Goal: Task Accomplishment & Management: Manage account settings

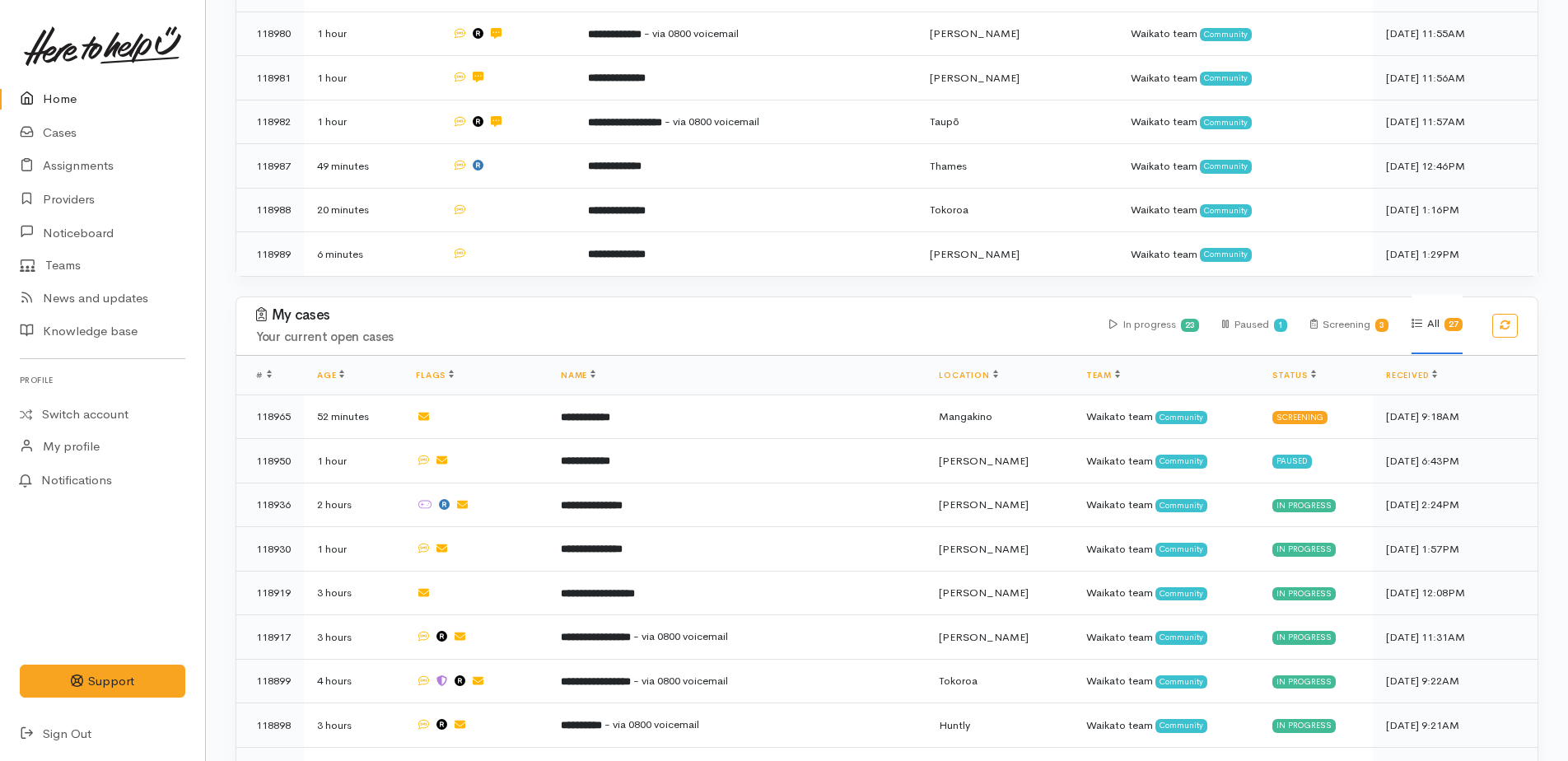
scroll to position [494, 0]
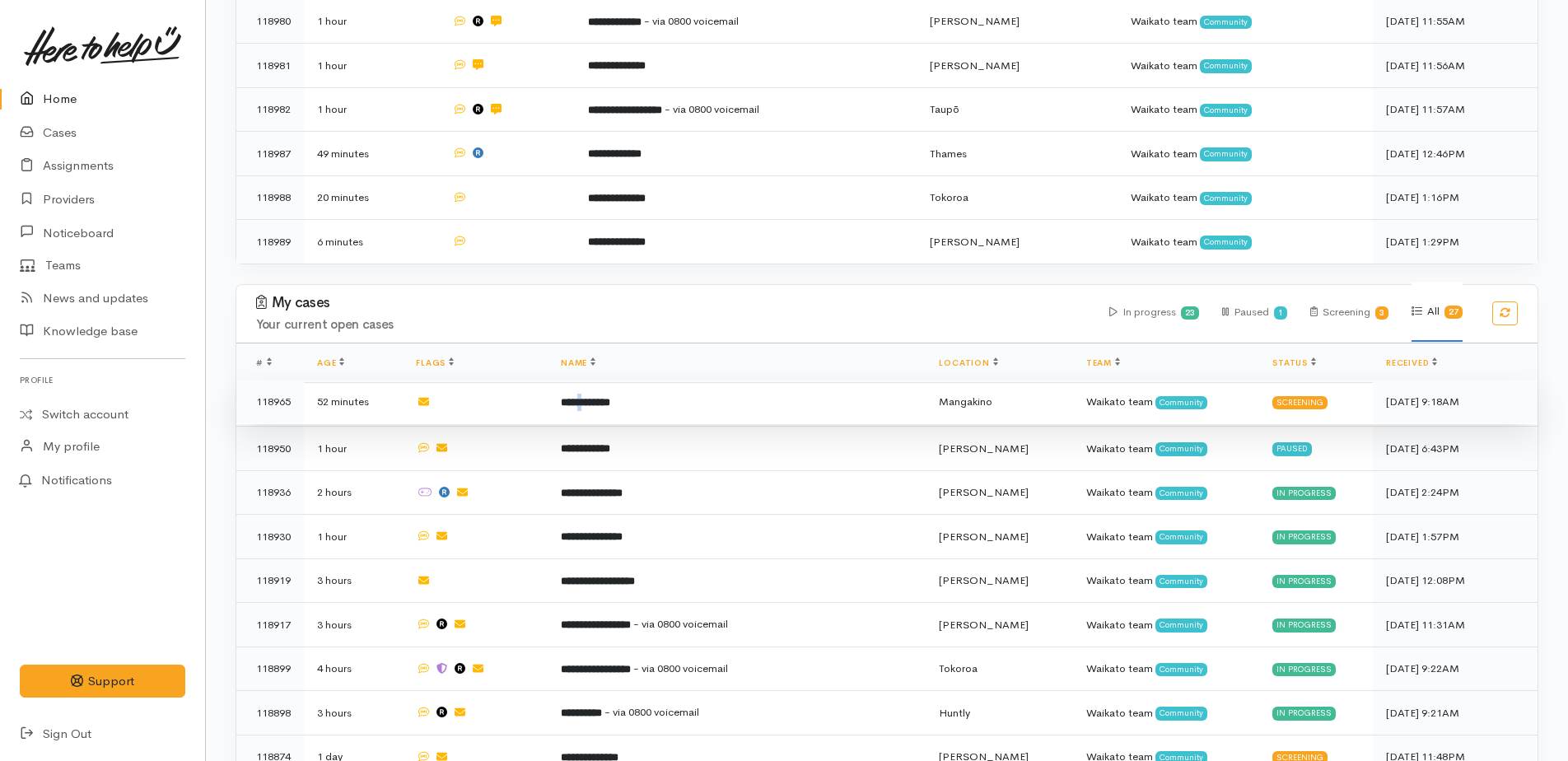
click at [597, 397] on b "**********" at bounding box center [585, 401] width 50 height 11
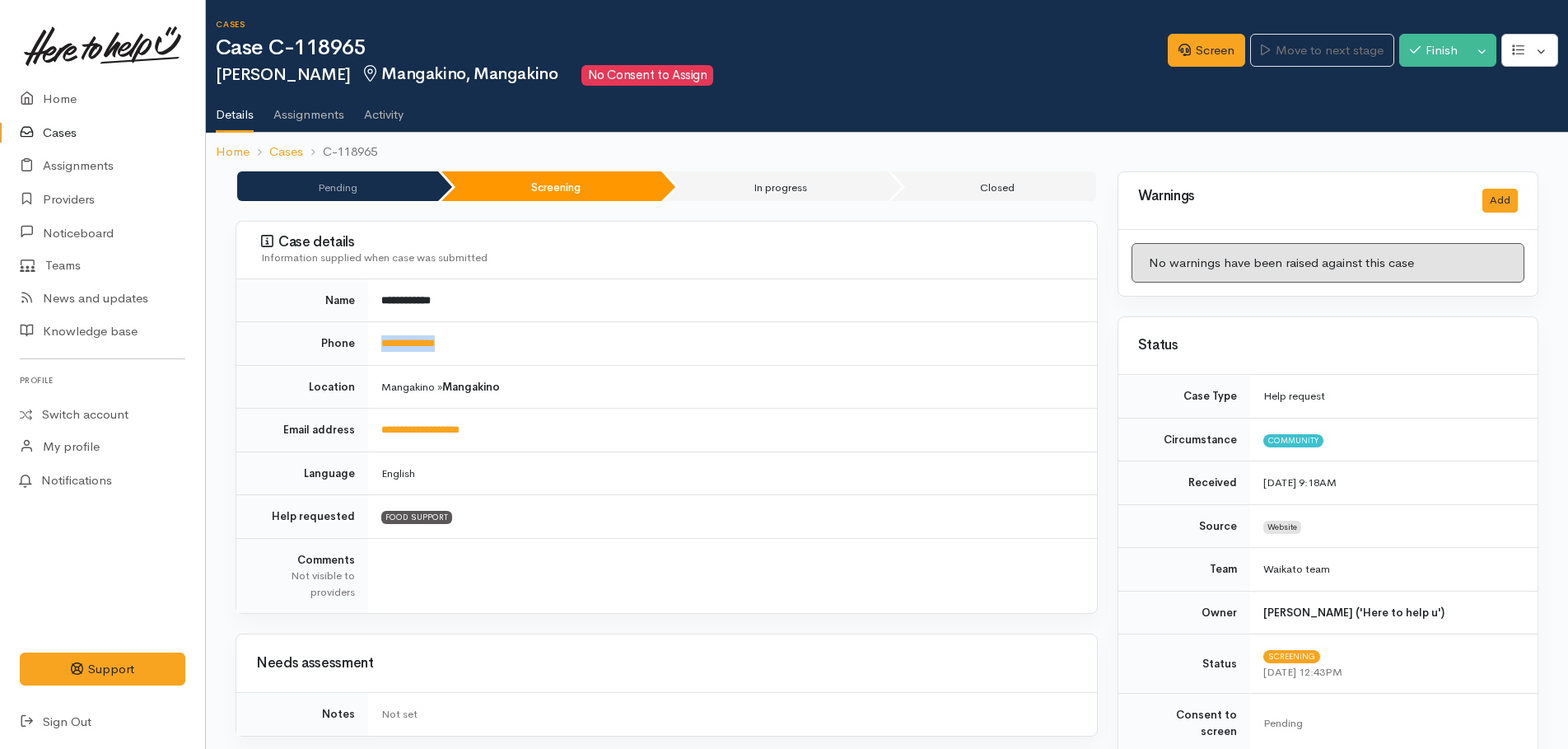
drag, startPoint x: 470, startPoint y: 337, endPoint x: 380, endPoint y: 339, distance: 90.0
click at [380, 339] on td "**********" at bounding box center [733, 343] width 729 height 44
drag, startPoint x: 380, startPoint y: 339, endPoint x: 393, endPoint y: 343, distance: 13.6
copy link "**********"
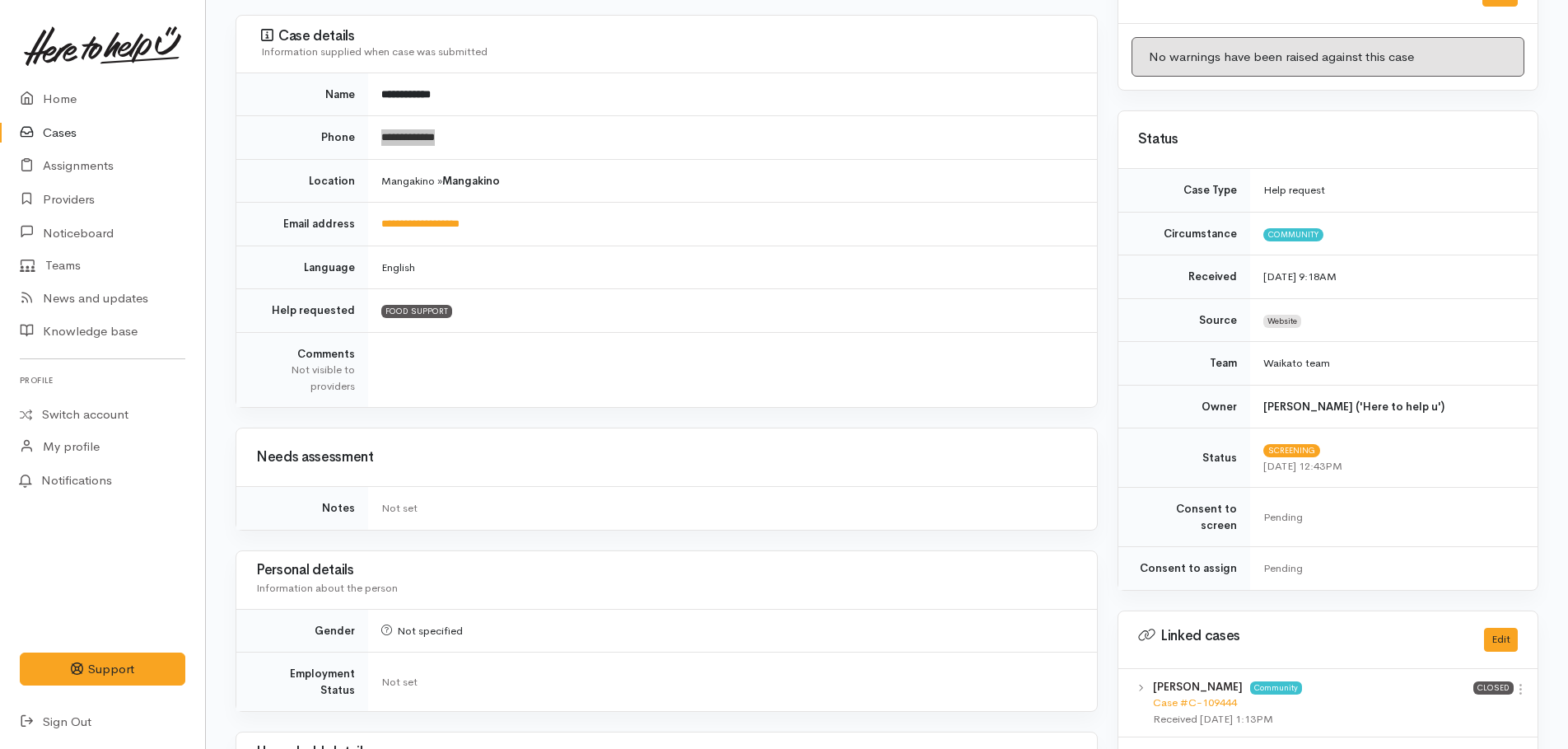
scroll to position [124, 0]
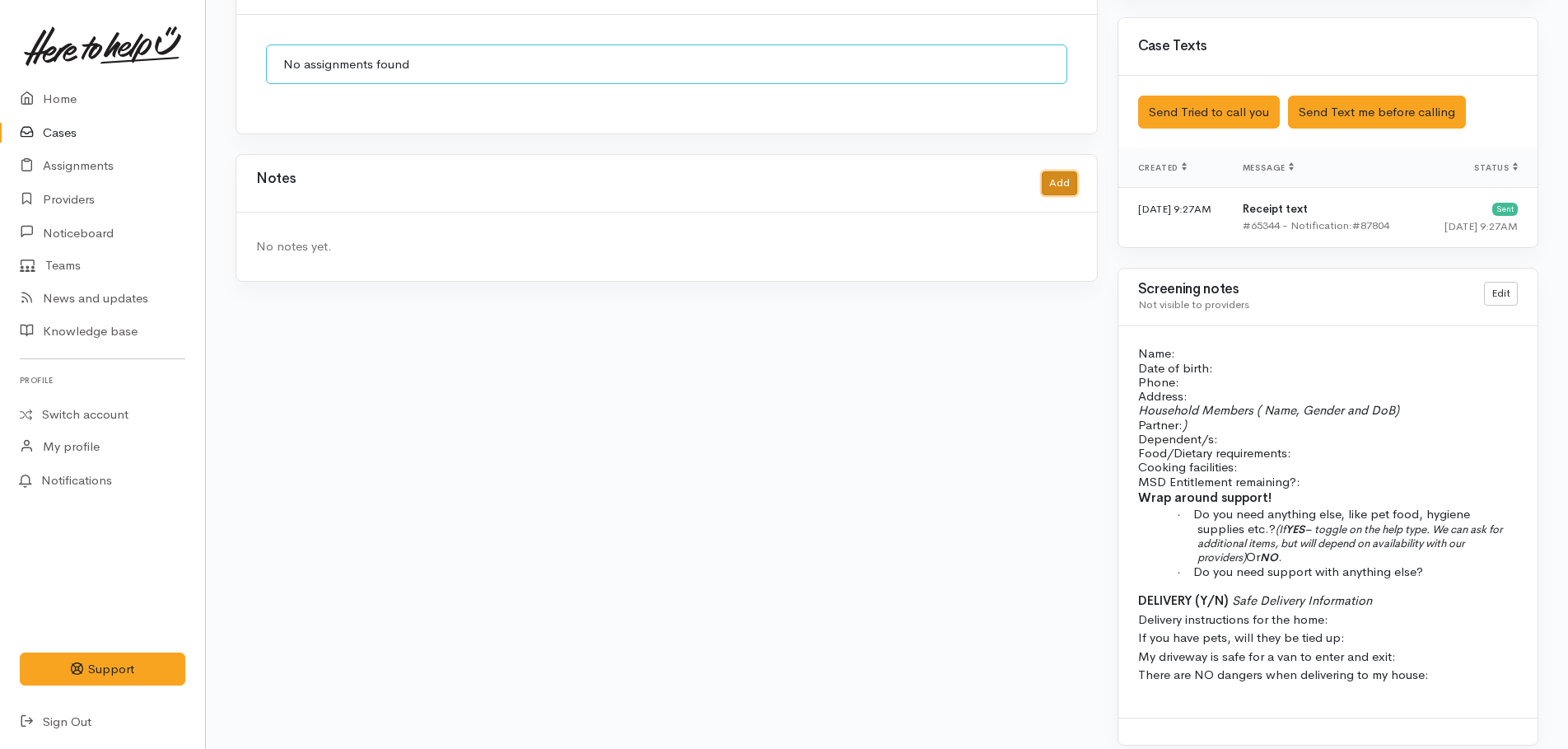
click at [1047, 171] on button "Add" at bounding box center [1060, 183] width 35 height 24
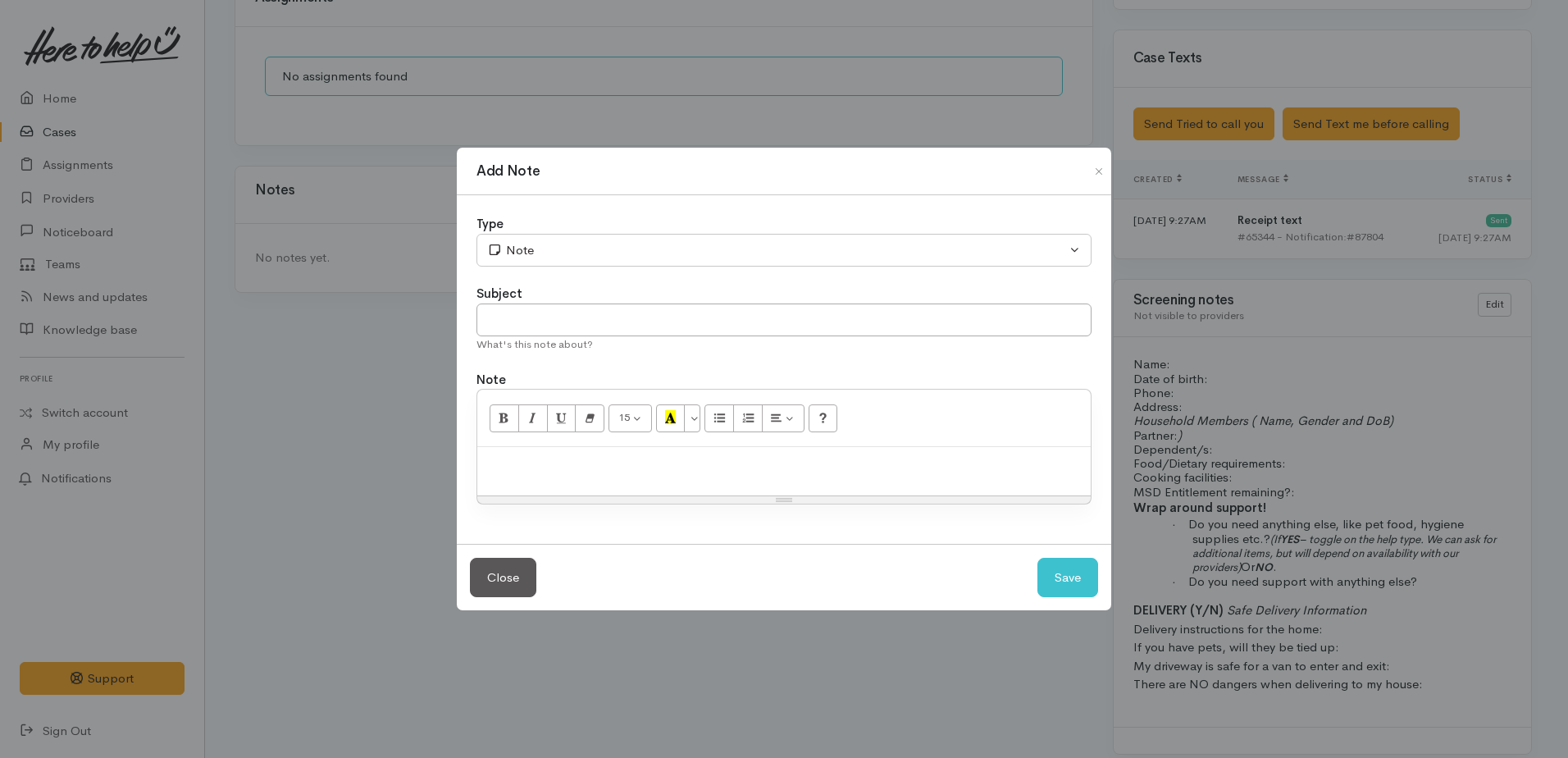
click at [1213, 117] on div "Add Note Type Correspondence Discussion Email Note Phone call SMS text message …" at bounding box center [784, 379] width 1568 height 758
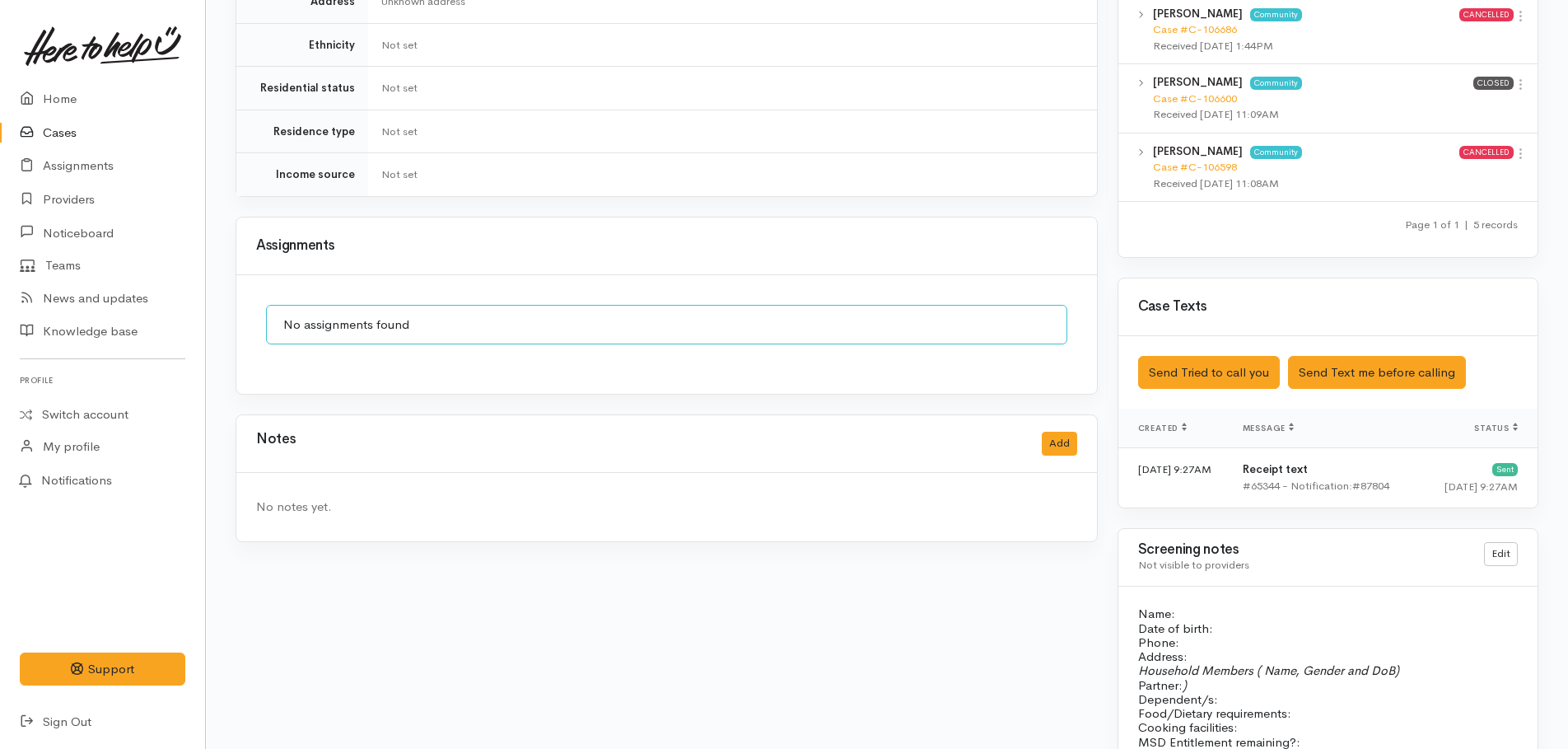
scroll to position [1018, 0]
click at [60, 101] on link "Home" at bounding box center [102, 99] width 205 height 34
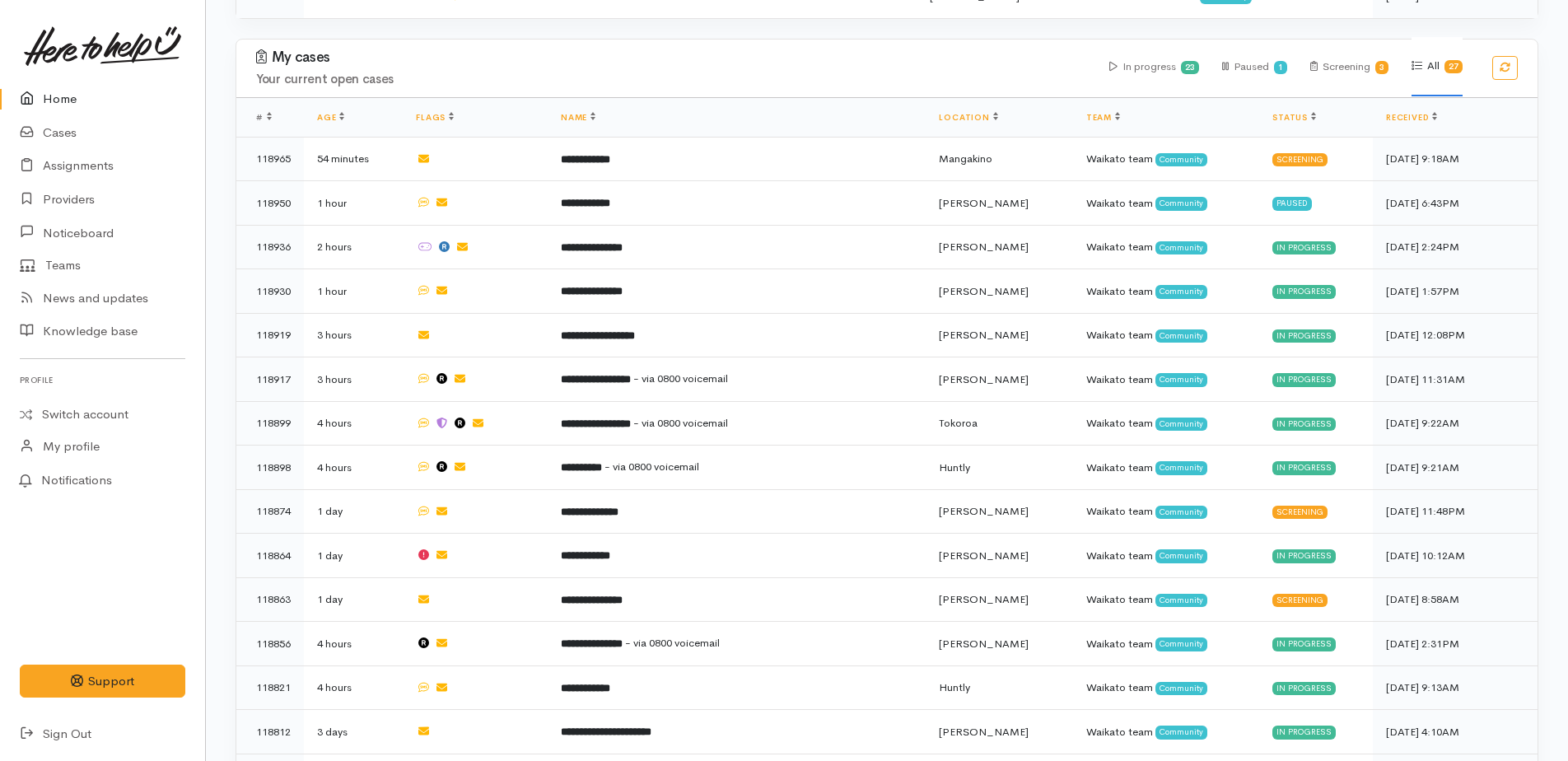
scroll to position [742, 0]
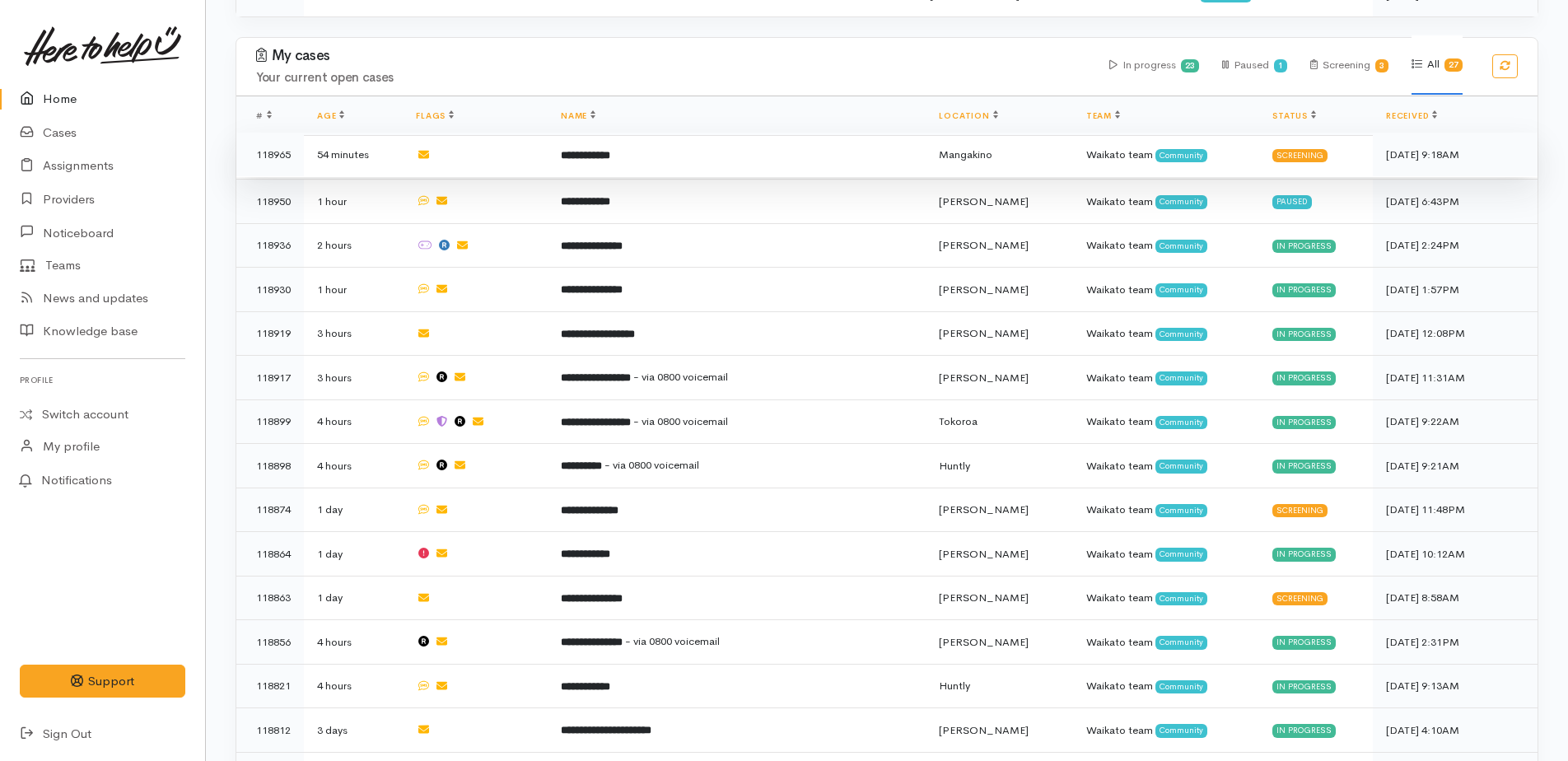
click at [590, 150] on b "**********" at bounding box center [585, 155] width 50 height 11
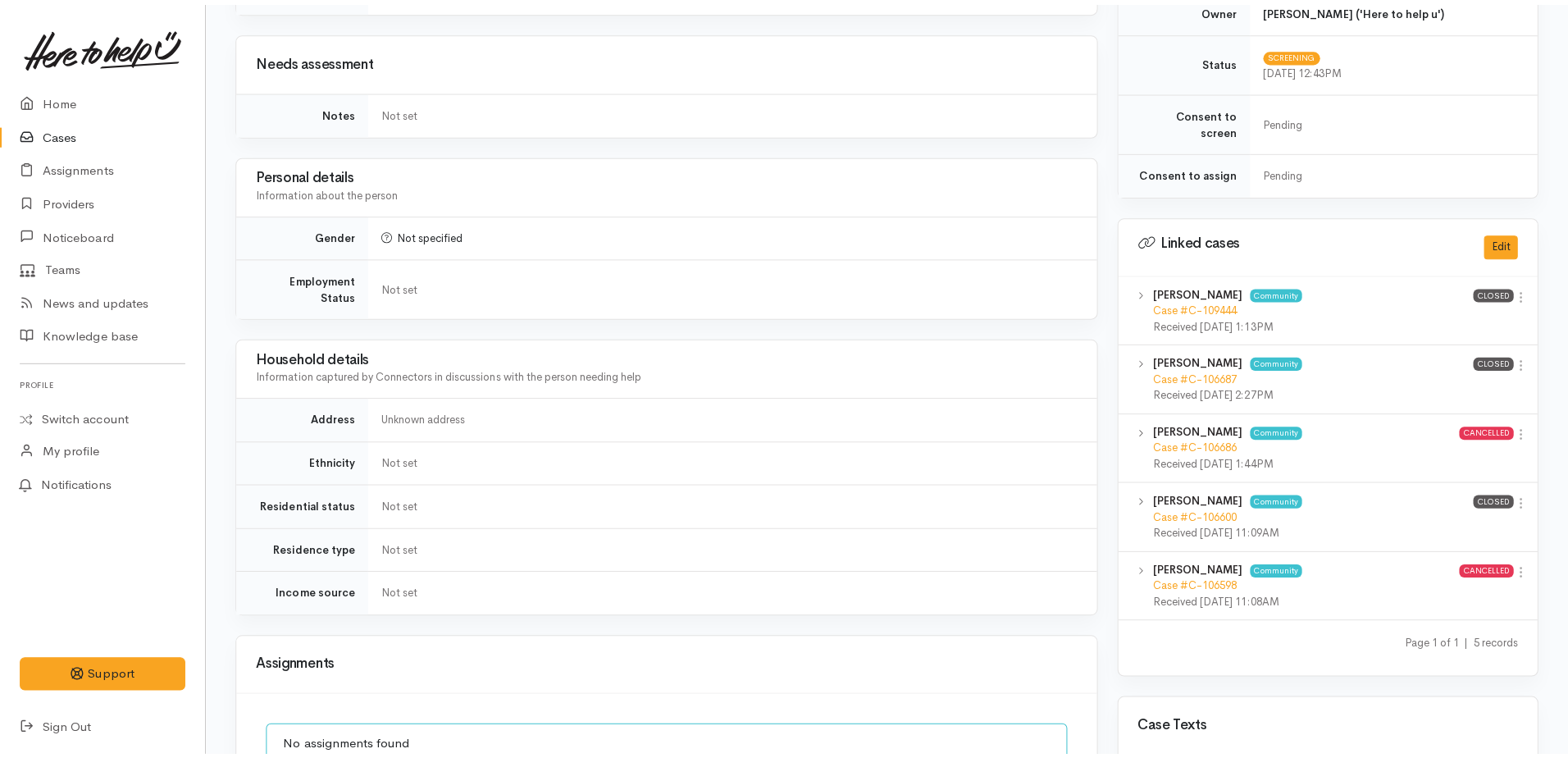
scroll to position [902, 0]
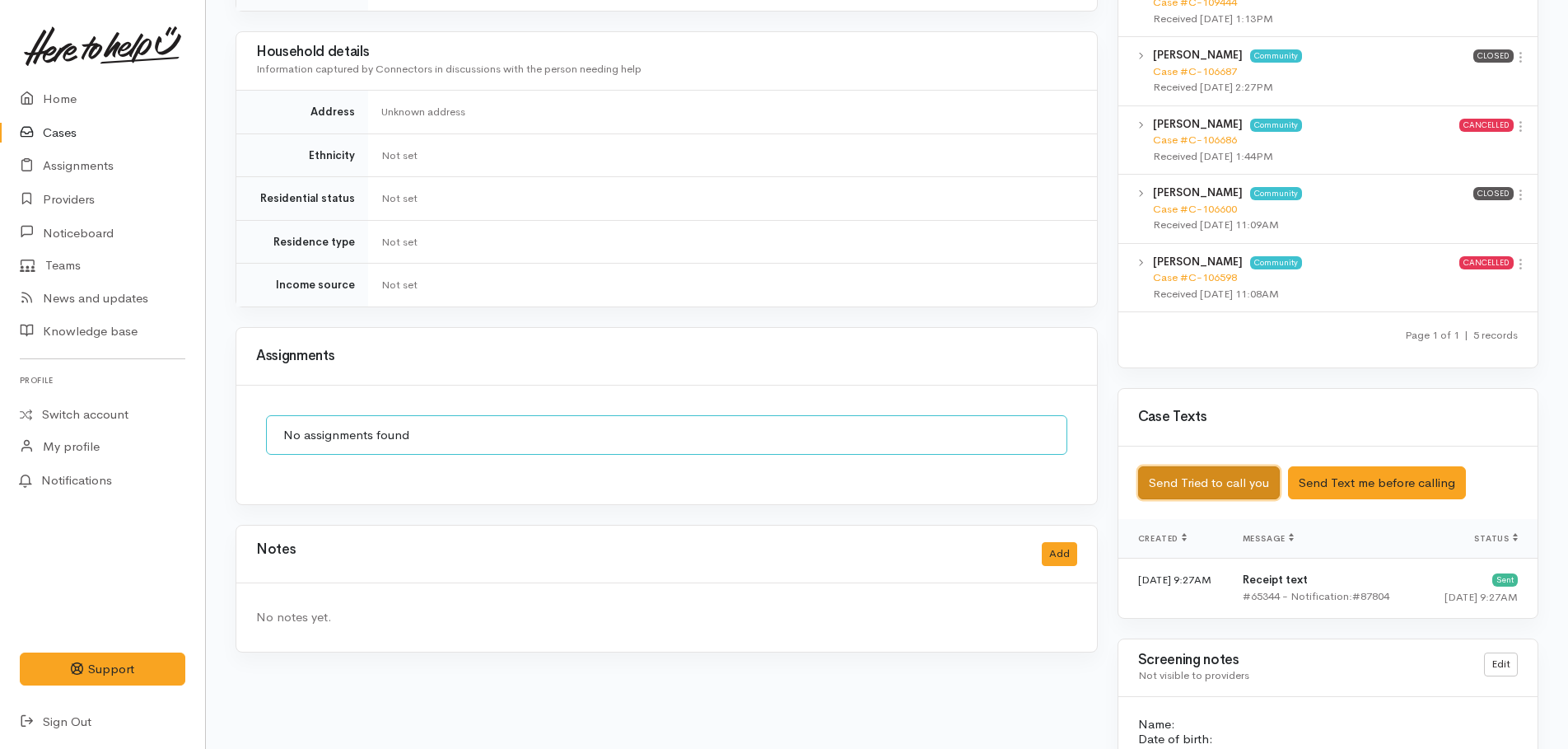
click at [1206, 467] on button "Send Tried to call you" at bounding box center [1209, 483] width 142 height 34
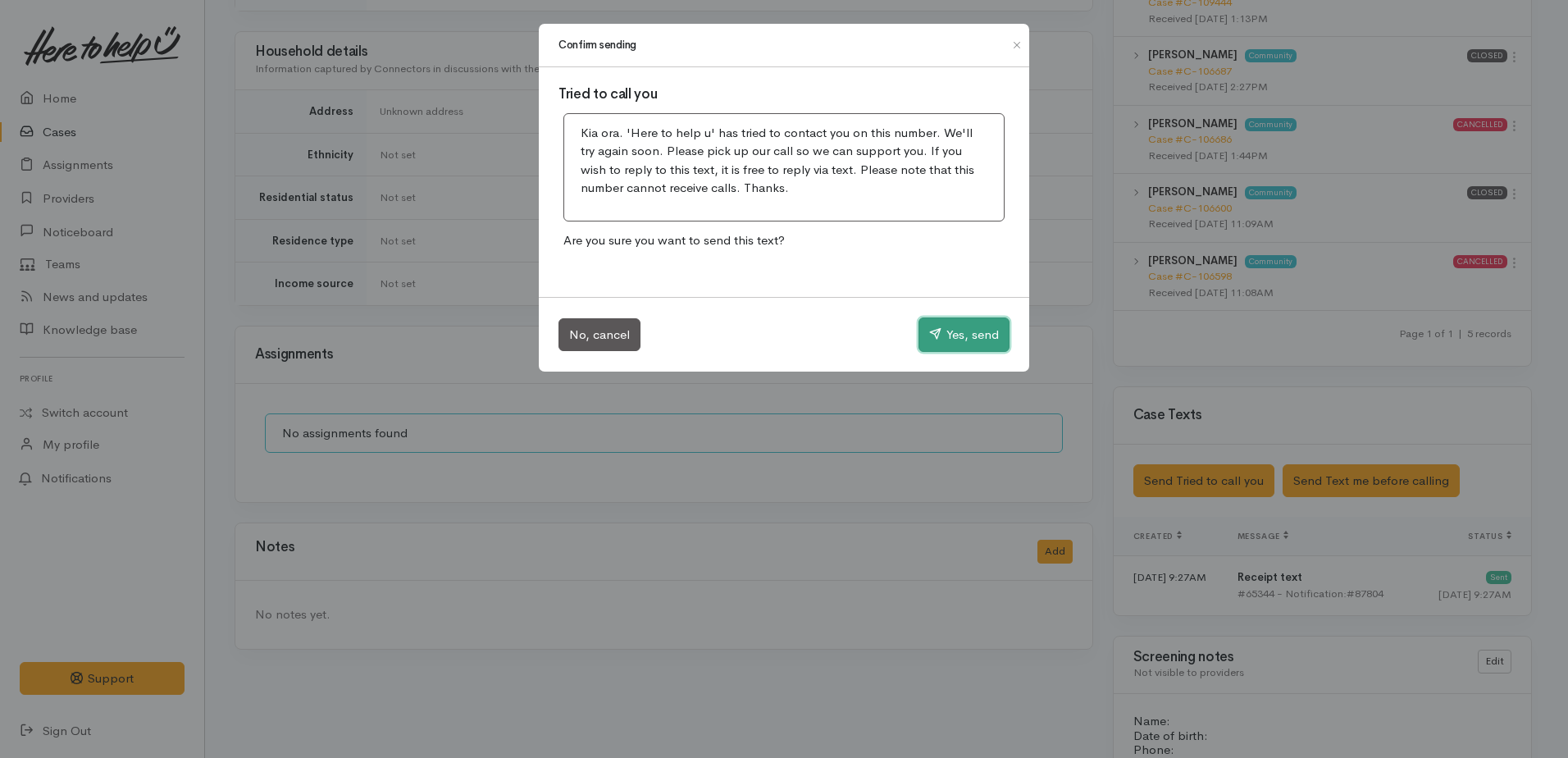
click at [965, 334] on button "Yes, send" at bounding box center [964, 335] width 91 height 35
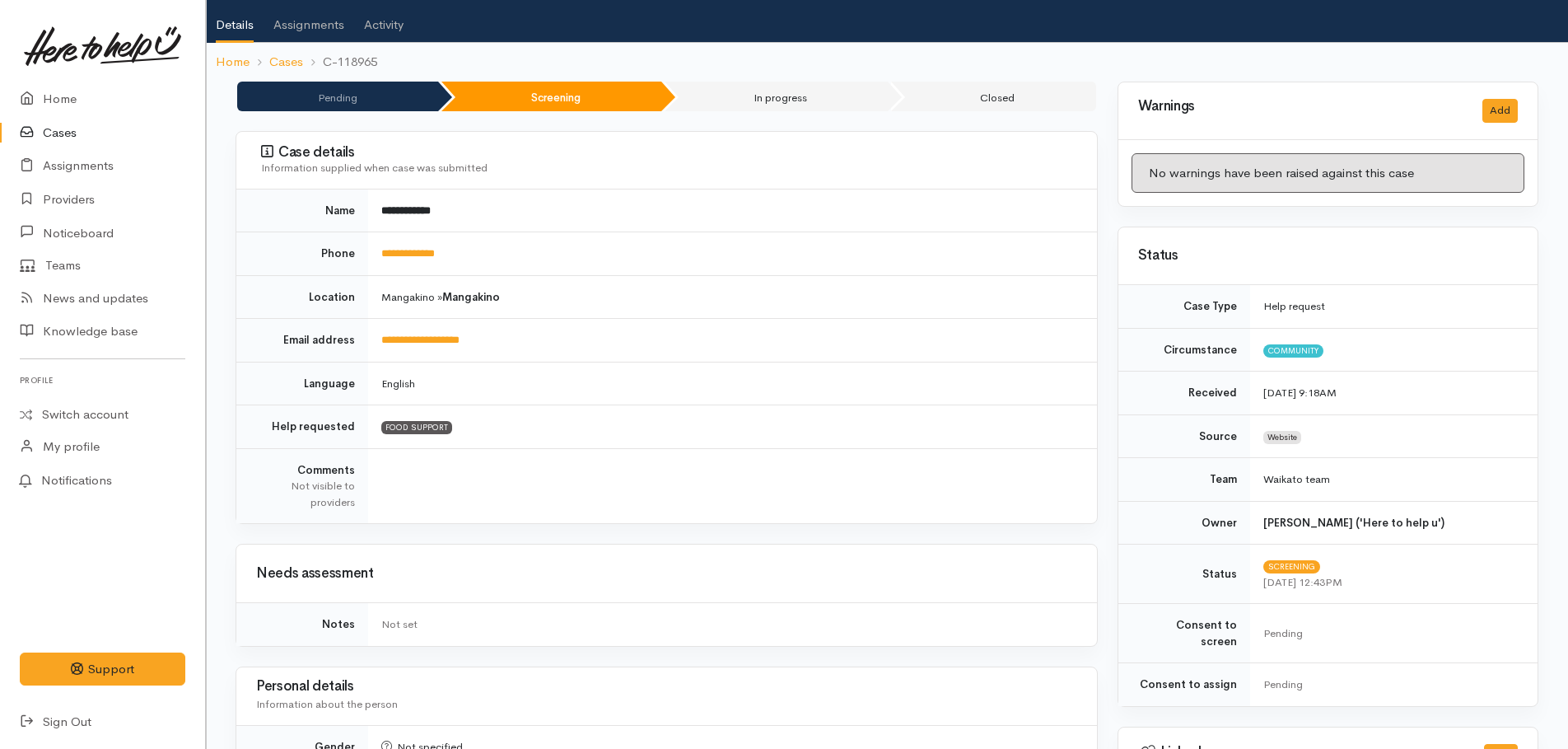
scroll to position [0, 0]
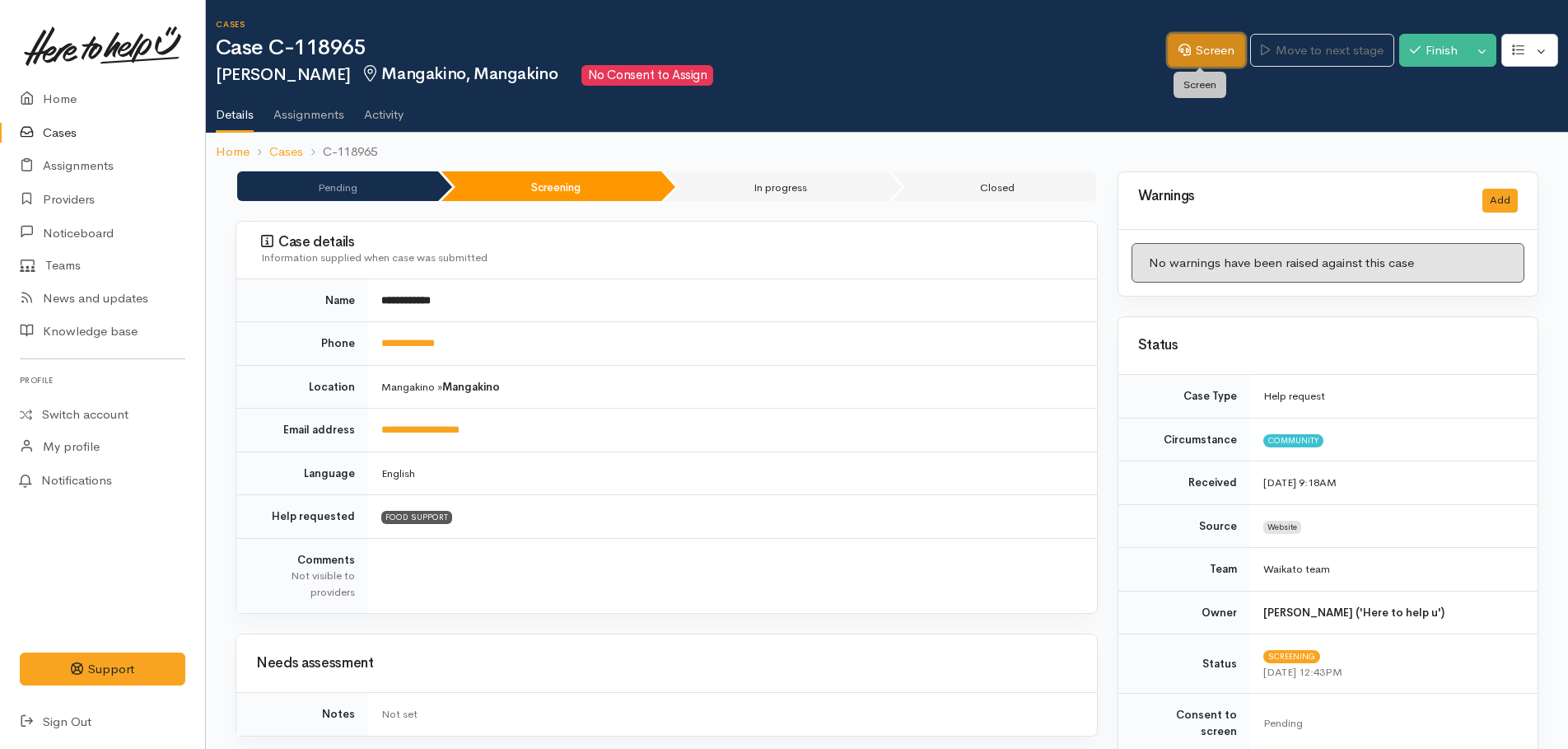
click at [1207, 54] on link "Screen" at bounding box center [1207, 51] width 78 height 34
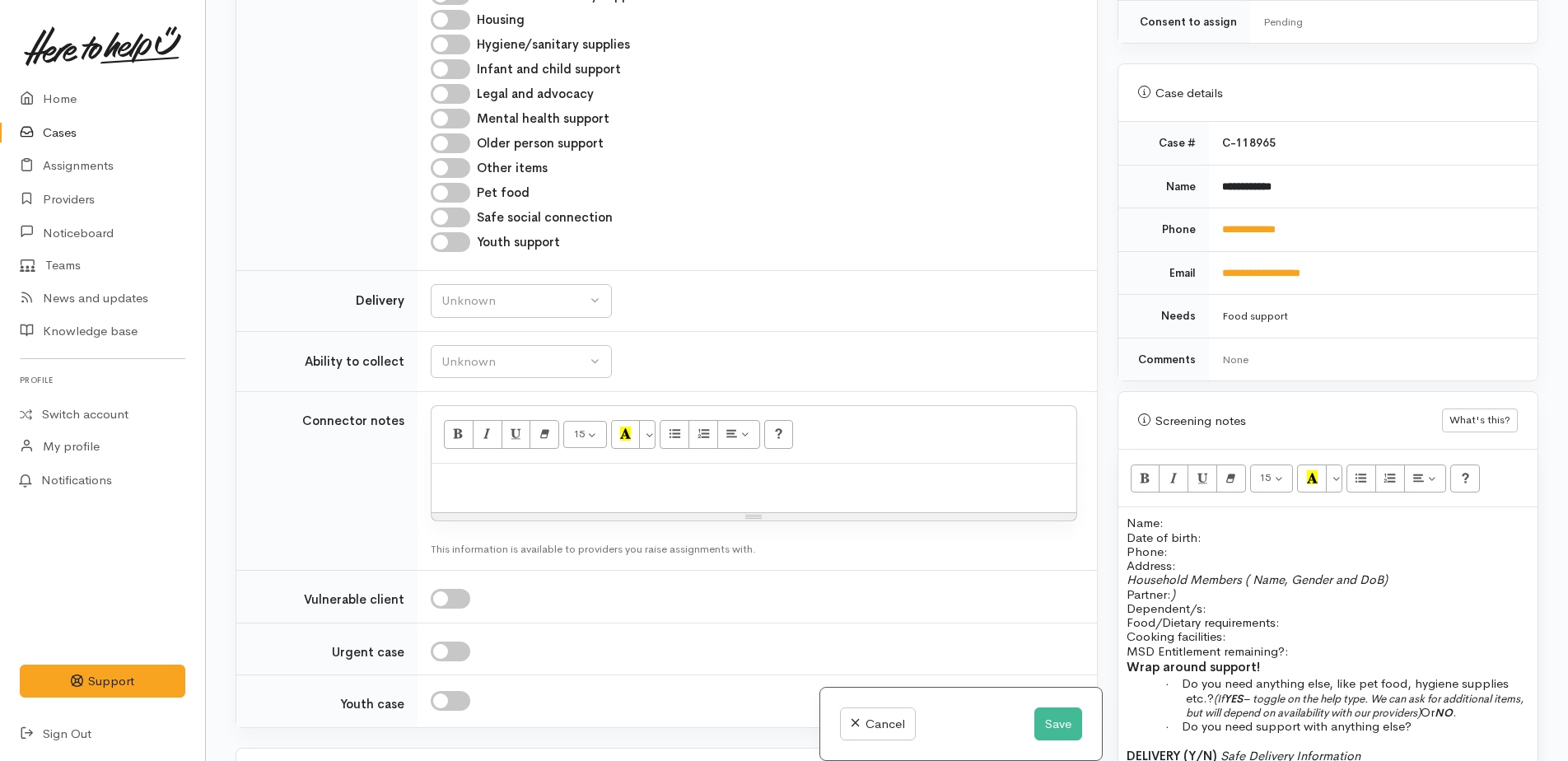
scroll to position [823, 0]
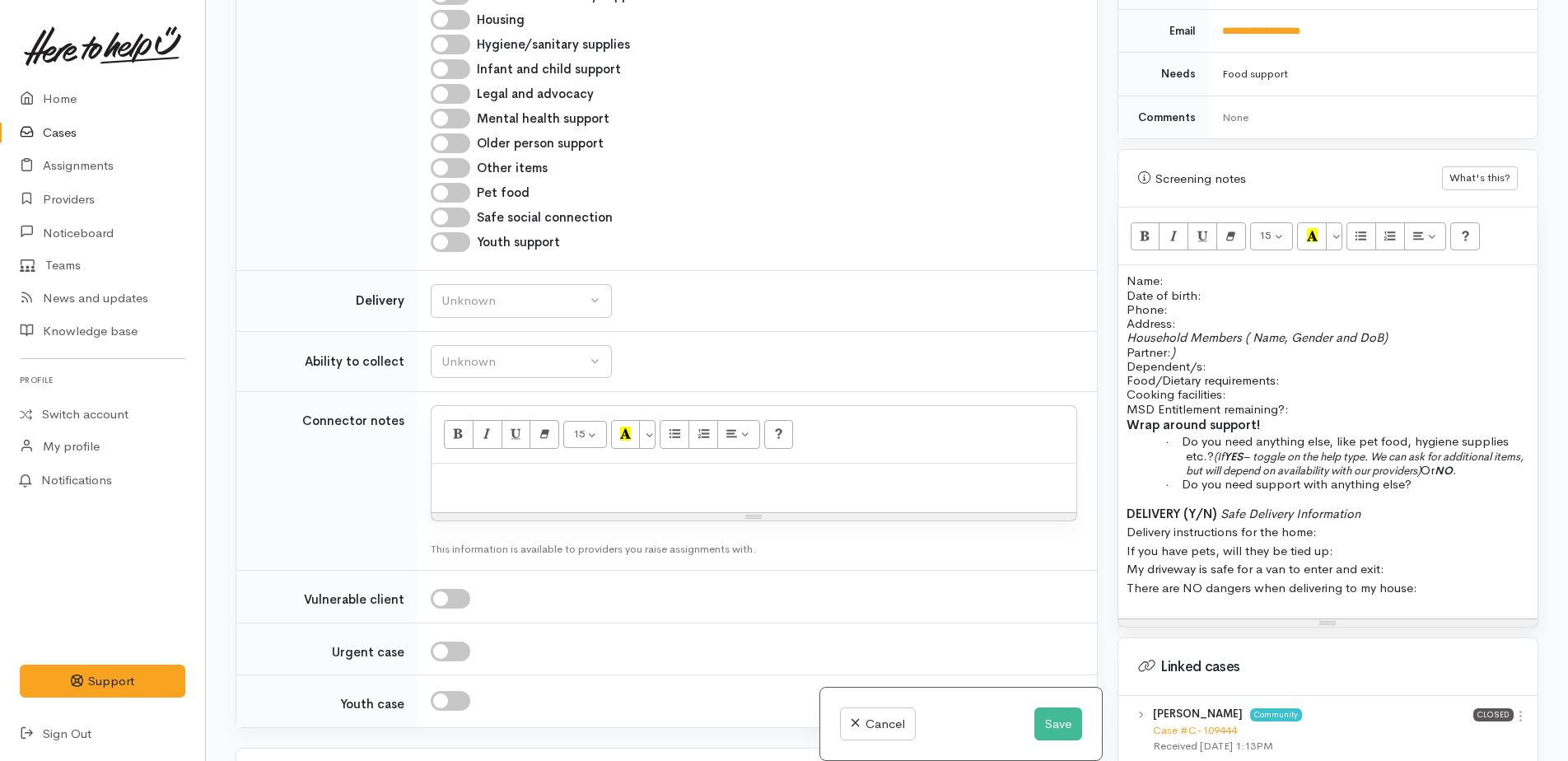
click at [1127, 272] on span "Name:" at bounding box center [1145, 280] width 37 height 16
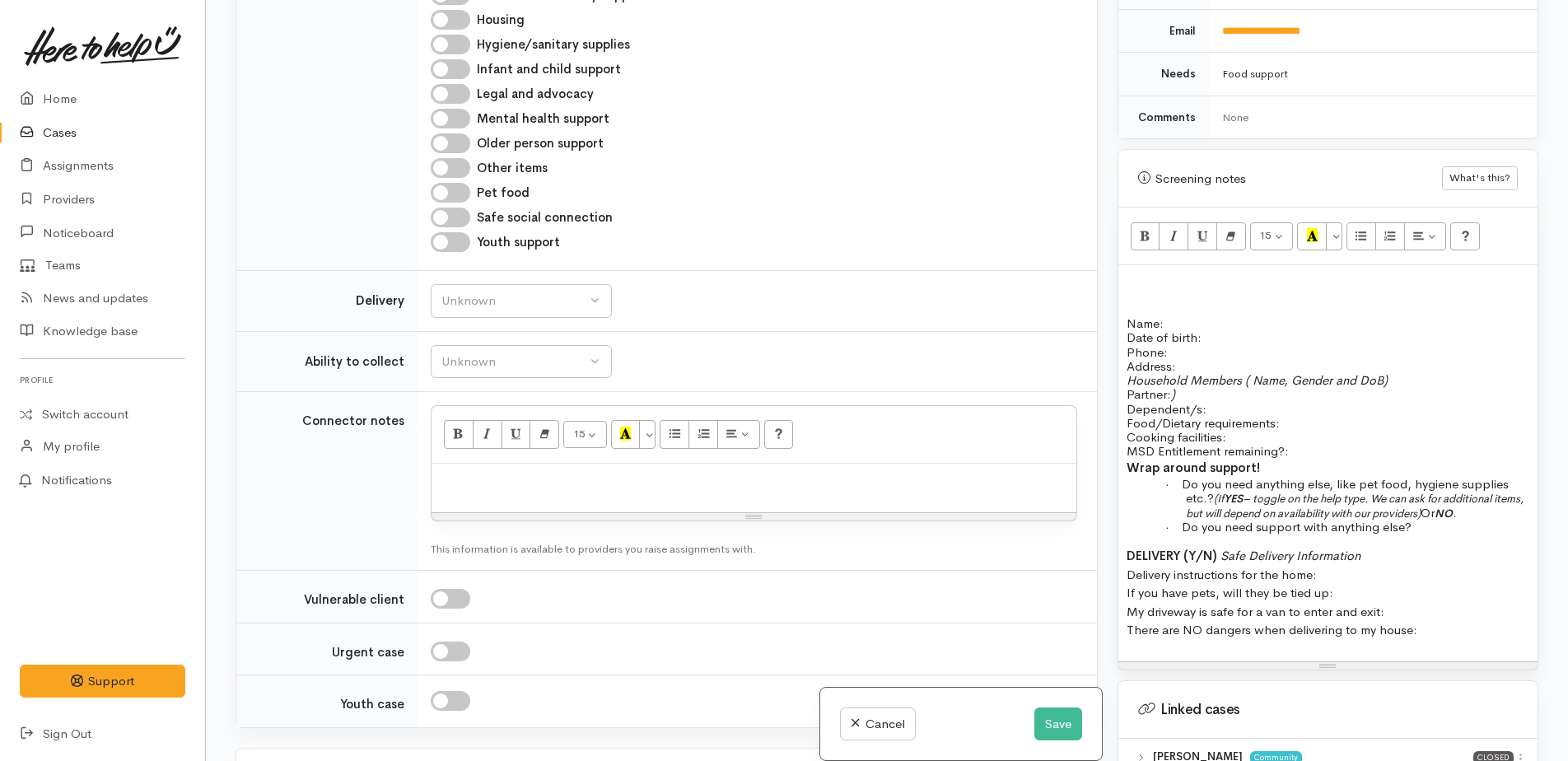
click at [1142, 273] on p at bounding box center [1328, 280] width 402 height 14
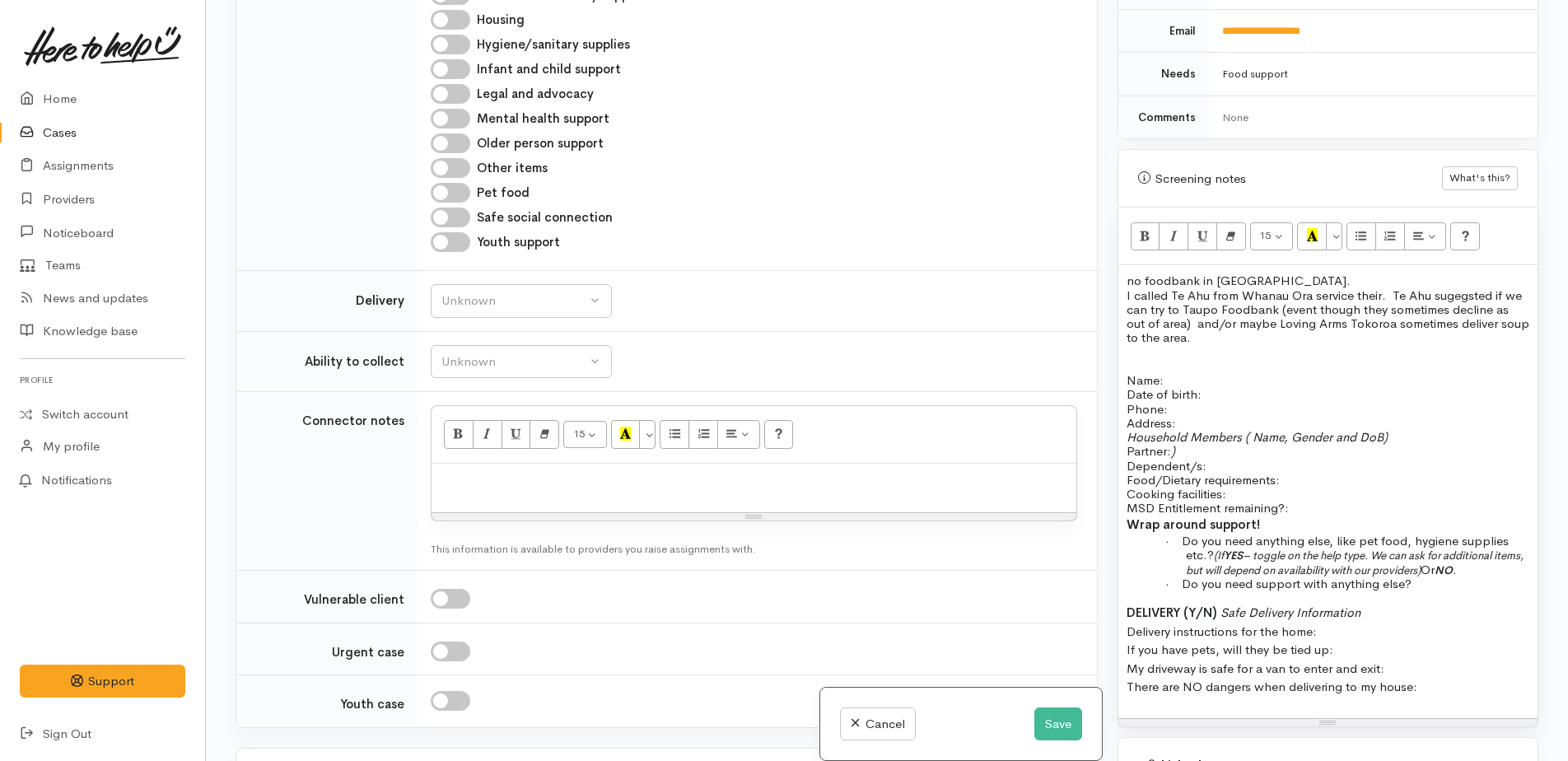
click at [1269, 345] on p at bounding box center [1328, 352] width 402 height 14
click at [1348, 311] on span "I called Te Ahu from Whanau Ora service their. Te Ahu sugegsted if we can try t…" at bounding box center [1328, 317] width 402 height 58
click at [1308, 345] on p at bounding box center [1328, 352] width 402 height 14
click at [1255, 323] on p "I called Te Ahu from Whanau Ora service their. Te Ahu sugegsted if we can try t…" at bounding box center [1328, 317] width 402 height 56
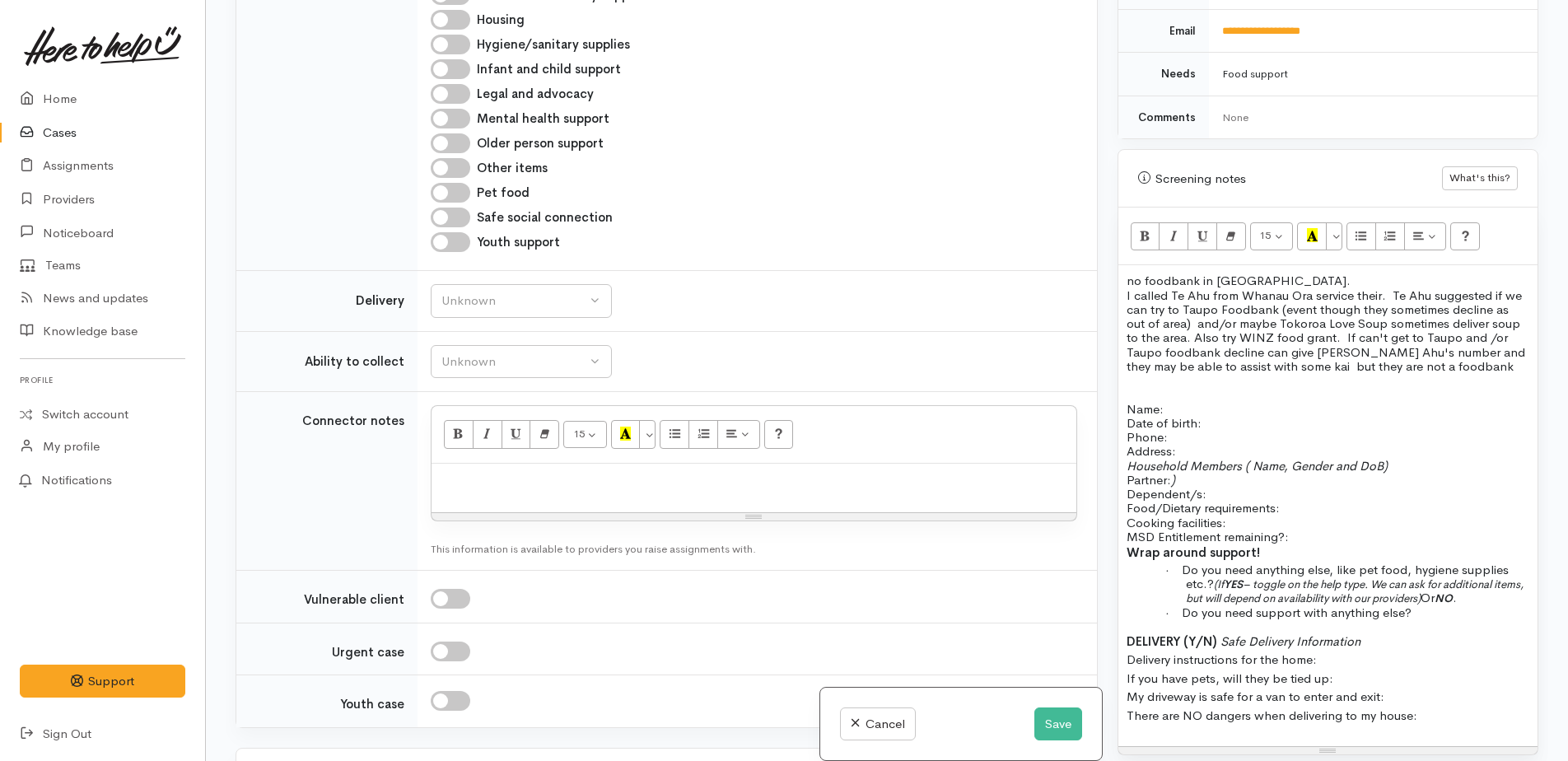
click at [1384, 288] on span "I called Te Ahu from Whanau Ora service their. Te Ahu suggested if we can try t…" at bounding box center [1326, 330] width 399 height 86
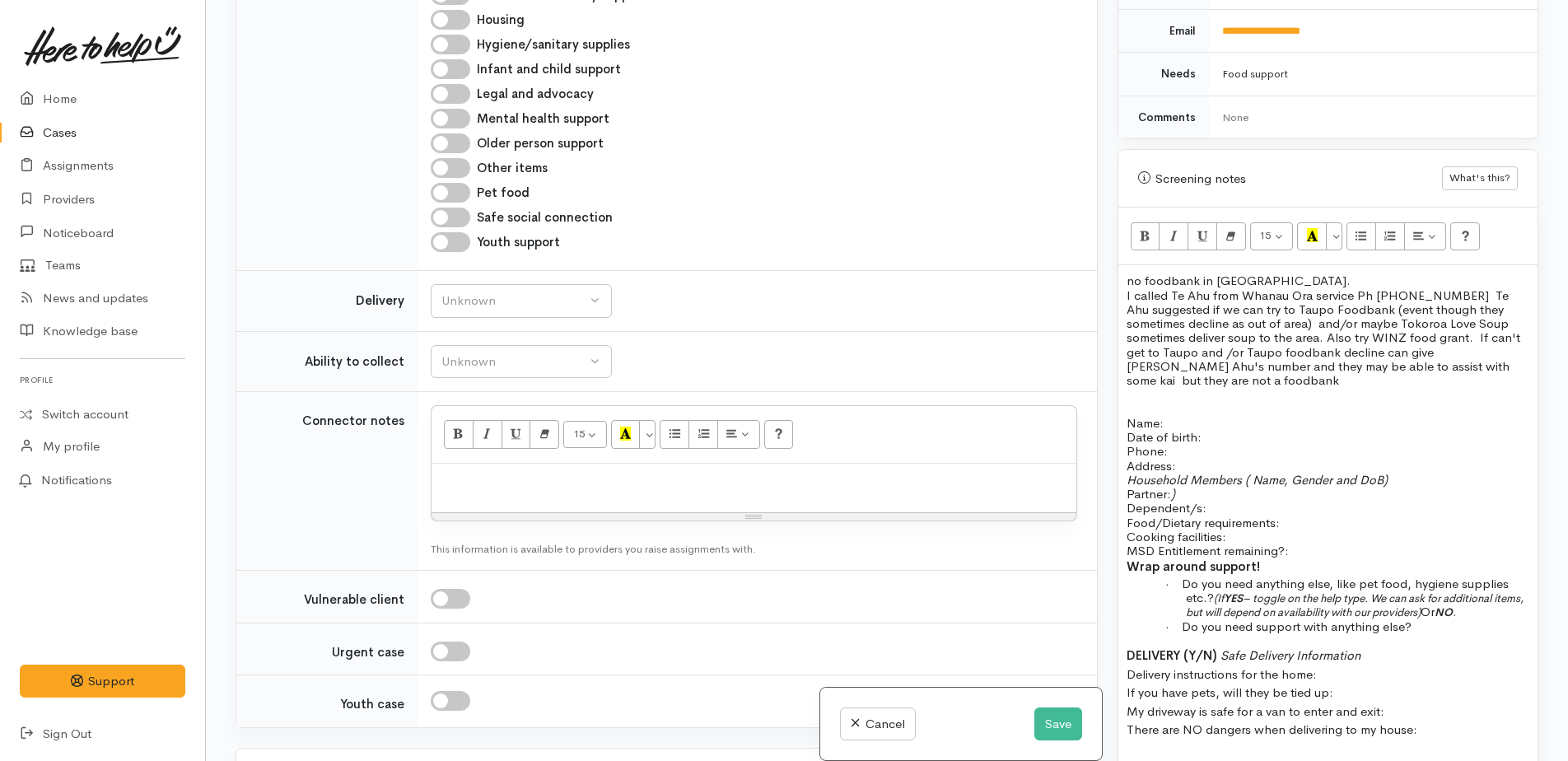
click at [1270, 362] on p "I called Te Ahu from Whanau Ora service Ph 027 323 2582 Te Ahu suggested if we …" at bounding box center [1328, 338] width 402 height 100
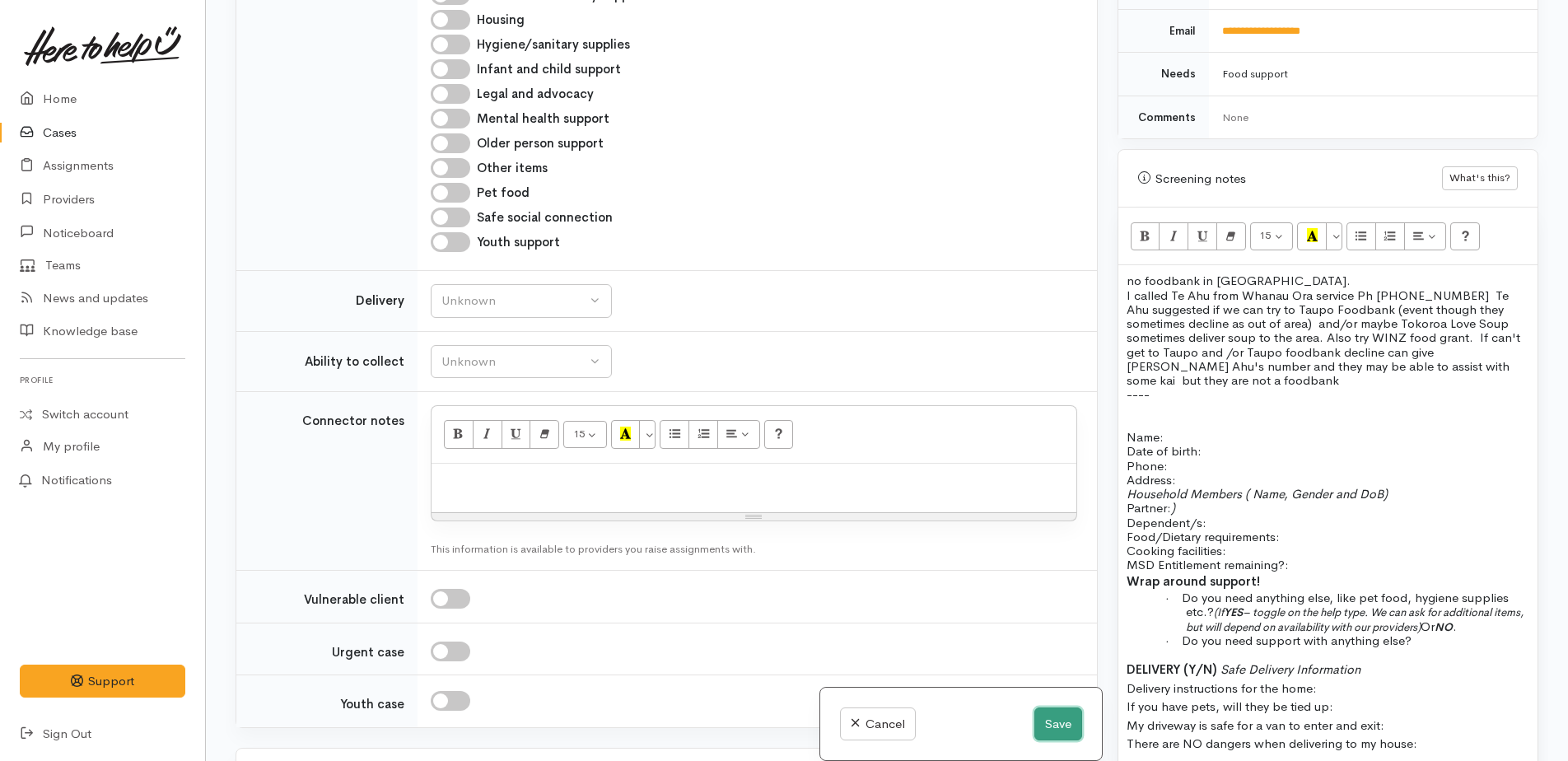
click at [1041, 724] on button "Save" at bounding box center [1058, 724] width 48 height 34
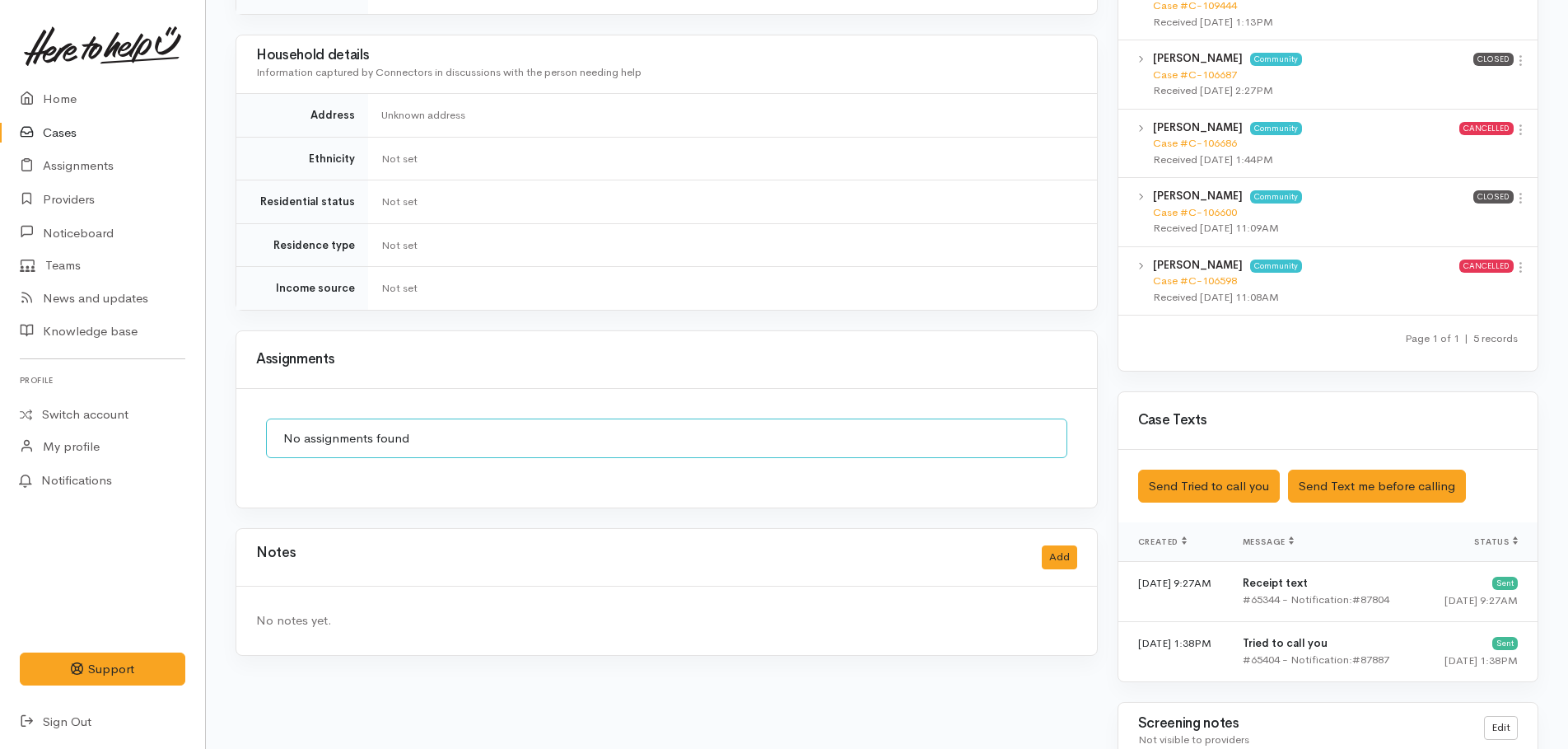
scroll to position [1154, 0]
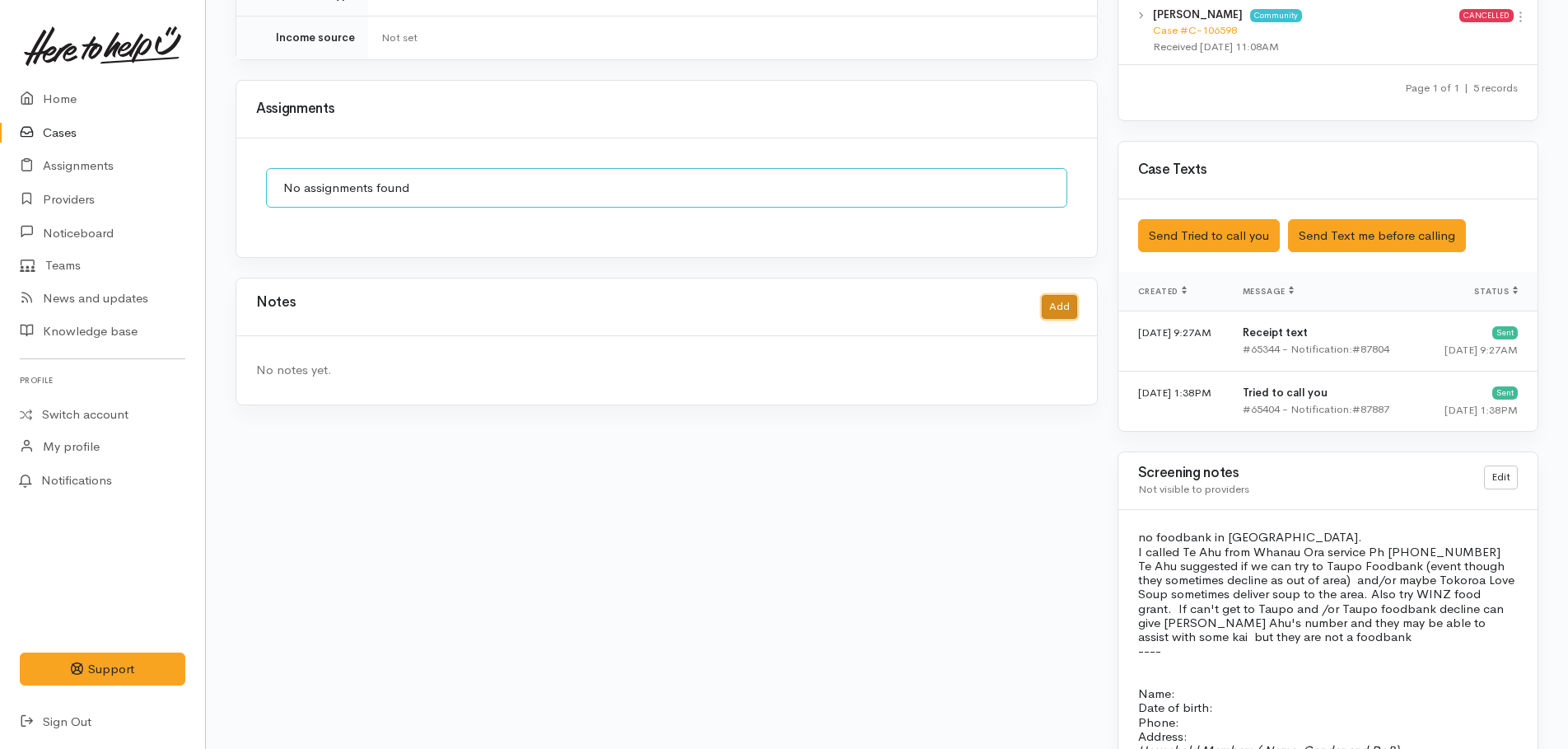
click at [1053, 295] on button "Add" at bounding box center [1060, 306] width 35 height 24
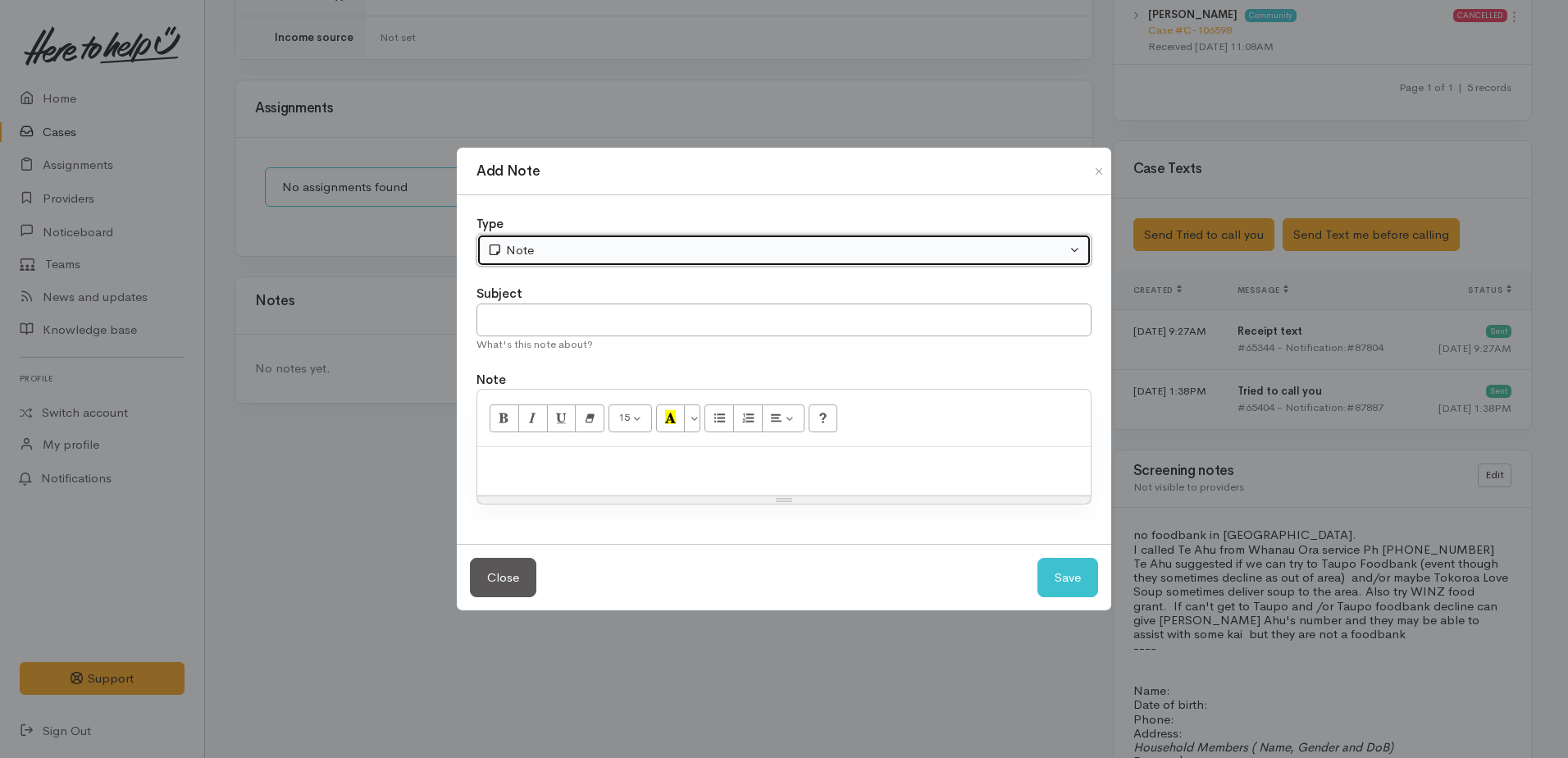
click at [578, 246] on div "Note" at bounding box center [776, 250] width 579 height 18
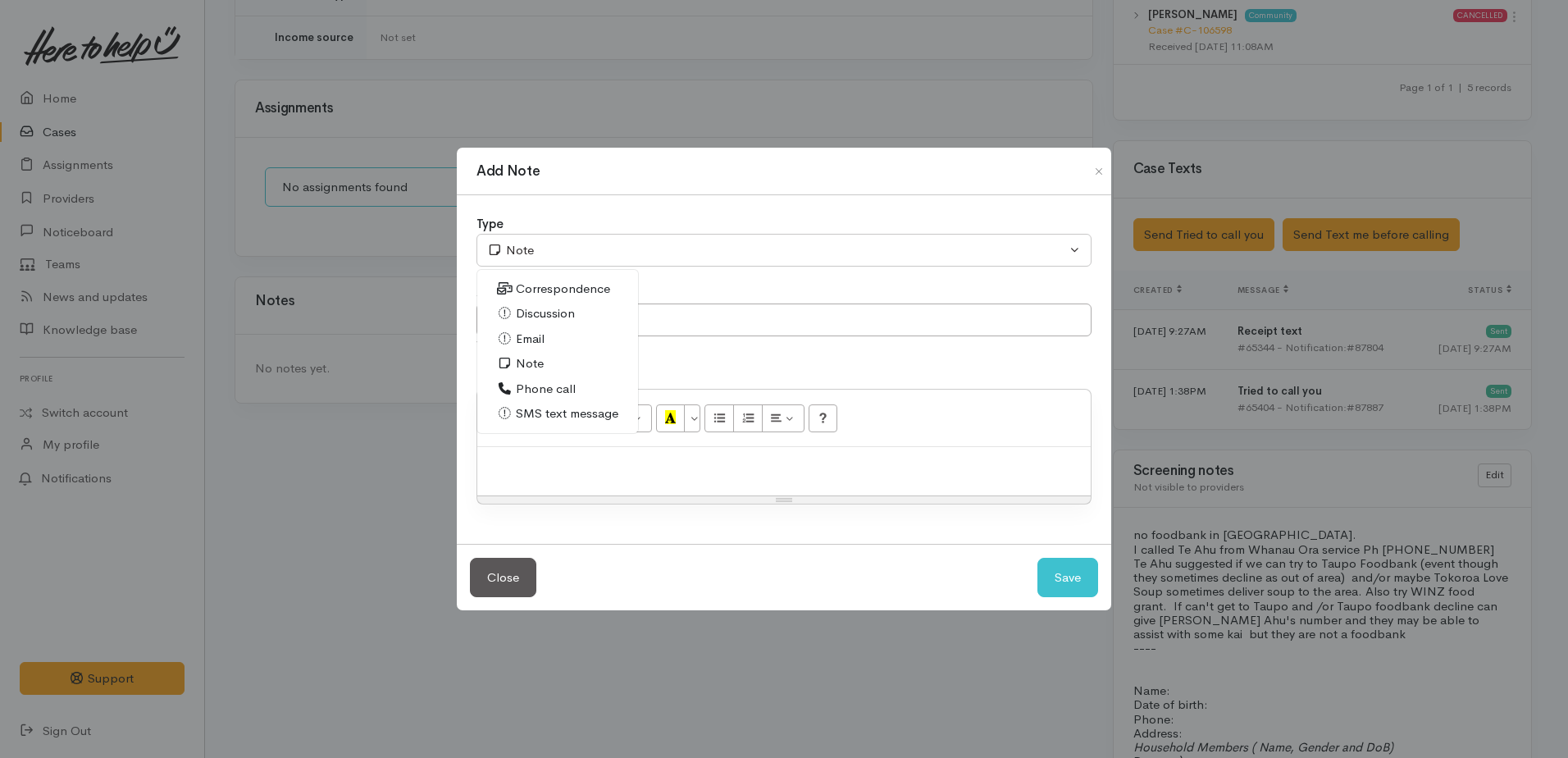
click at [533, 386] on span "Phone call" at bounding box center [546, 388] width 60 height 18
select select "3"
click at [563, 465] on p at bounding box center [784, 464] width 597 height 18
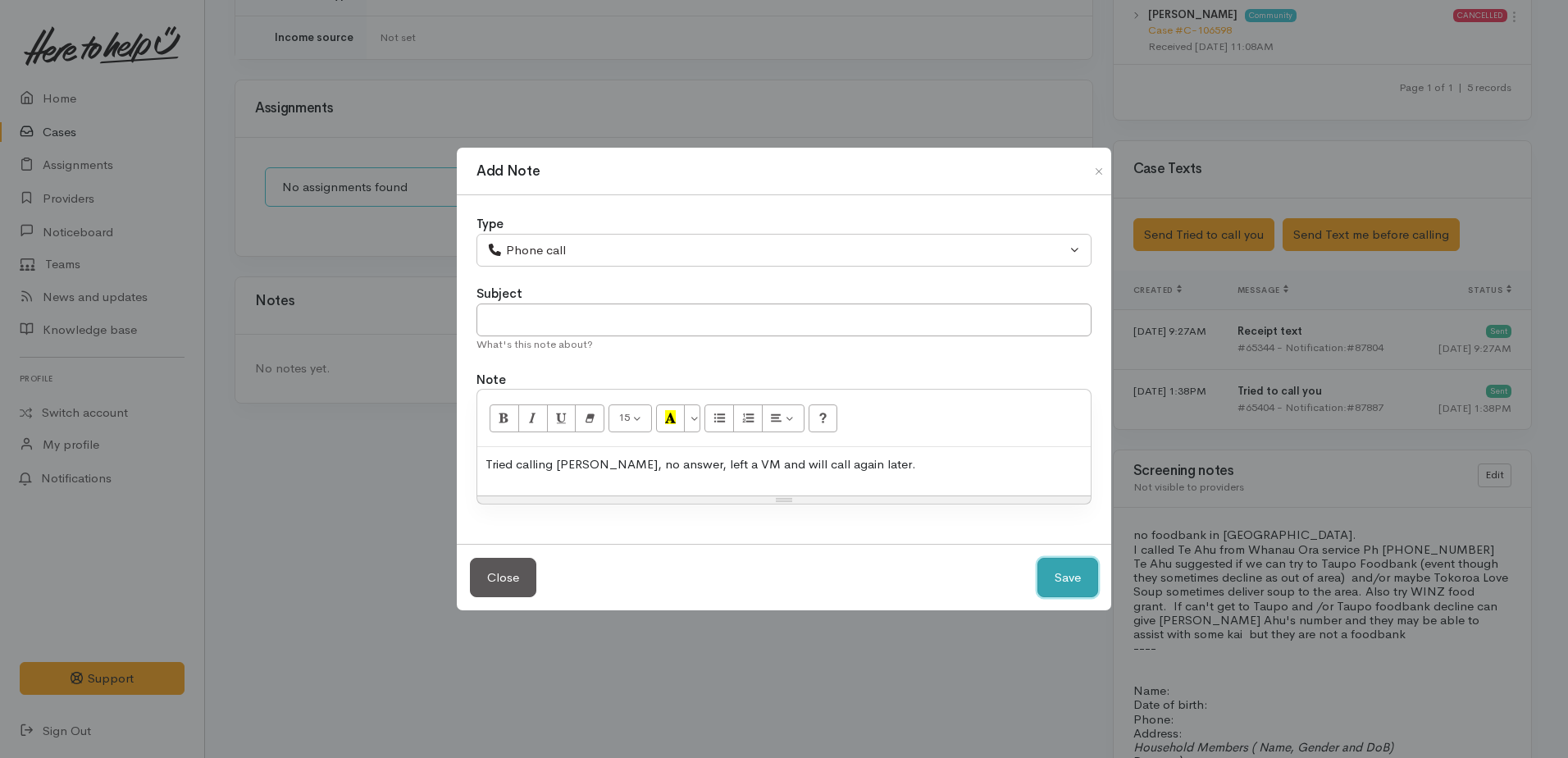
click at [1083, 589] on button "Save" at bounding box center [1068, 578] width 61 height 41
select select "1"
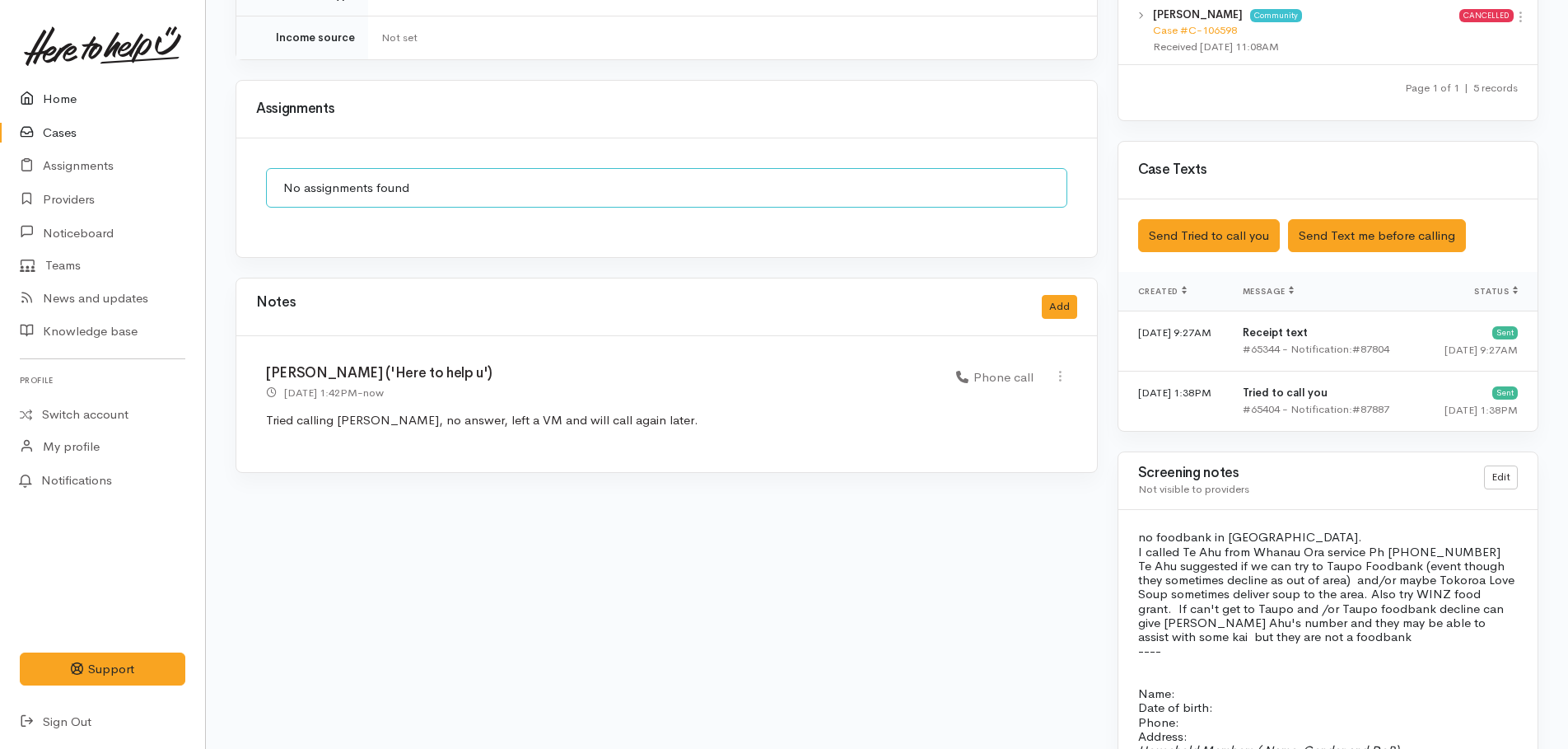
click at [58, 109] on link "Home" at bounding box center [102, 99] width 205 height 34
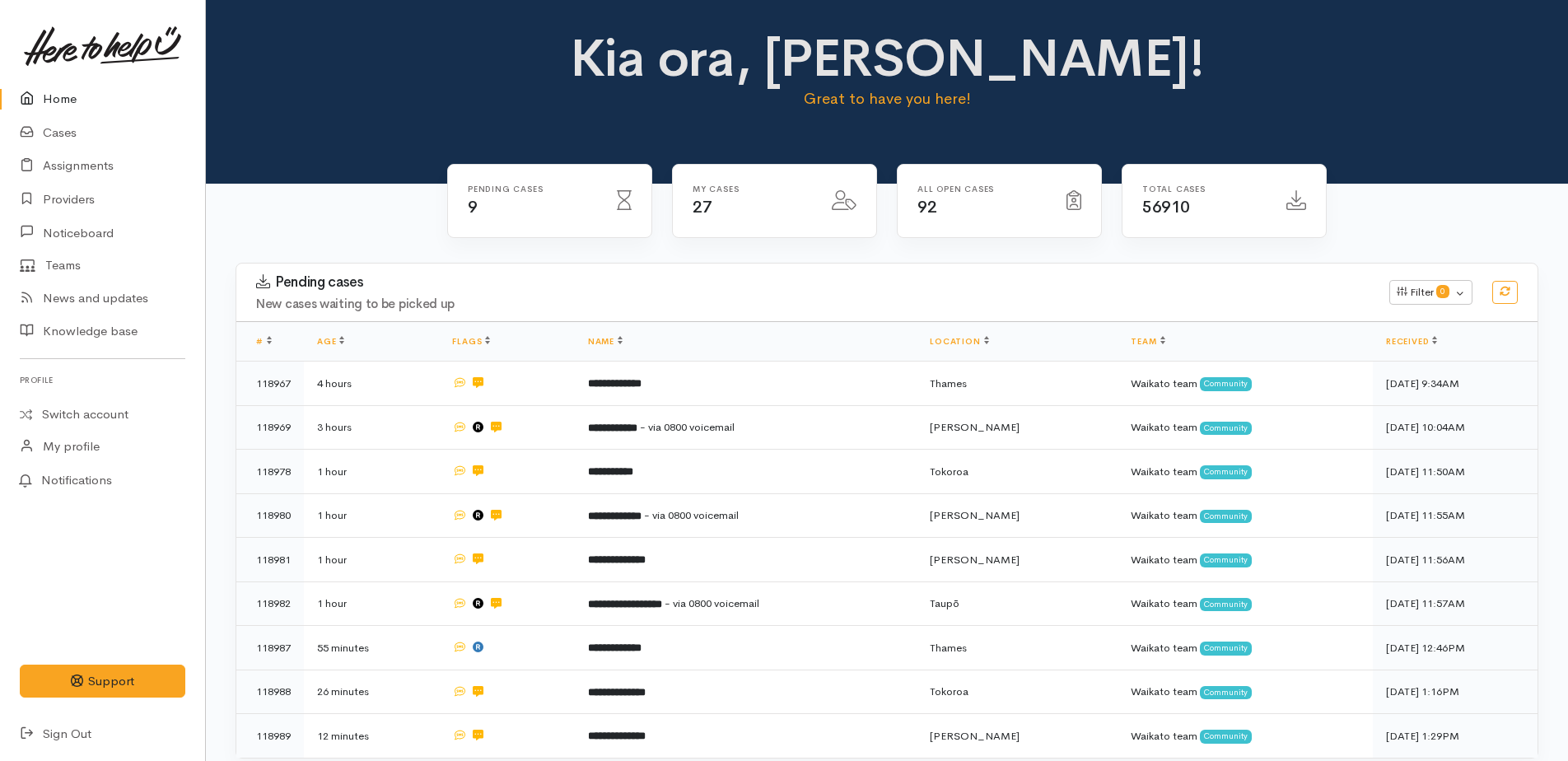
click at [55, 96] on link "Home" at bounding box center [102, 99] width 205 height 34
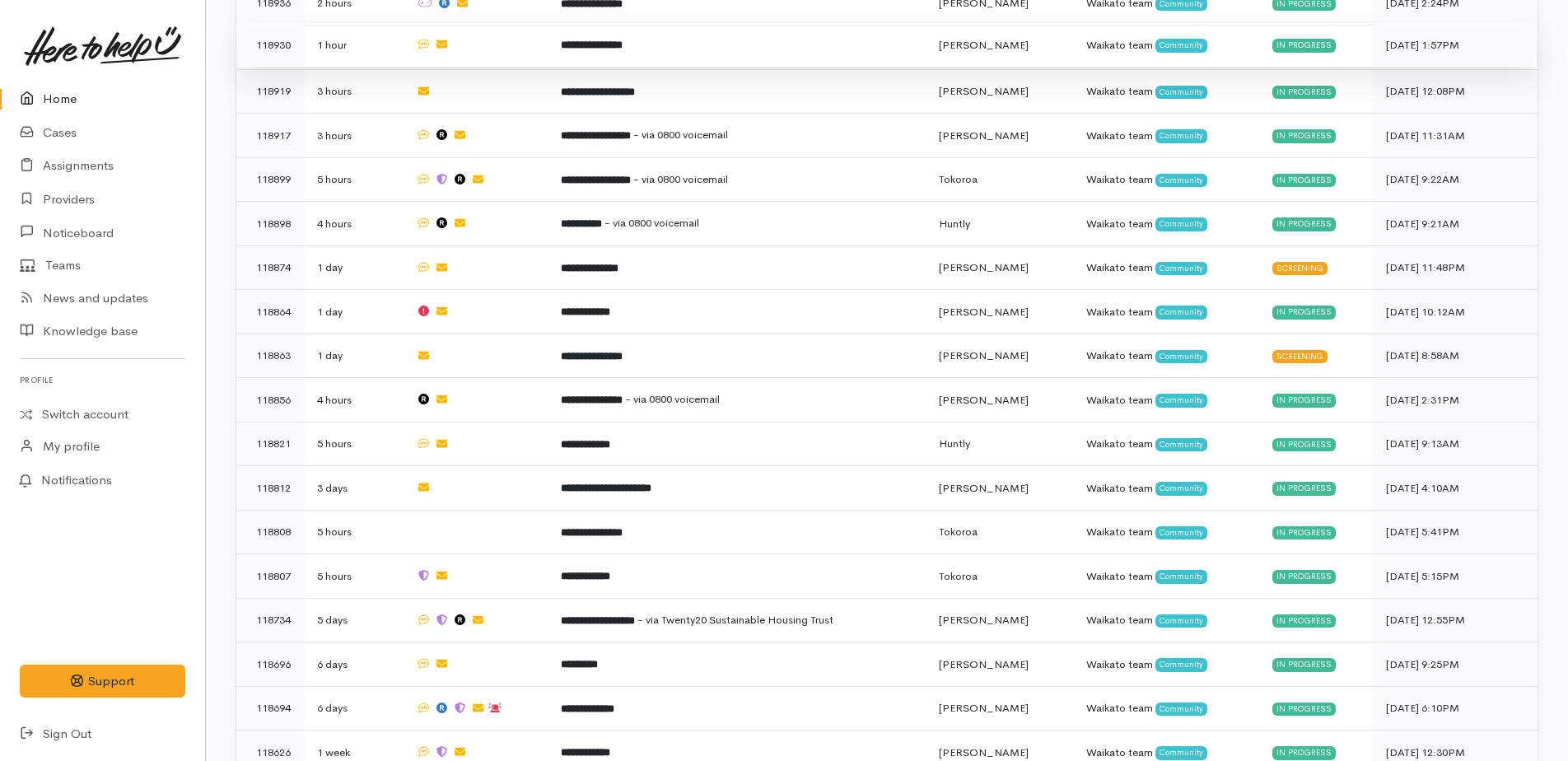
scroll to position [988, 0]
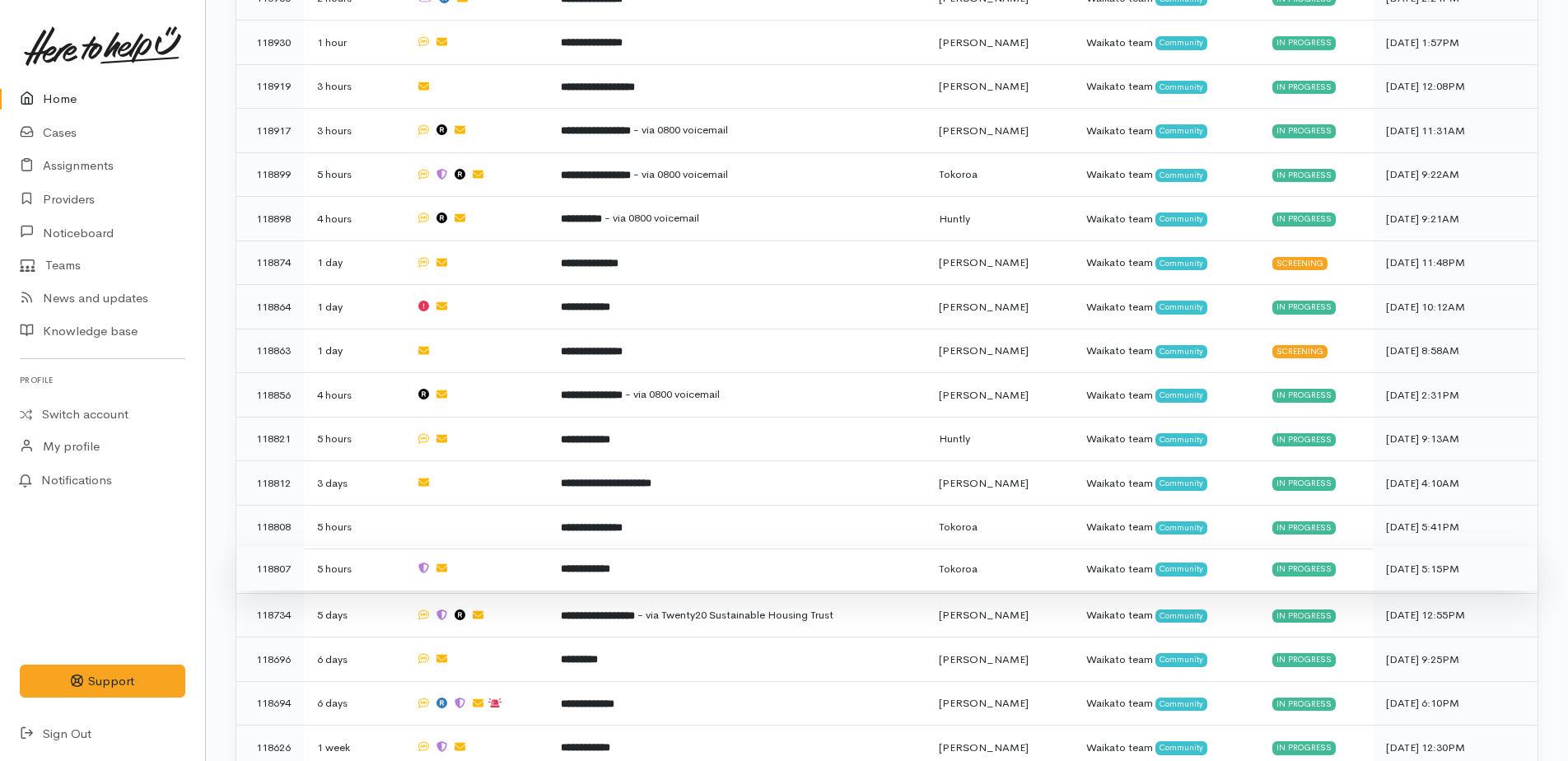
click at [610, 564] on b "**********" at bounding box center [585, 569] width 50 height 11
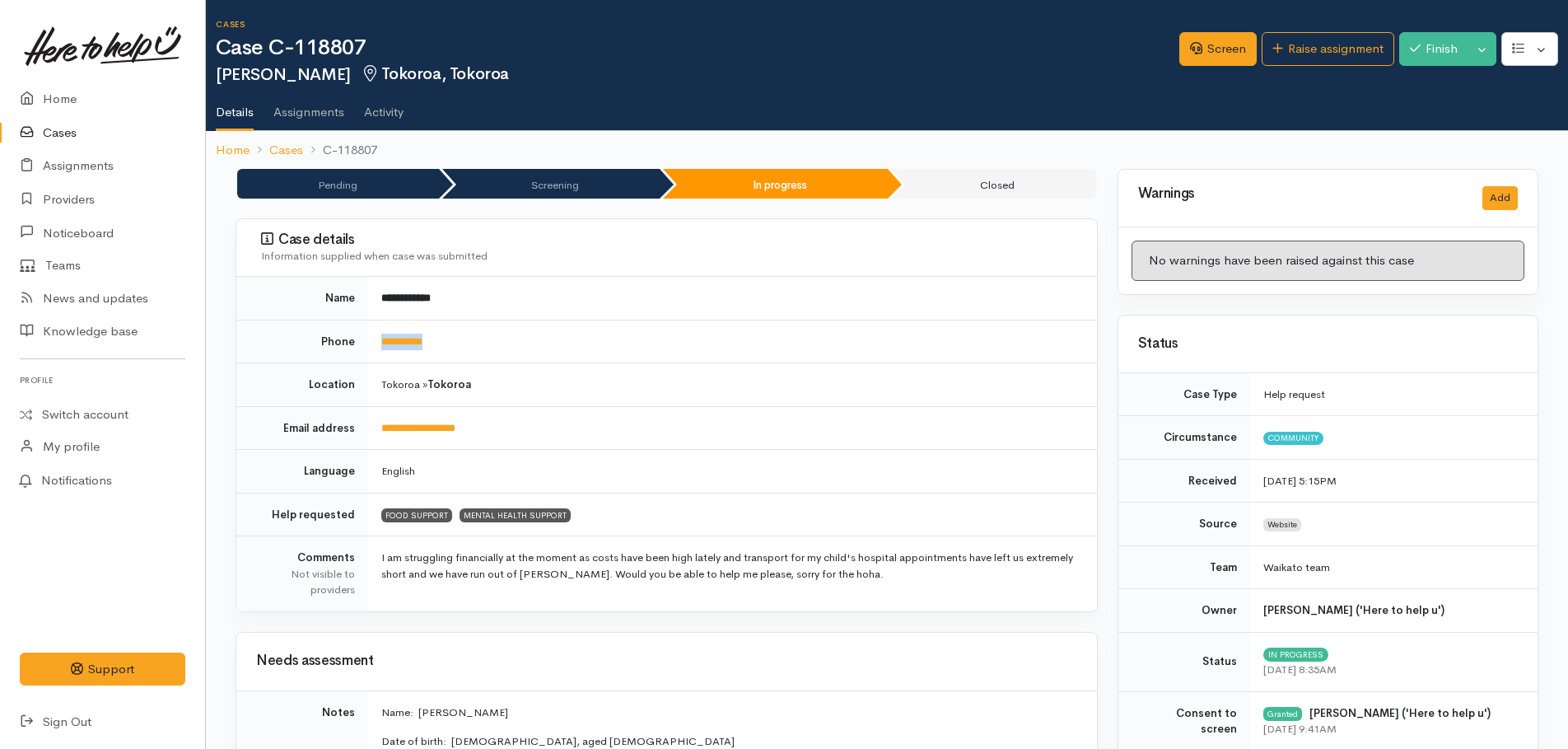
drag, startPoint x: 465, startPoint y: 338, endPoint x: 375, endPoint y: 334, distance: 90.1
click at [375, 334] on td "**********" at bounding box center [733, 341] width 729 height 44
drag, startPoint x: 375, startPoint y: 334, endPoint x: 386, endPoint y: 339, distance: 12.1
copy link "**********"
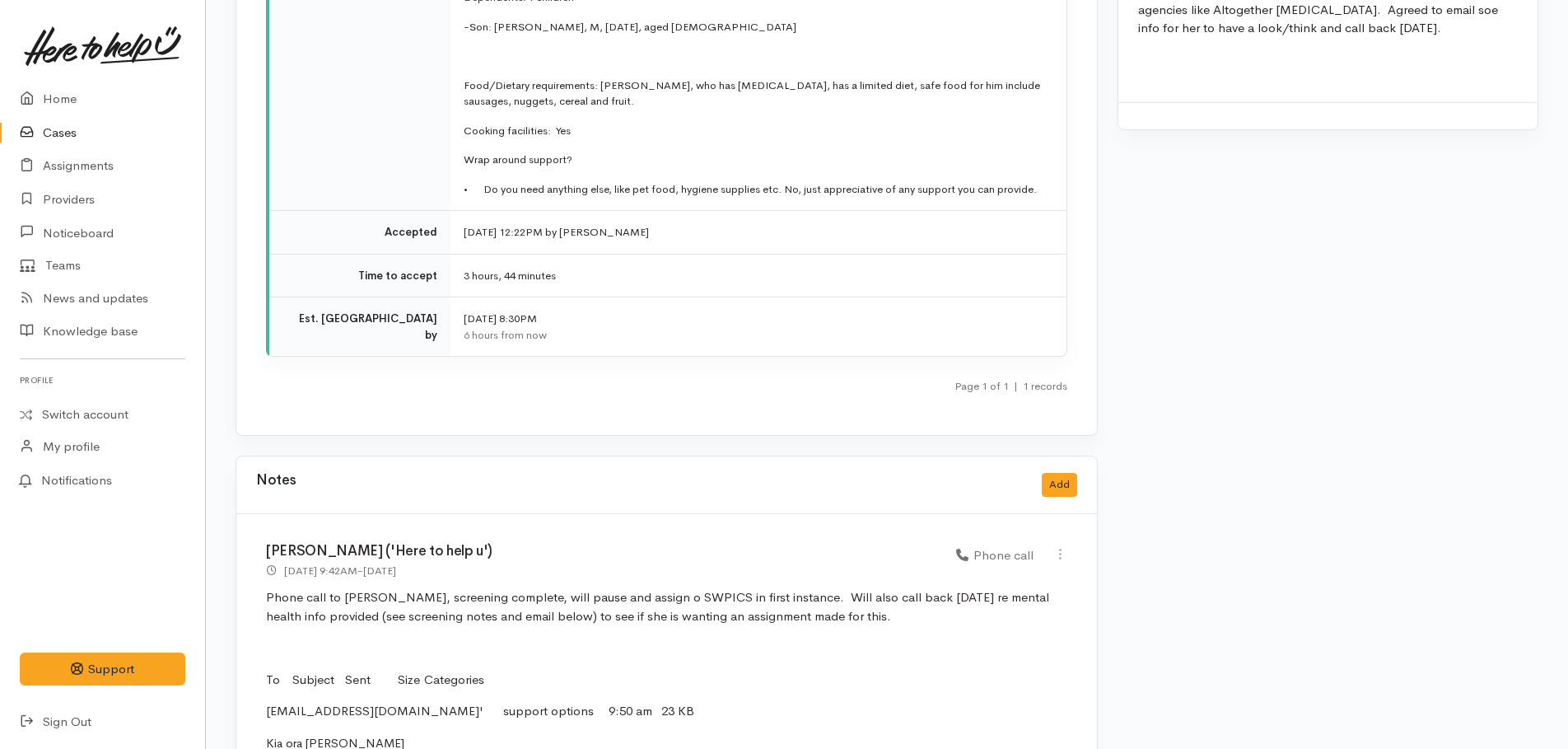
scroll to position [2548, 0]
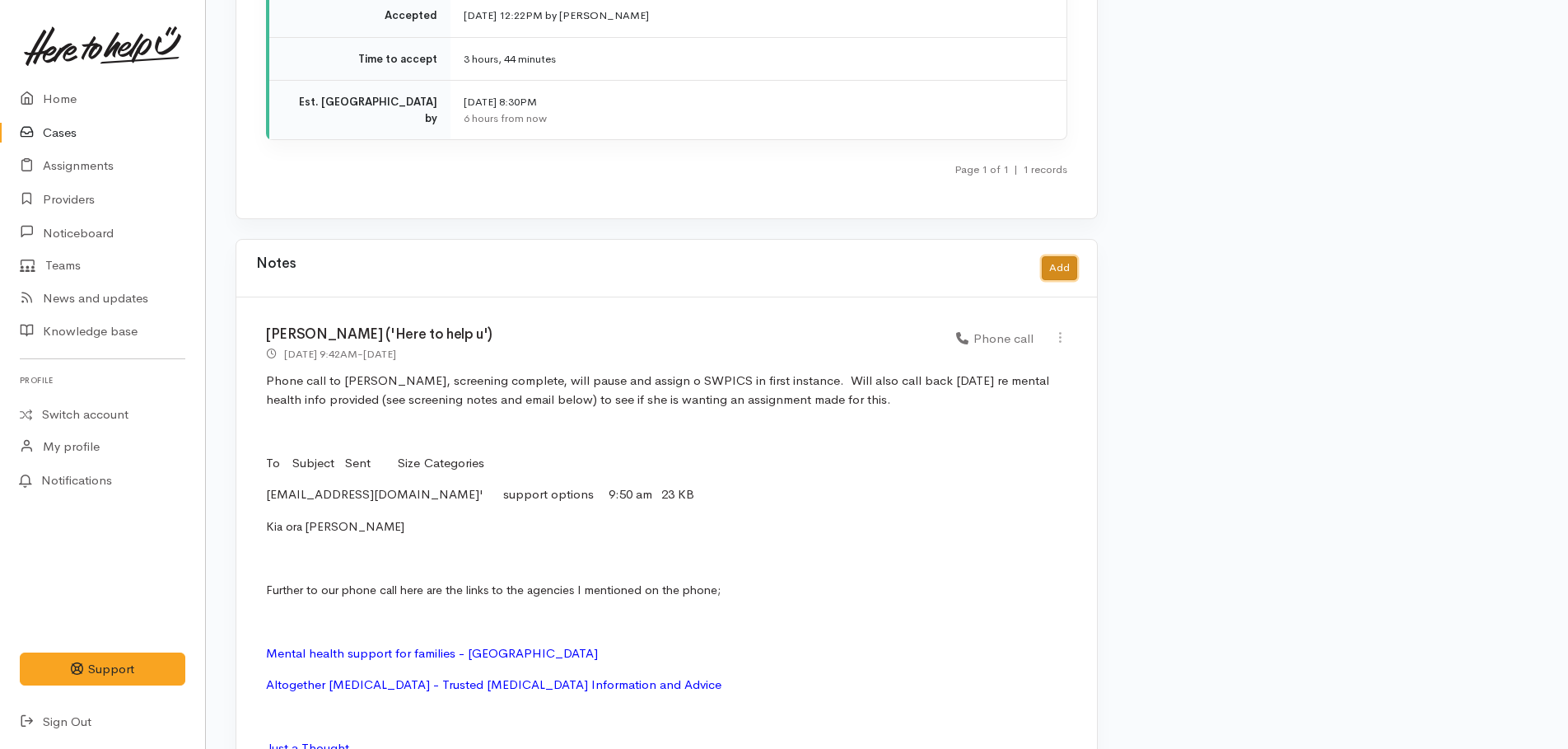
click at [1062, 269] on button "Add" at bounding box center [1060, 268] width 35 height 24
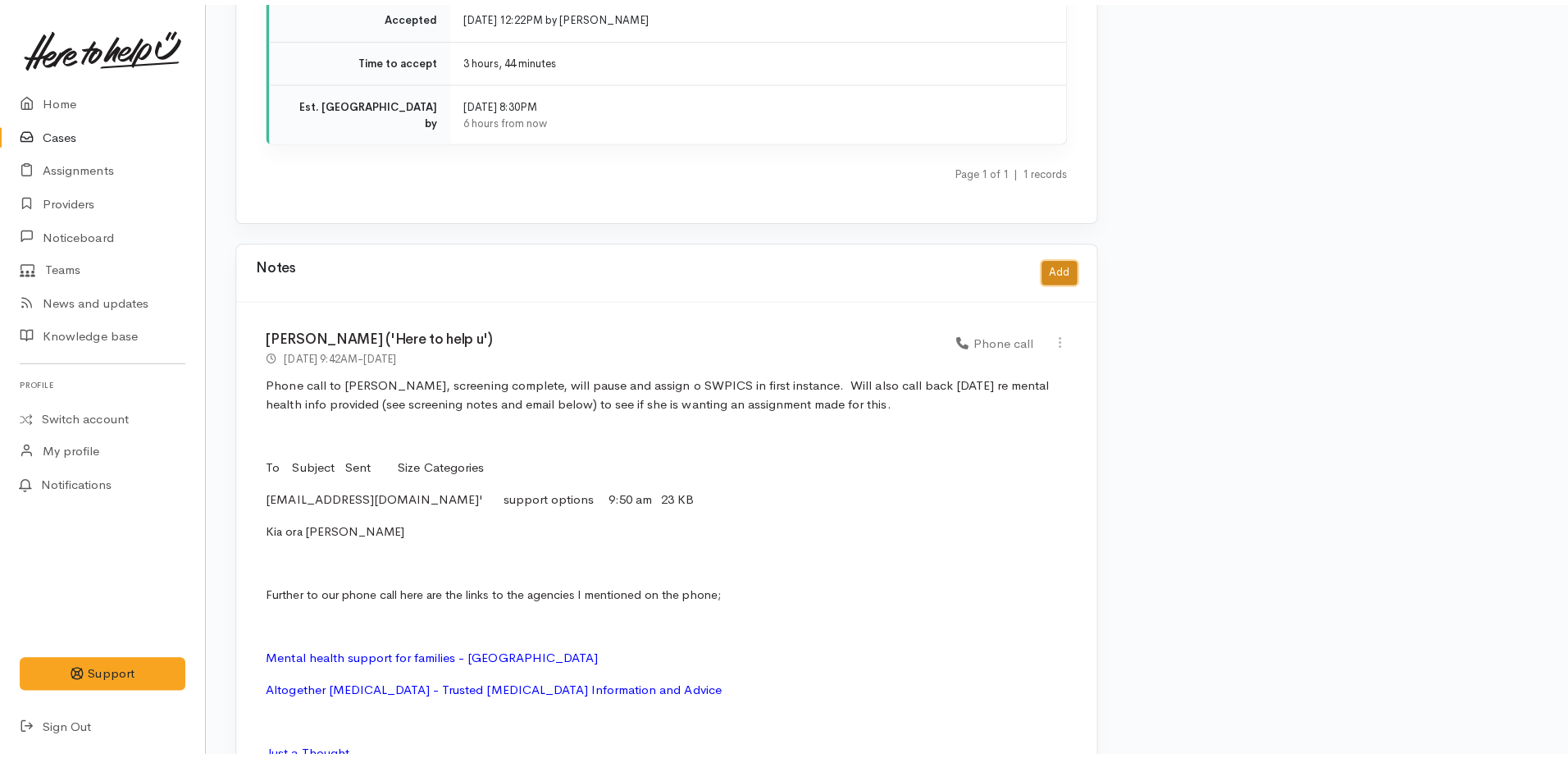
scroll to position [2520, 0]
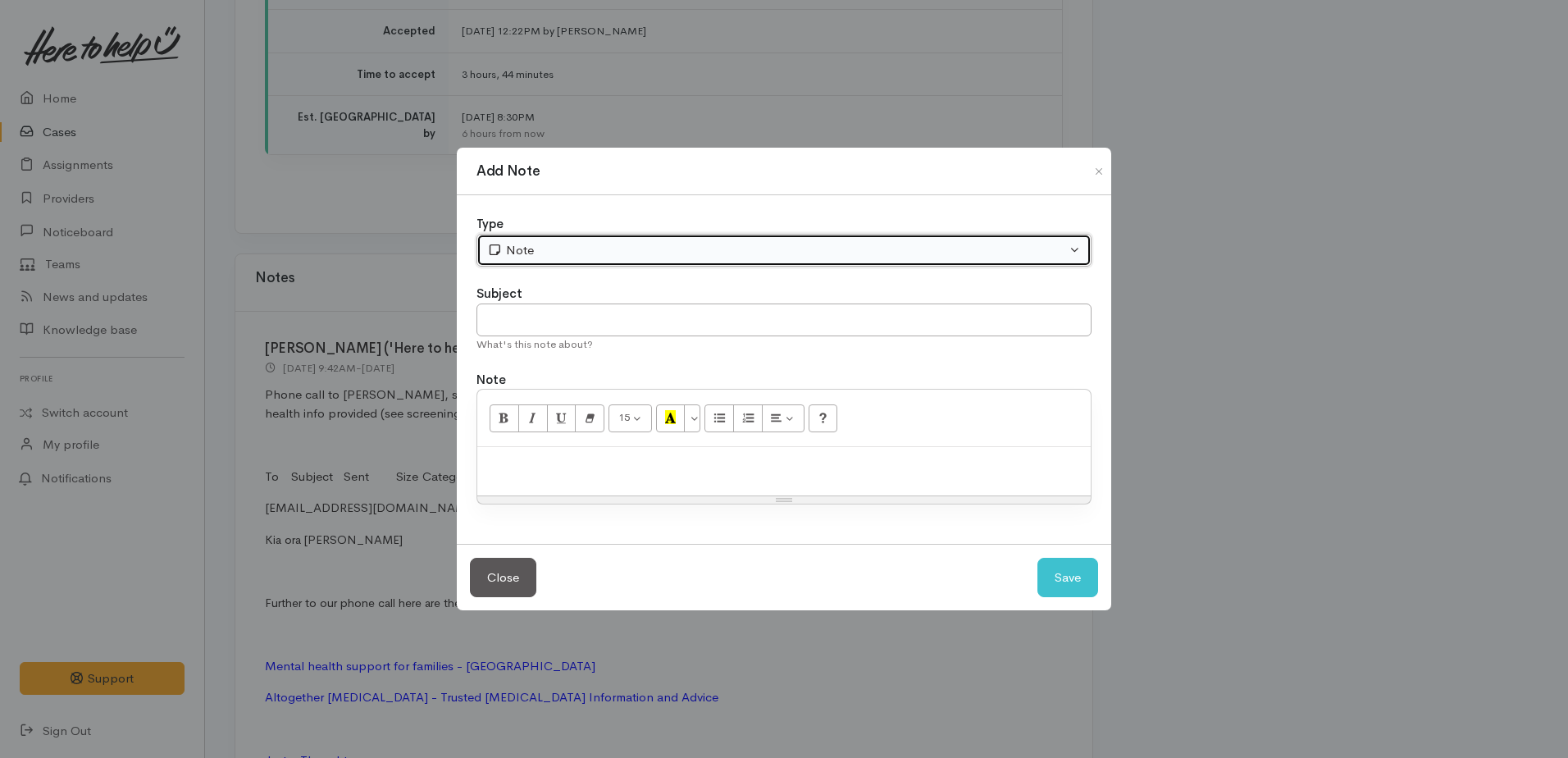
click at [540, 253] on div "Note" at bounding box center [776, 250] width 579 height 18
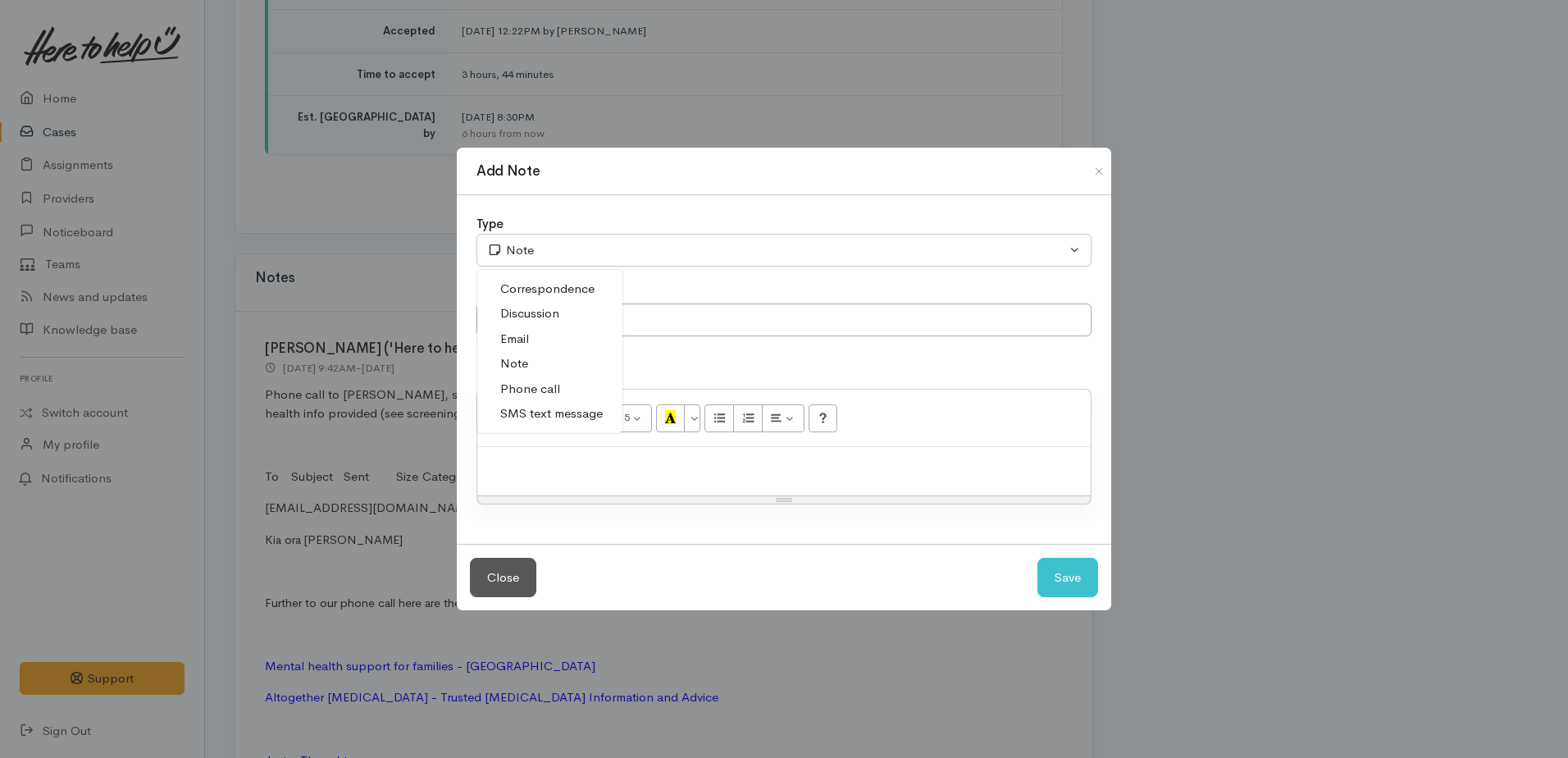
click at [531, 391] on span "Phone call" at bounding box center [530, 388] width 60 height 18
select select "3"
click at [558, 480] on div at bounding box center [784, 471] width 614 height 48
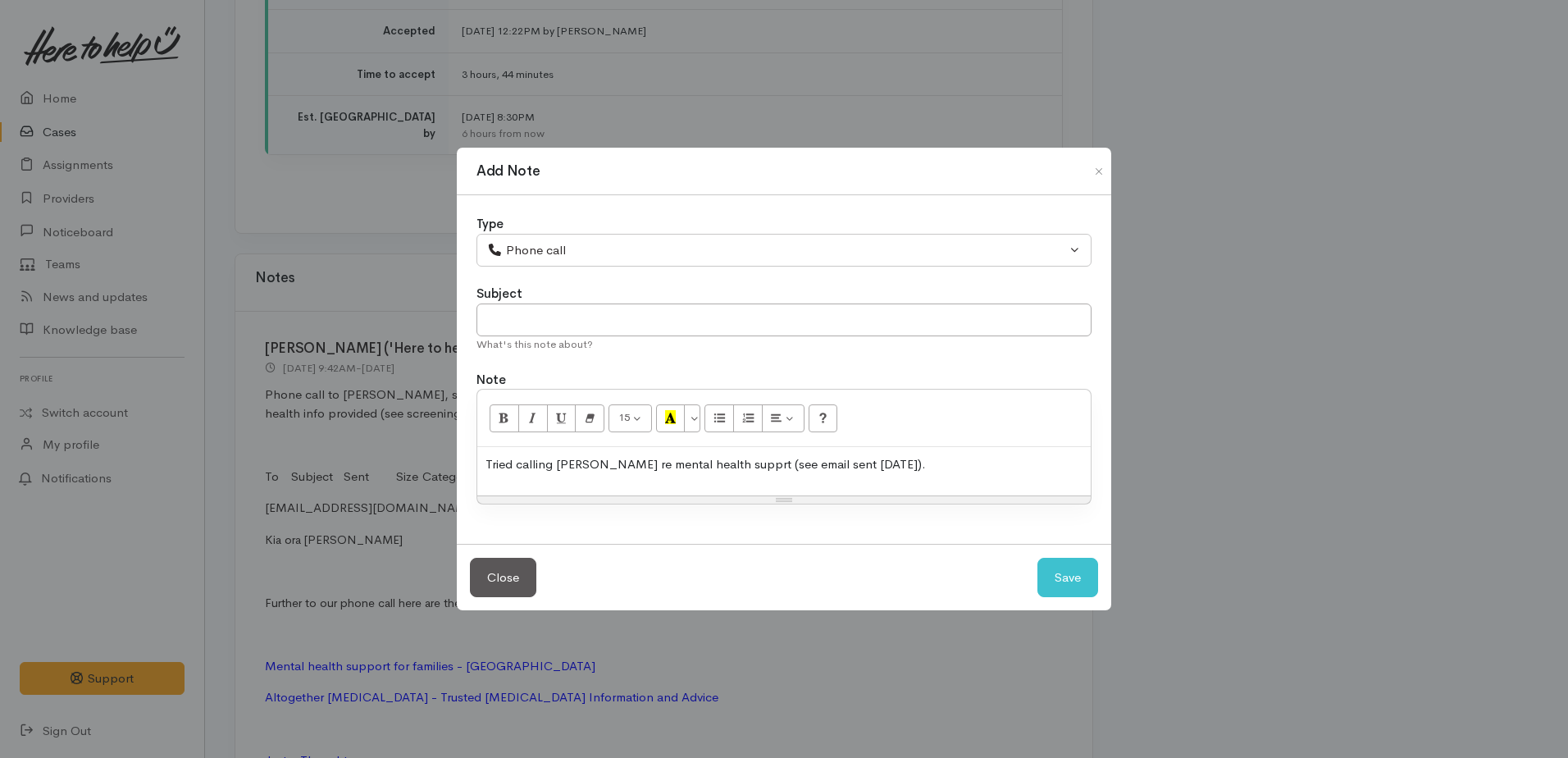
click at [757, 465] on p "Tried calling Megan re mental health supprt (see email sent yesterday)." at bounding box center [784, 464] width 597 height 18
click at [997, 468] on p "Tried calling Megan re mental health supprt (see screening notes and email sent…" at bounding box center [784, 464] width 597 height 18
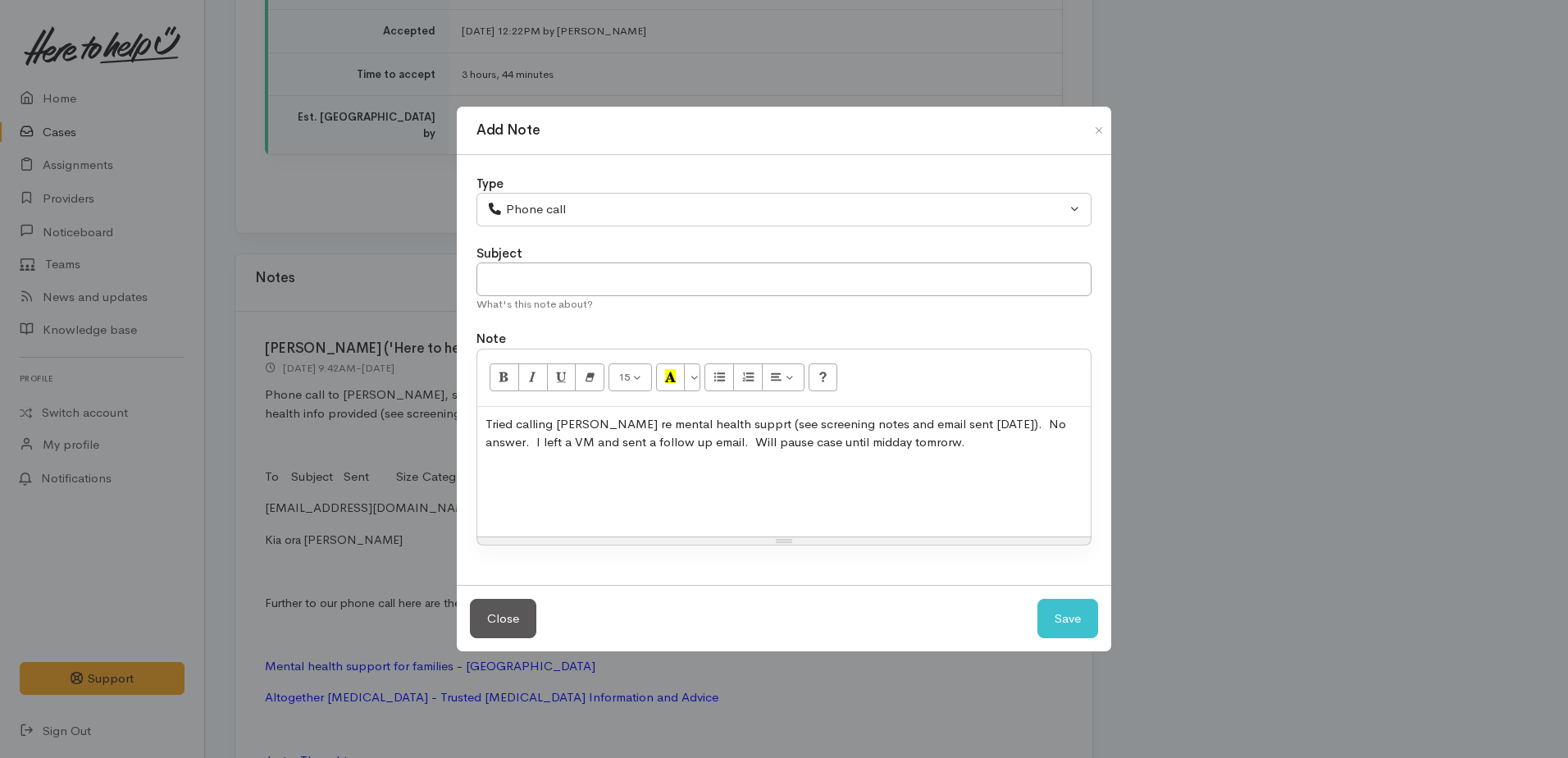
click at [969, 468] on p at bounding box center [784, 473] width 597 height 18
drag, startPoint x: 599, startPoint y: 481, endPoint x: 729, endPoint y: 642, distance: 206.9
click at [601, 481] on p at bounding box center [784, 473] width 597 height 18
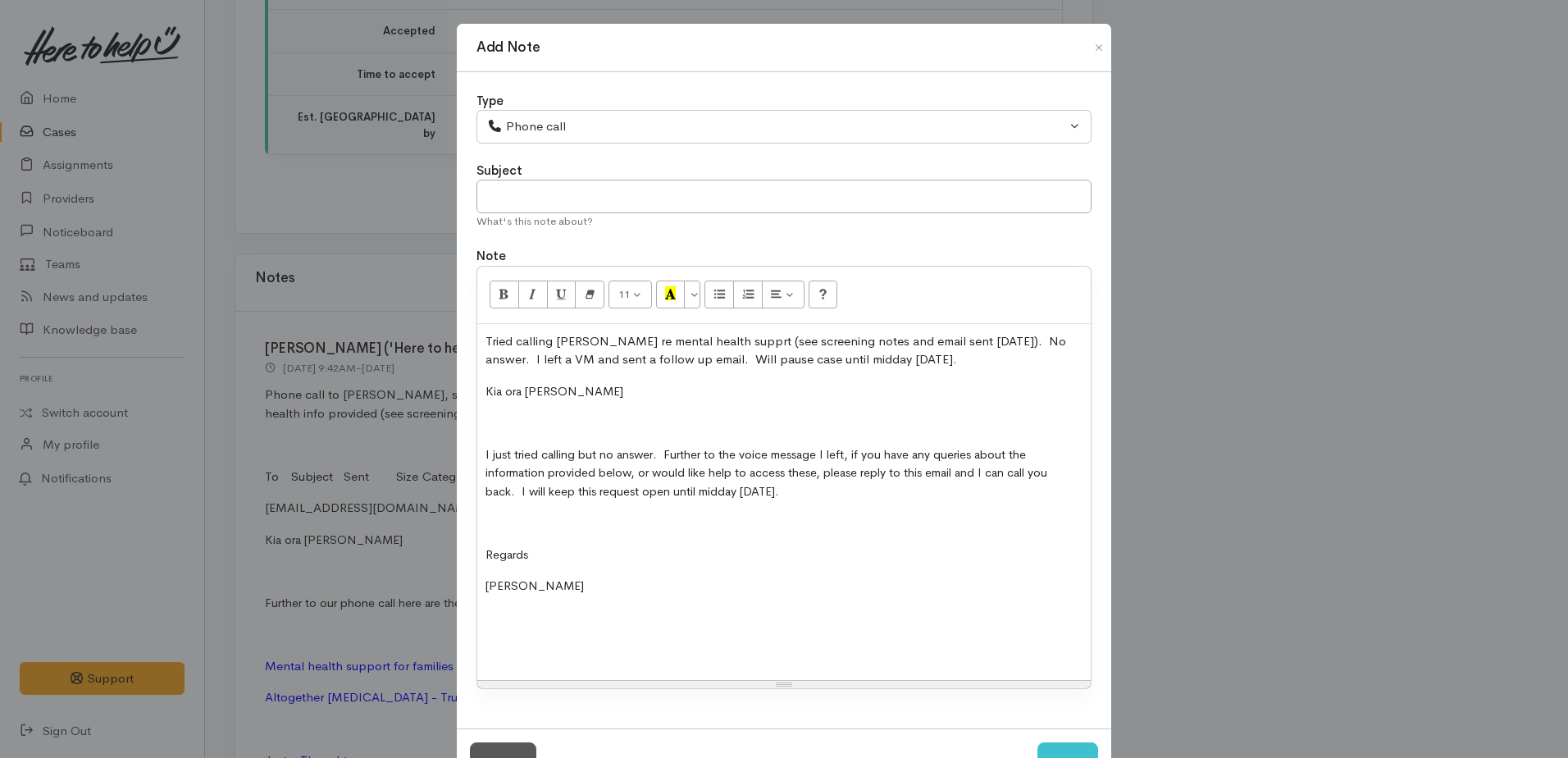
click at [479, 388] on div "Tried calling Megan re mental health supprt (see screening notes and email sent…" at bounding box center [784, 502] width 614 height 356
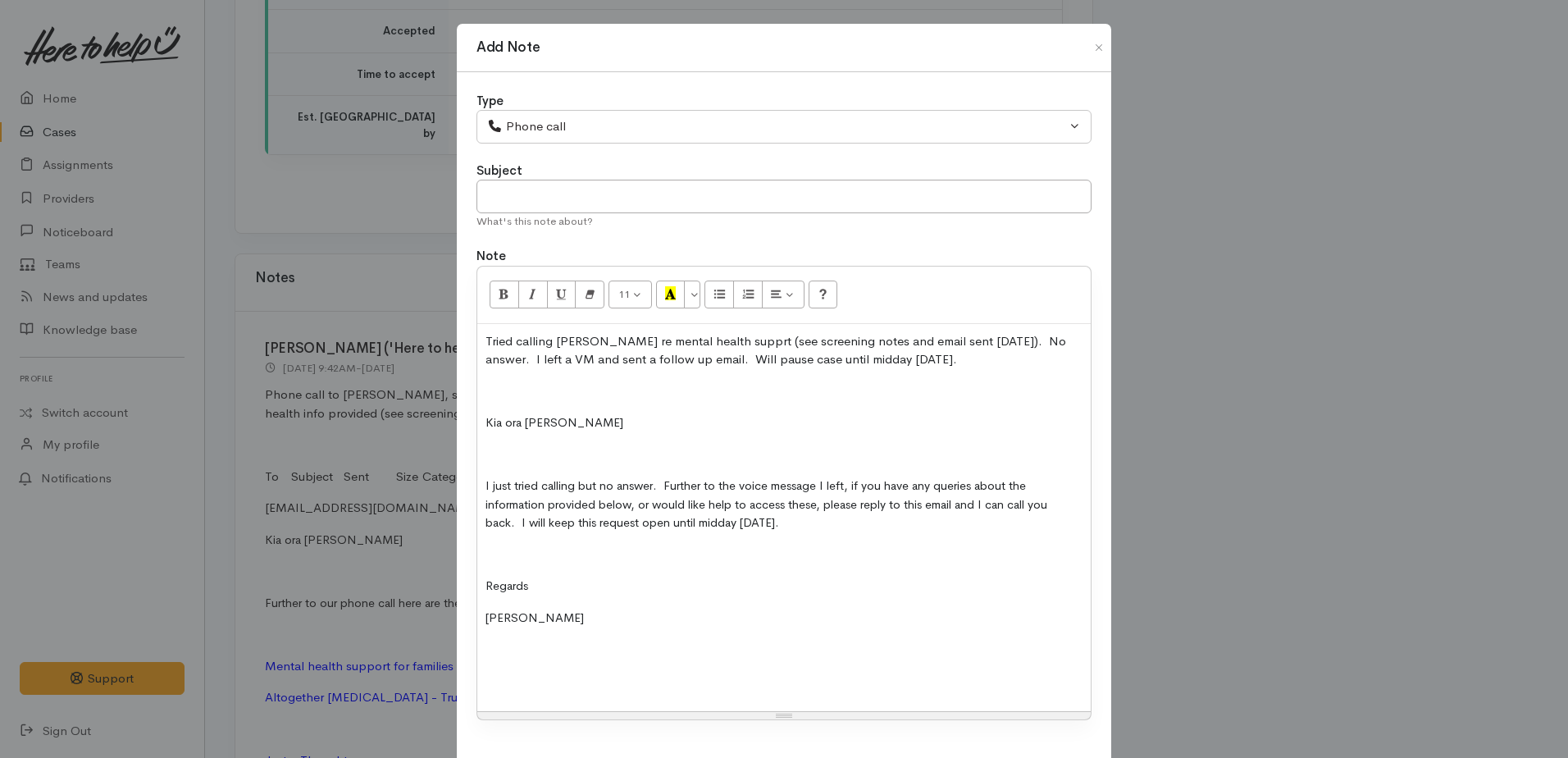
click at [486, 387] on p at bounding box center [784, 391] width 597 height 18
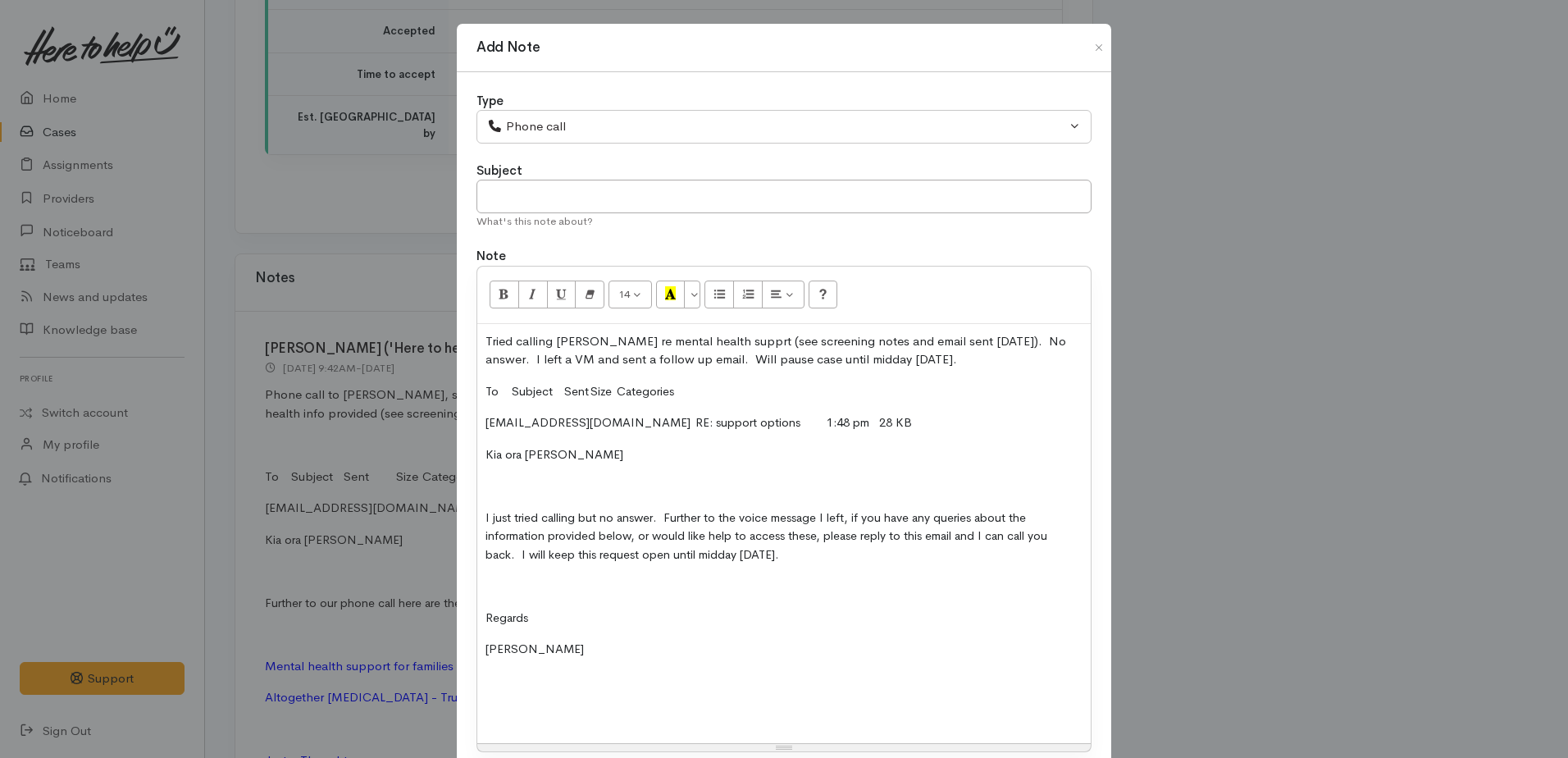
click at [528, 481] on p at bounding box center [784, 485] width 597 height 18
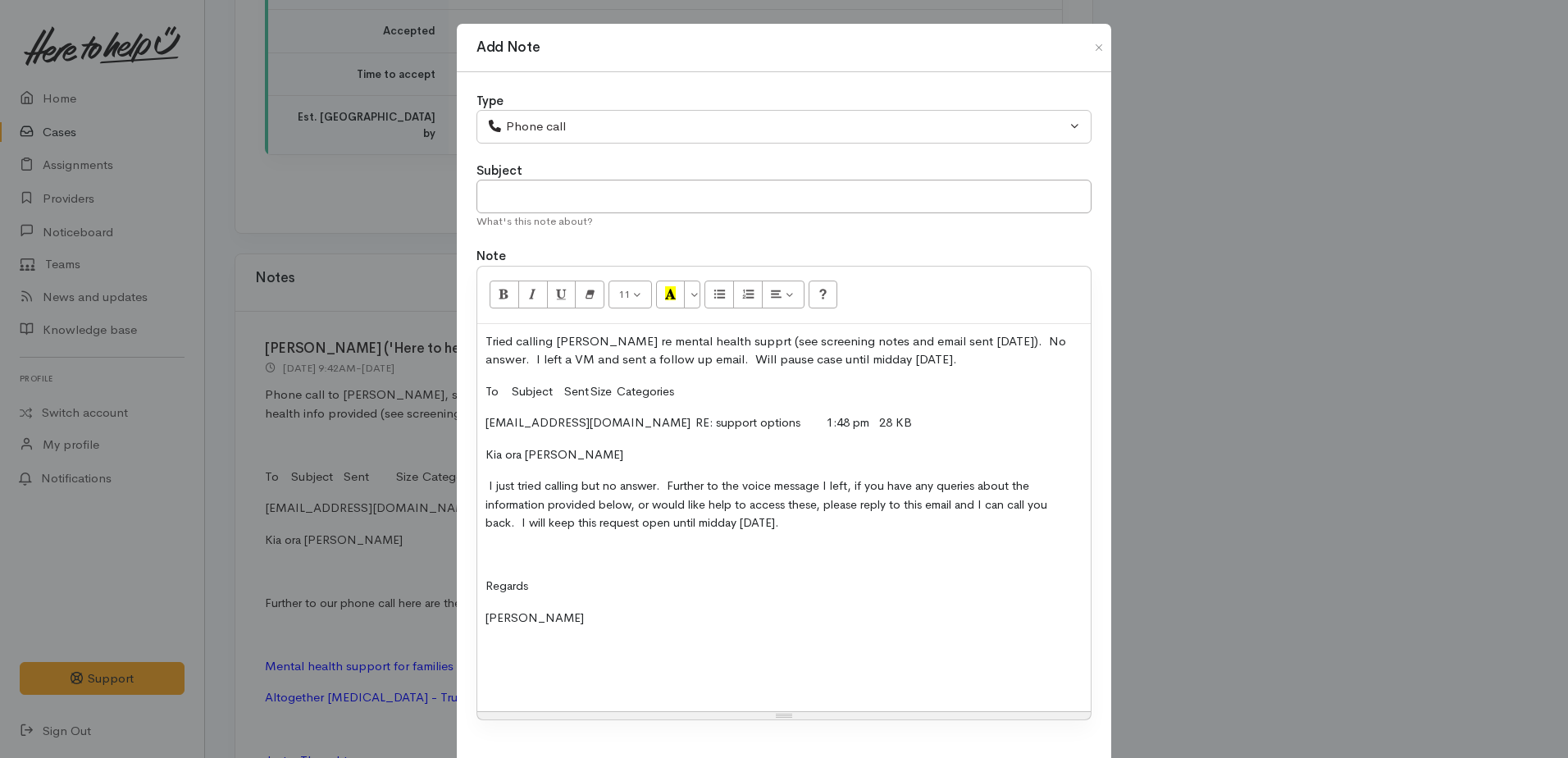
click at [513, 550] on p at bounding box center [784, 555] width 597 height 18
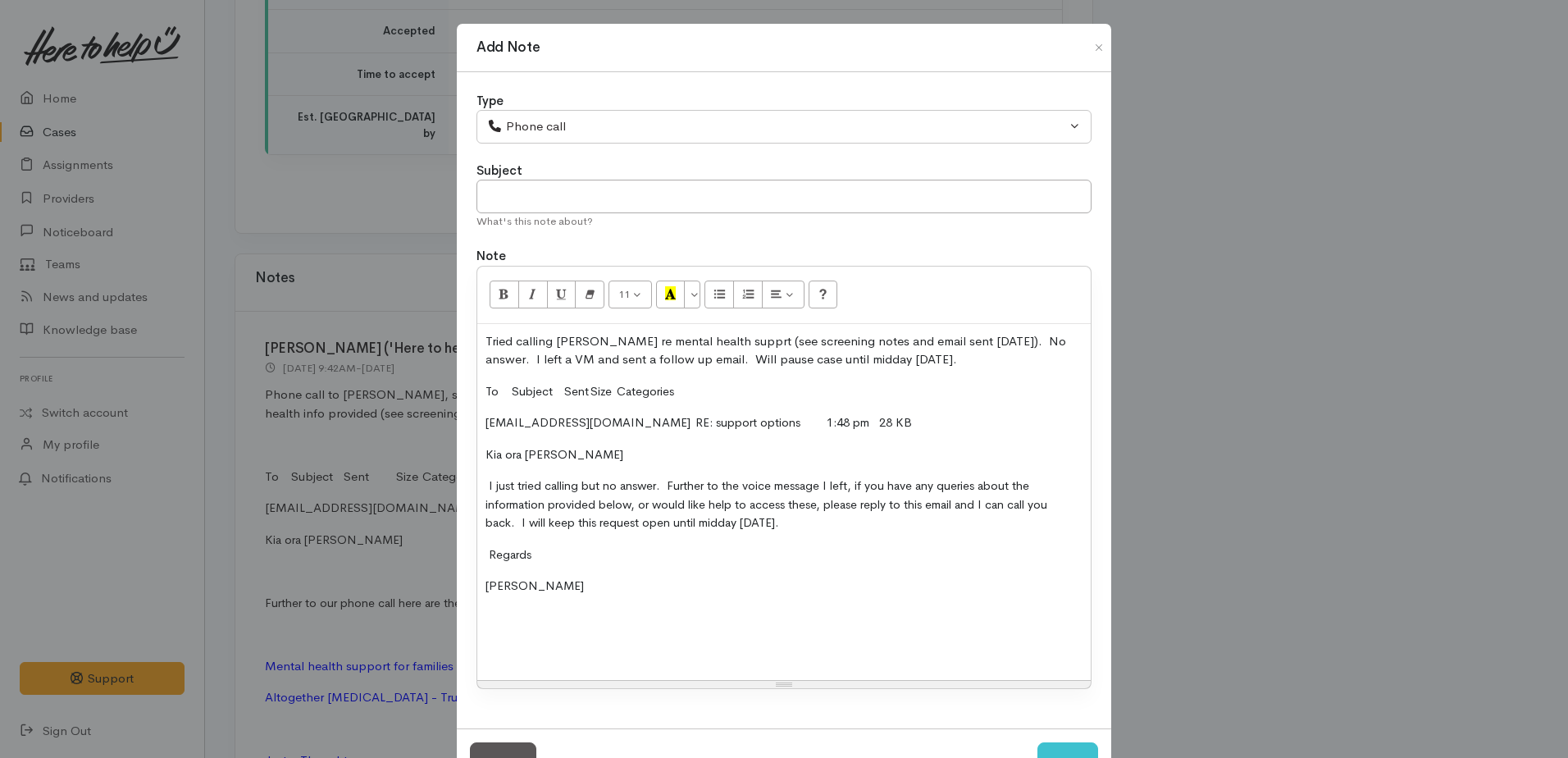
click at [712, 341] on p "Tried calling Megan re mental health supprt (see screening notes and email sent…" at bounding box center [784, 350] width 597 height 37
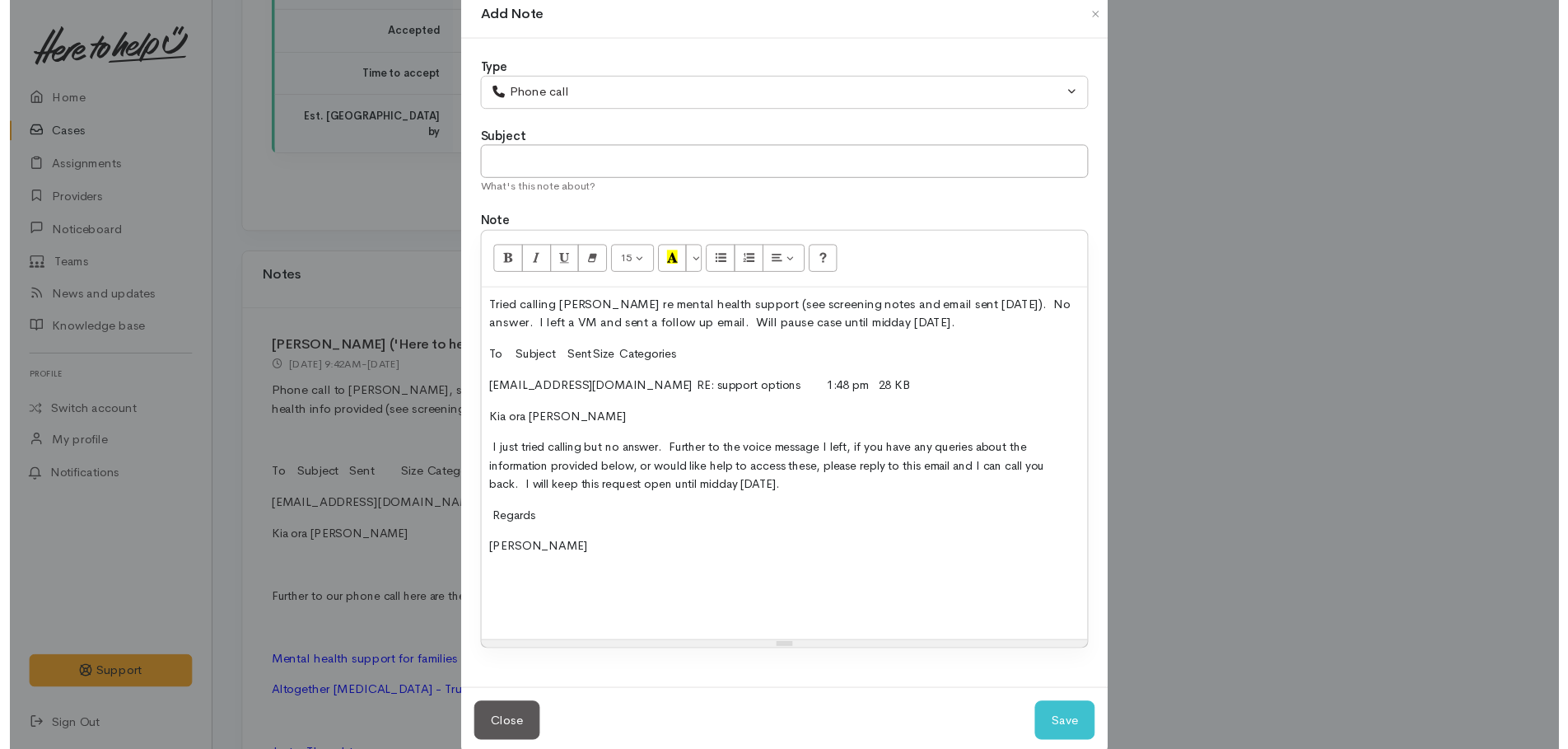
scroll to position [61, 0]
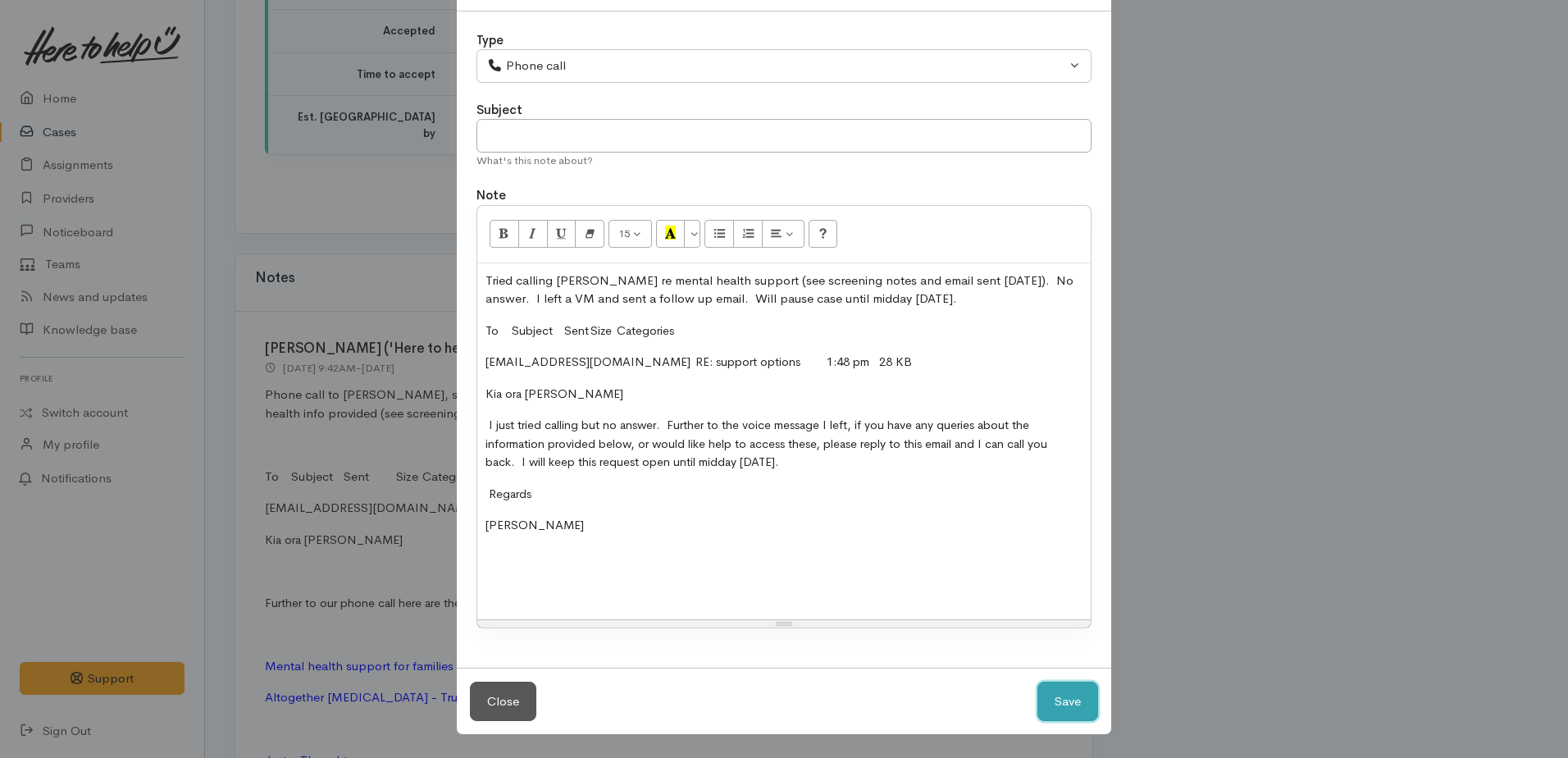
click at [1061, 700] on button "Save" at bounding box center [1068, 702] width 61 height 41
select select "1"
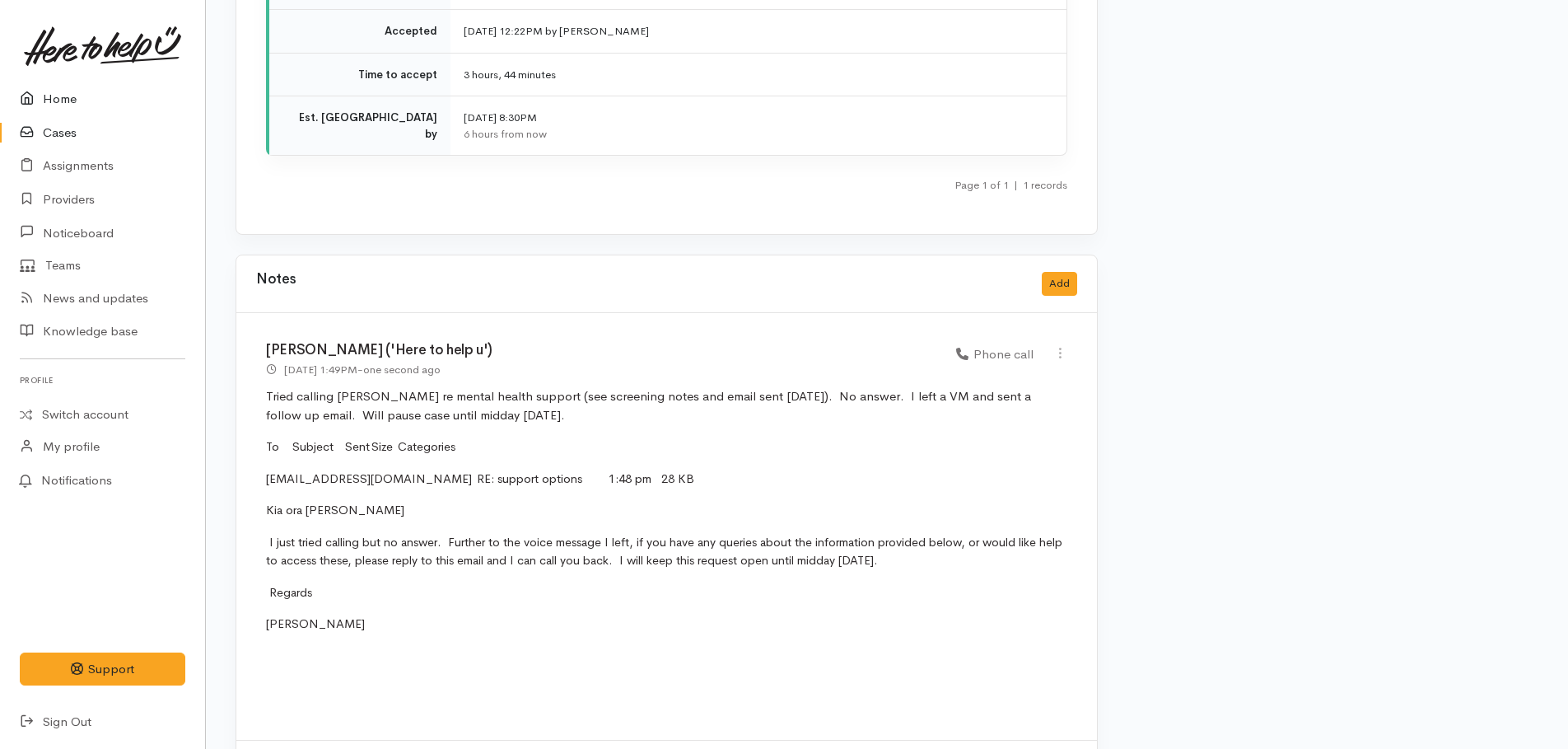
click at [56, 98] on link "Home" at bounding box center [102, 99] width 205 height 34
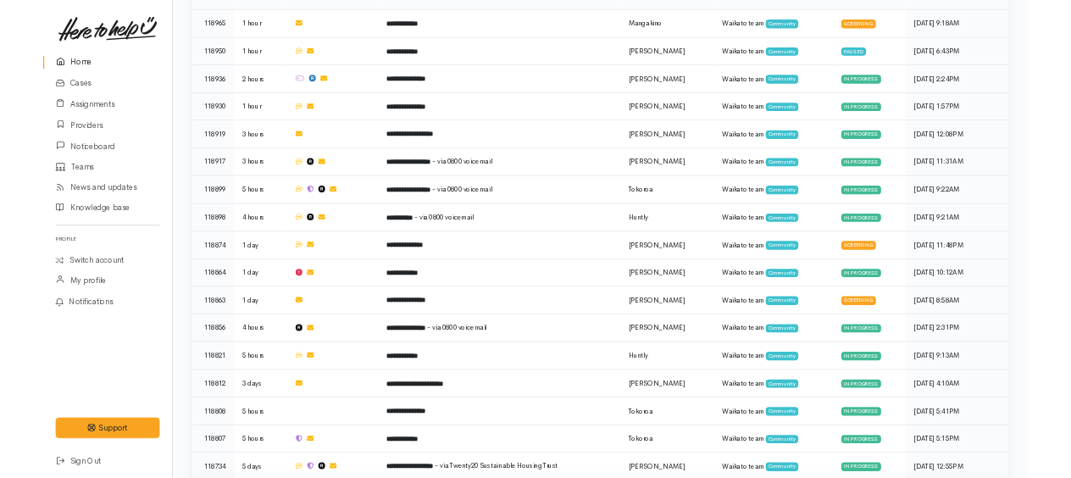
scroll to position [1157, 0]
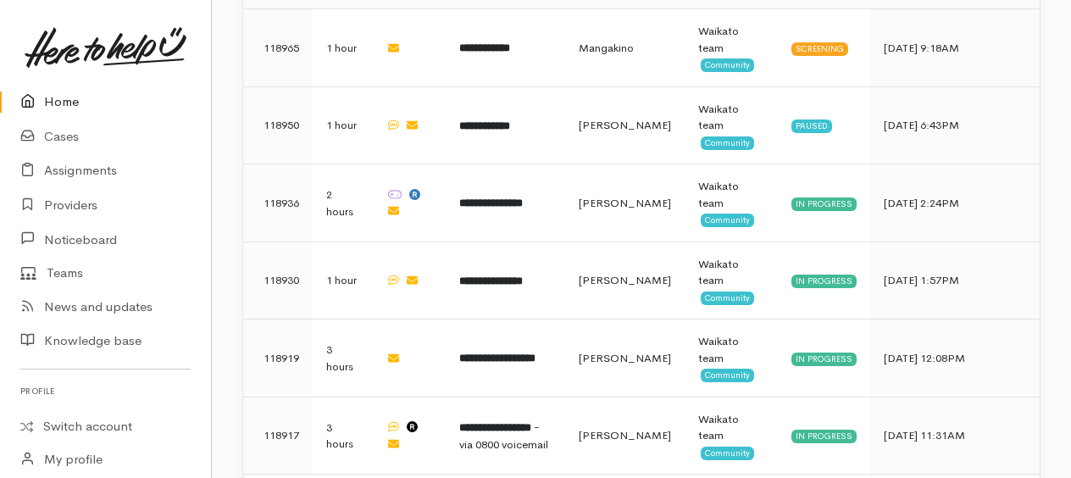
click at [69, 105] on link "Home" at bounding box center [105, 102] width 211 height 35
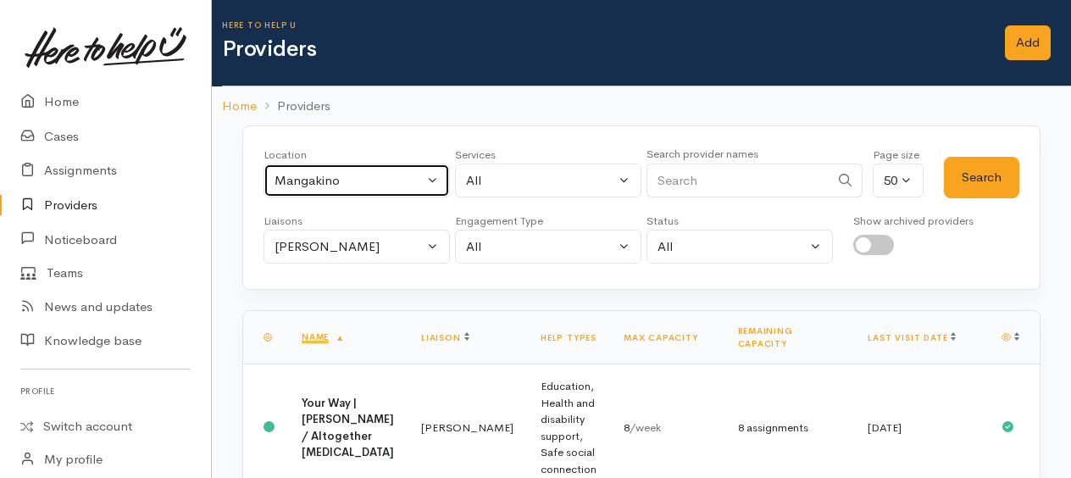
click at [306, 175] on div "Mangakino" at bounding box center [349, 180] width 149 height 19
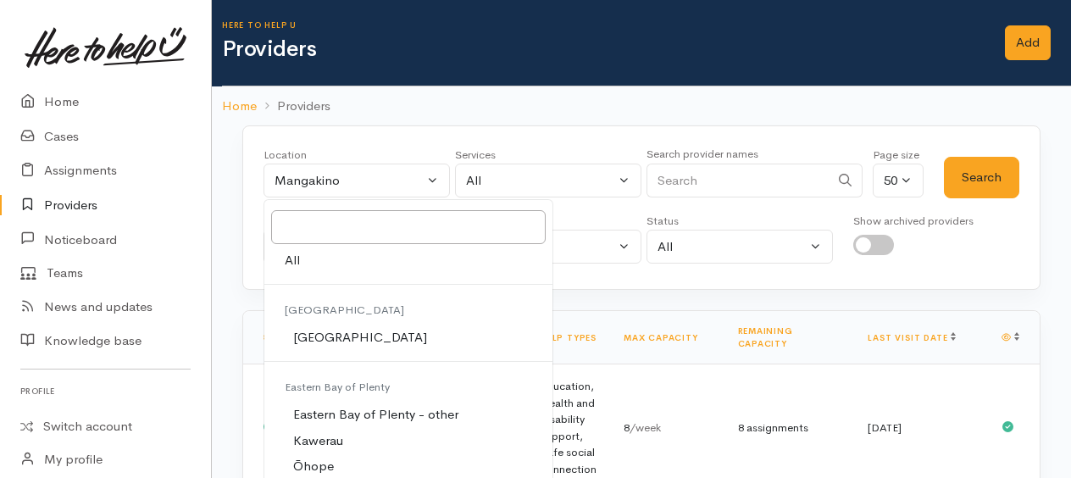
click at [293, 262] on span "All" at bounding box center [292, 260] width 15 height 19
select select "-1"
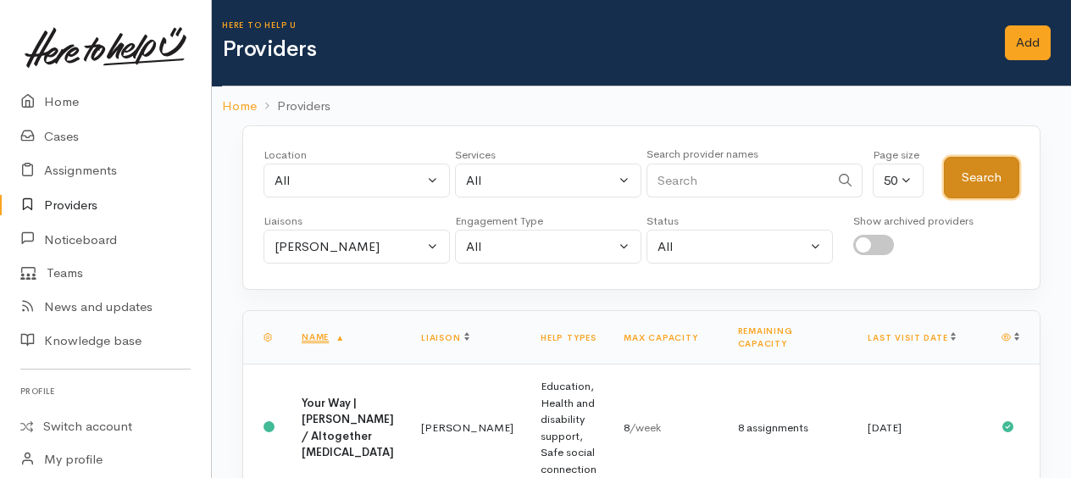
click at [958, 169] on button "Search" at bounding box center [981, 178] width 75 height 42
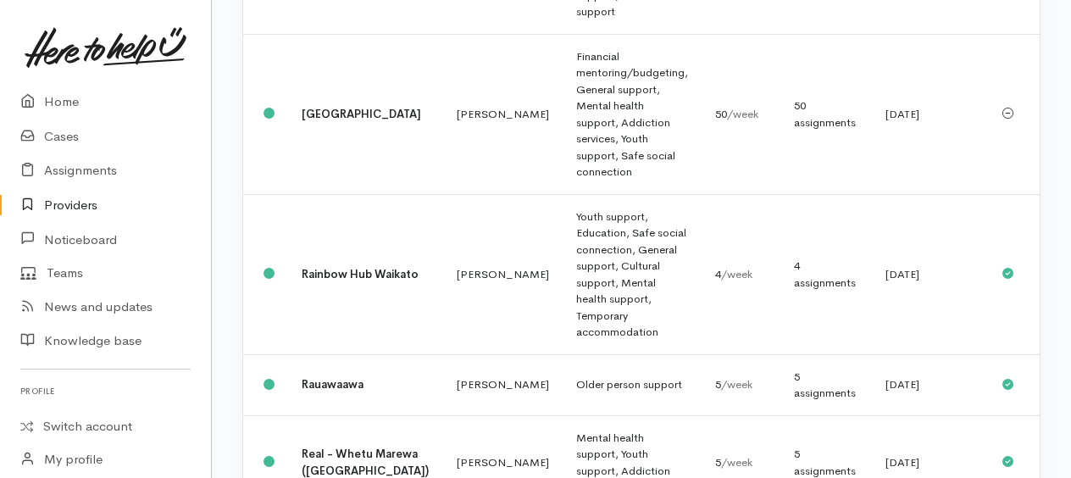
scroll to position [1656, 0]
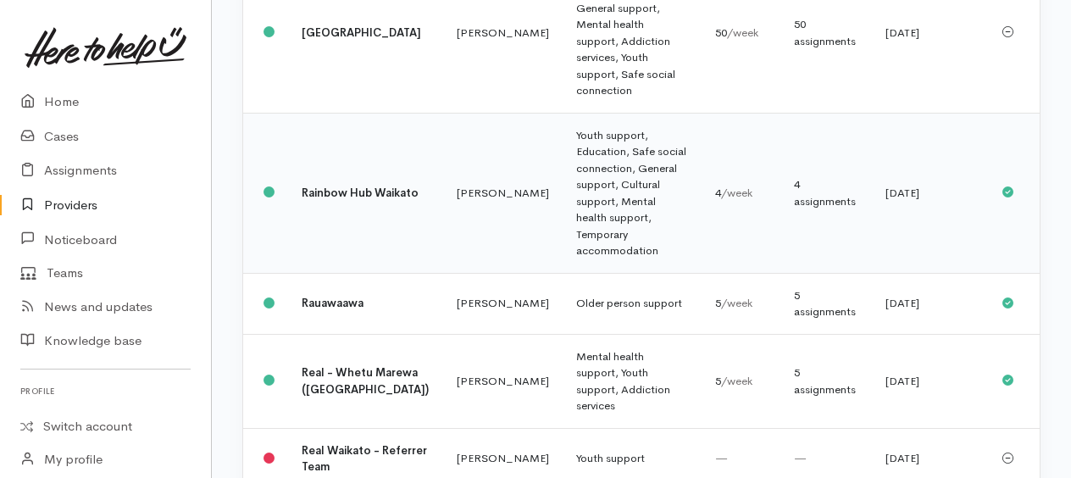
click at [563, 200] on td "Youth support, Education, Safe social connection, General support, Cultural sup…" at bounding box center [632, 193] width 139 height 160
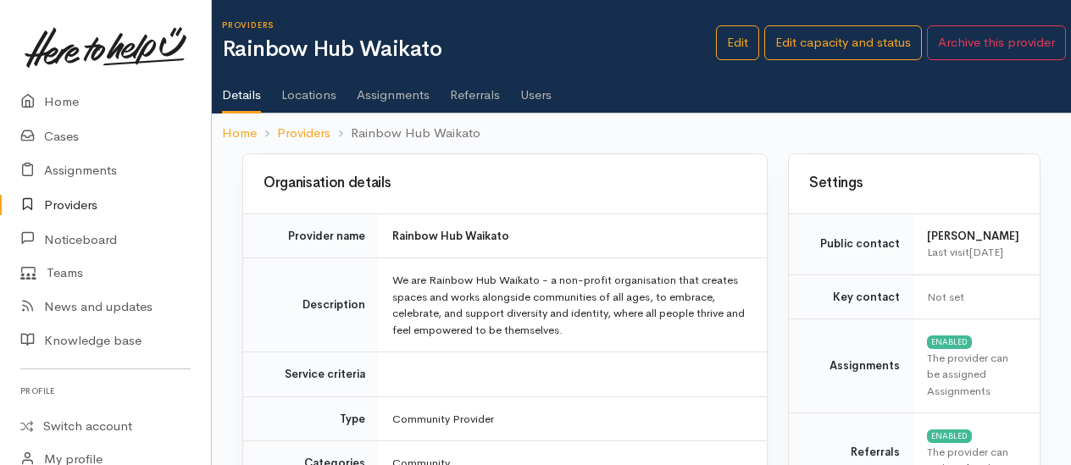
click at [547, 101] on link "Users" at bounding box center [535, 88] width 31 height 47
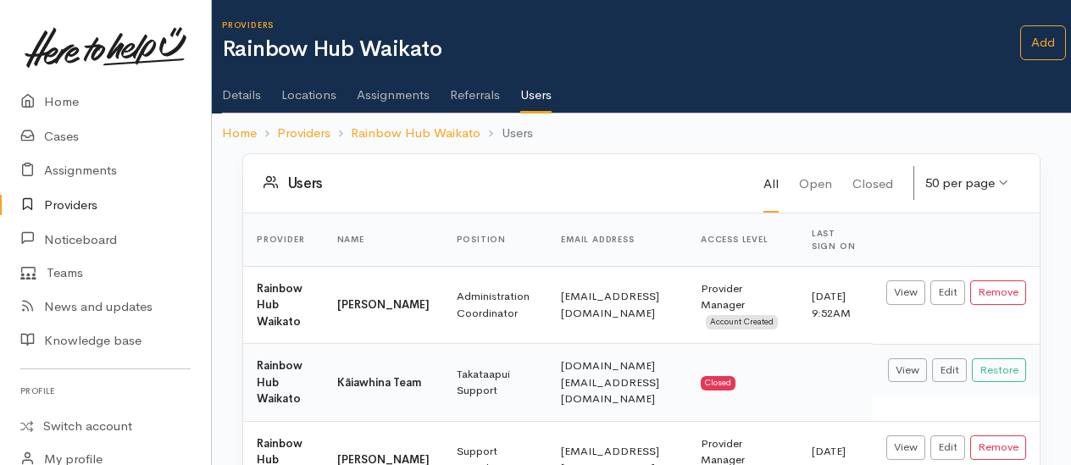
click at [395, 92] on link "Assignments" at bounding box center [393, 88] width 73 height 47
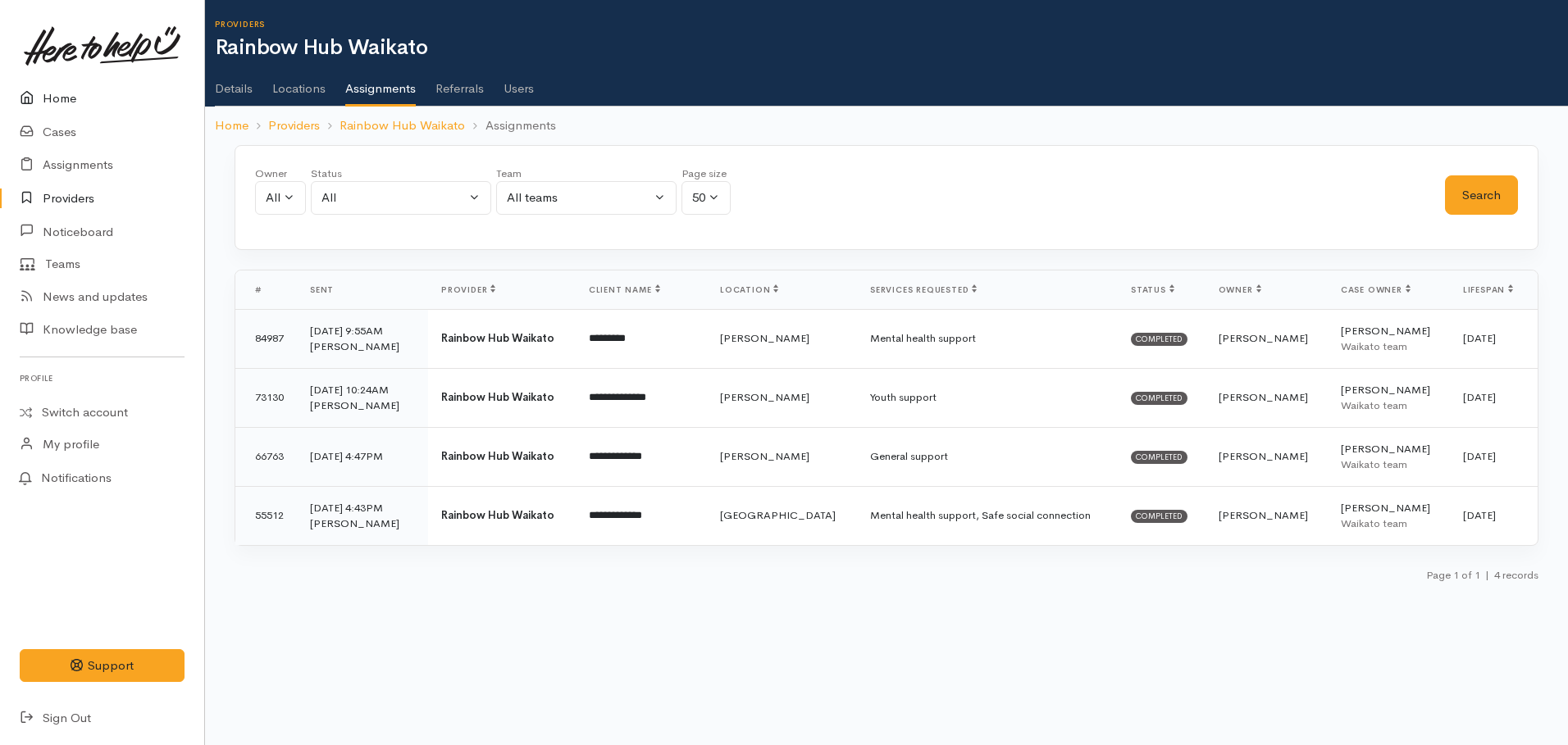
click at [55, 100] on link "Home" at bounding box center [102, 99] width 204 height 34
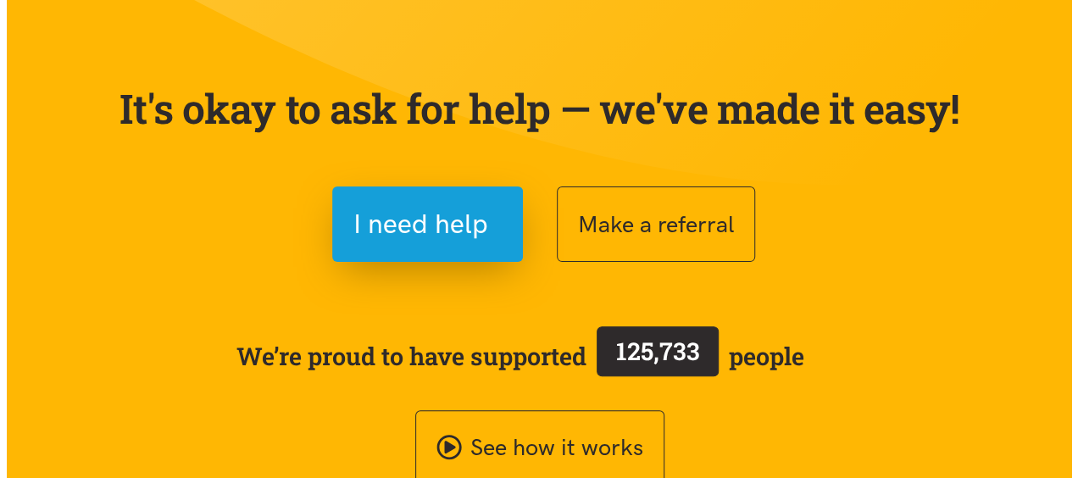
scroll to position [123, 0]
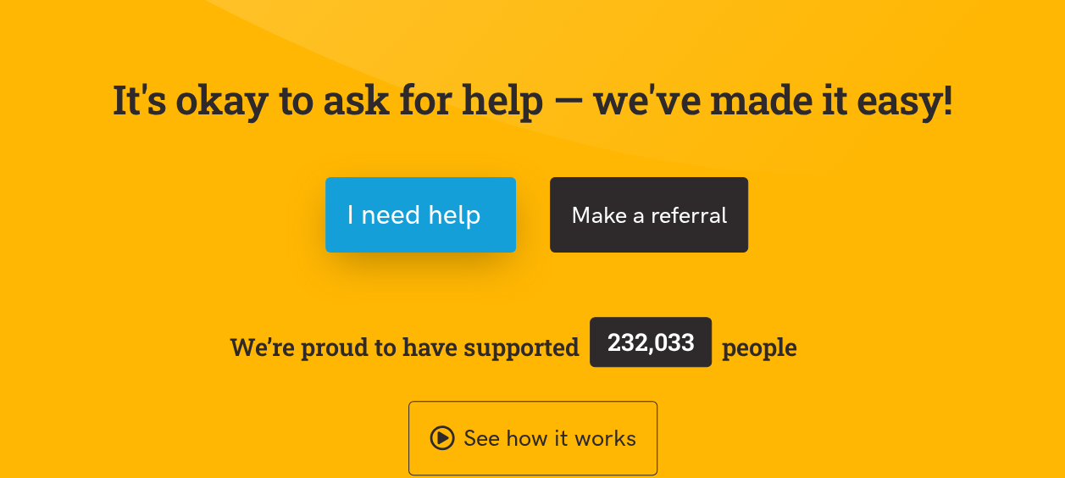
click at [640, 219] on button "Make a referral" at bounding box center [649, 214] width 198 height 75
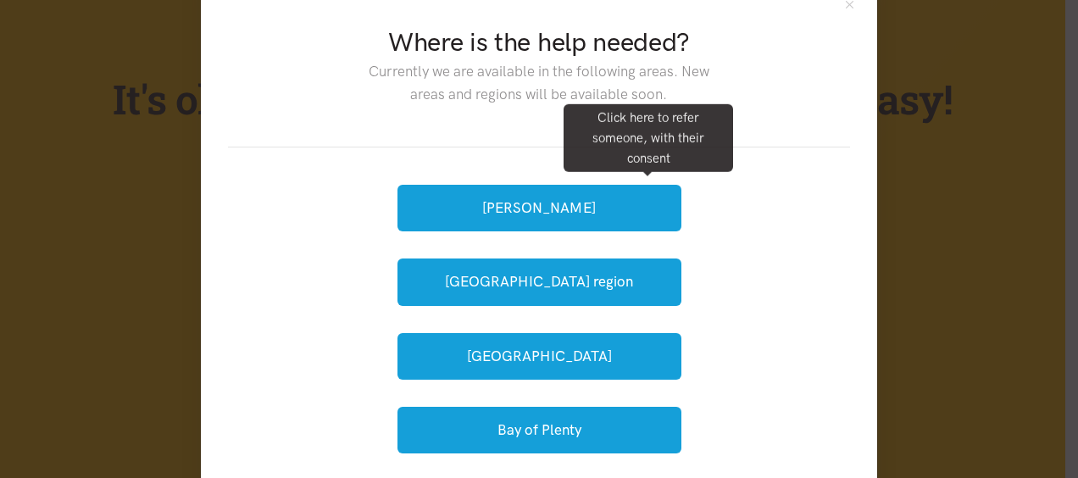
scroll to position [66, 0]
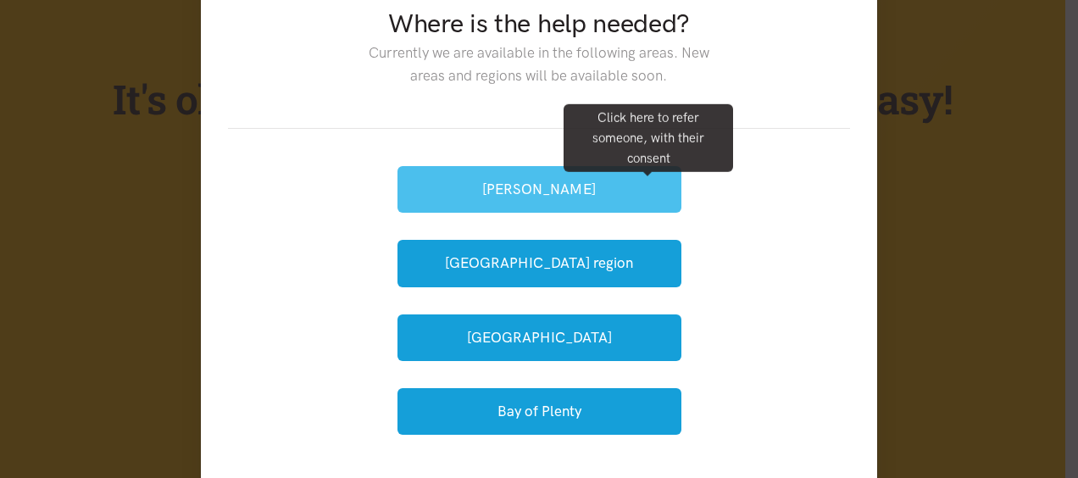
click at [461, 193] on button "[PERSON_NAME]" at bounding box center [539, 189] width 284 height 47
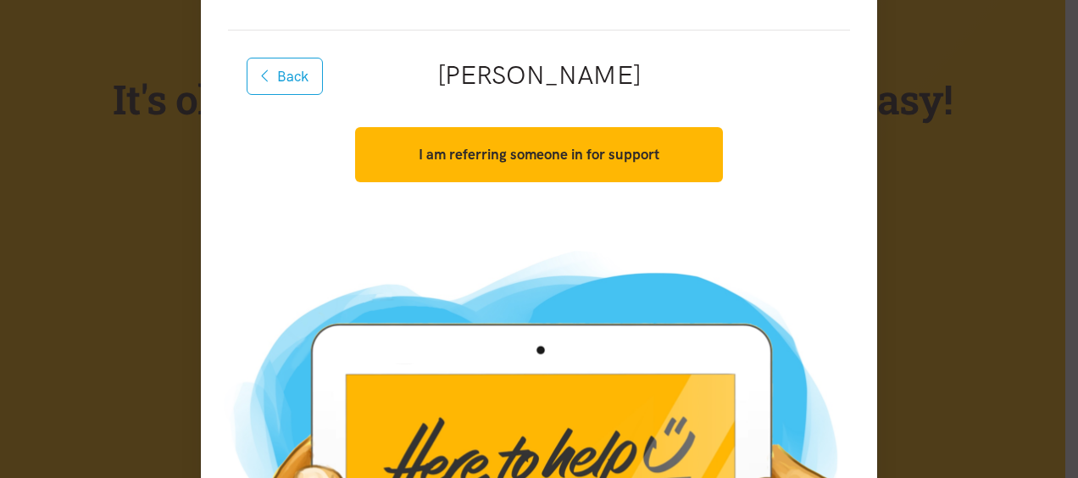
scroll to position [165, 0]
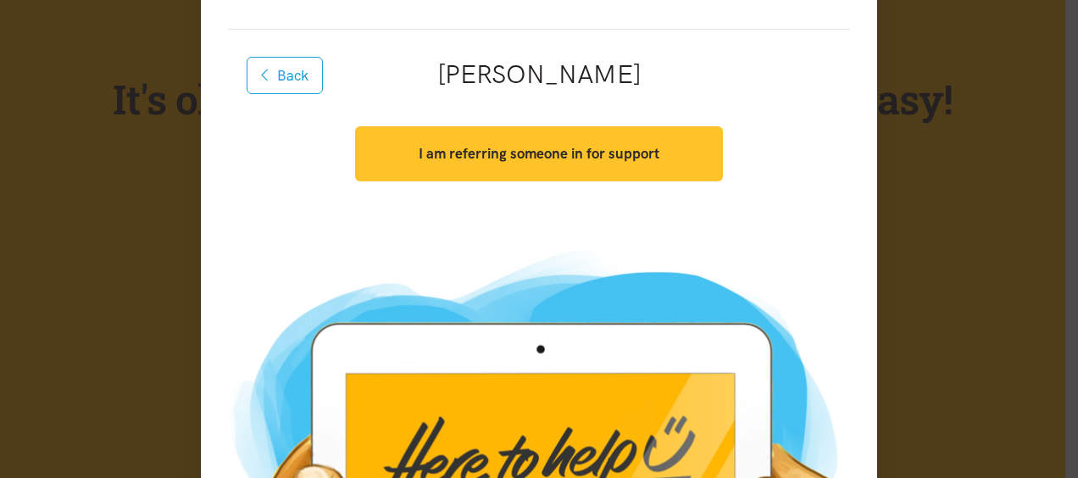
click at [407, 151] on button "I am referring someone in for support" at bounding box center [538, 153] width 367 height 55
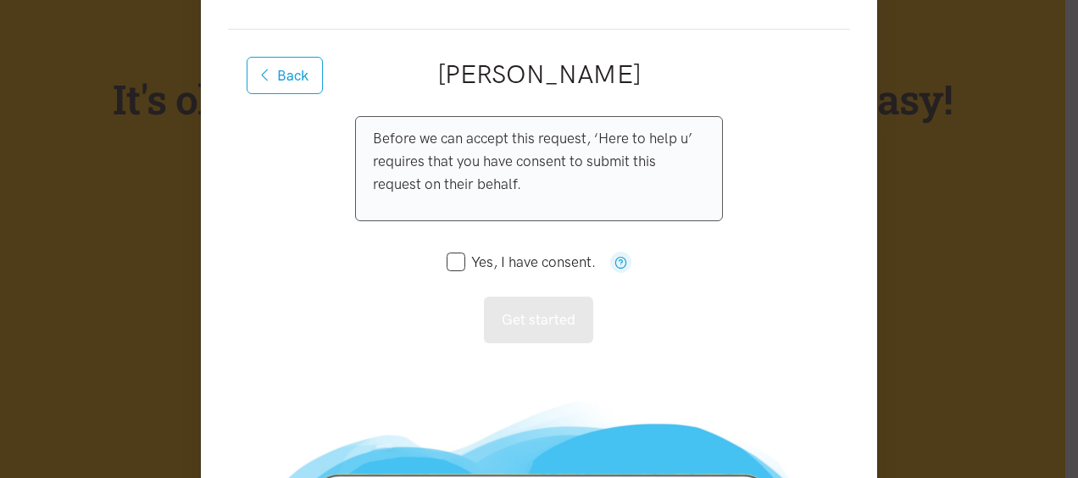
click at [448, 257] on input "Yes, I have consent." at bounding box center [521, 262] width 149 height 14
checkbox input "true"
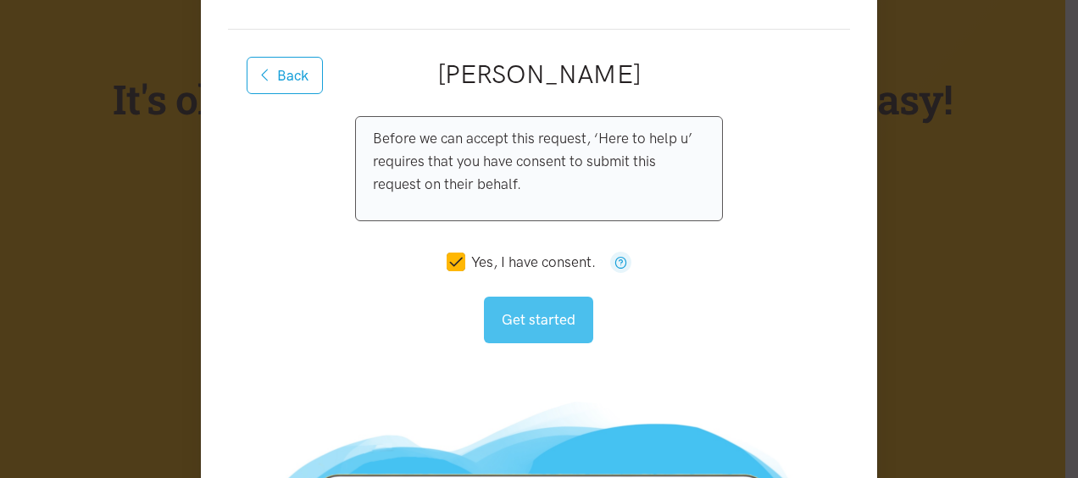
click at [524, 317] on button "Get started" at bounding box center [538, 320] width 109 height 47
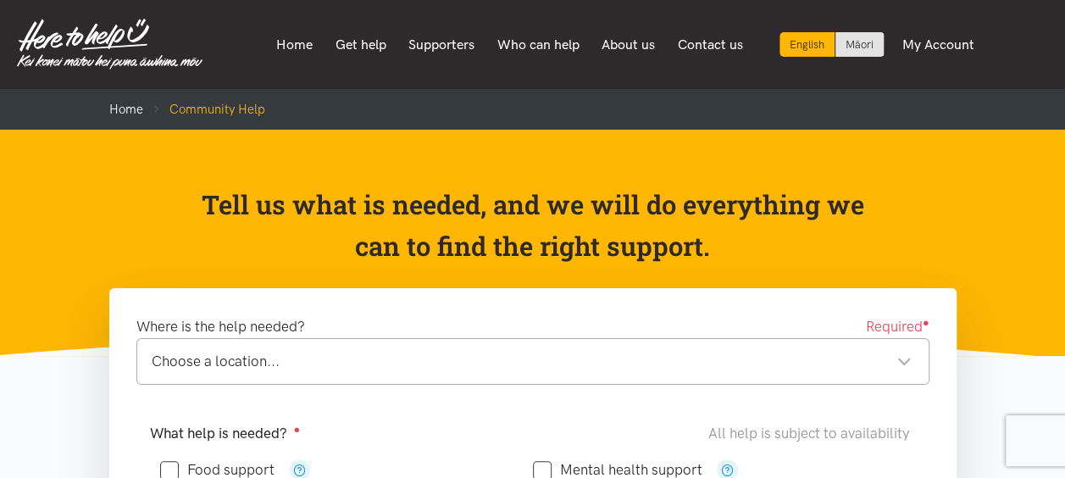
scroll to position [114, 0]
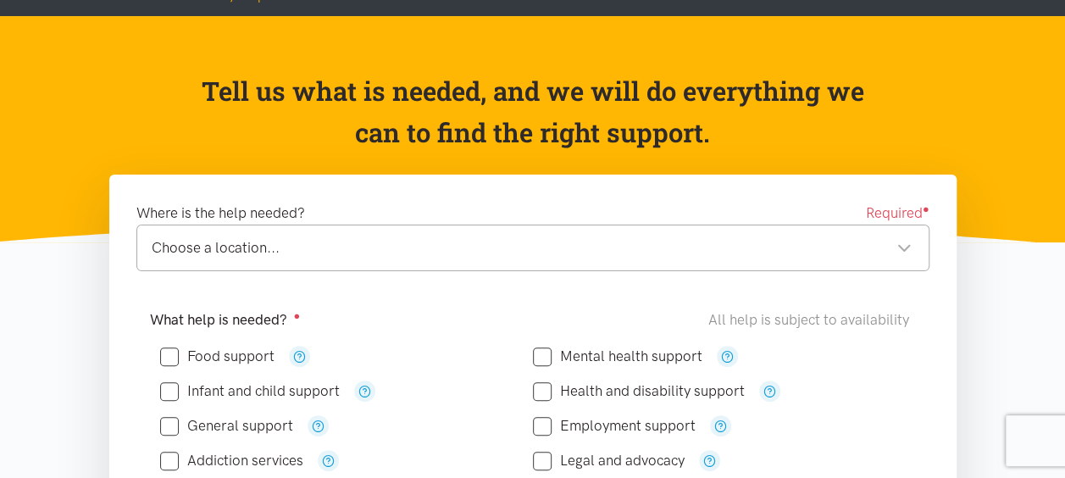
click at [180, 253] on div "Choose a location..." at bounding box center [532, 247] width 760 height 23
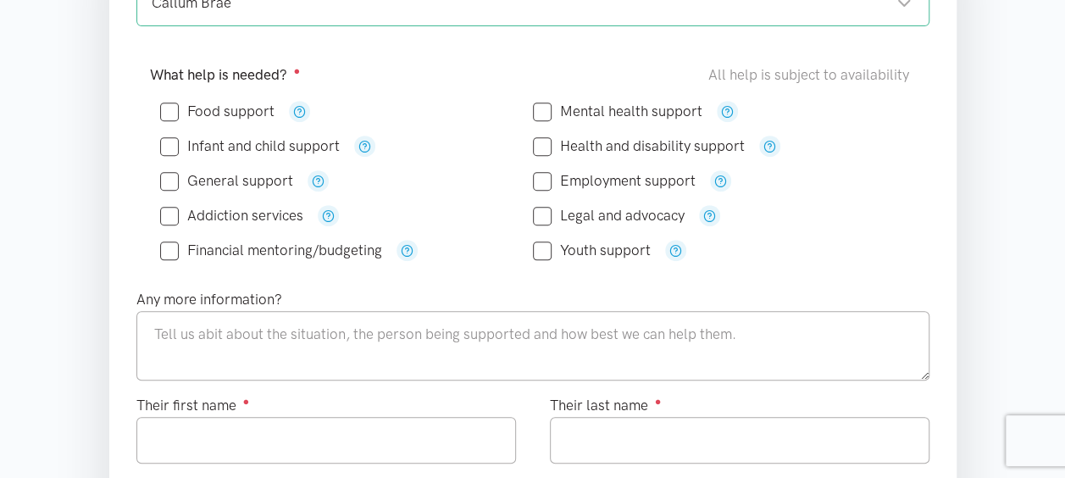
scroll to position [385, 0]
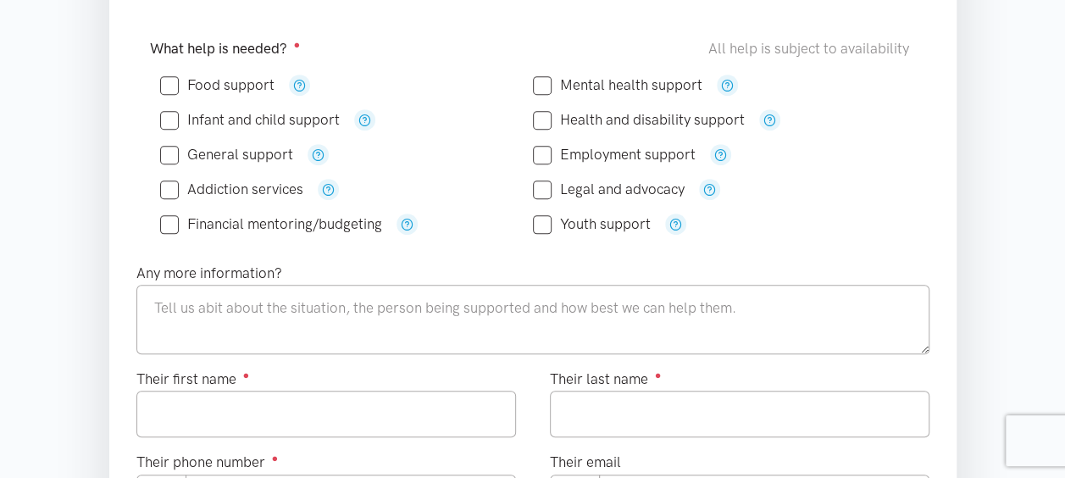
click at [175, 86] on input "Food support" at bounding box center [217, 85] width 114 height 14
checkbox input "true"
click at [162, 217] on input "Financial mentoring/budgeting" at bounding box center [271, 224] width 222 height 14
checkbox input "true"
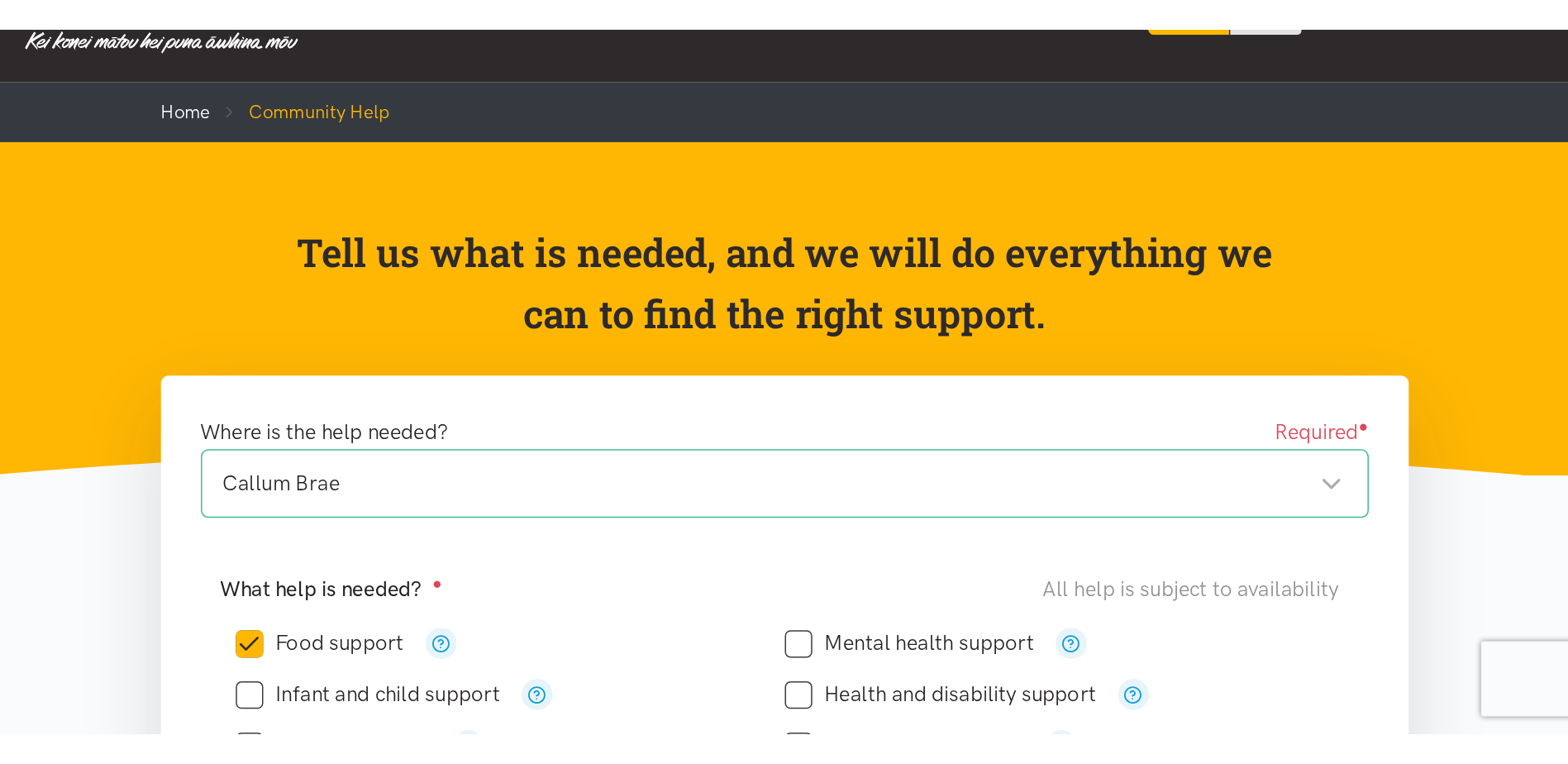
scroll to position [0, 0]
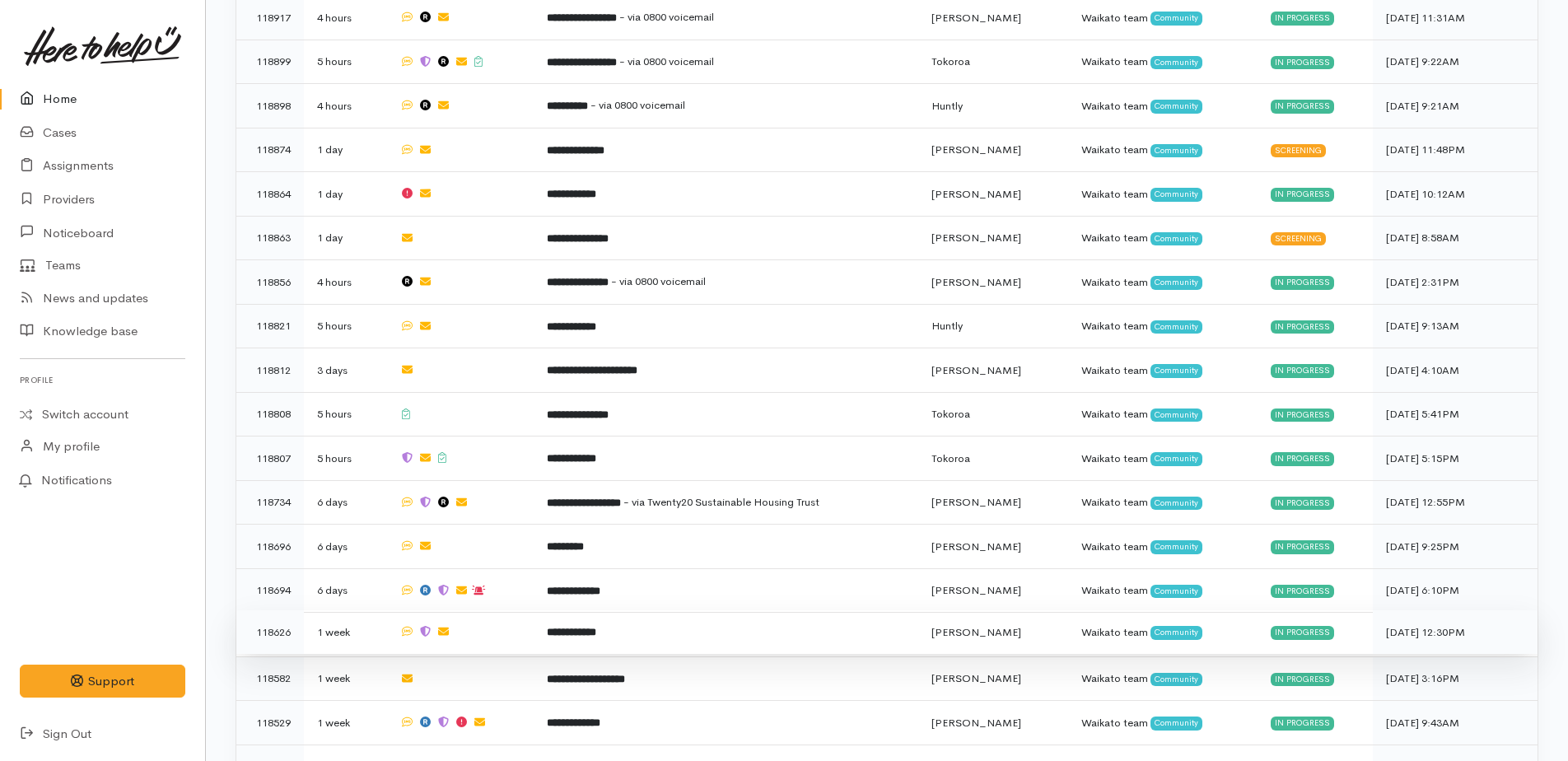
scroll to position [1511, 0]
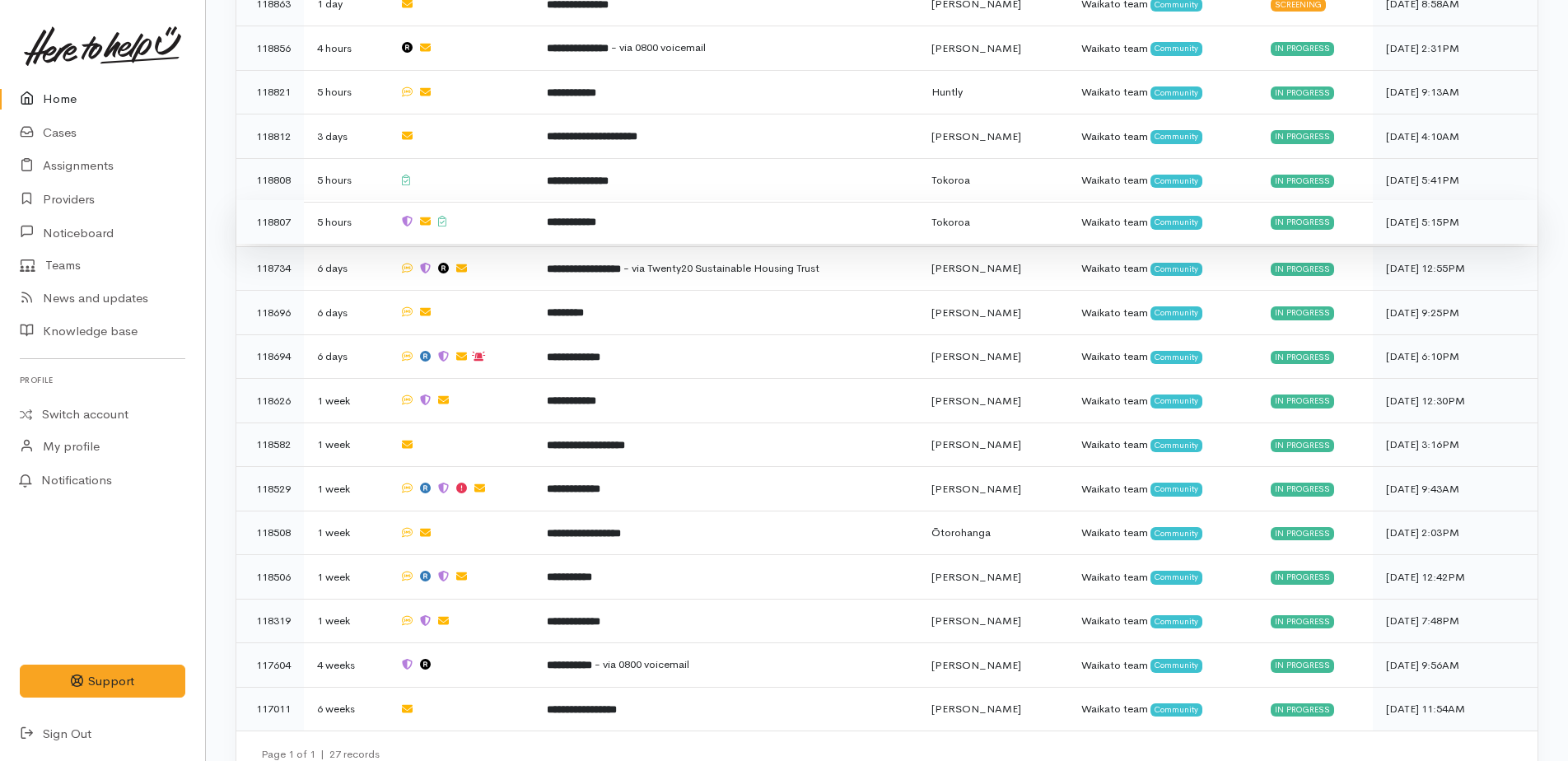
click at [595, 217] on b "**********" at bounding box center [572, 222] width 50 height 11
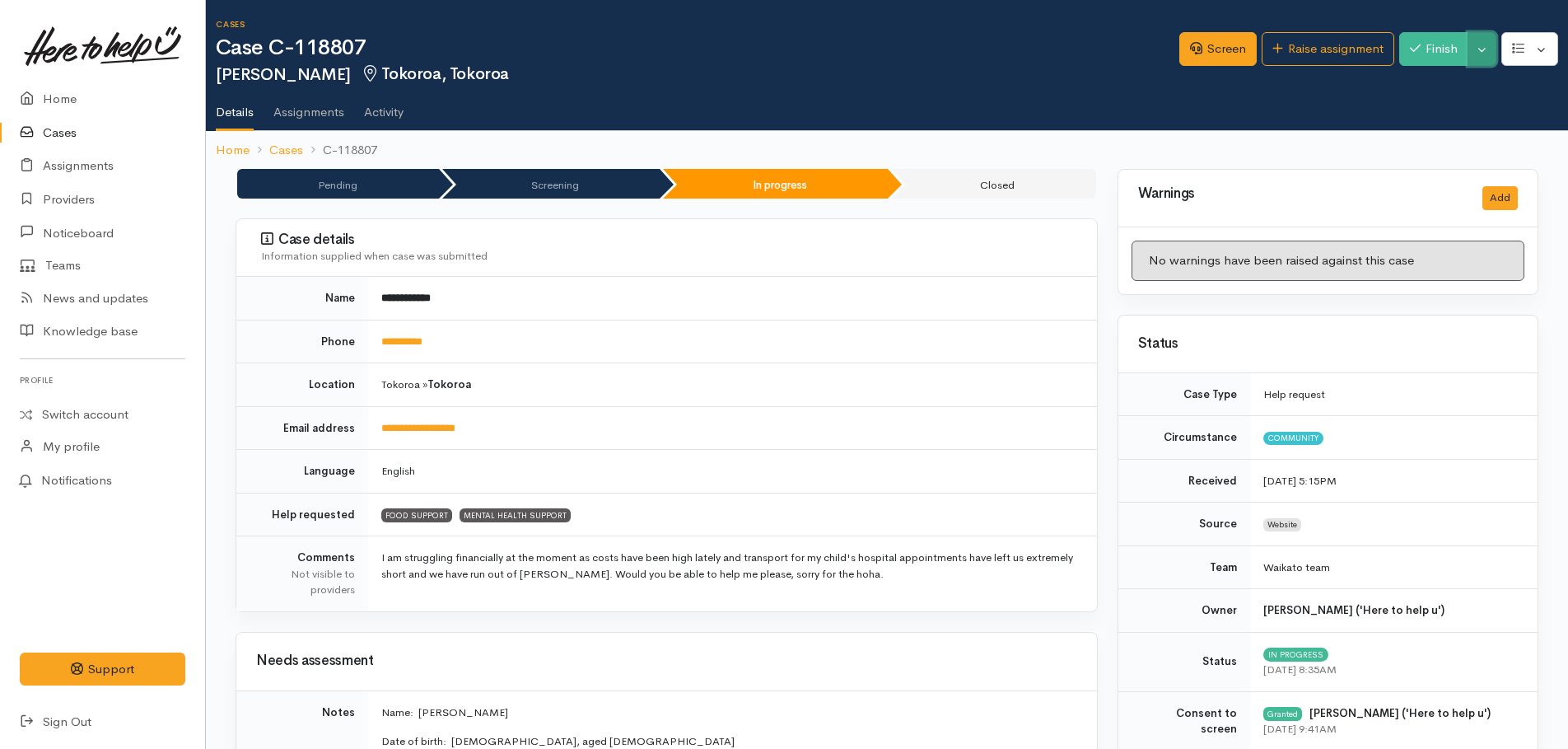
click at [1478, 59] on button "Toggle Dropdown" at bounding box center [1482, 49] width 29 height 34
click at [62, 100] on link "Home" at bounding box center [102, 99] width 205 height 34
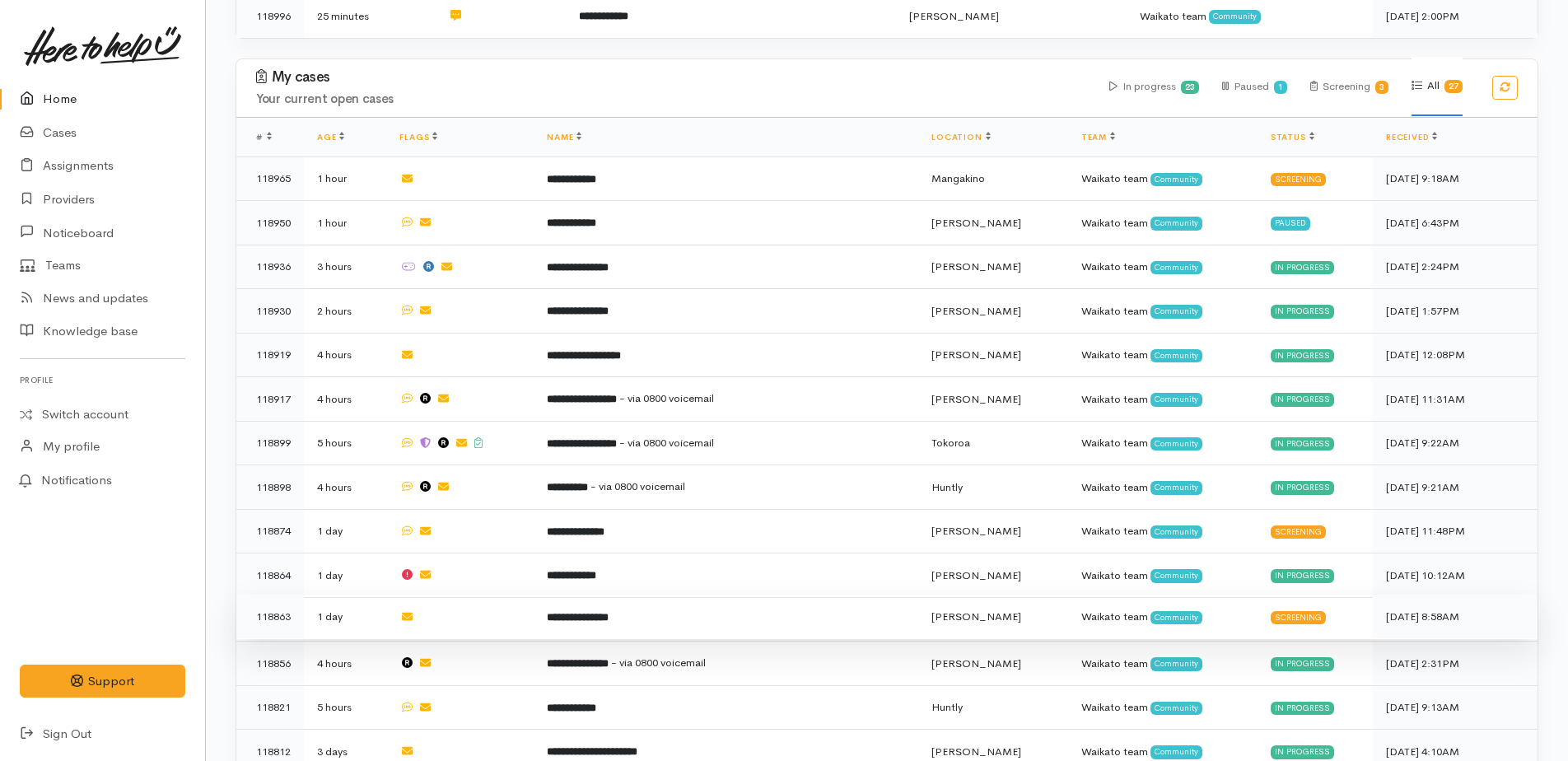
scroll to position [1153, 0]
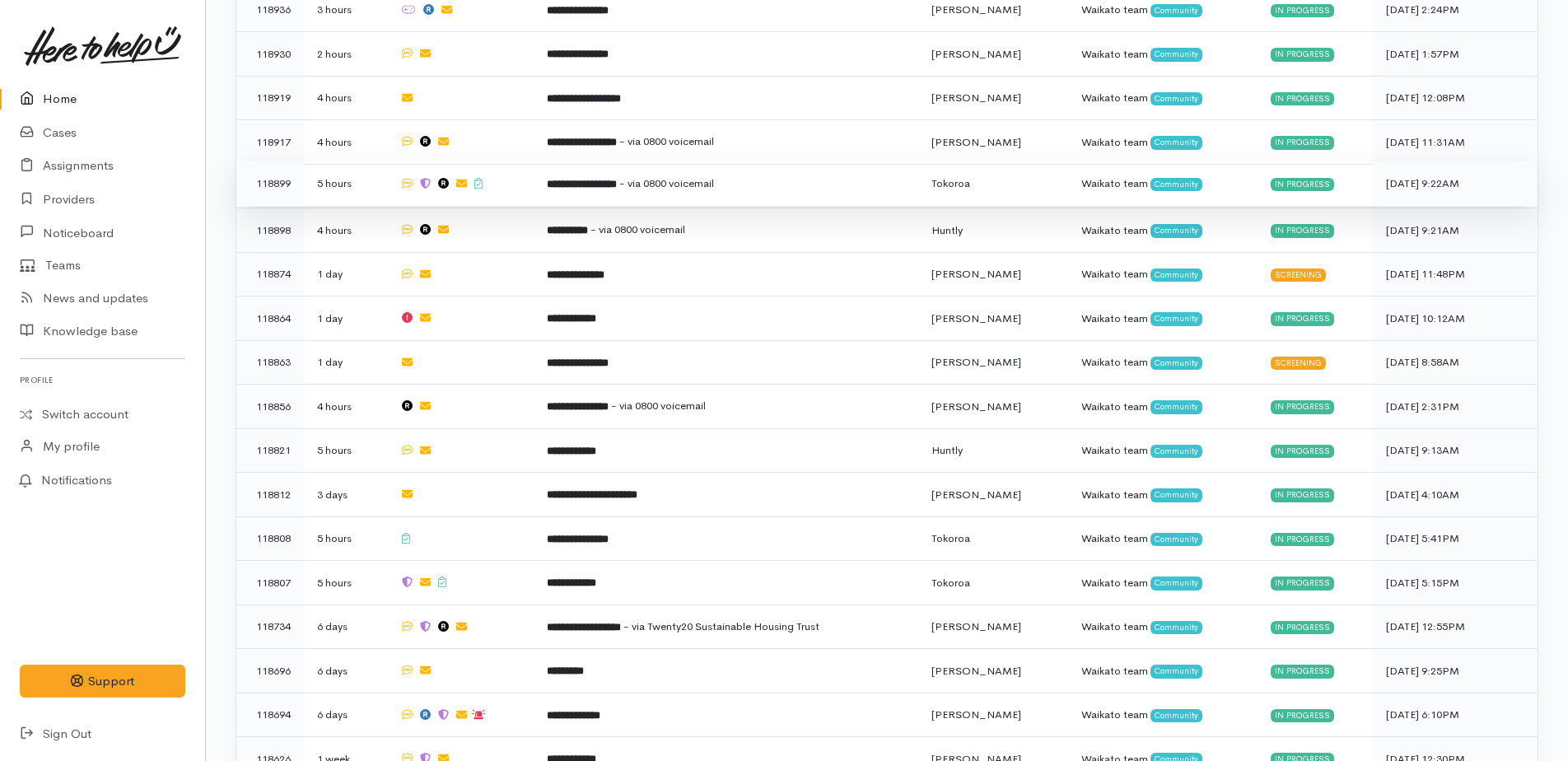
click at [595, 179] on b "**********" at bounding box center [582, 184] width 70 height 11
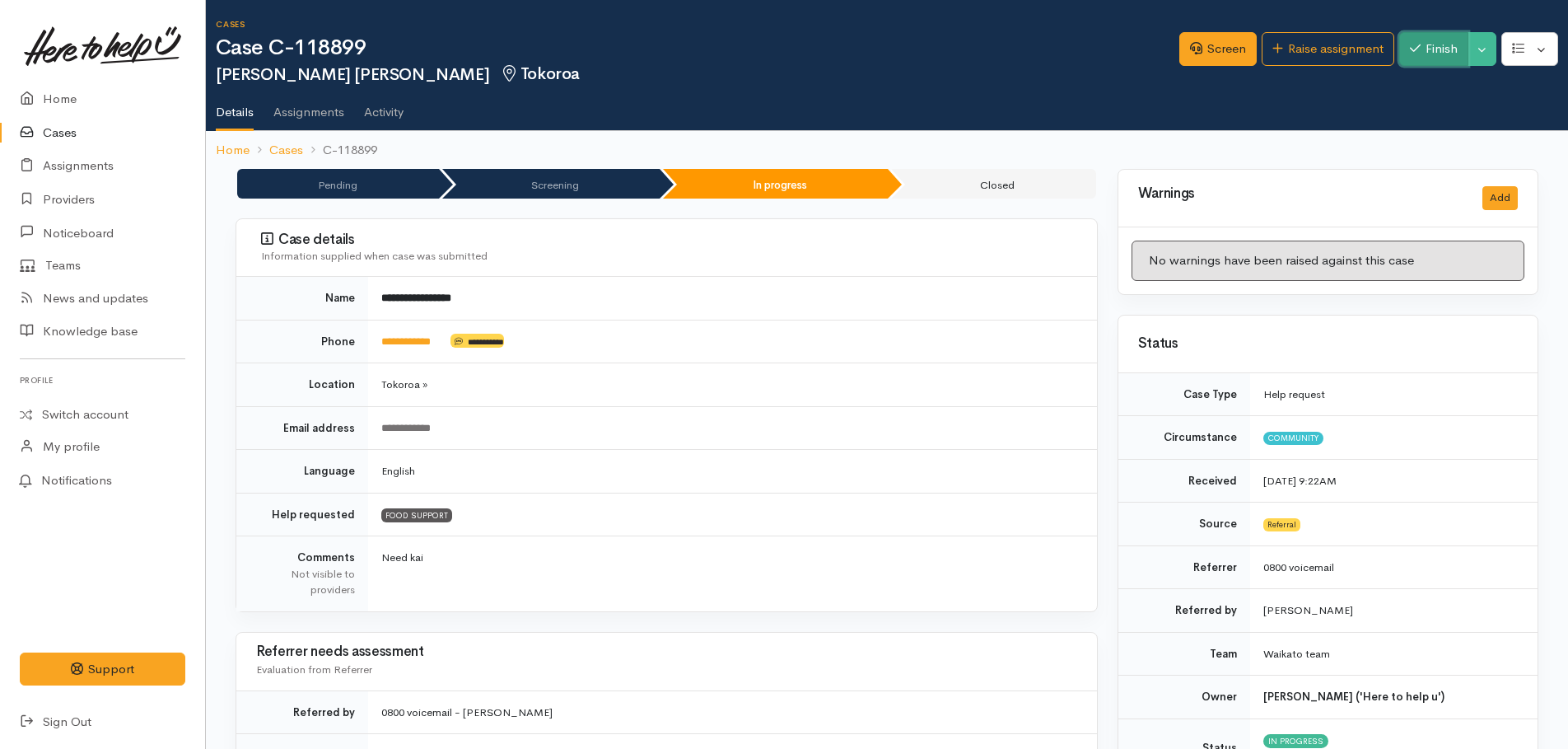
click at [1432, 46] on button "Finish" at bounding box center [1434, 49] width 69 height 34
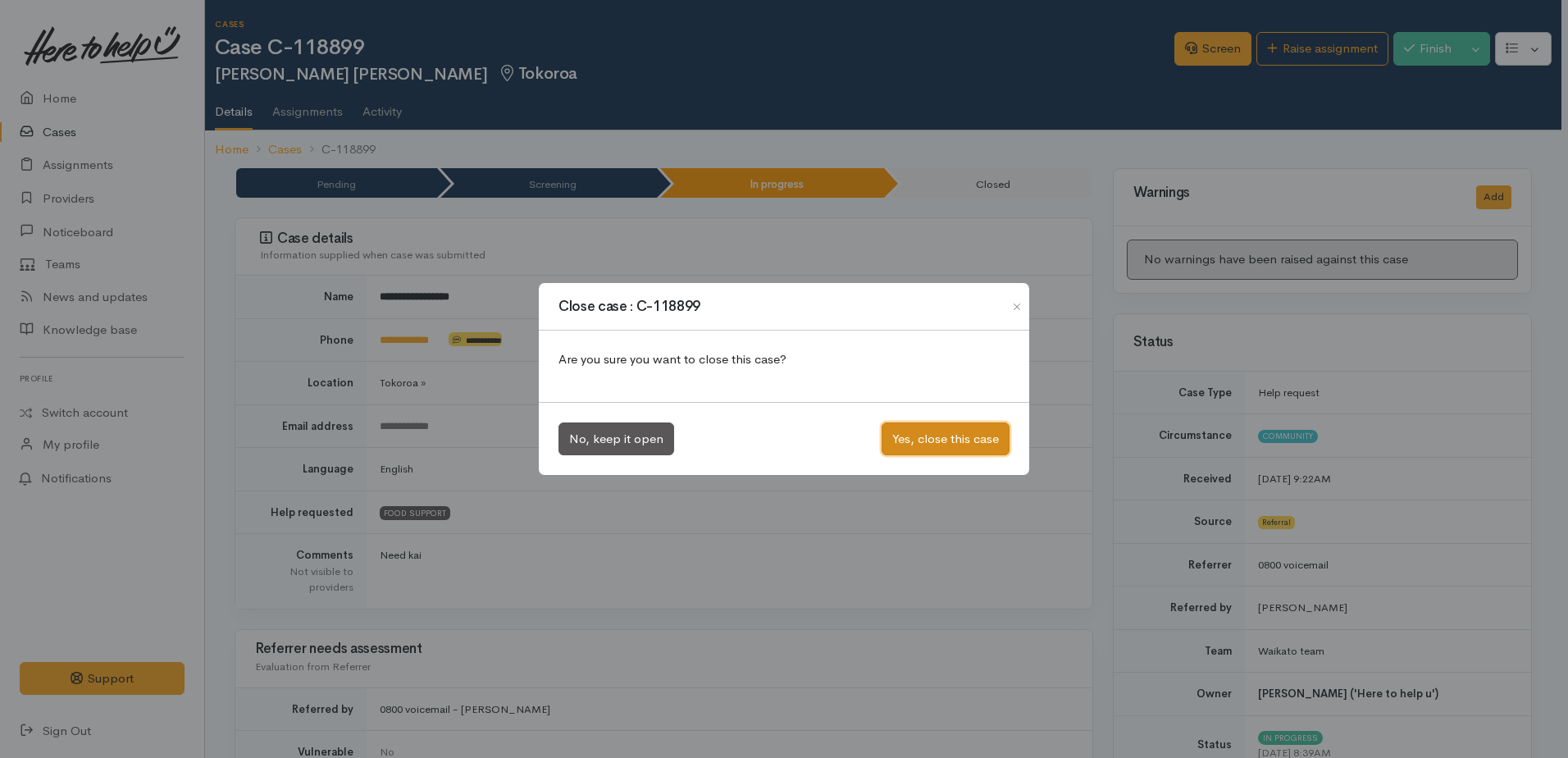
click at [929, 435] on button "Yes, close this case" at bounding box center [946, 439] width 128 height 34
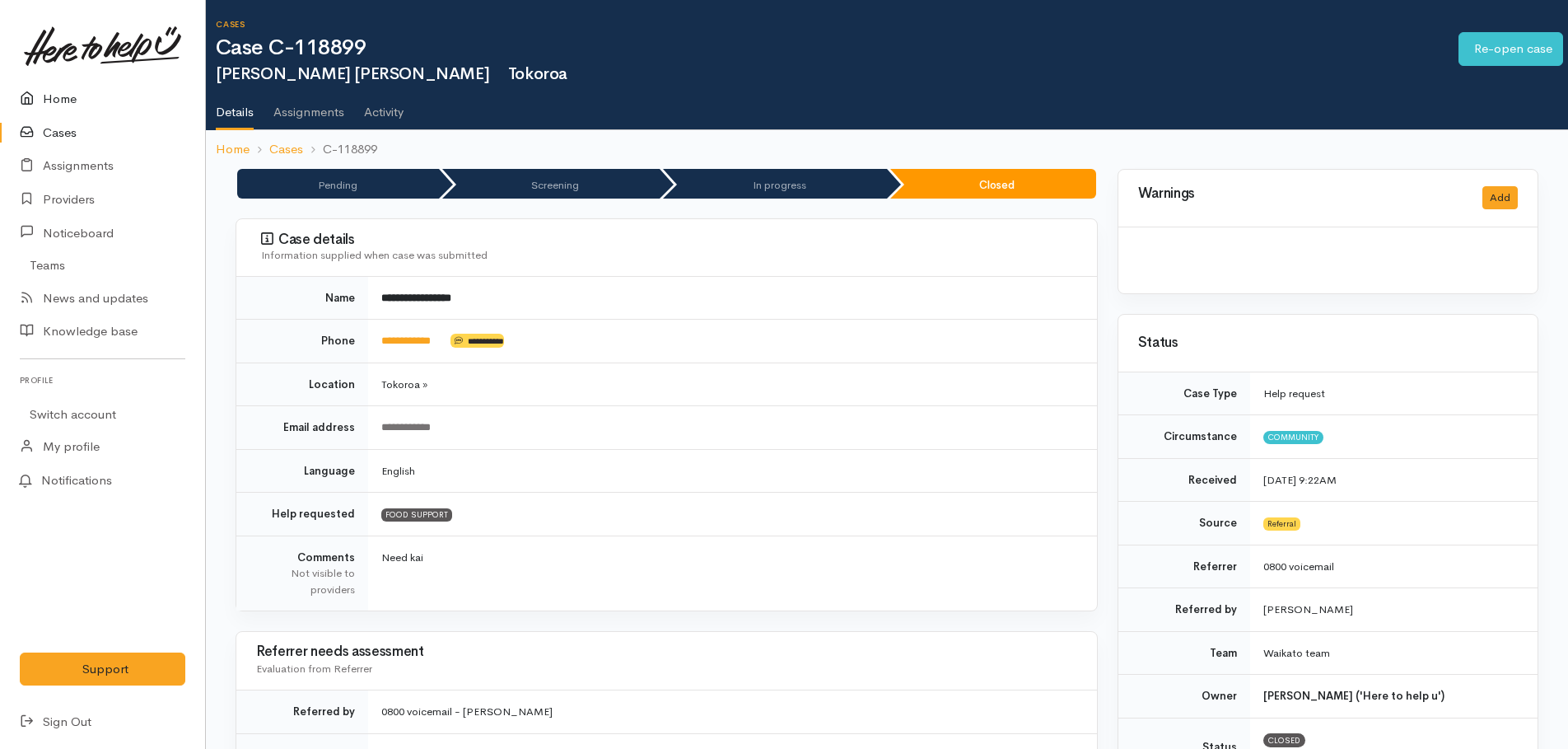
click at [57, 99] on link "Home" at bounding box center [102, 99] width 205 height 34
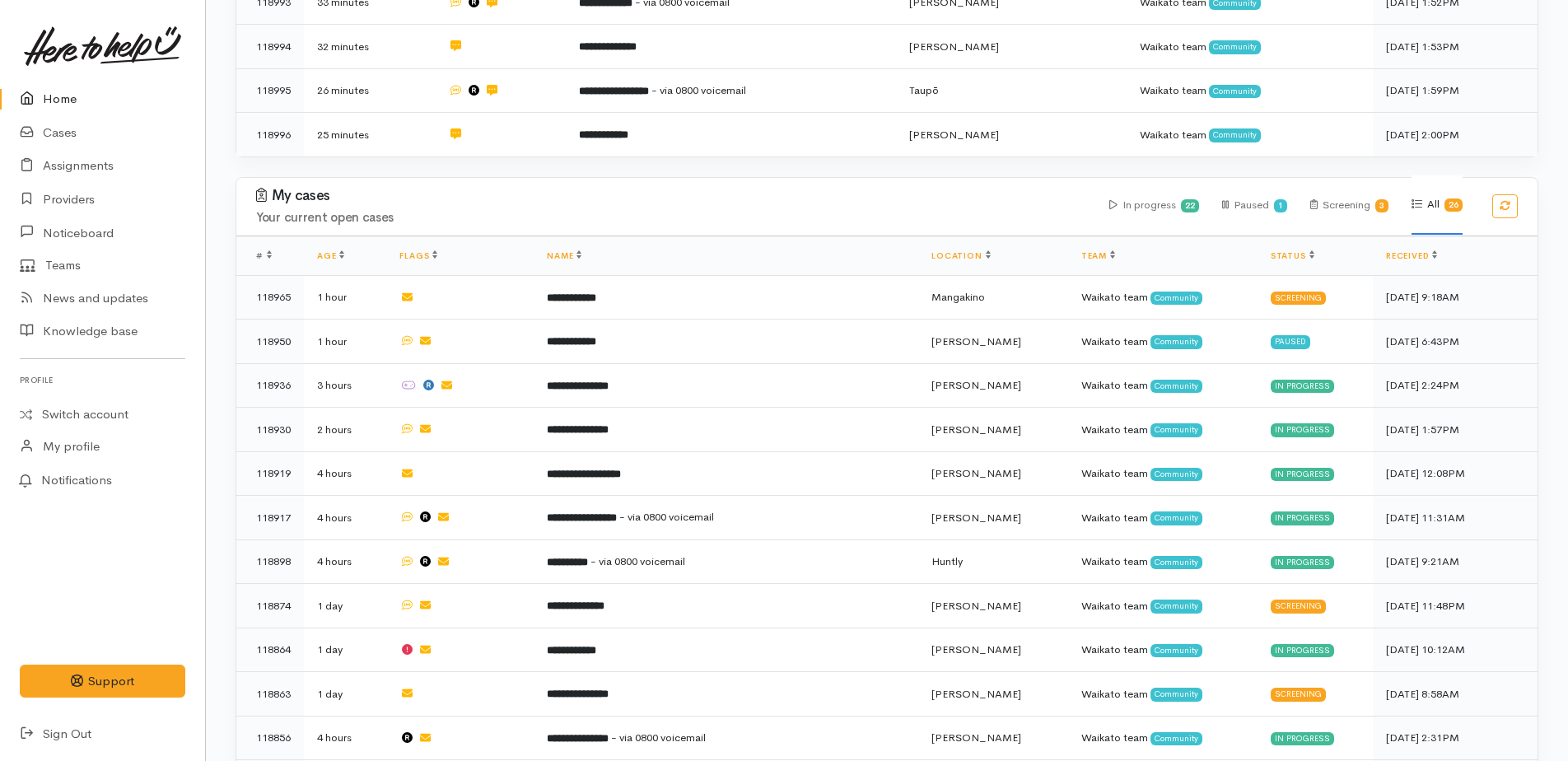
scroll to position [1071, 0]
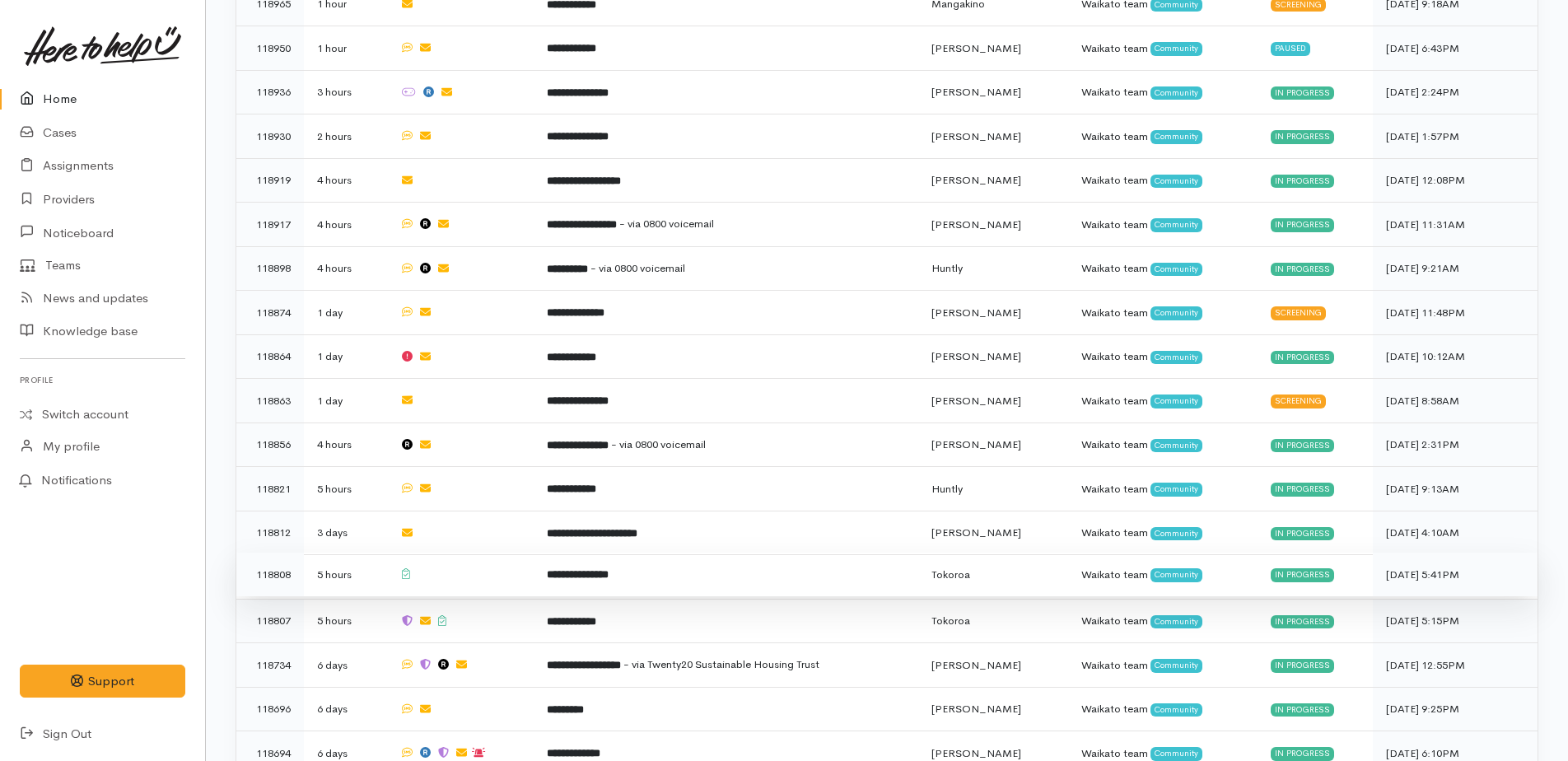
click at [573, 570] on b "**********" at bounding box center [578, 574] width 62 height 11
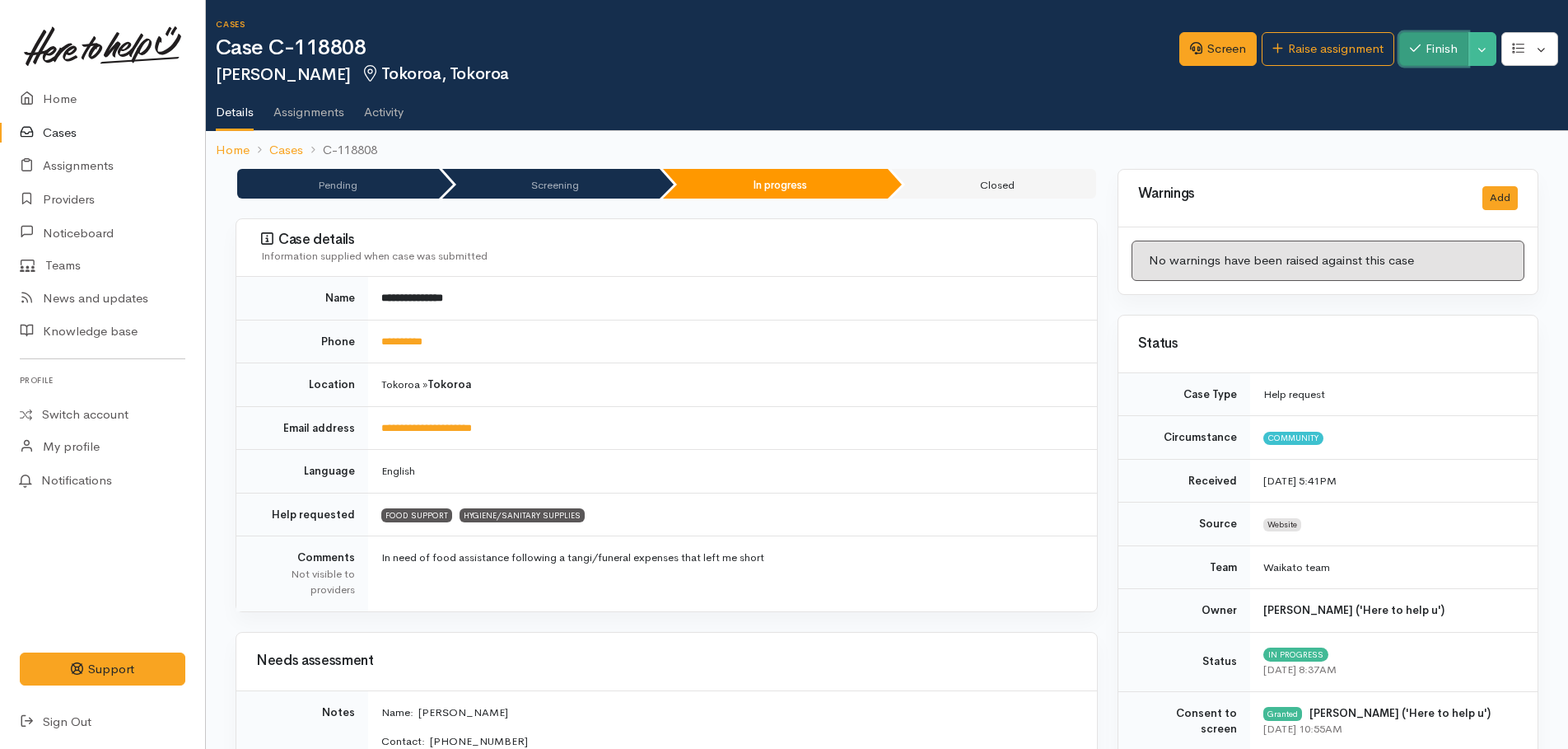
click at [1450, 46] on button "Finish" at bounding box center [1434, 49] width 69 height 34
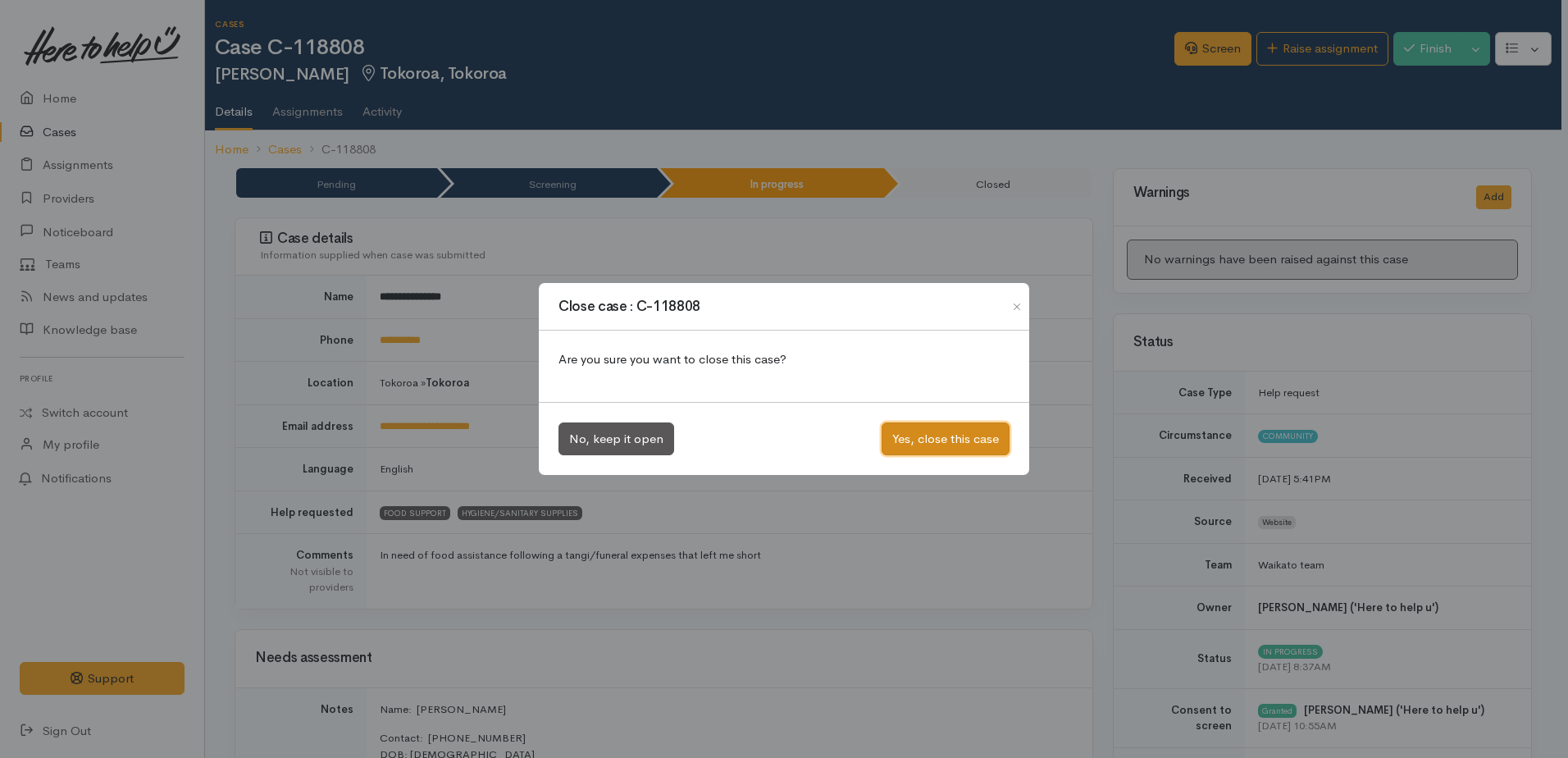
click at [912, 446] on button "Yes, close this case" at bounding box center [946, 439] width 128 height 34
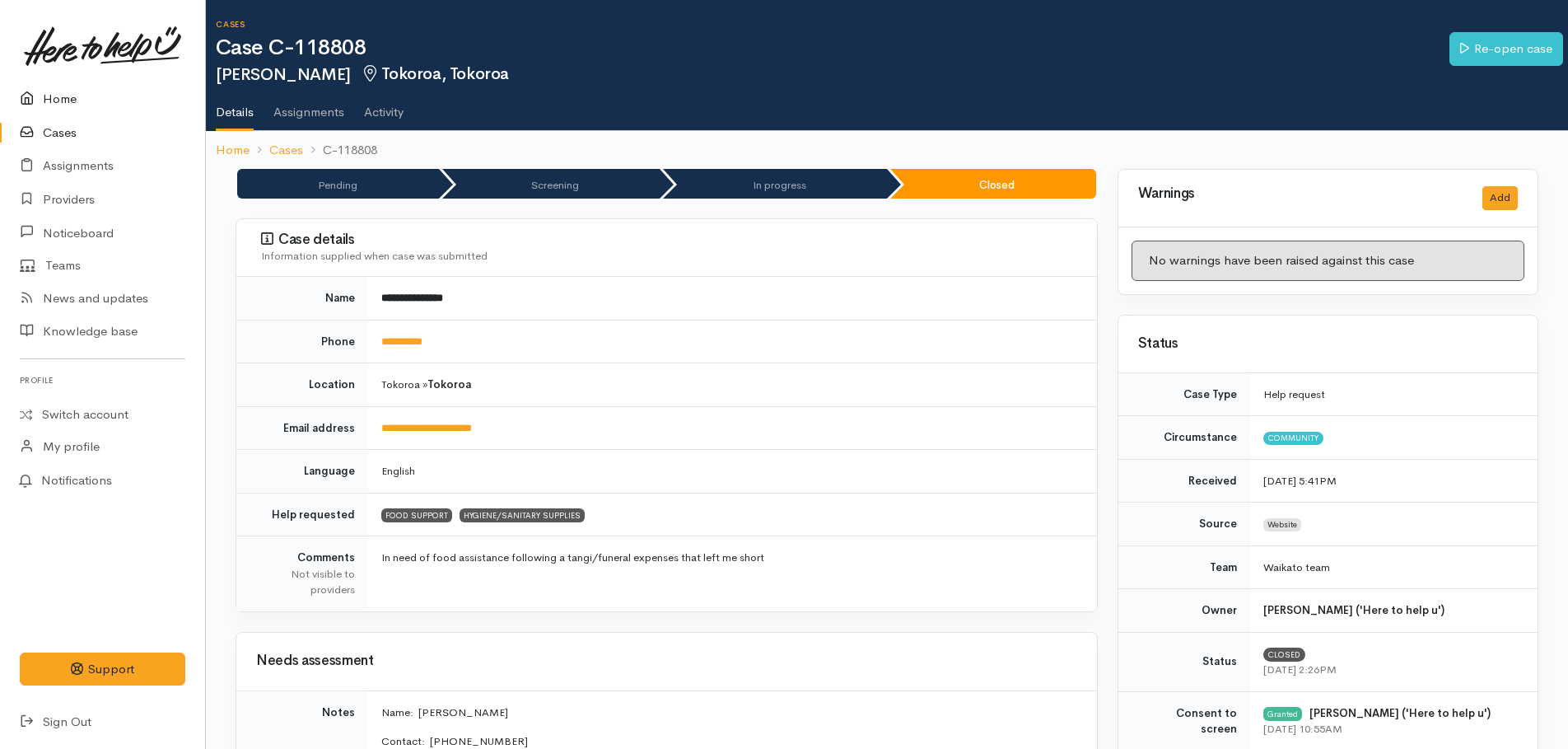
click at [47, 96] on link "Home" at bounding box center [102, 99] width 205 height 34
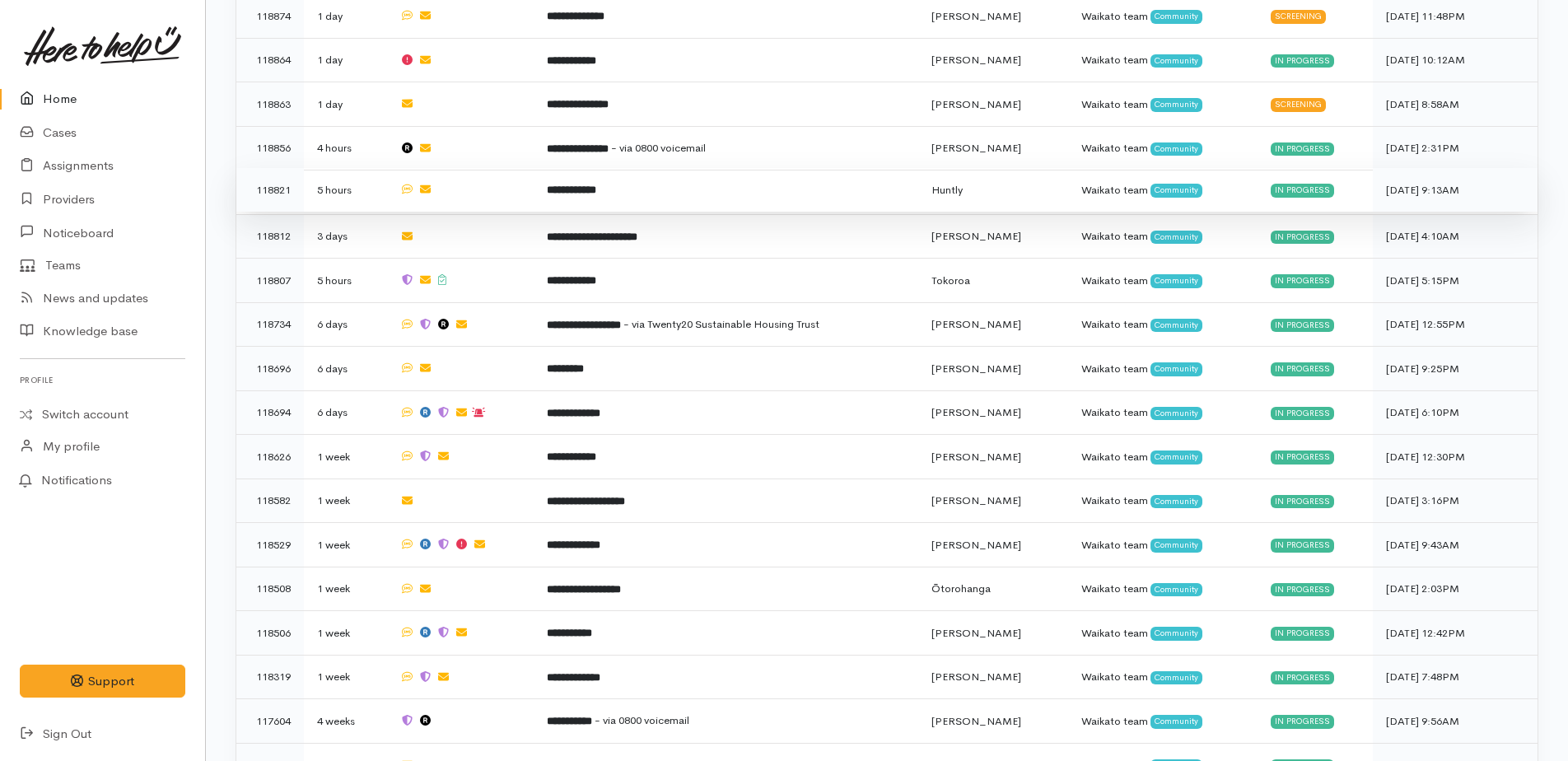
scroll to position [1401, 0]
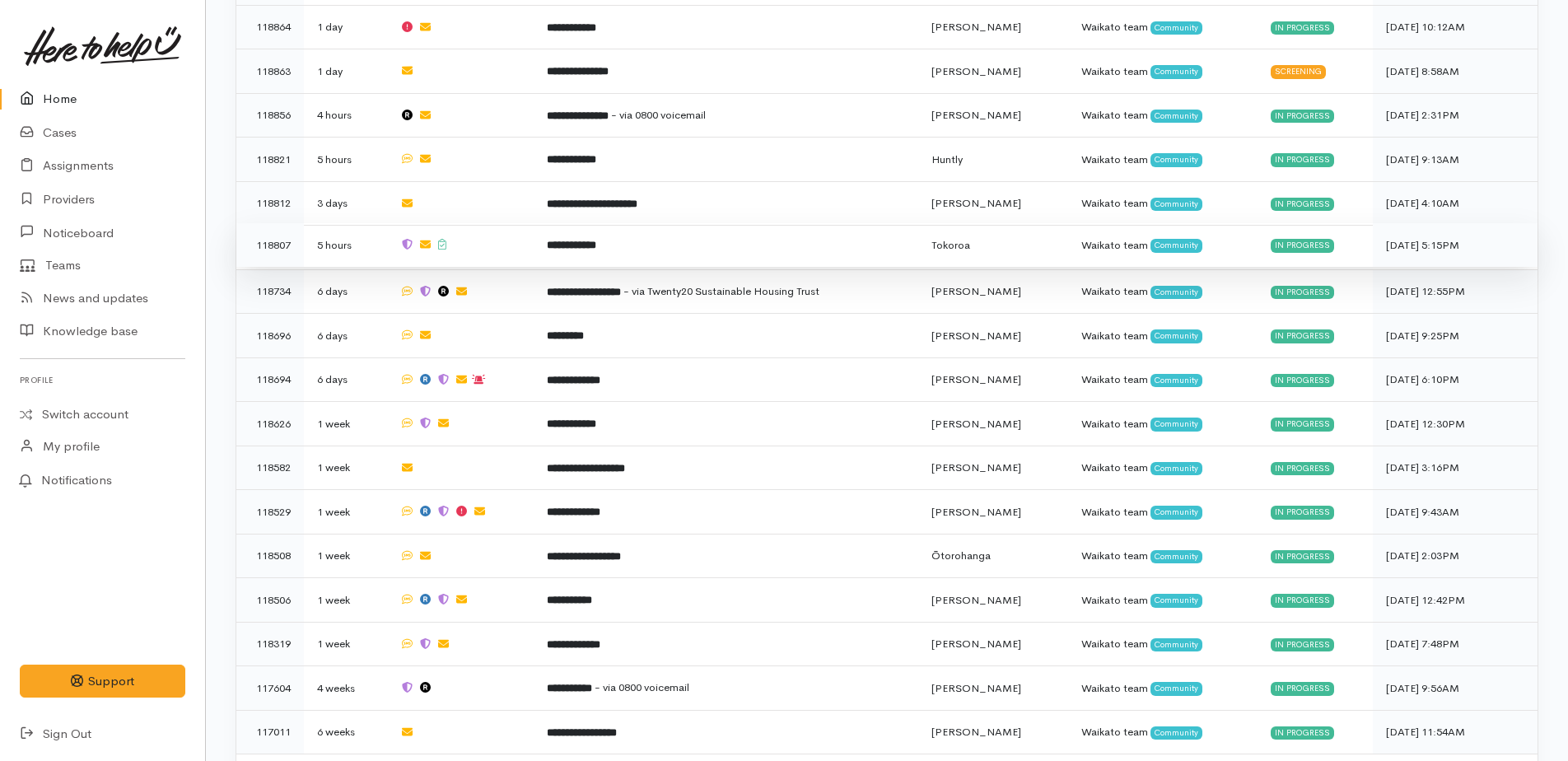
click at [597, 240] on b "**********" at bounding box center [572, 245] width 50 height 11
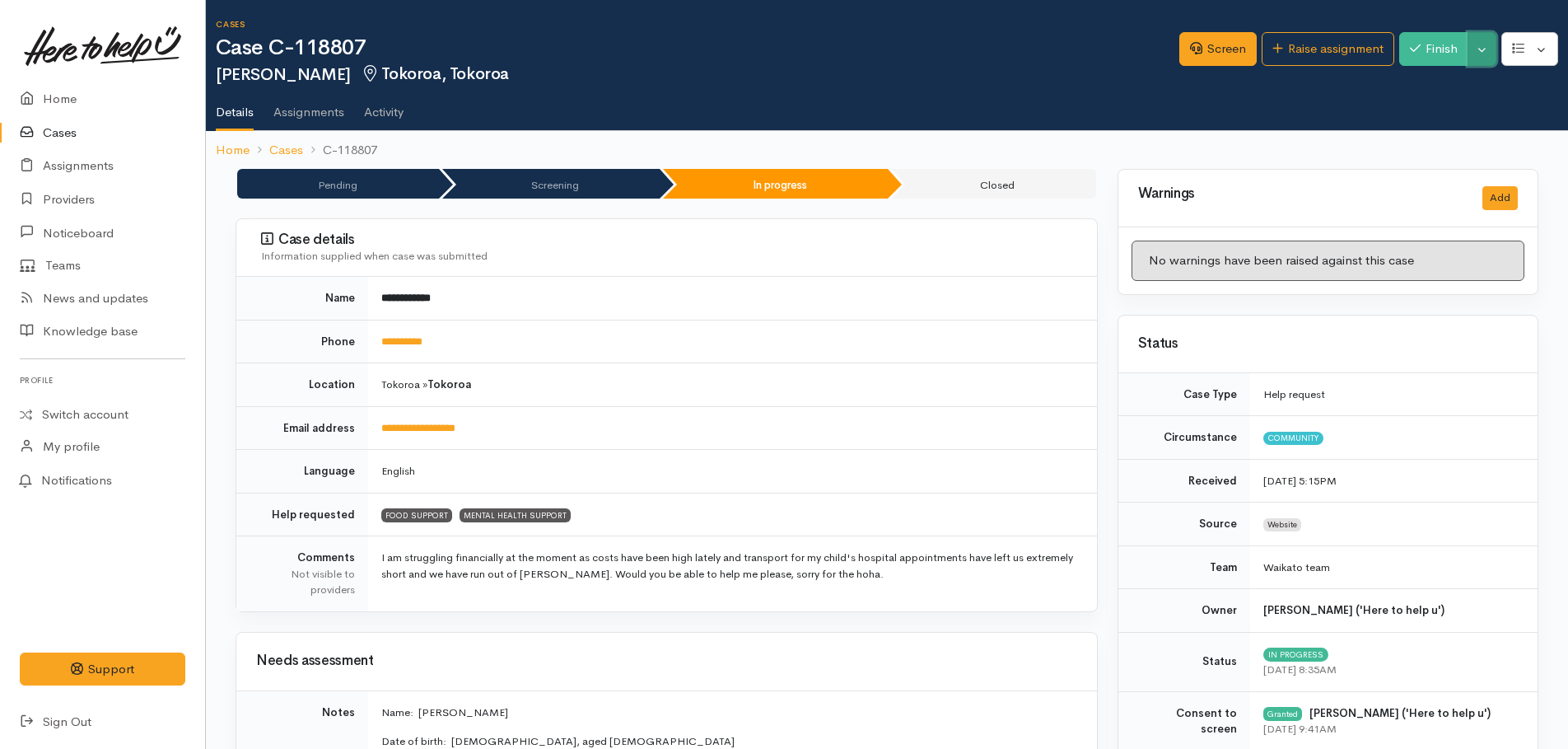
click at [1490, 52] on button "Toggle Dropdown" at bounding box center [1482, 49] width 29 height 34
click at [1415, 86] on link "Pause" at bounding box center [1431, 88] width 130 height 25
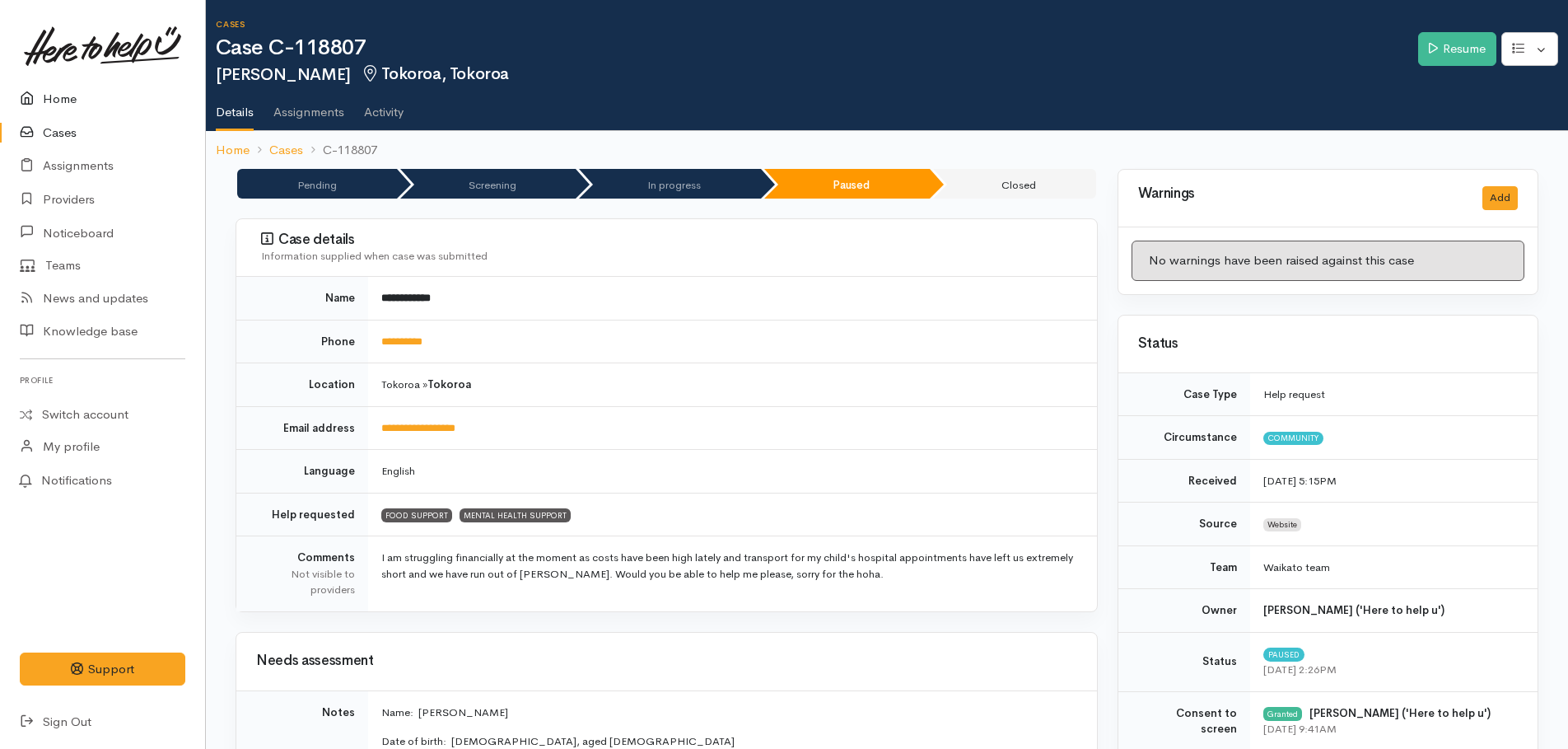
click at [46, 101] on link "Home" at bounding box center [102, 99] width 205 height 34
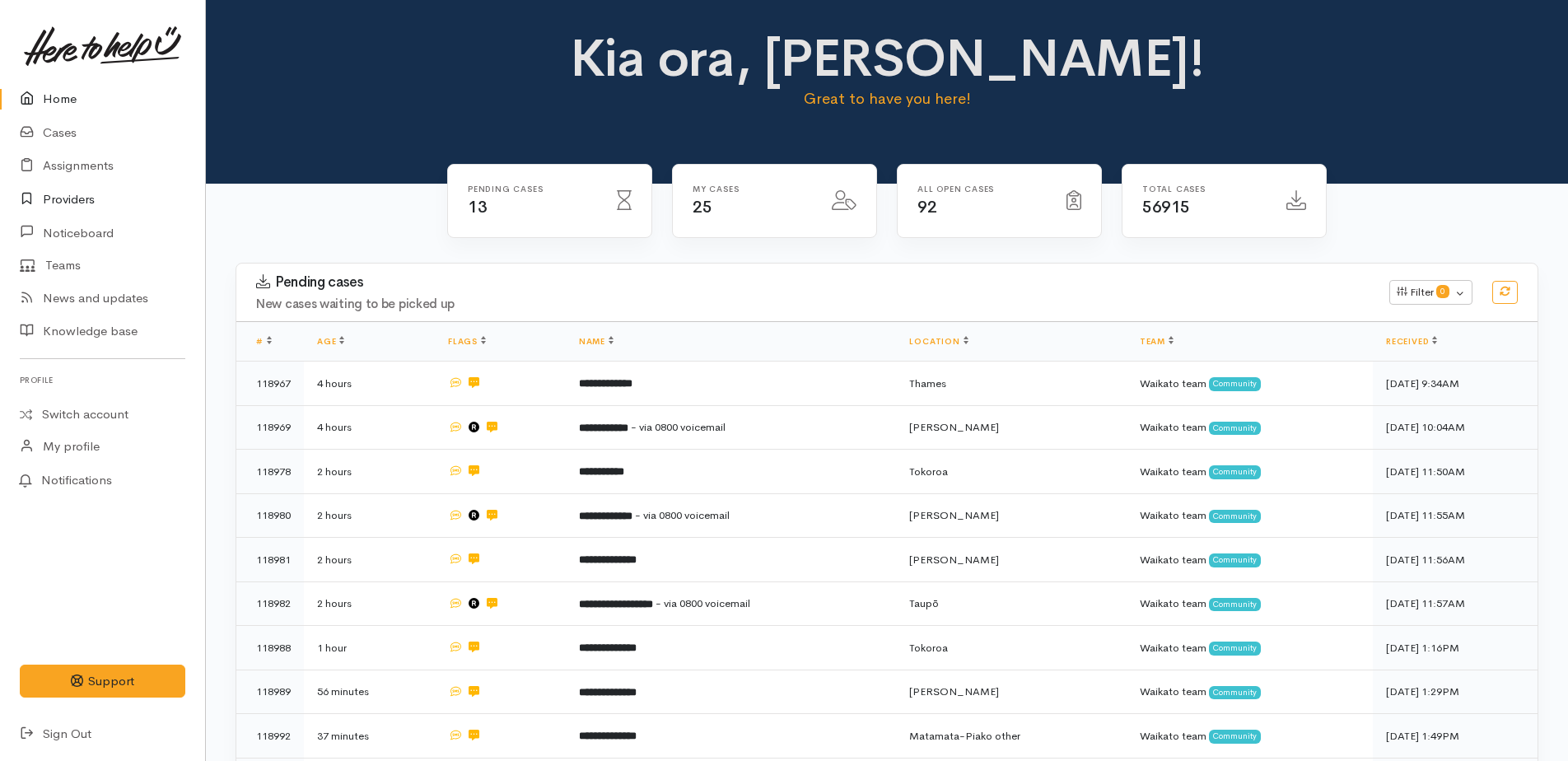
click at [61, 191] on link "Providers" at bounding box center [102, 199] width 205 height 34
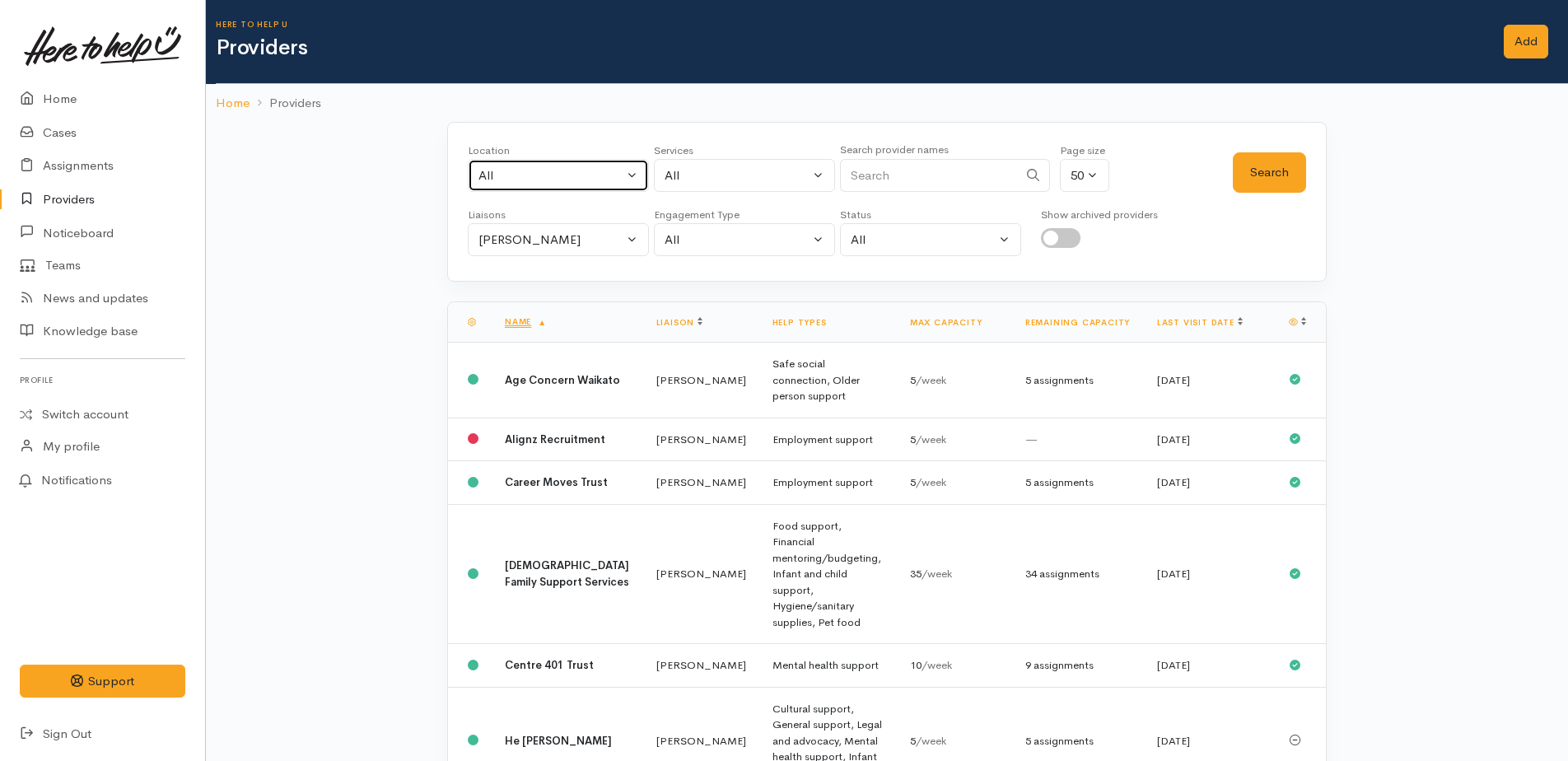
click at [524, 175] on div "All" at bounding box center [550, 175] width 145 height 18
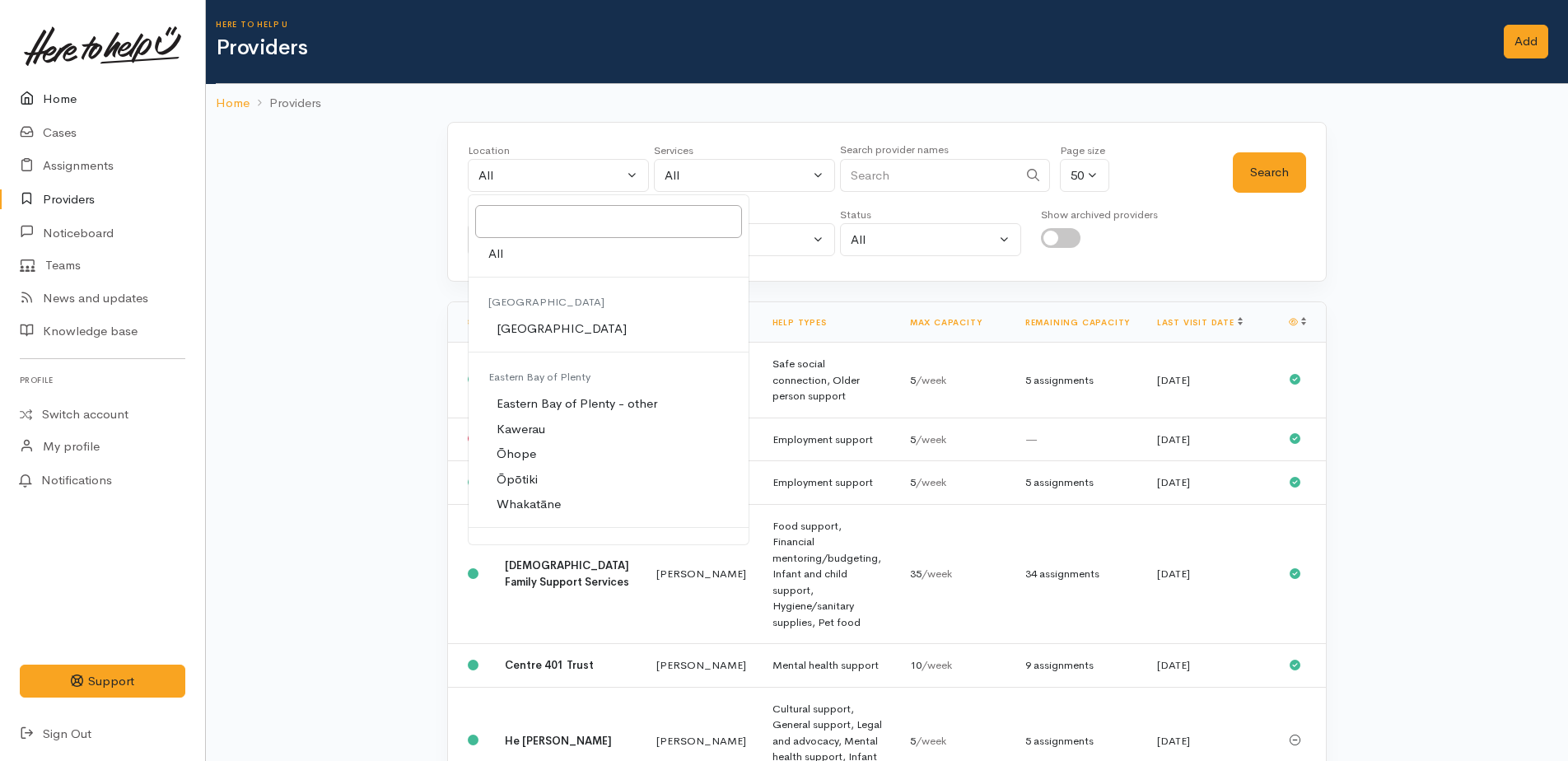
click at [62, 101] on link "Home" at bounding box center [102, 99] width 205 height 34
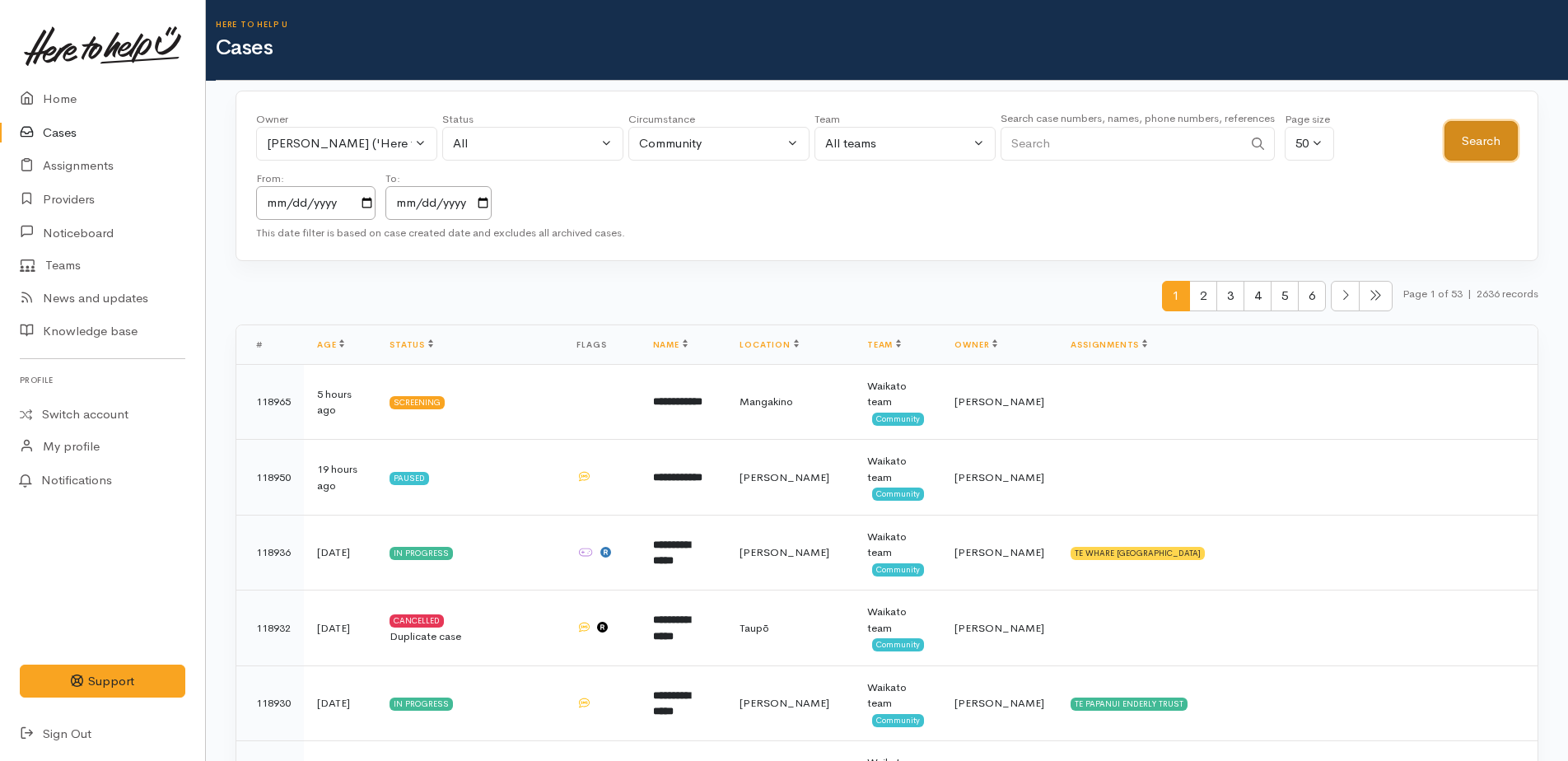
click at [1463, 134] on button "Search" at bounding box center [1481, 142] width 73 height 41
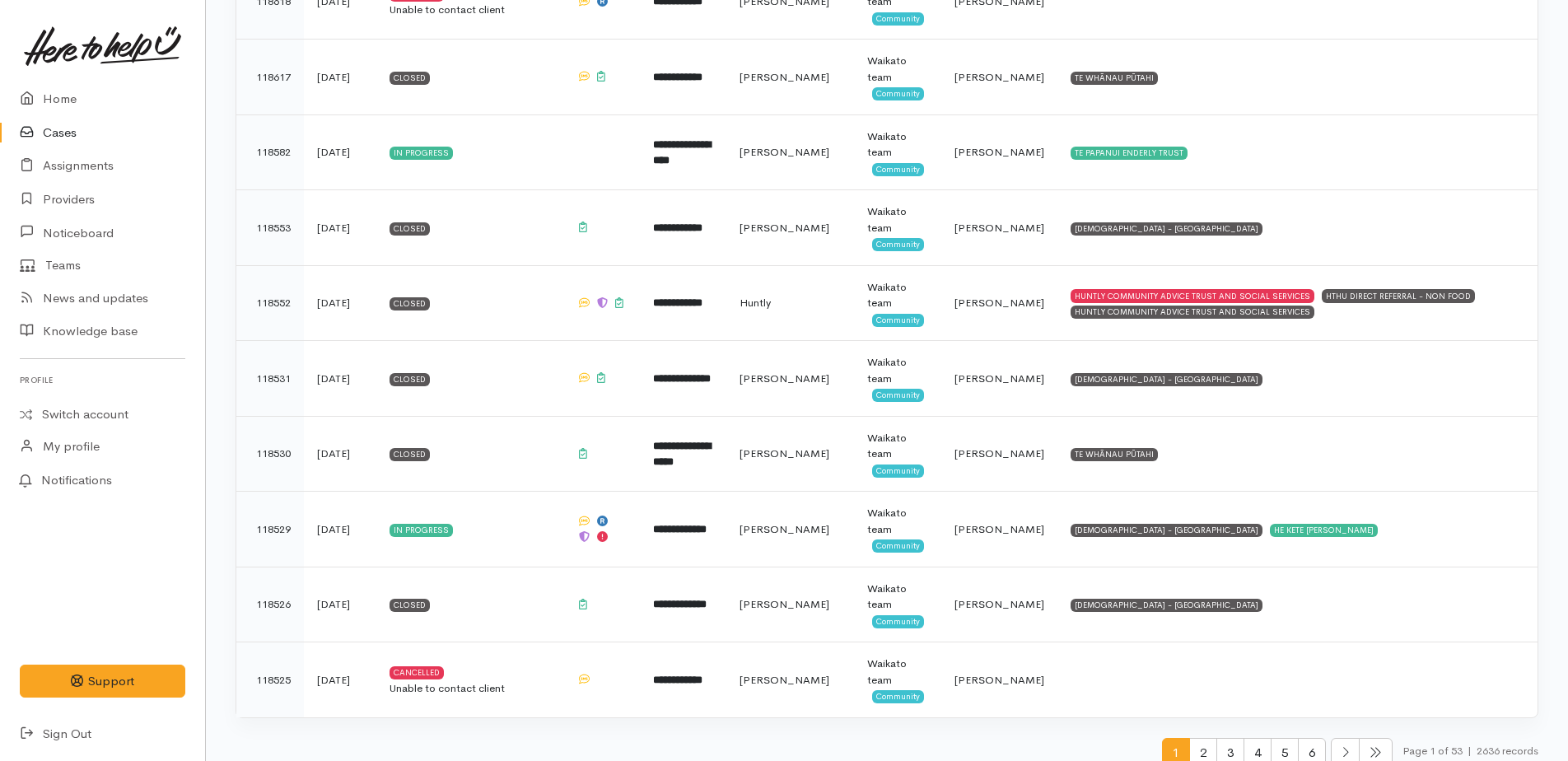
scroll to position [3435, 0]
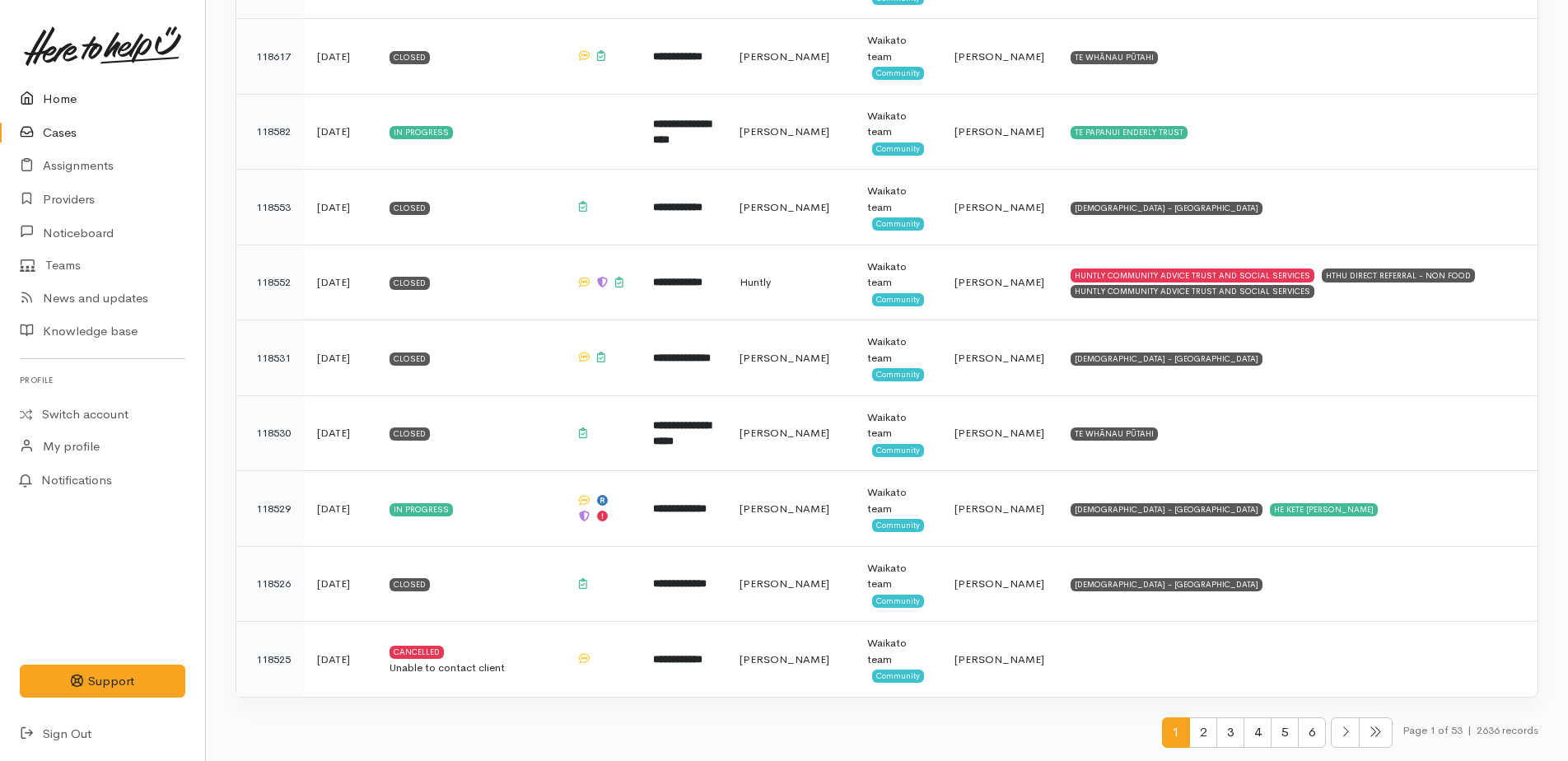
click at [58, 100] on link "Home" at bounding box center [102, 99] width 205 height 34
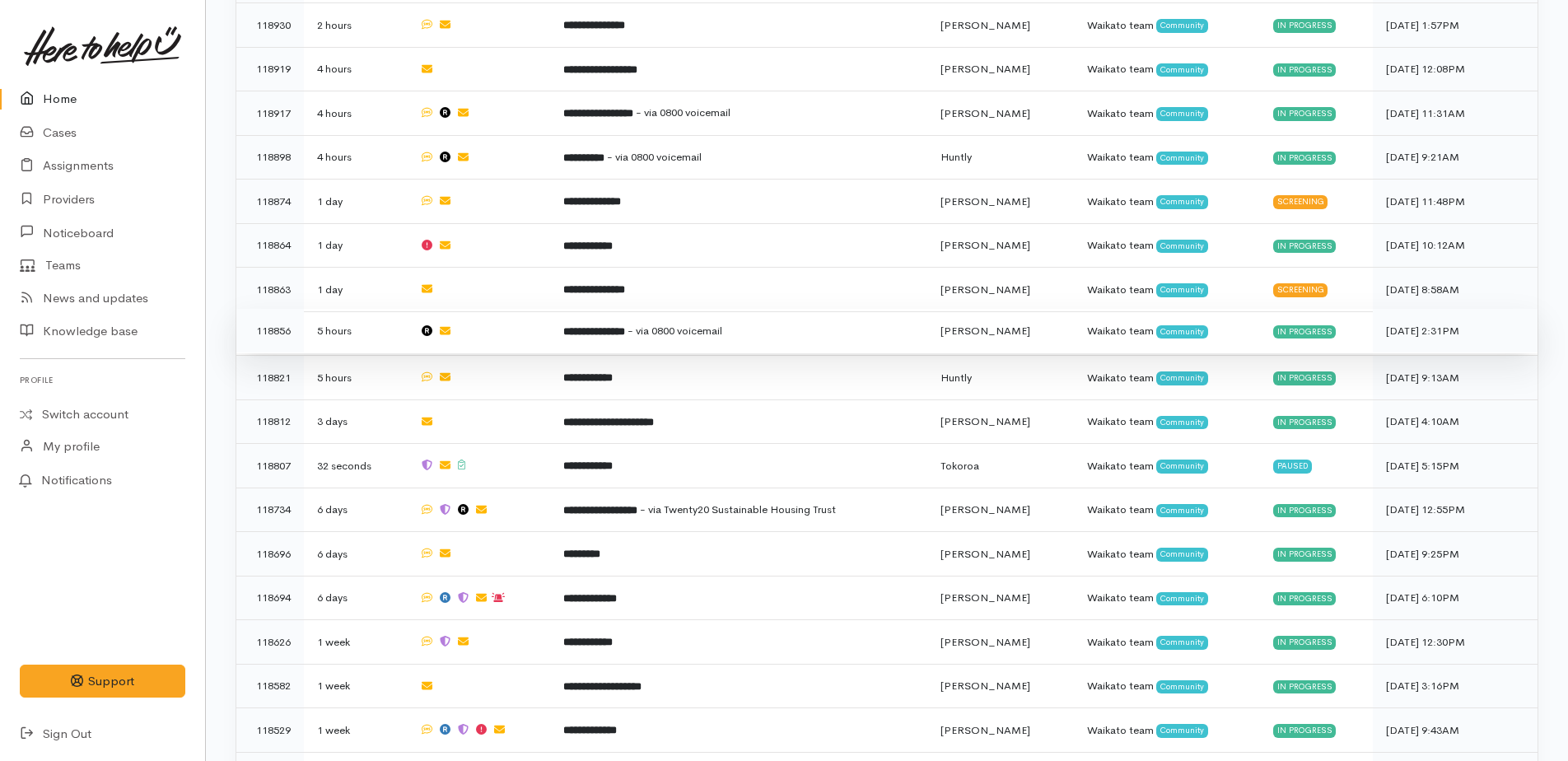
scroll to position [1153, 0]
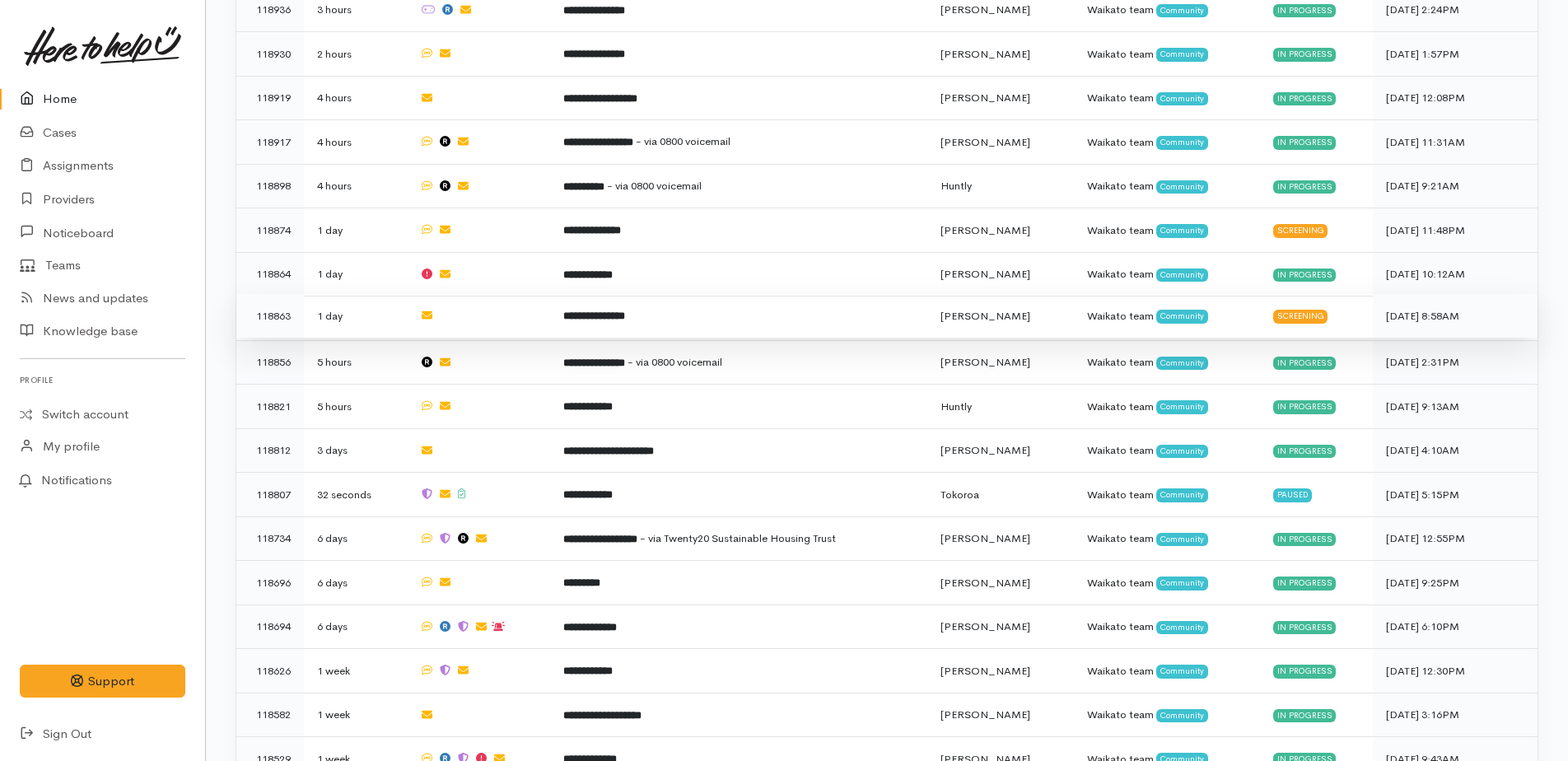
click at [616, 310] on b "**********" at bounding box center [595, 315] width 62 height 11
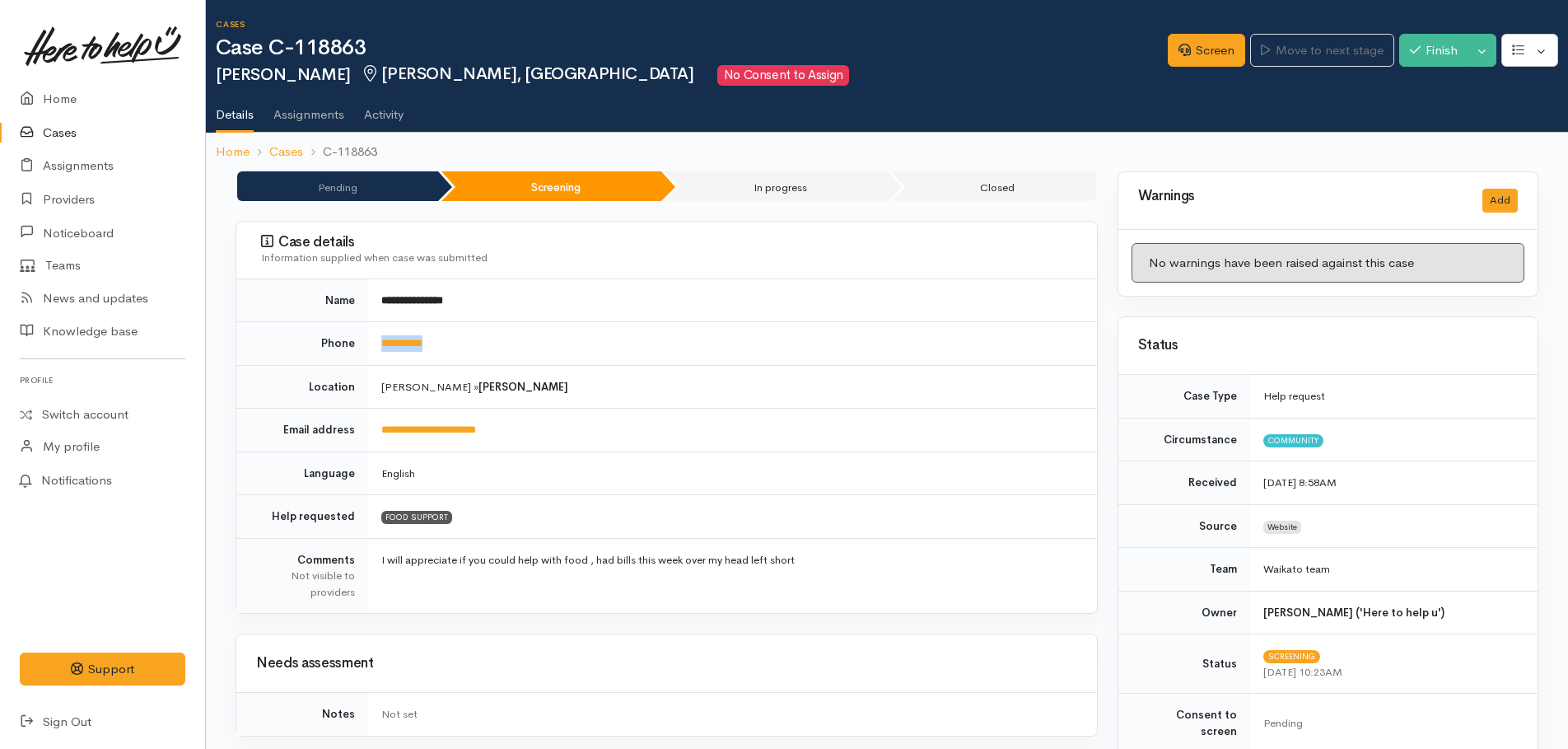
drag, startPoint x: 494, startPoint y: 341, endPoint x: 380, endPoint y: 343, distance: 114.0
click at [380, 343] on td "**********" at bounding box center [733, 343] width 729 height 44
drag, startPoint x: 380, startPoint y: 343, endPoint x: 402, endPoint y: 343, distance: 22.0
copy link "**********"
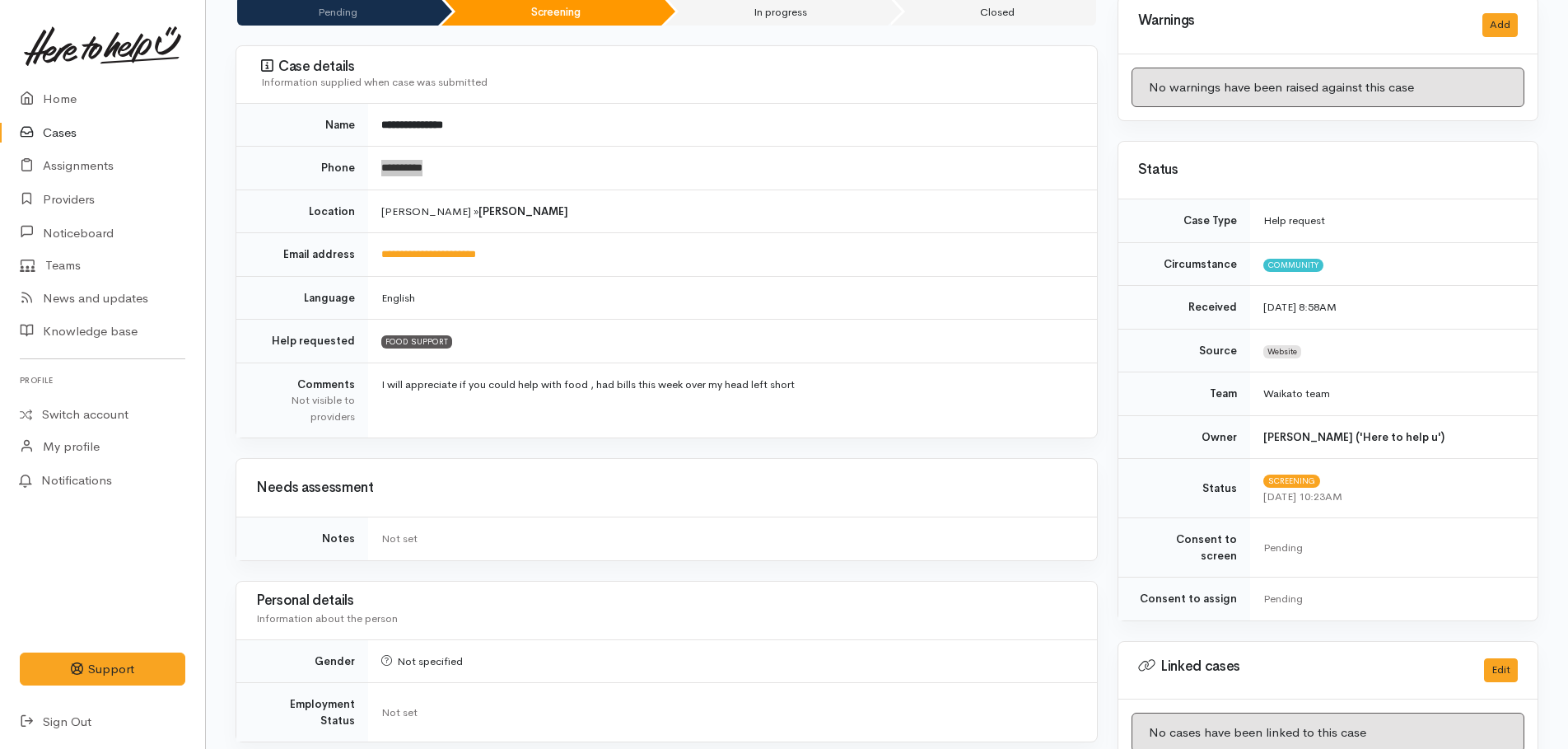
scroll to position [33, 0]
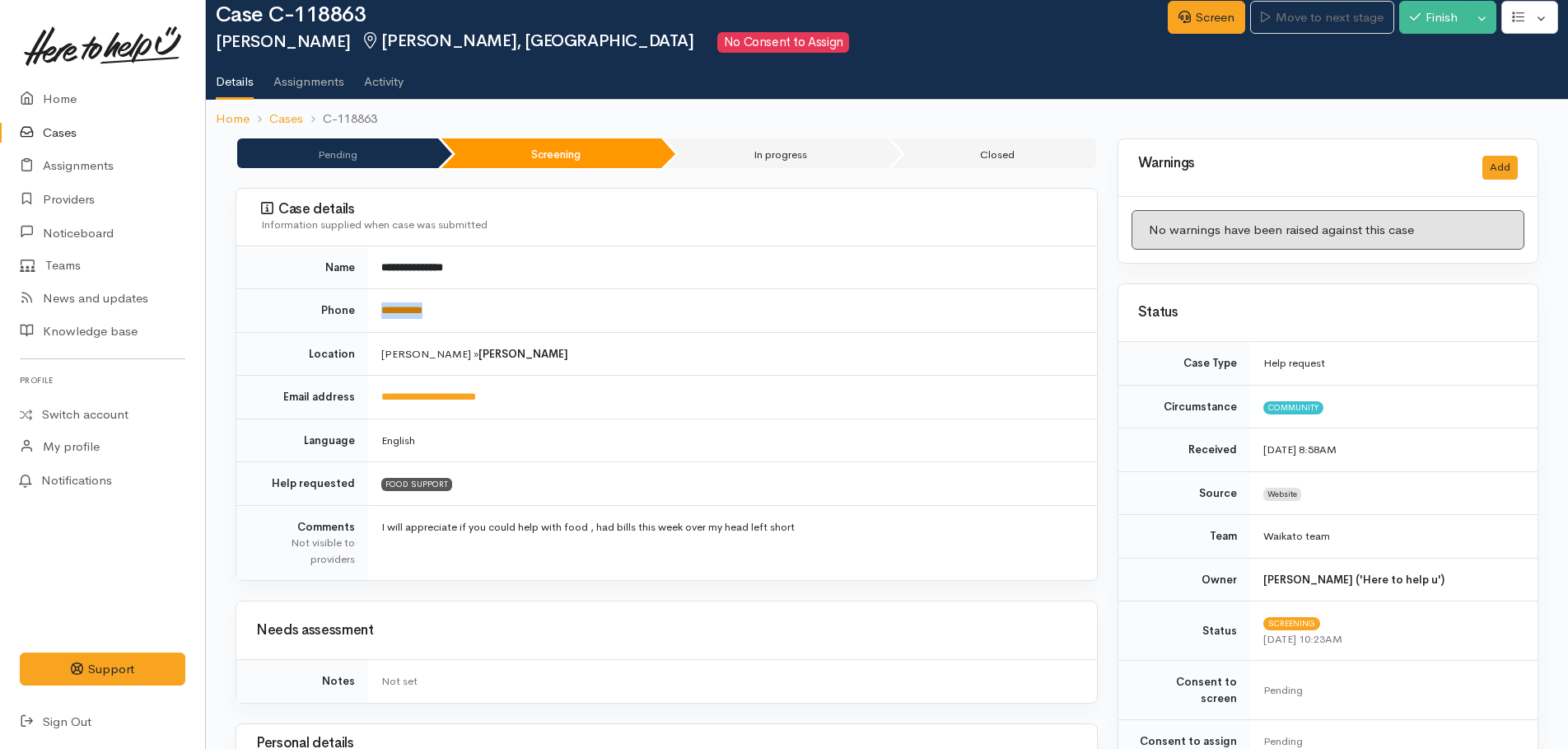
copy link "**********"
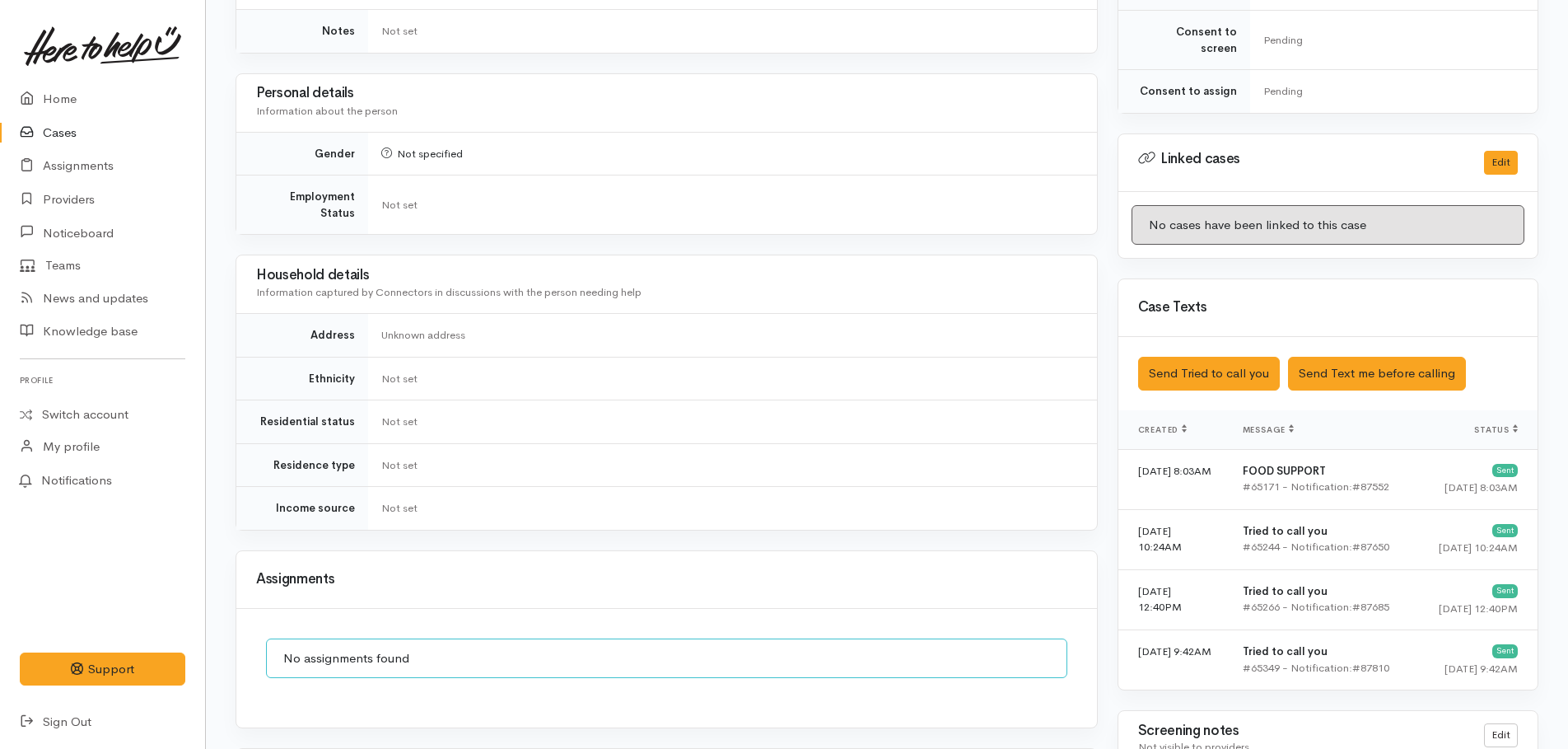
scroll to position [1104, 0]
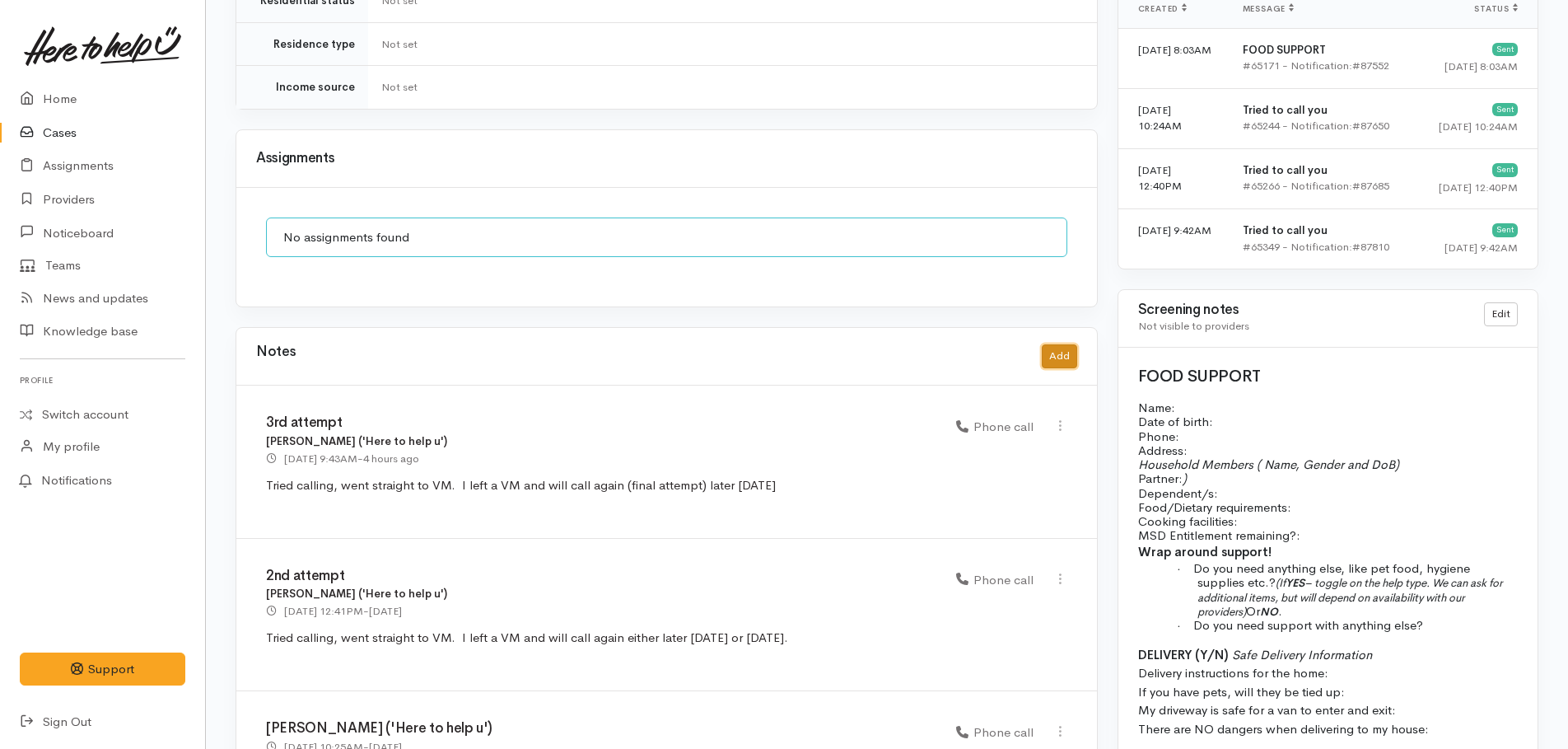
click at [1054, 344] on button "Add" at bounding box center [1060, 356] width 35 height 24
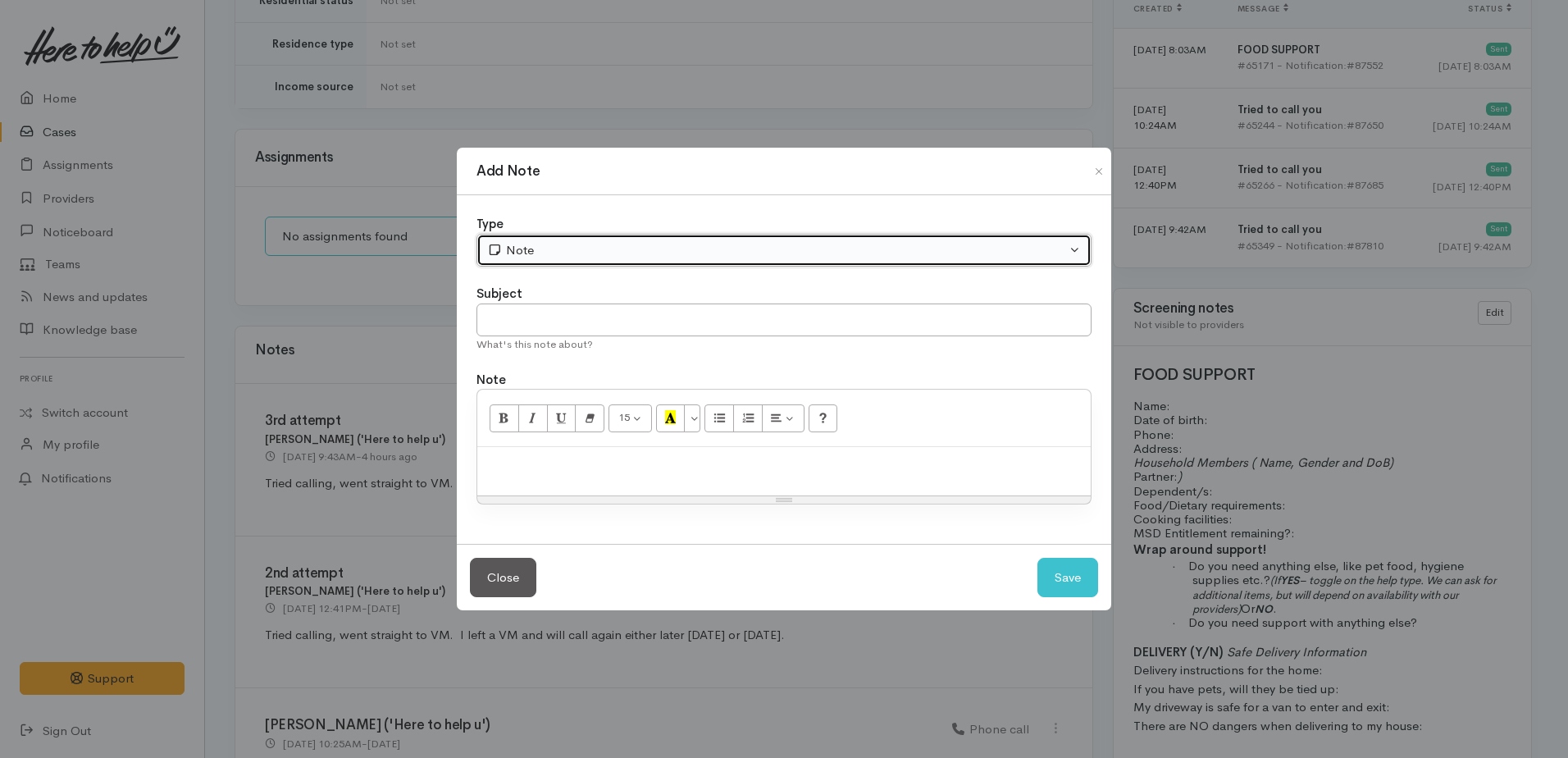
click at [512, 241] on div "Note" at bounding box center [776, 250] width 579 height 18
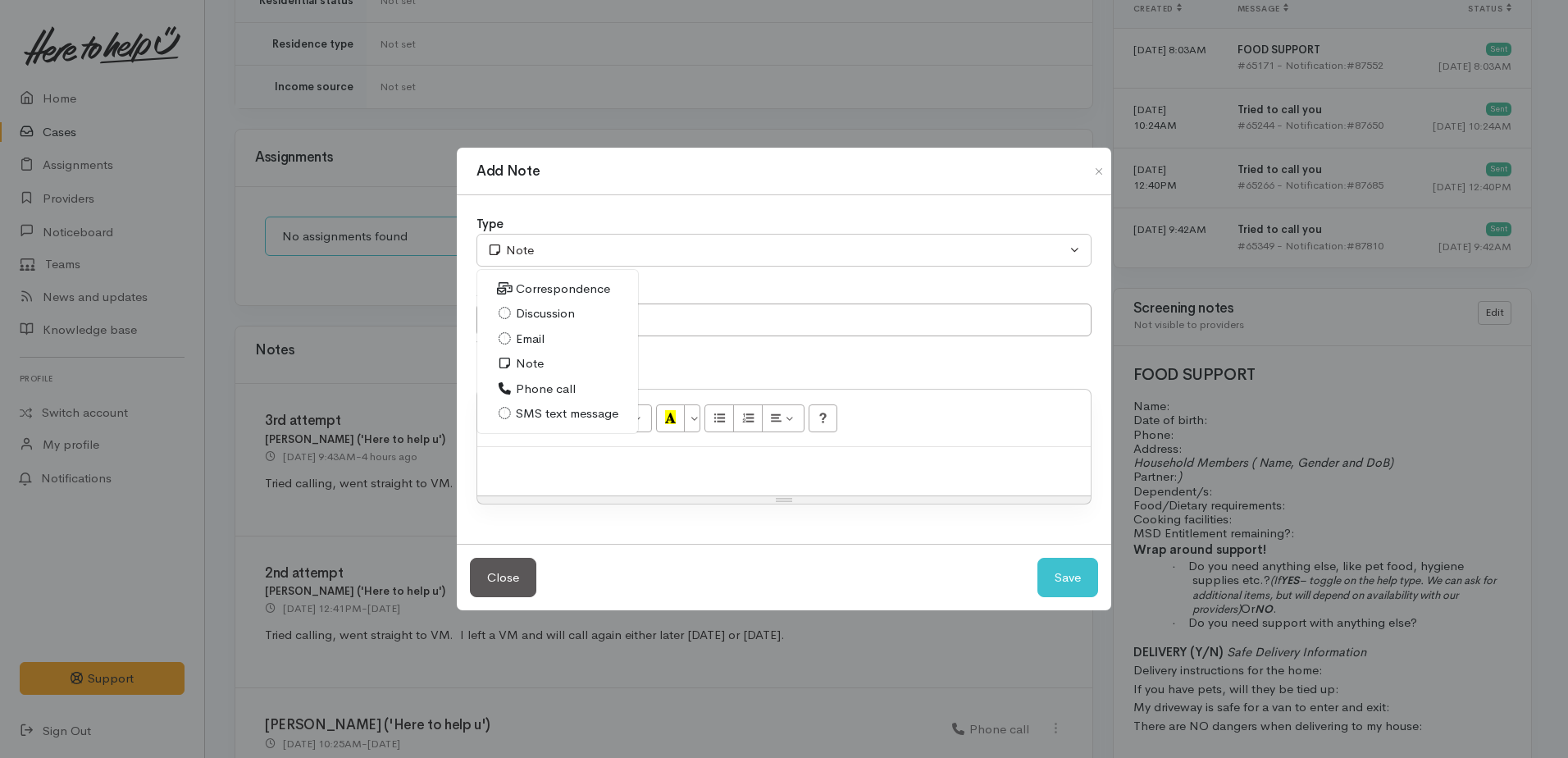
click at [536, 380] on span "Phone call" at bounding box center [546, 388] width 60 height 18
select select "3"
click at [528, 330] on input "text" at bounding box center [784, 320] width 616 height 34
type input "4th attempt"
click at [536, 462] on p at bounding box center [784, 464] width 597 height 18
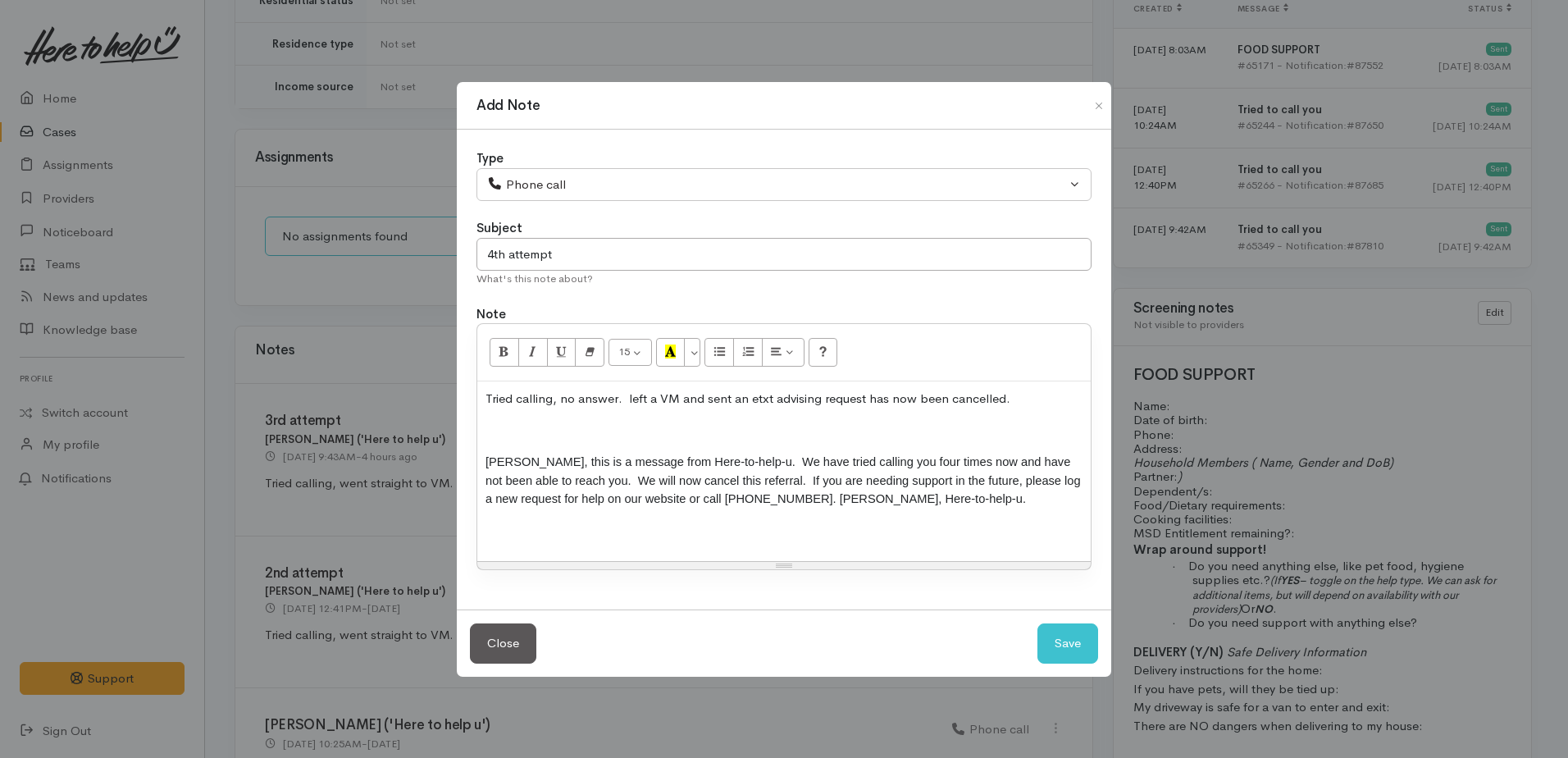
click at [628, 395] on p "Tried calling, no answer. left a VM and sent an etxt advising request has now b…" at bounding box center [784, 399] width 597 height 18
click at [513, 439] on p at bounding box center [784, 431] width 597 height 18
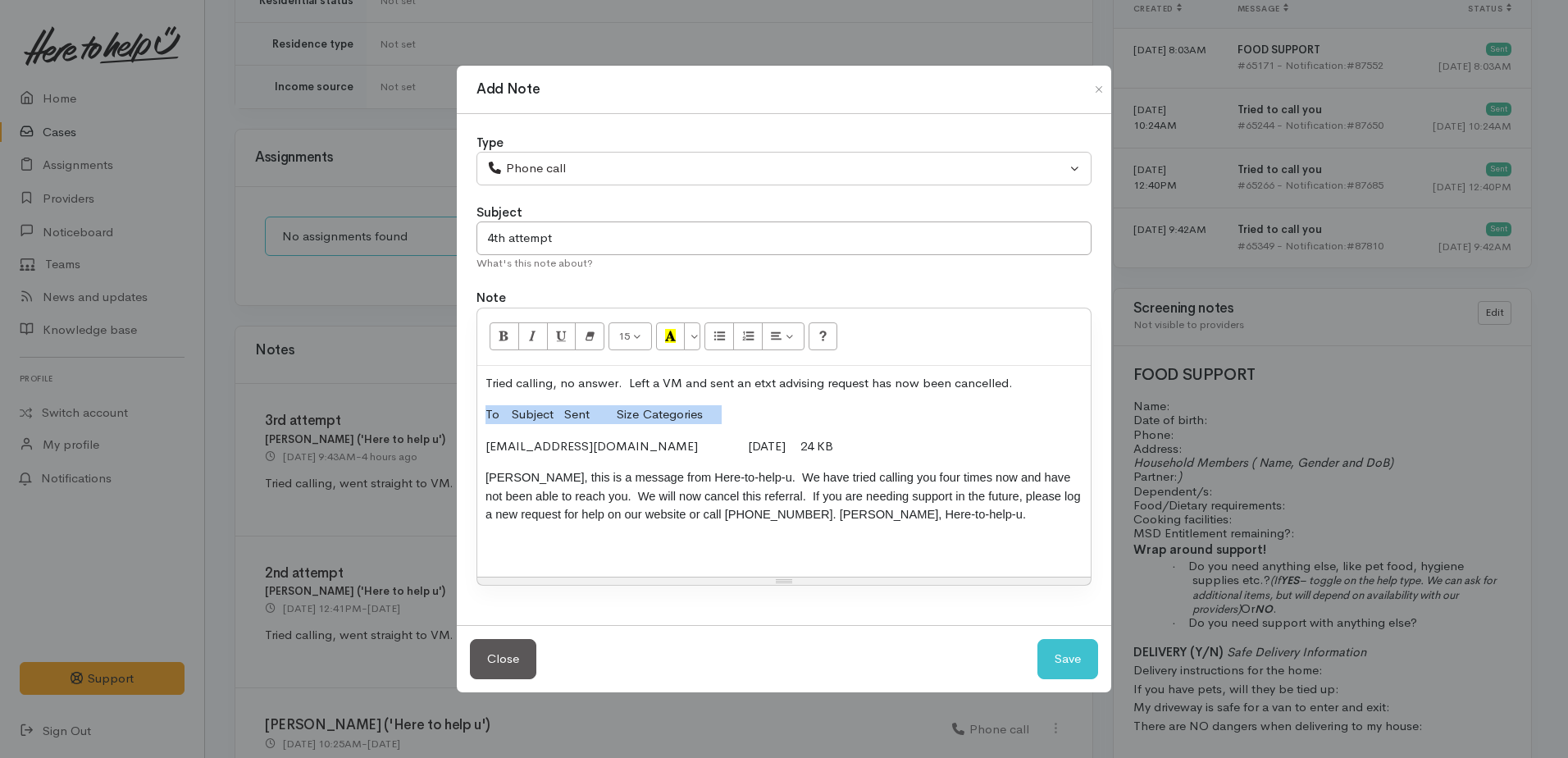
drag, startPoint x: 481, startPoint y: 407, endPoint x: 736, endPoint y: 409, distance: 255.0
click at [736, 409] on div "Tried calling, no answer. Left a VM and sent an etxt advising request has now b…" at bounding box center [784, 471] width 614 height 212
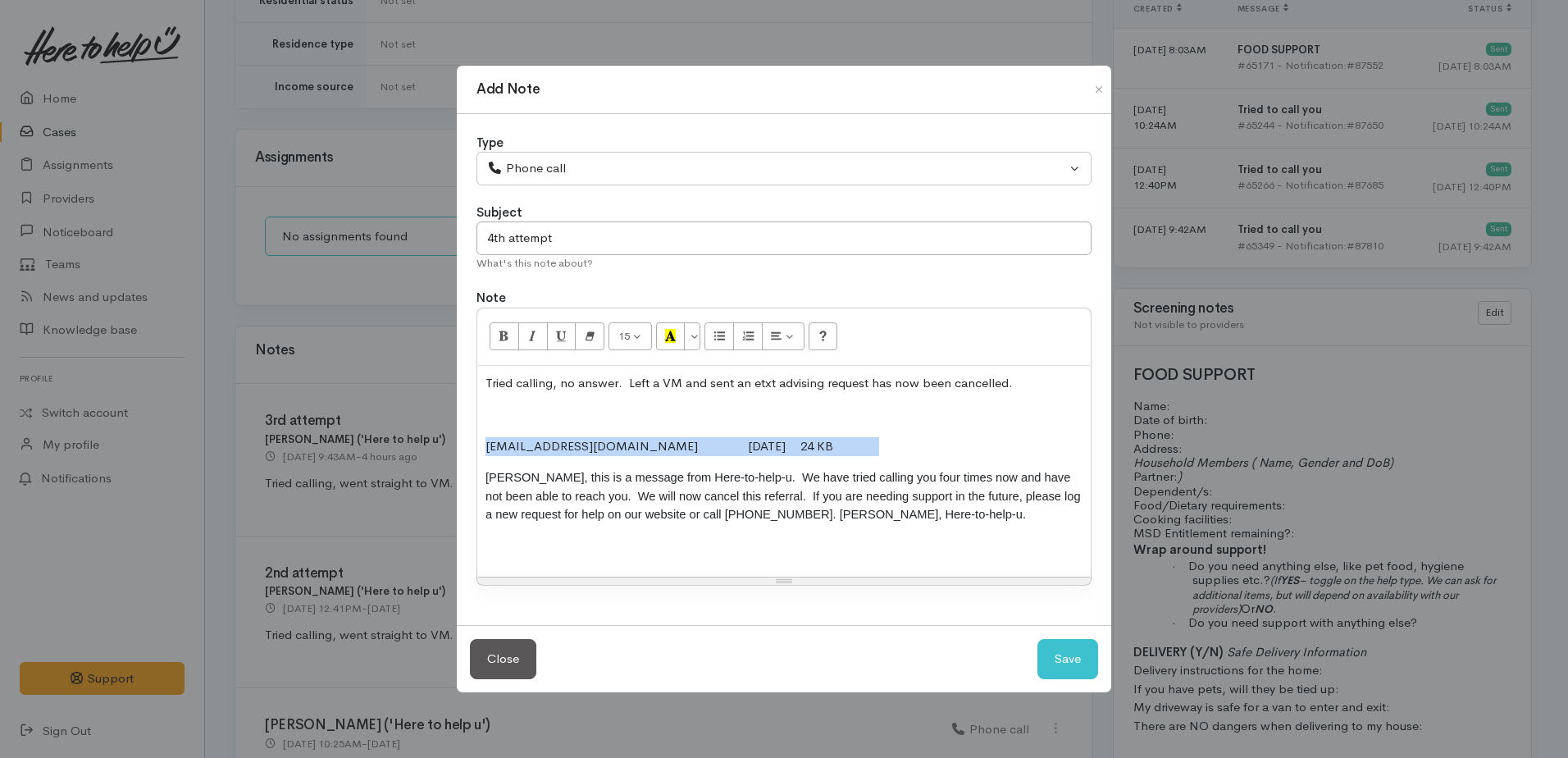
drag, startPoint x: 486, startPoint y: 443, endPoint x: 884, endPoint y: 432, distance: 398.2
click at [884, 432] on div "Tried calling, no answer. Left a VM and sent an etxt advising request has now b…" at bounding box center [784, 471] width 614 height 212
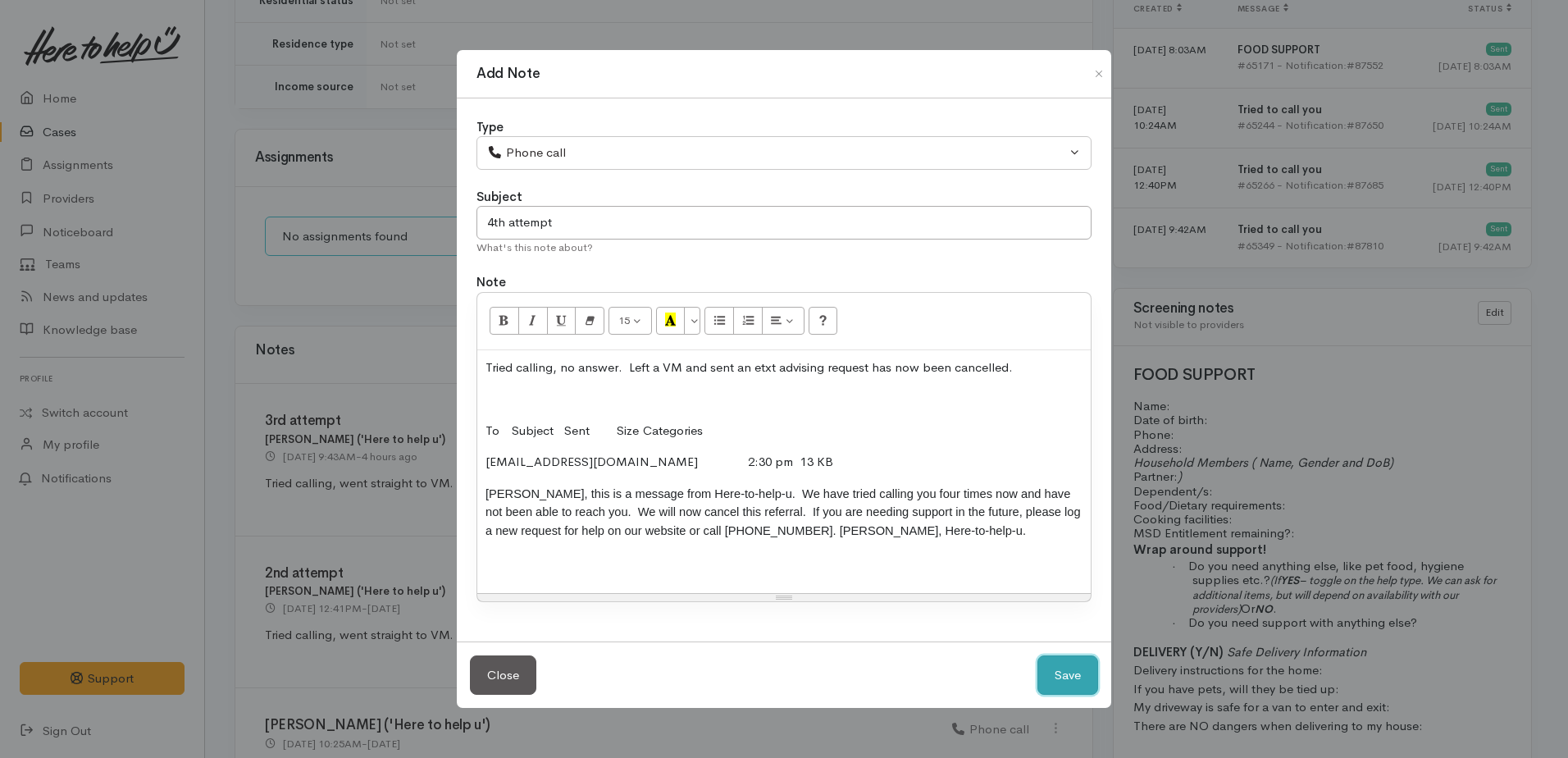
click at [1072, 670] on button "Save" at bounding box center [1068, 676] width 61 height 41
select select "1"
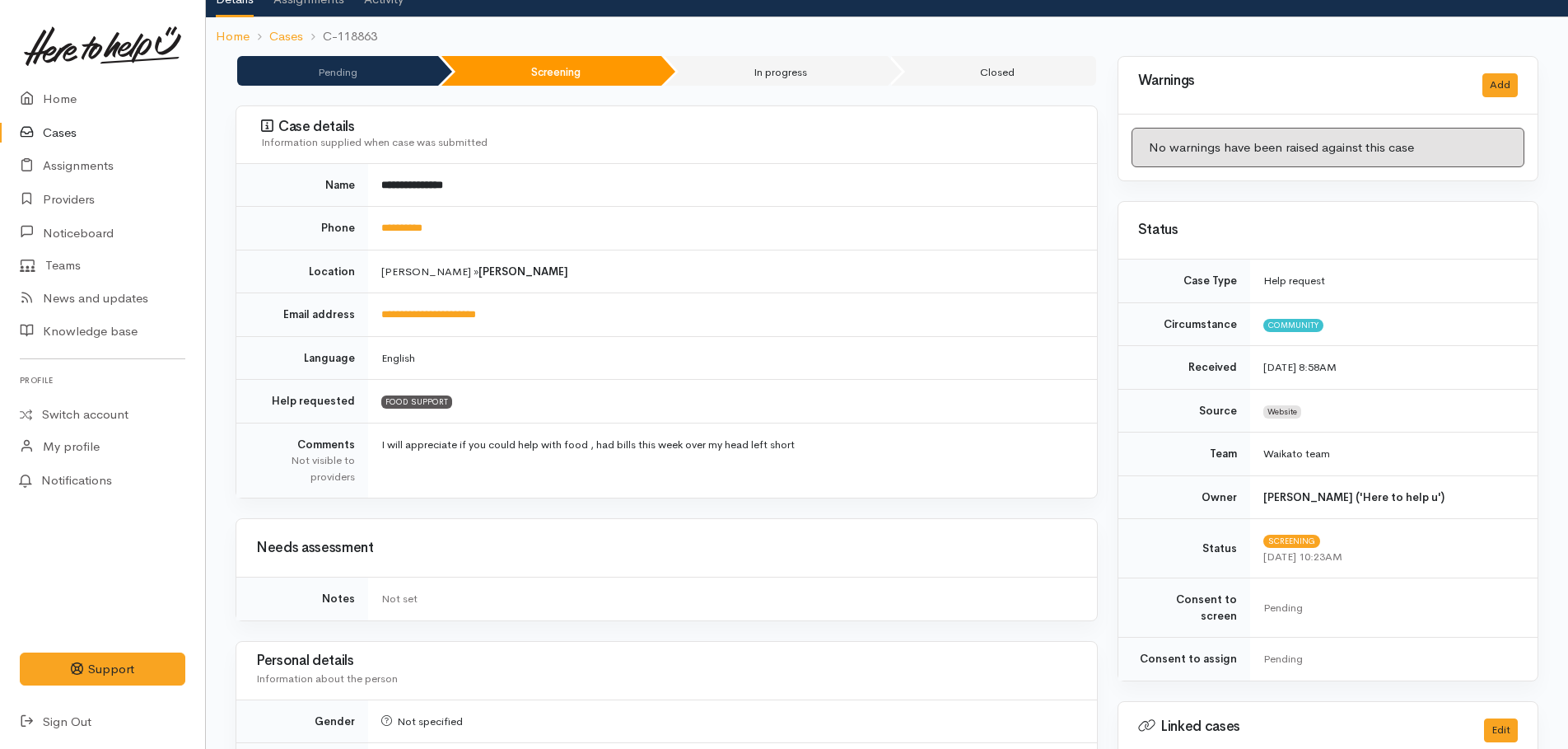
scroll to position [0, 0]
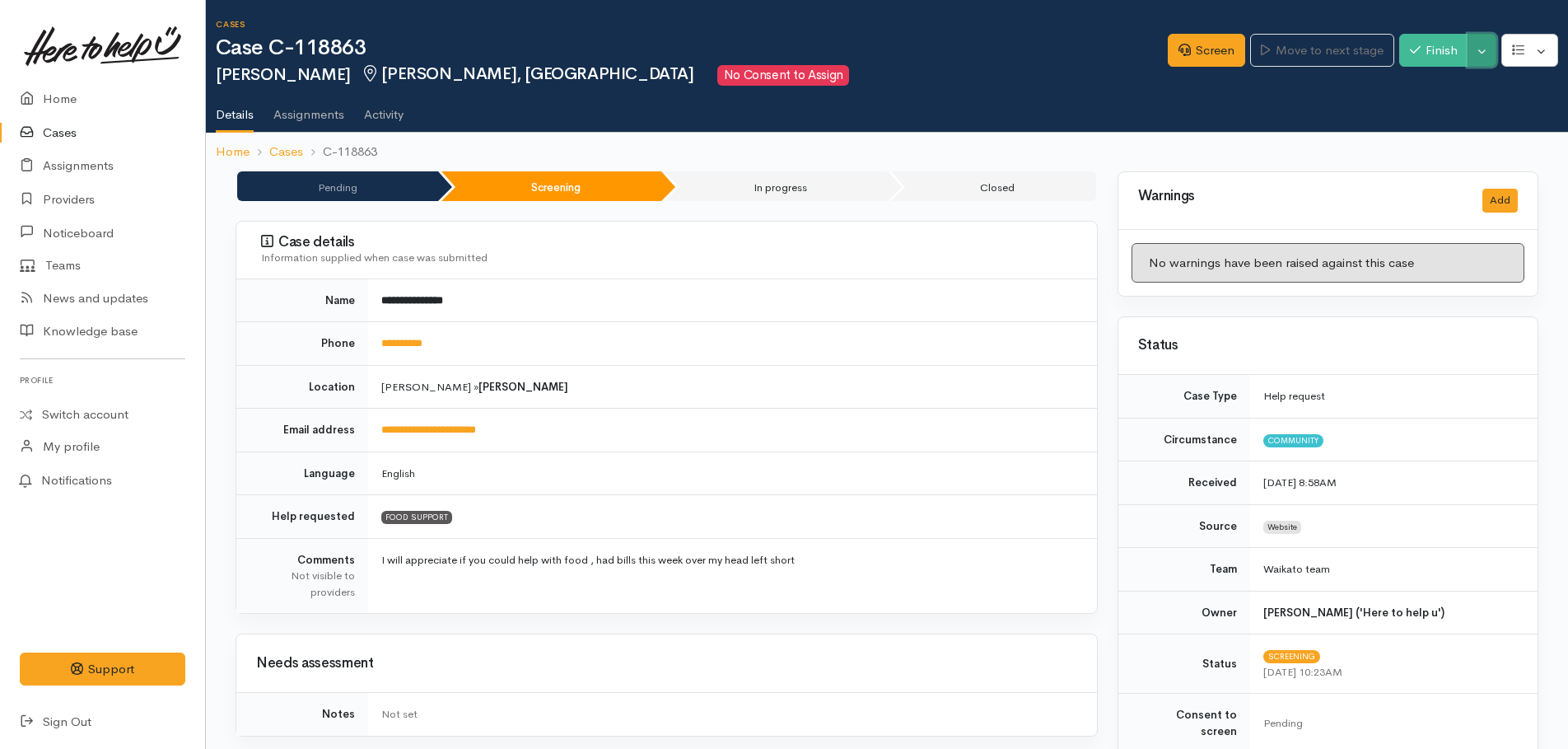
click at [1481, 56] on button "Toggle Dropdown" at bounding box center [1482, 51] width 29 height 34
click at [1435, 109] on link "Cancel" at bounding box center [1431, 114] width 130 height 25
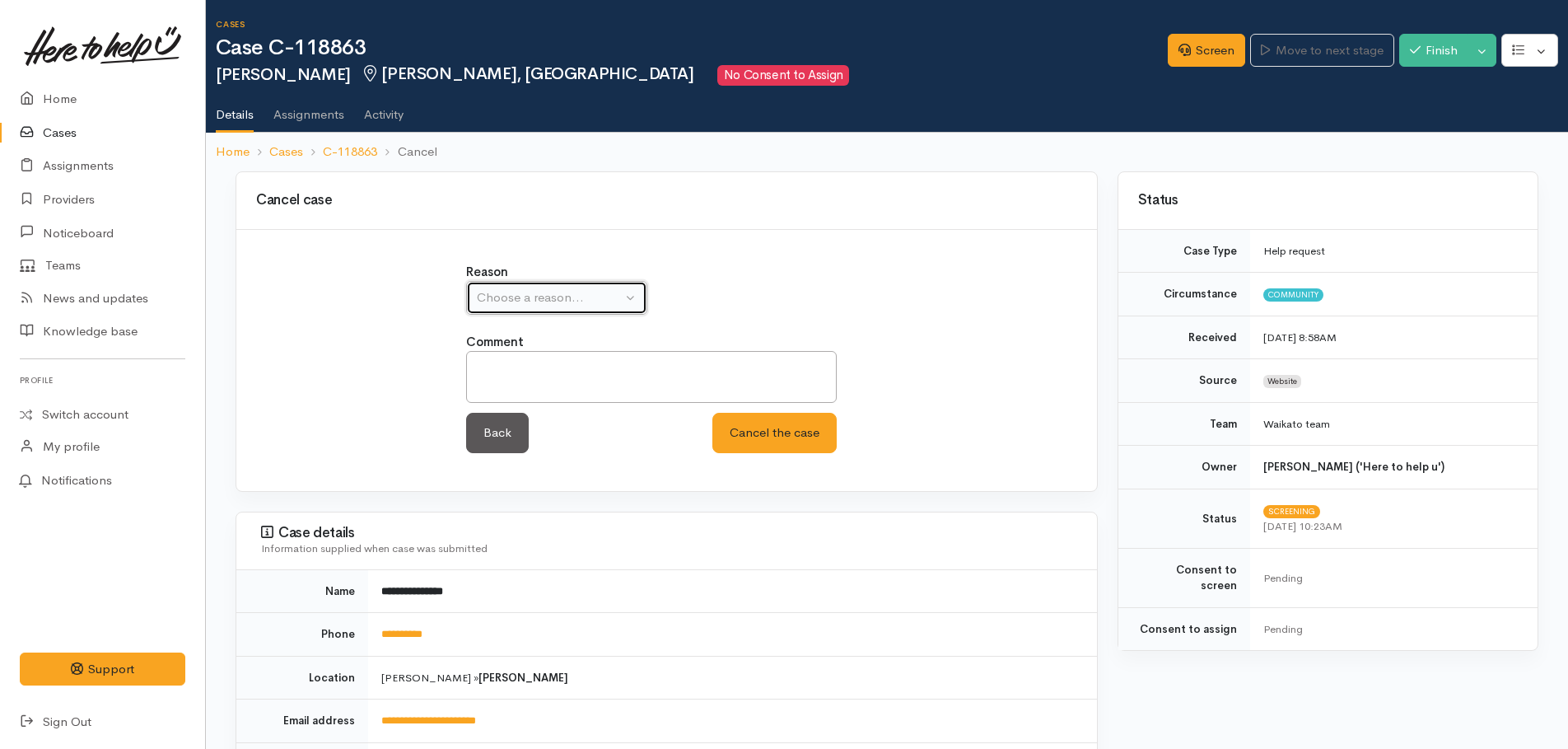
click at [565, 289] on div "Choose a reason..." at bounding box center [549, 298] width 145 height 18
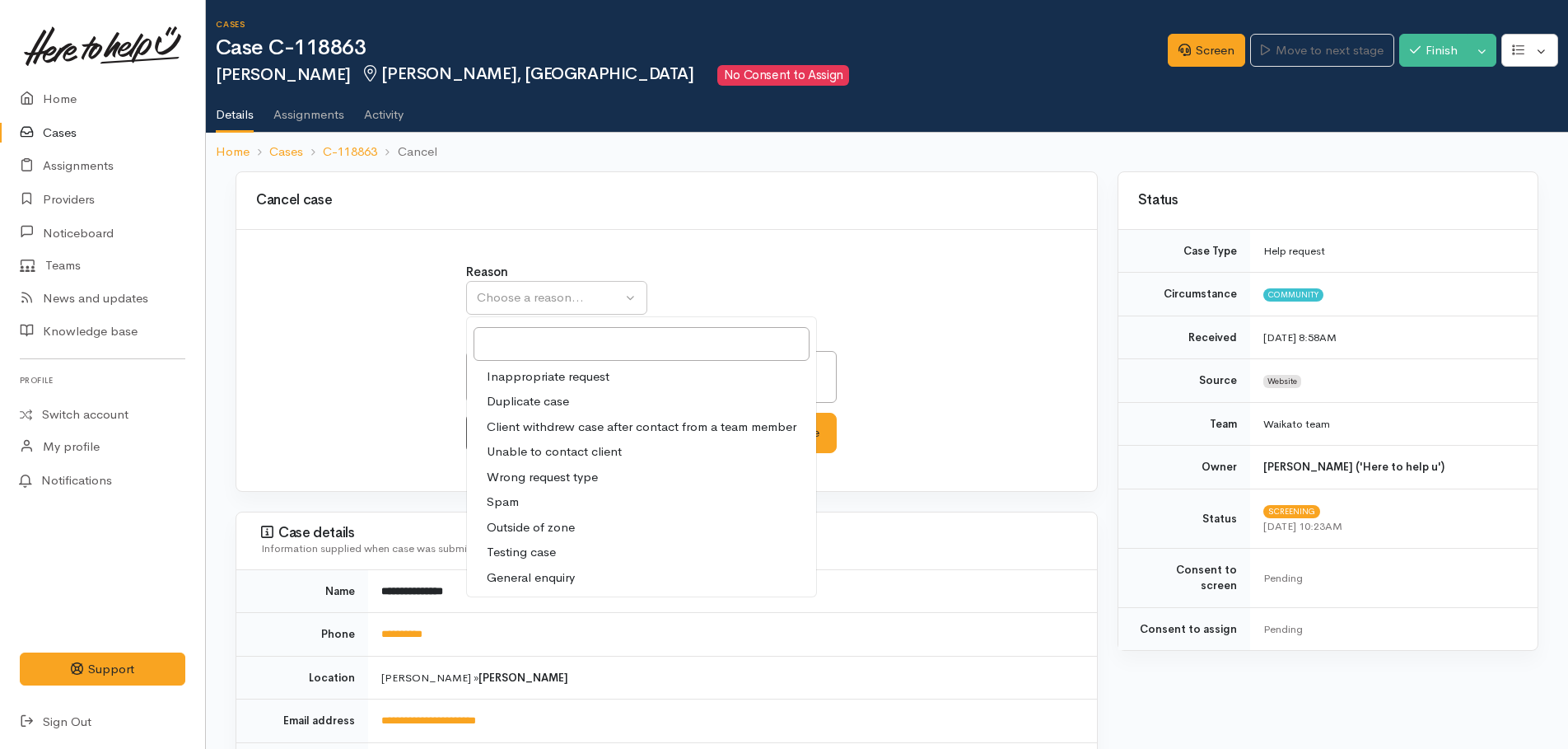
click at [526, 447] on span "Unable to contact client" at bounding box center [554, 451] width 135 height 18
select select "4"
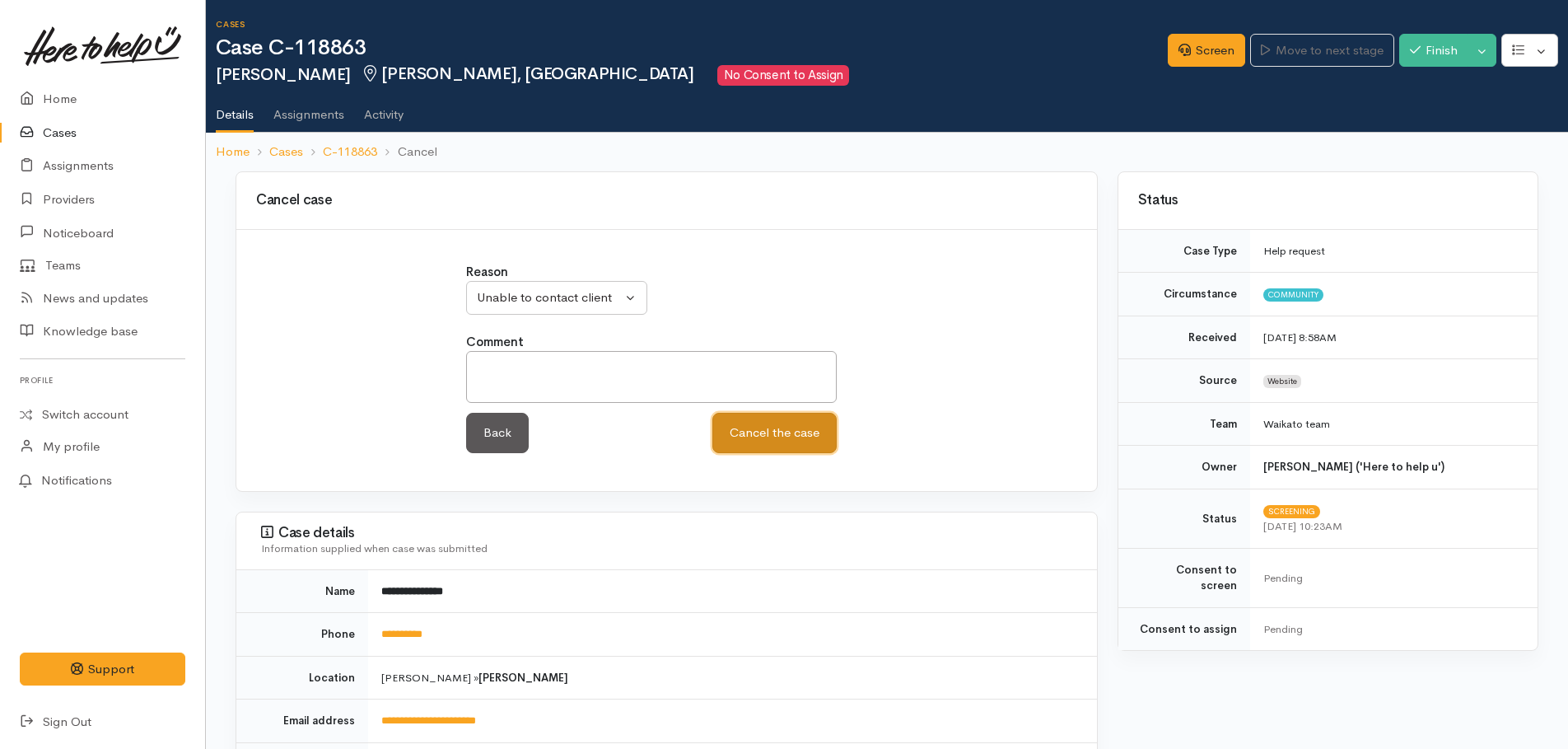
click at [772, 446] on button "Cancel the case" at bounding box center [775, 434] width 124 height 41
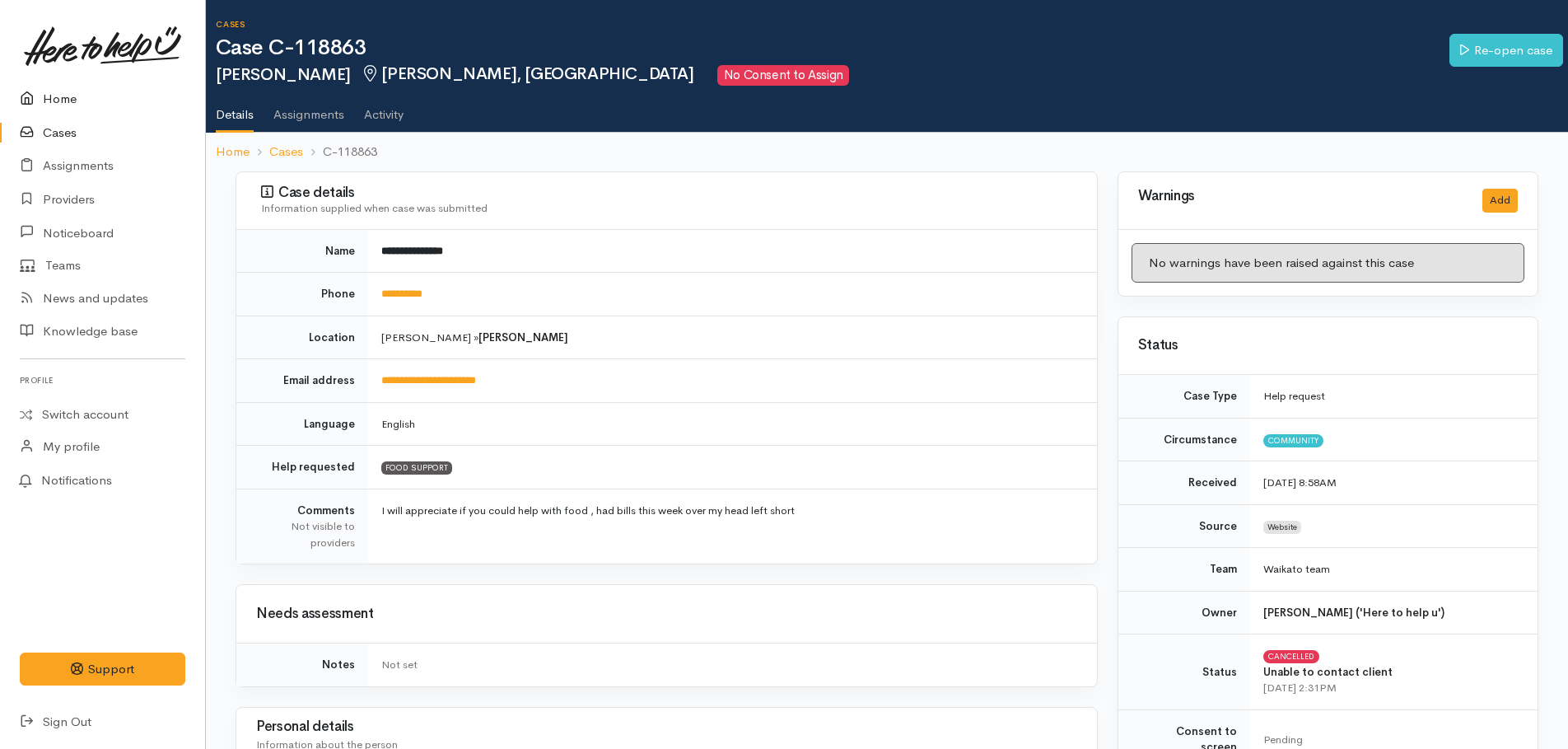
click at [60, 103] on link "Home" at bounding box center [102, 99] width 205 height 34
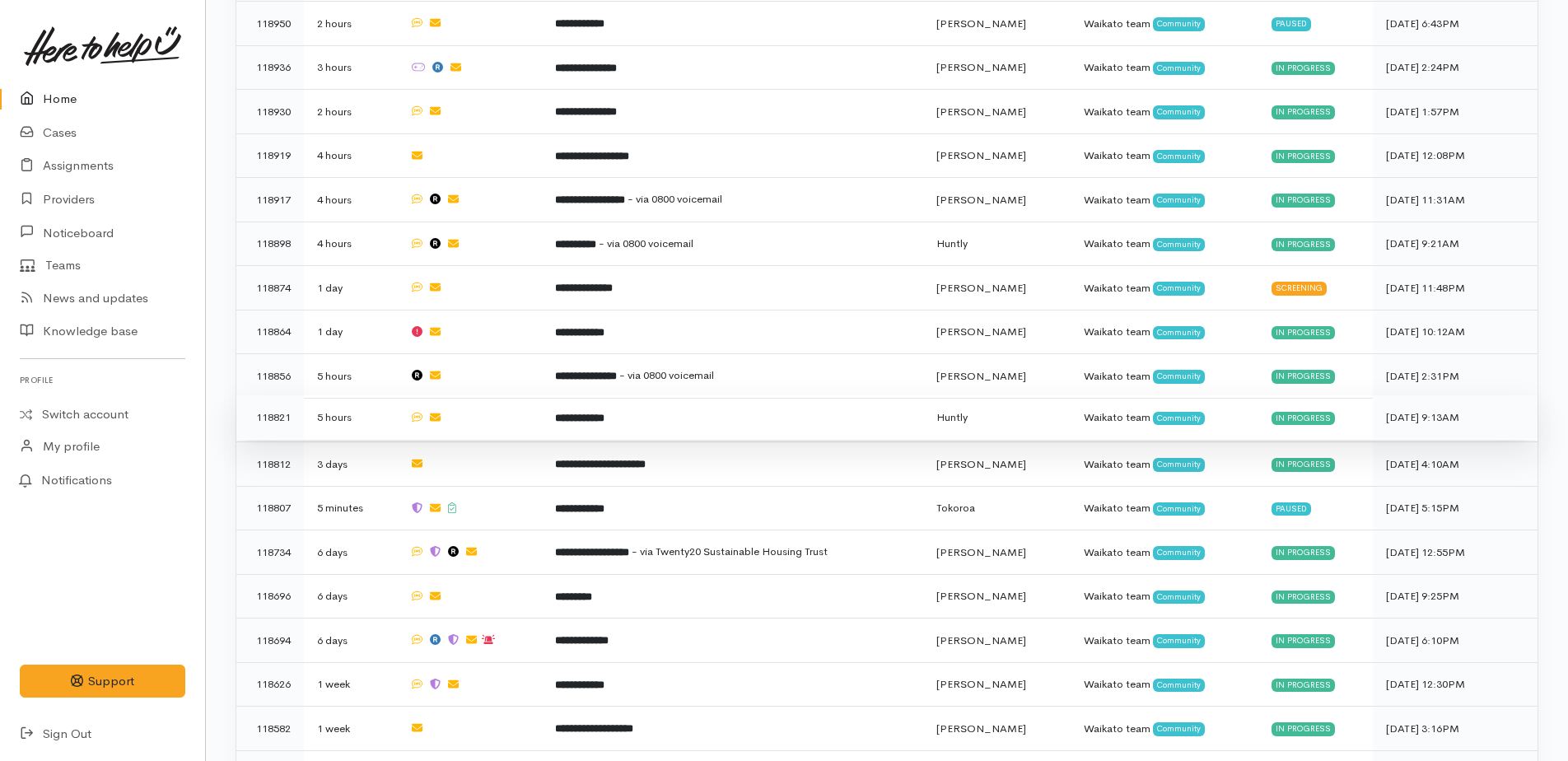
scroll to position [1071, 0]
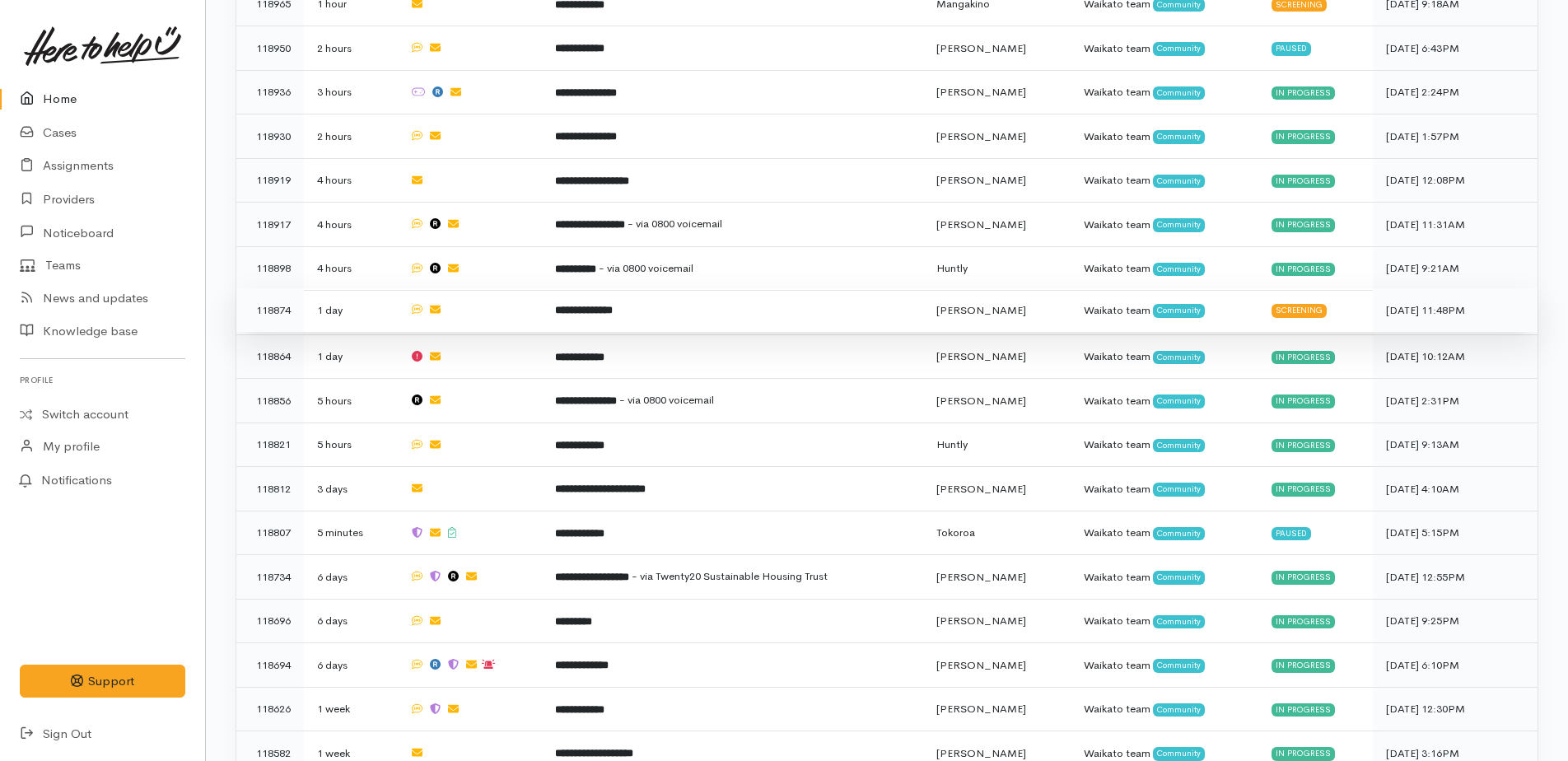
click at [604, 305] on b "**********" at bounding box center [583, 310] width 57 height 11
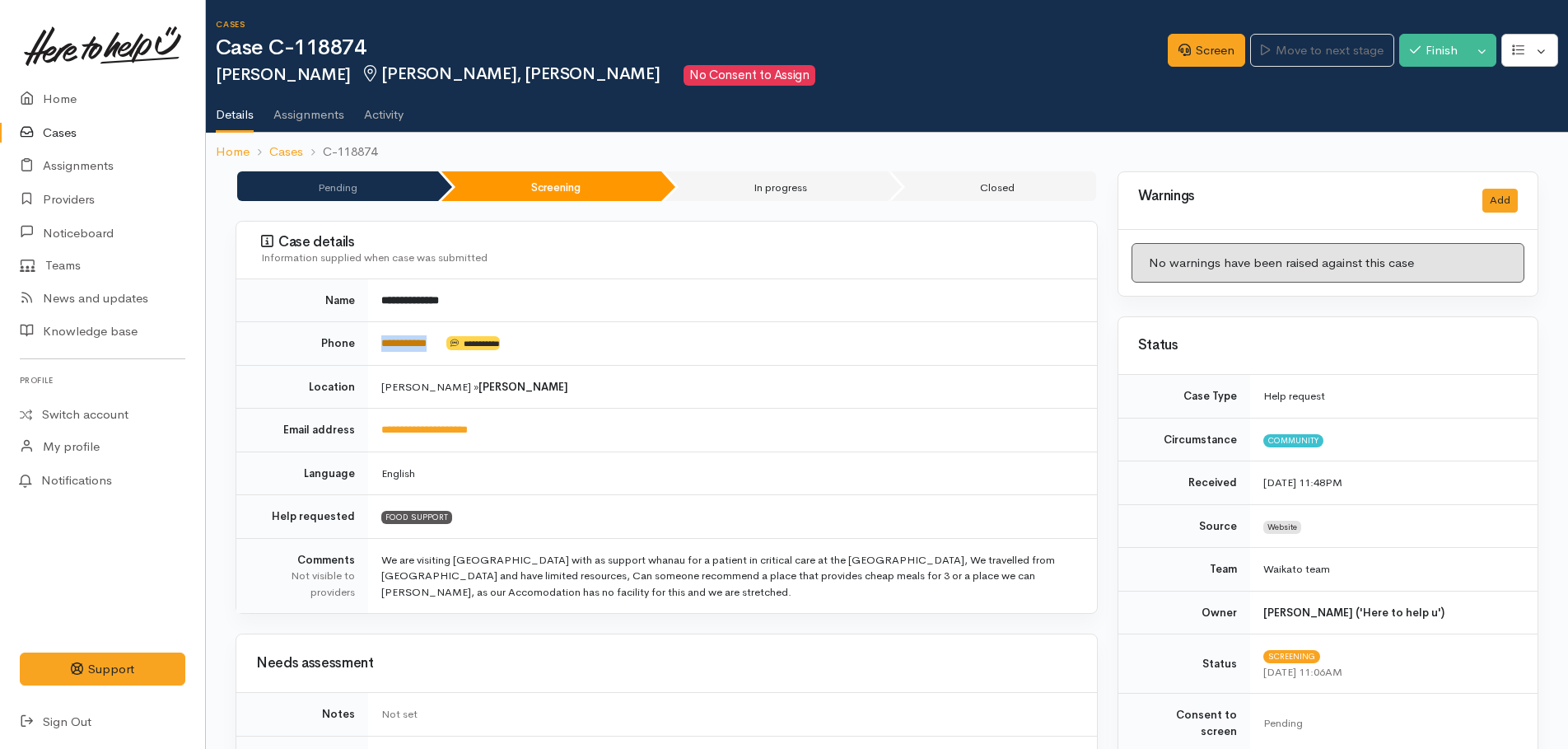
drag, startPoint x: 449, startPoint y: 342, endPoint x: 382, endPoint y: 338, distance: 67.1
click at [382, 338] on td "**********" at bounding box center [733, 343] width 729 height 44
drag, startPoint x: 382, startPoint y: 338, endPoint x: 395, endPoint y: 338, distance: 13.0
copy td "**********"
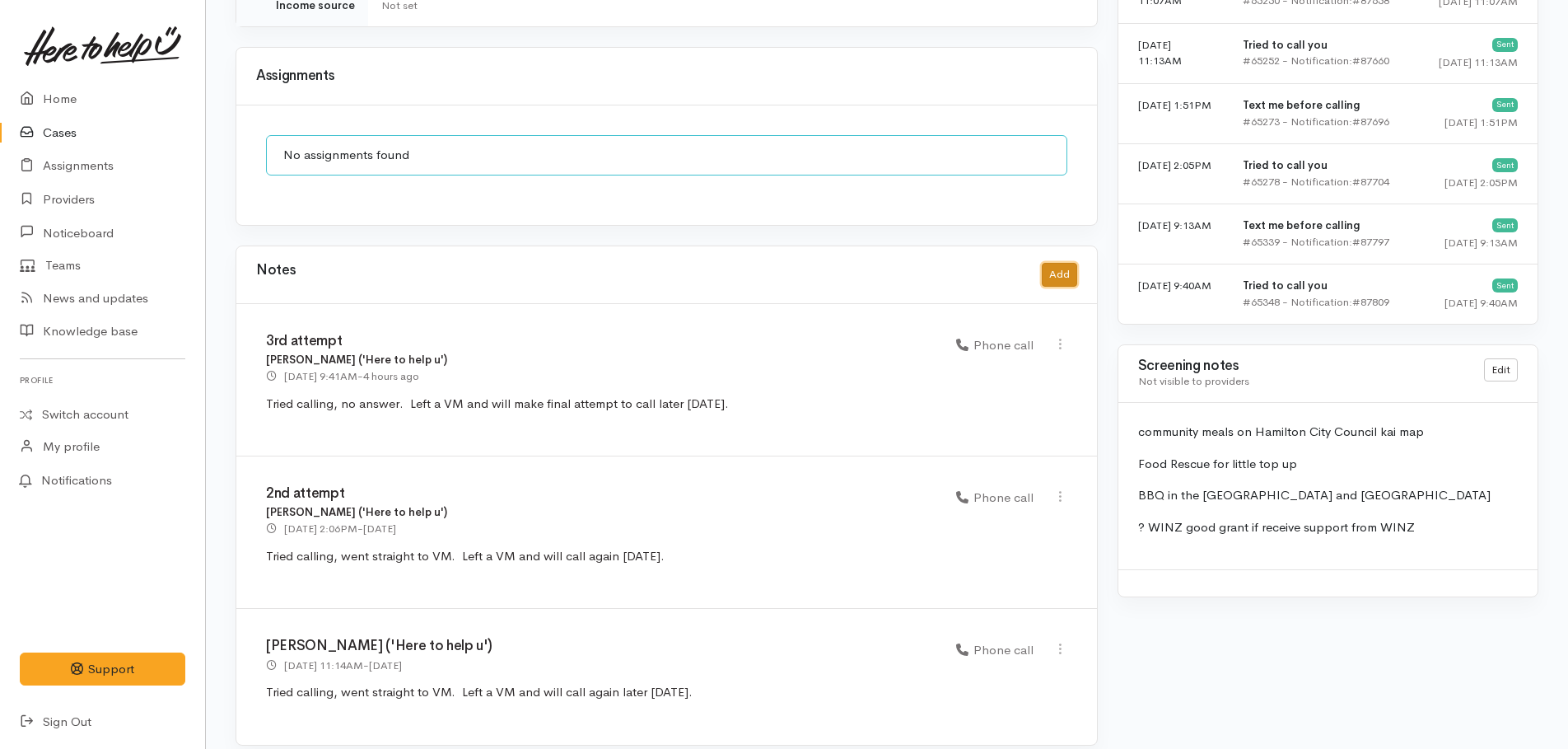
click at [1052, 263] on button "Add" at bounding box center [1060, 274] width 35 height 24
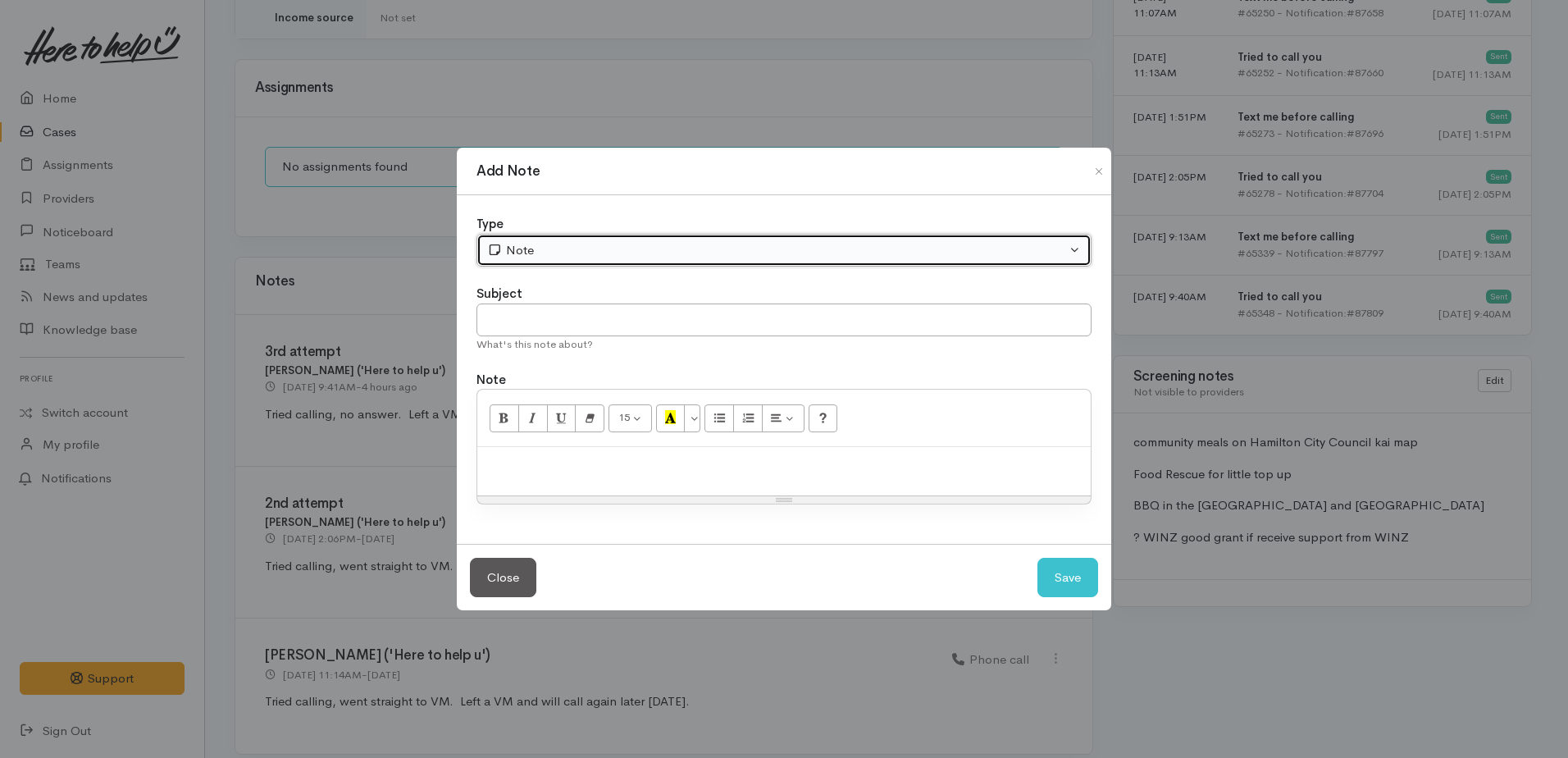
click at [614, 247] on div "Note" at bounding box center [776, 250] width 579 height 18
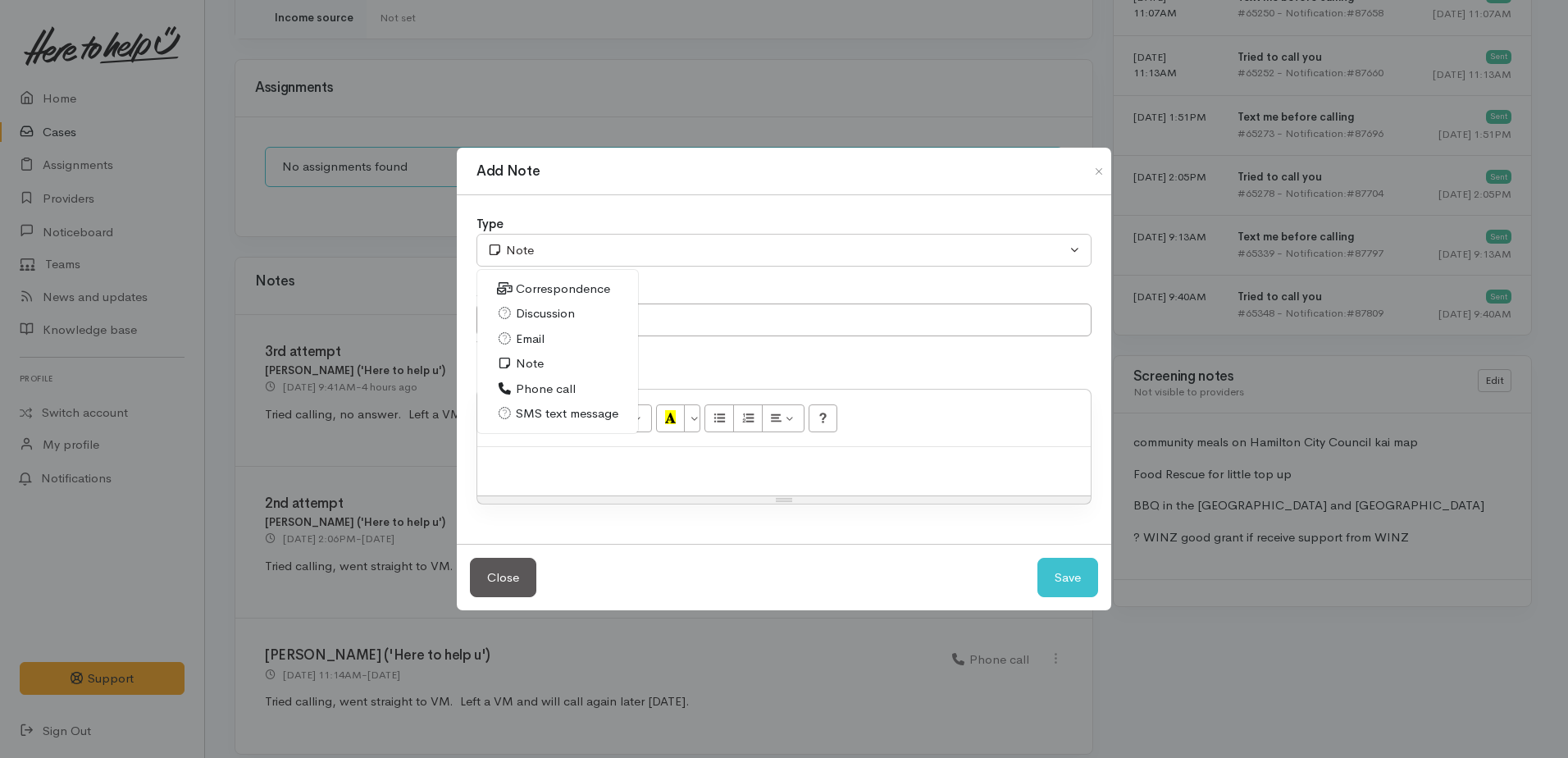
click at [551, 381] on span "Phone call" at bounding box center [546, 388] width 60 height 18
select select "3"
click at [543, 325] on input "text" at bounding box center [784, 320] width 616 height 34
type input "4th attempt"
click at [557, 471] on p at bounding box center [784, 464] width 597 height 18
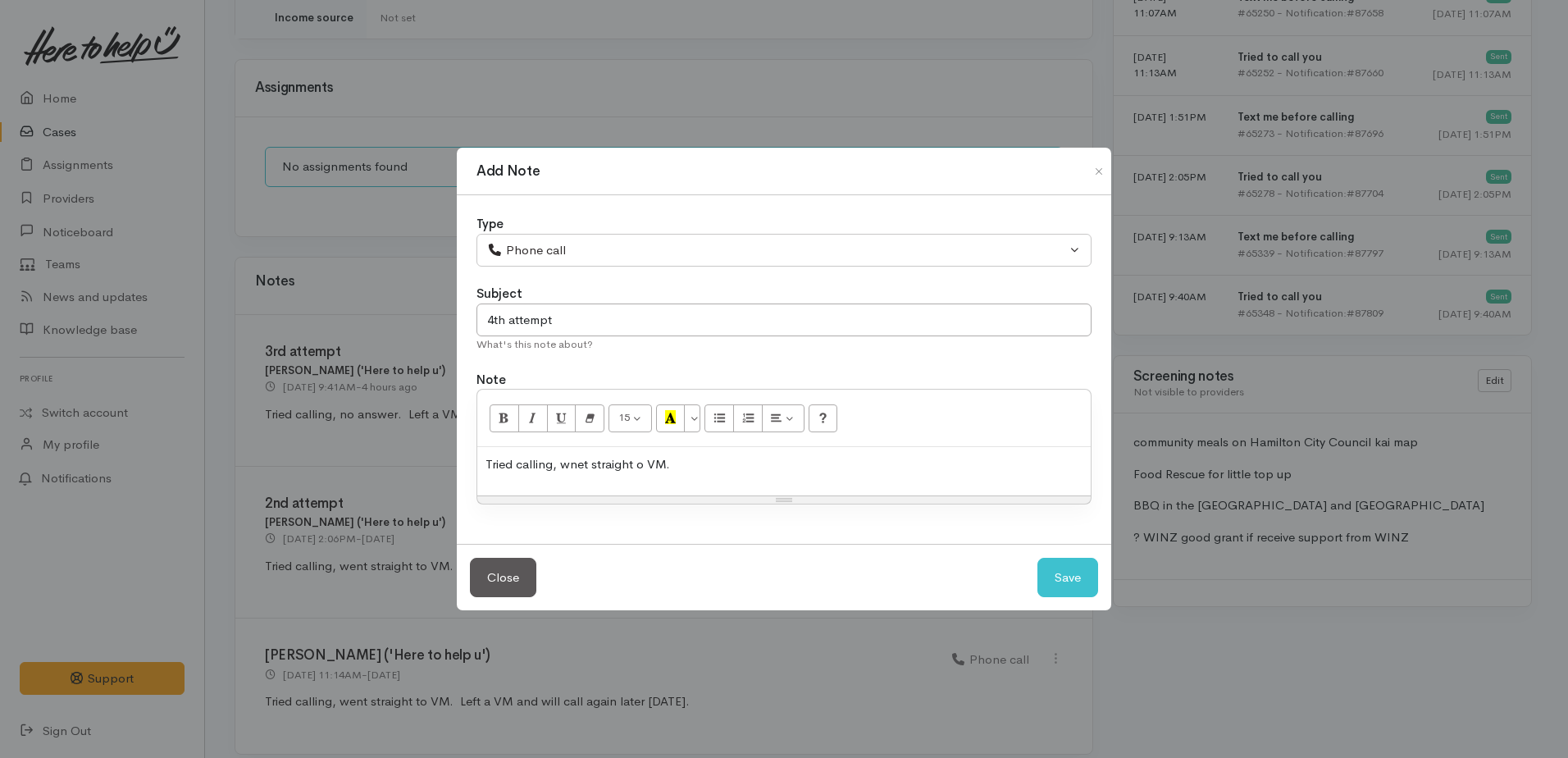
click at [638, 466] on p "Tried calling, wnet straight o VM." at bounding box center [784, 464] width 597 height 18
click at [682, 459] on p "Tried calling, wnet straight to VM." at bounding box center [784, 464] width 597 height 18
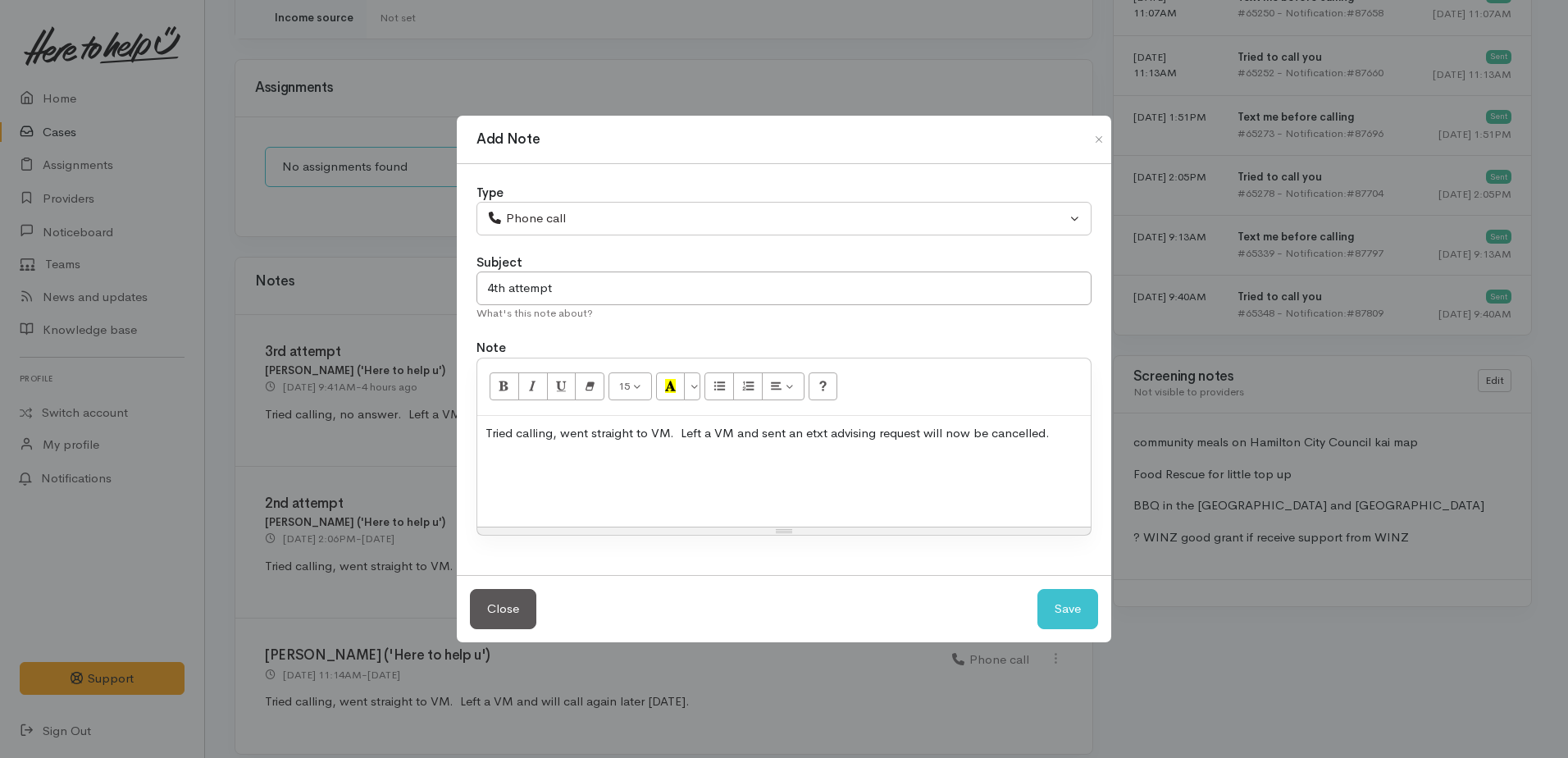
click at [550, 475] on div "Tried calling, went straight to VM. Left a VM and sent an etxt advising request…" at bounding box center [784, 471] width 614 height 111
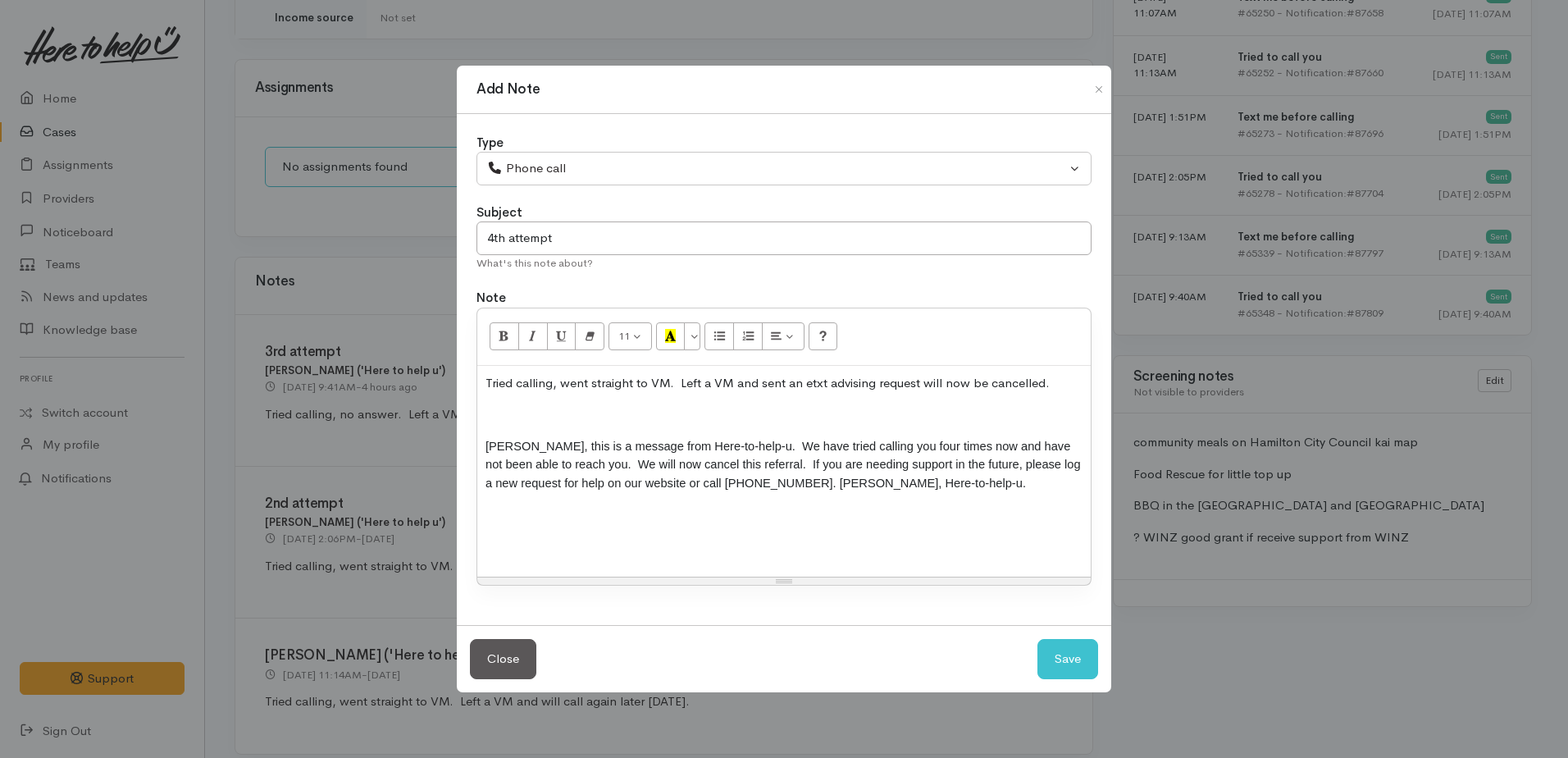
click at [494, 420] on p at bounding box center [784, 414] width 597 height 18
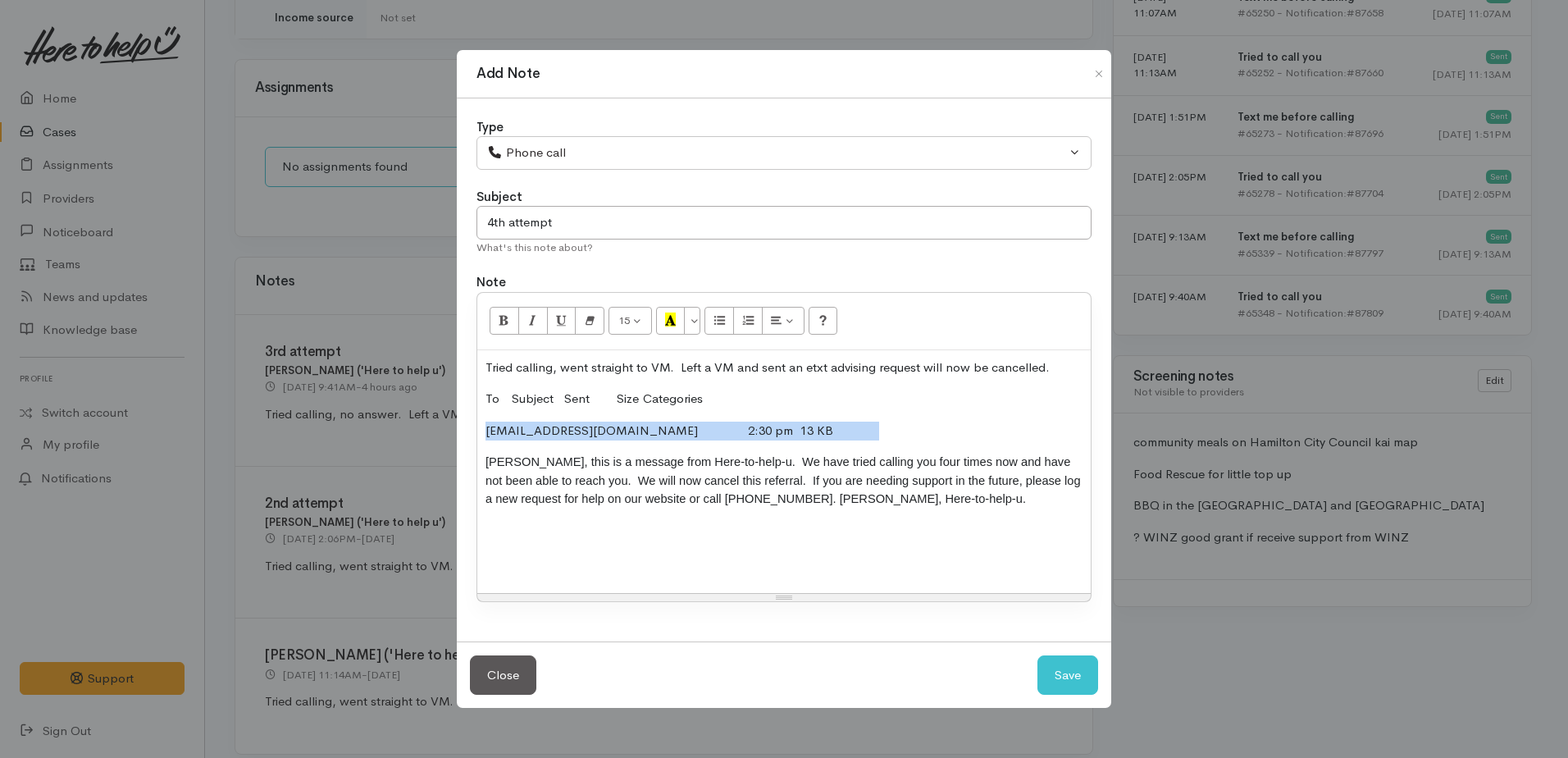
drag, startPoint x: 485, startPoint y: 429, endPoint x: 803, endPoint y: 433, distance: 318.0
click at [803, 433] on div "Tried calling, went straight to VM. Left a VM and sent an etxt advising request…" at bounding box center [784, 471] width 614 height 243
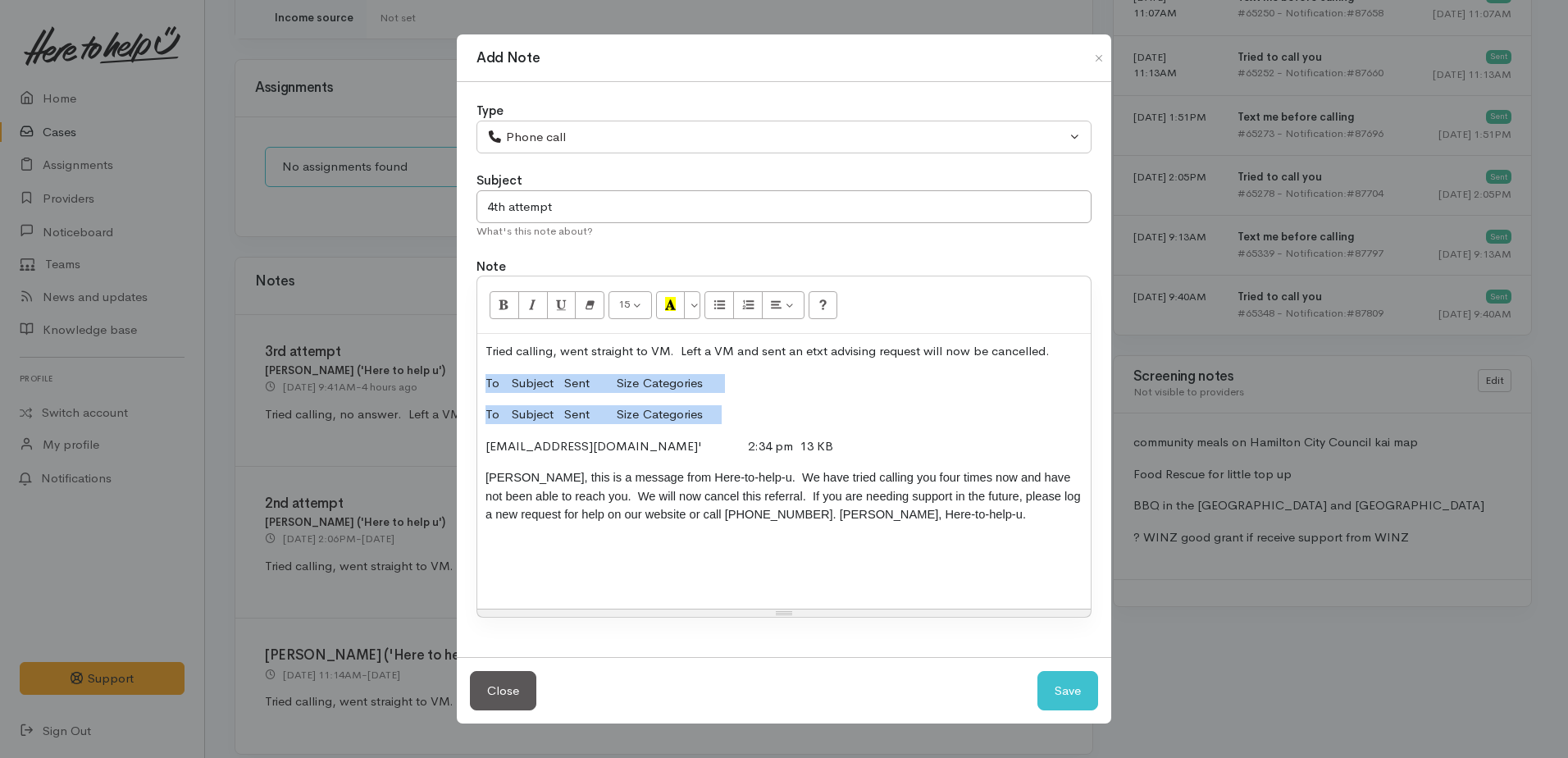
drag, startPoint x: 486, startPoint y: 382, endPoint x: 739, endPoint y: 418, distance: 255.5
click at [739, 418] on div "Tried calling, went straight to VM. Left a VM and sent an etxt advising request…" at bounding box center [784, 471] width 614 height 275
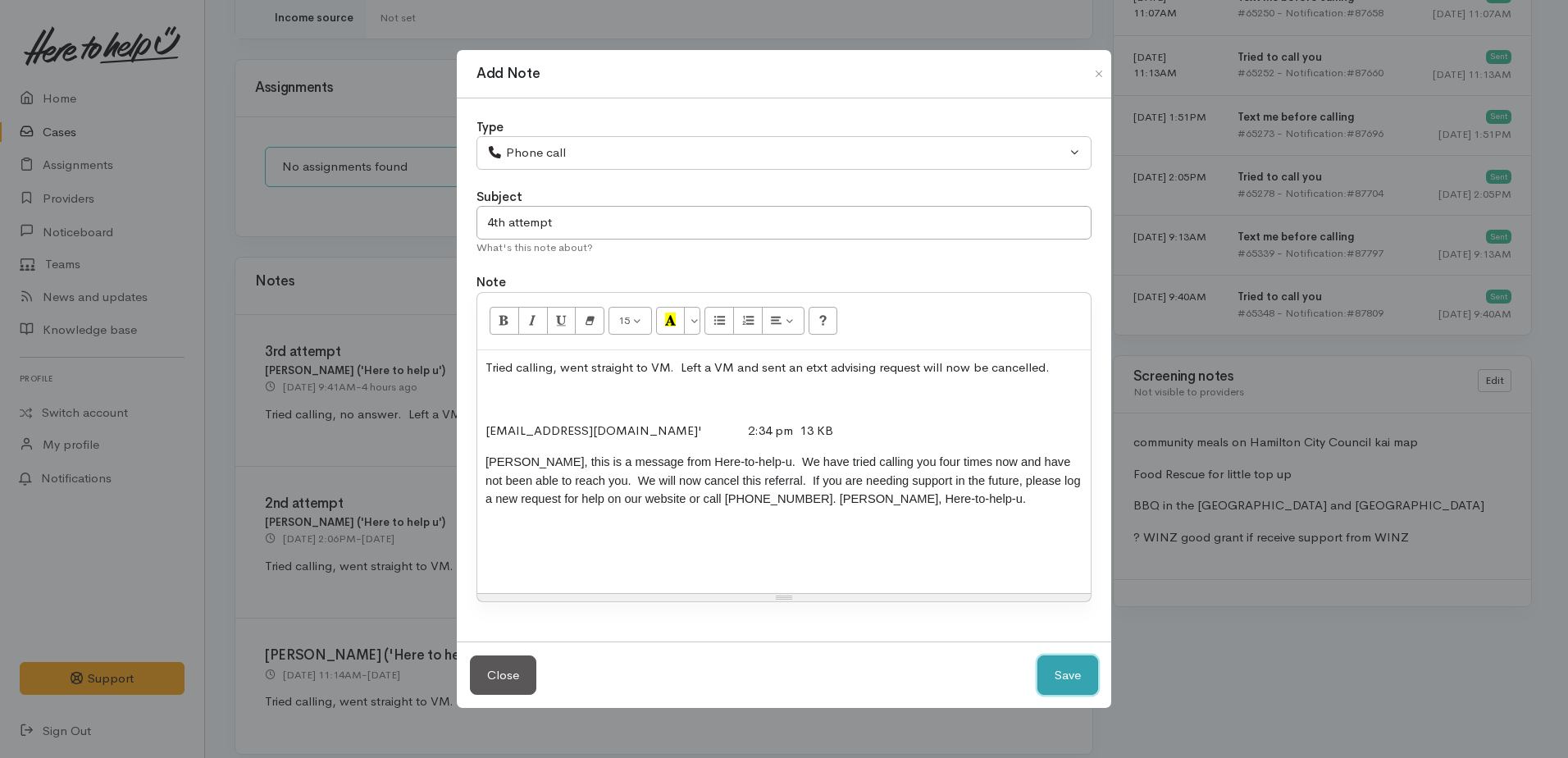
click at [1052, 682] on button "Save" at bounding box center [1068, 676] width 61 height 41
select select "1"
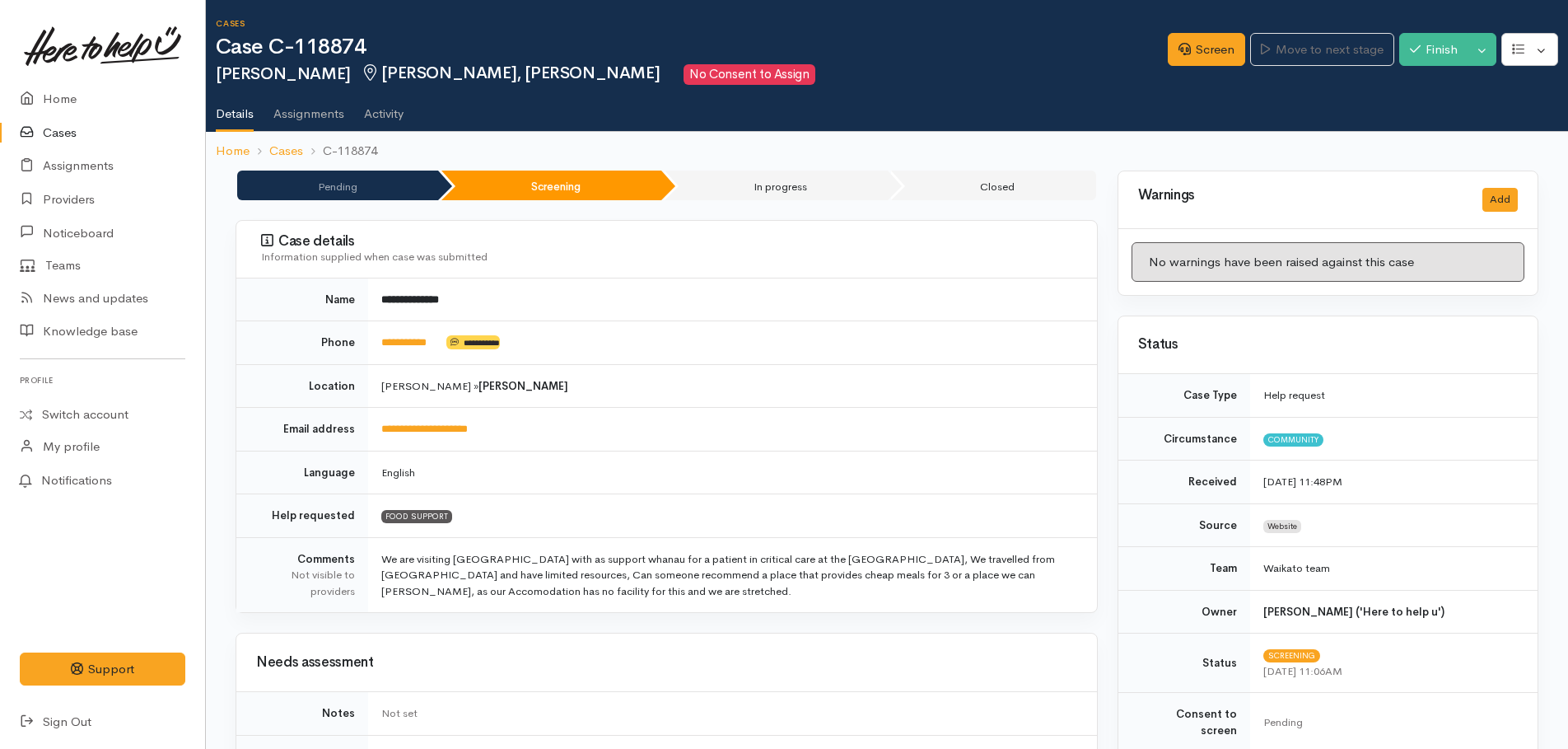
scroll to position [0, 0]
click at [1480, 58] on button "Toggle Dropdown" at bounding box center [1482, 51] width 29 height 34
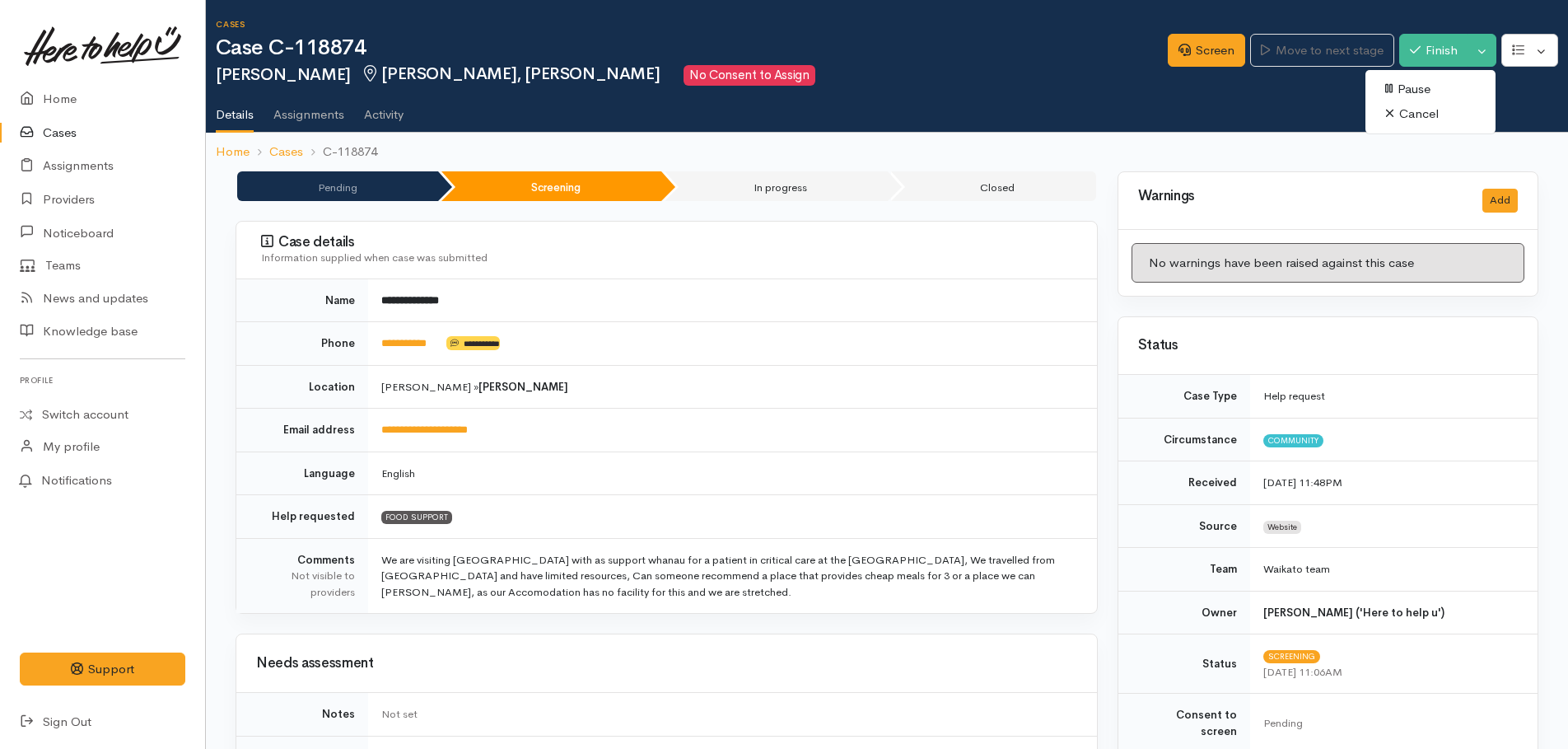
click at [1422, 112] on link "Cancel" at bounding box center [1431, 114] width 130 height 25
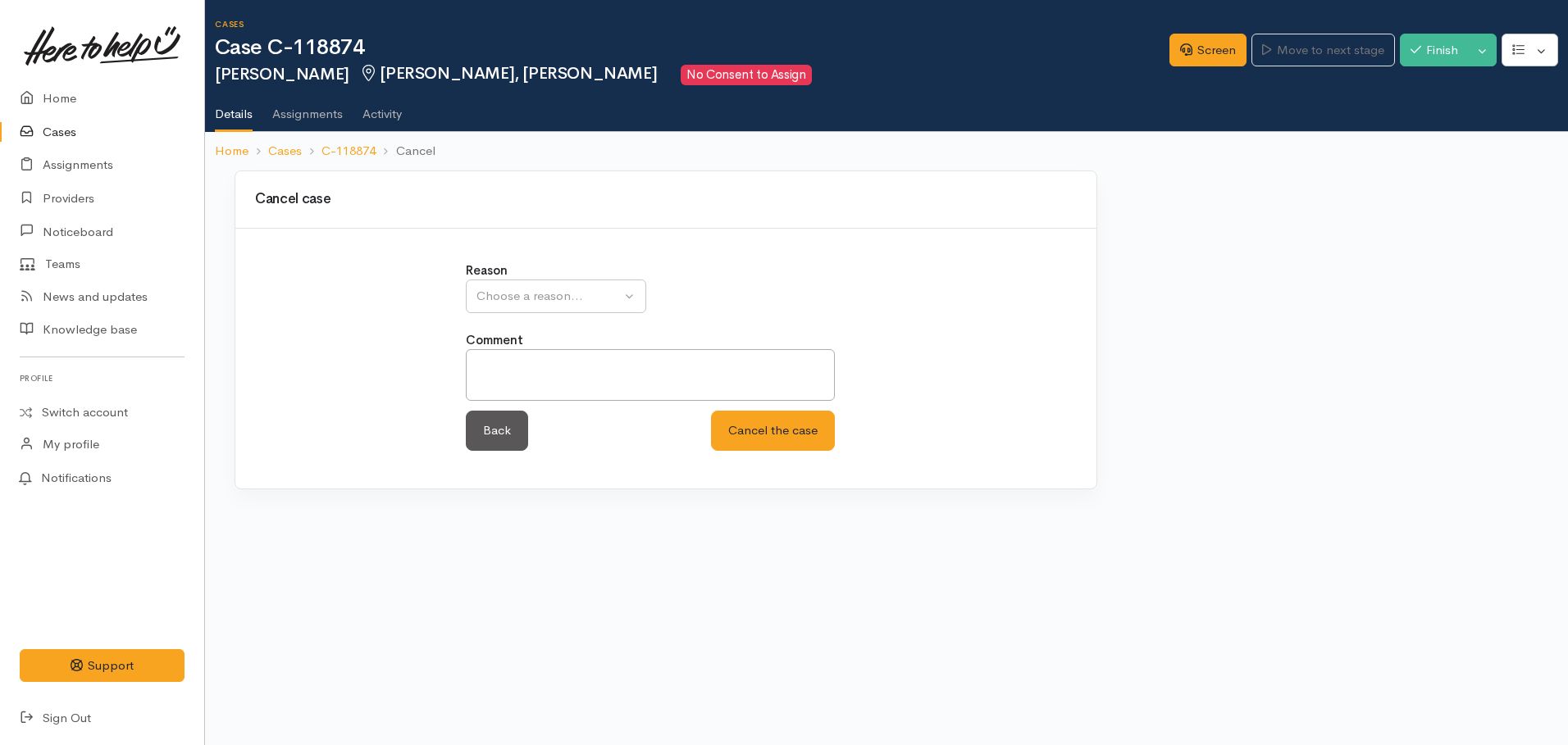
click at [528, 295] on div "Choose a reason..." at bounding box center [548, 296] width 144 height 18
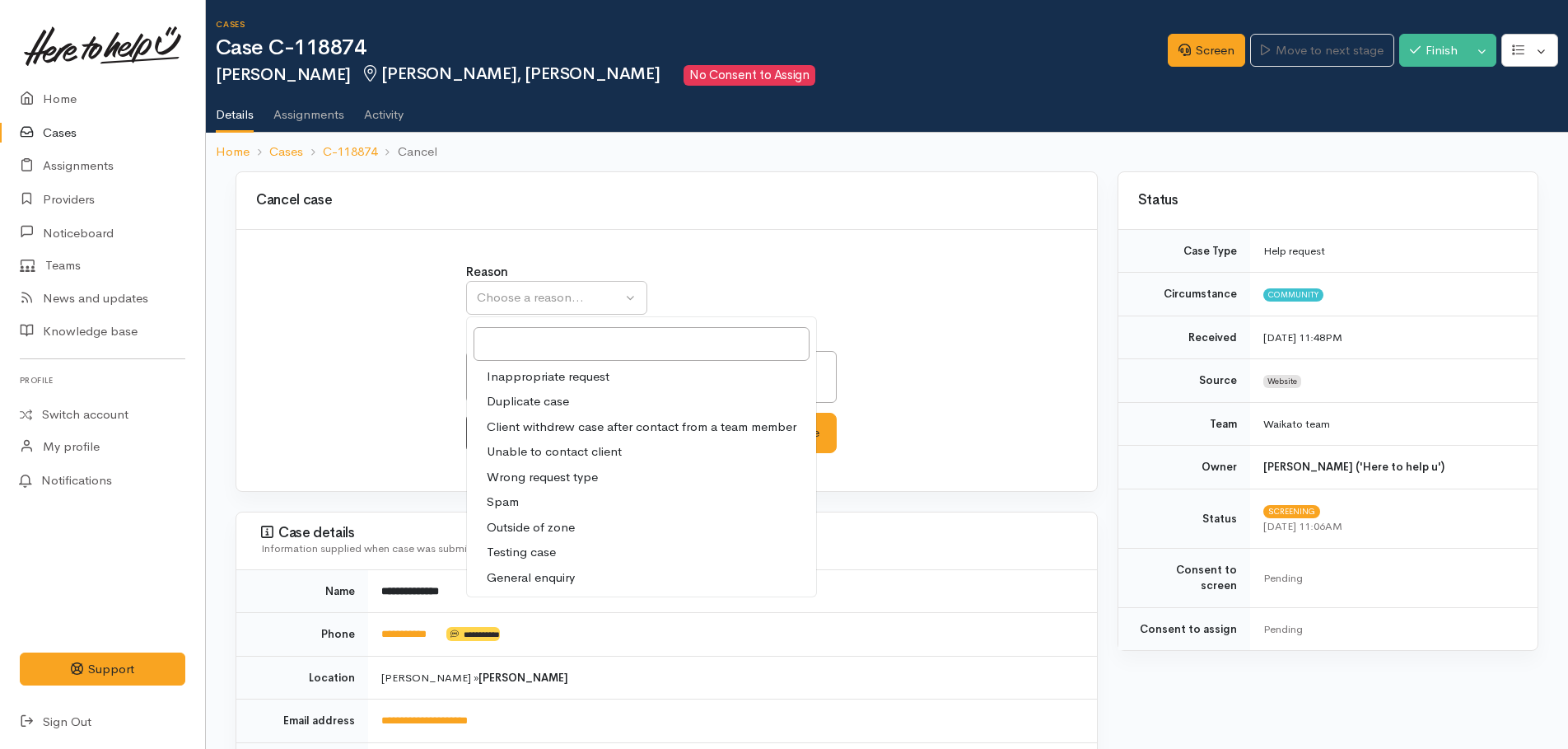
click at [528, 450] on span "Unable to contact client" at bounding box center [554, 451] width 135 height 18
select select "4"
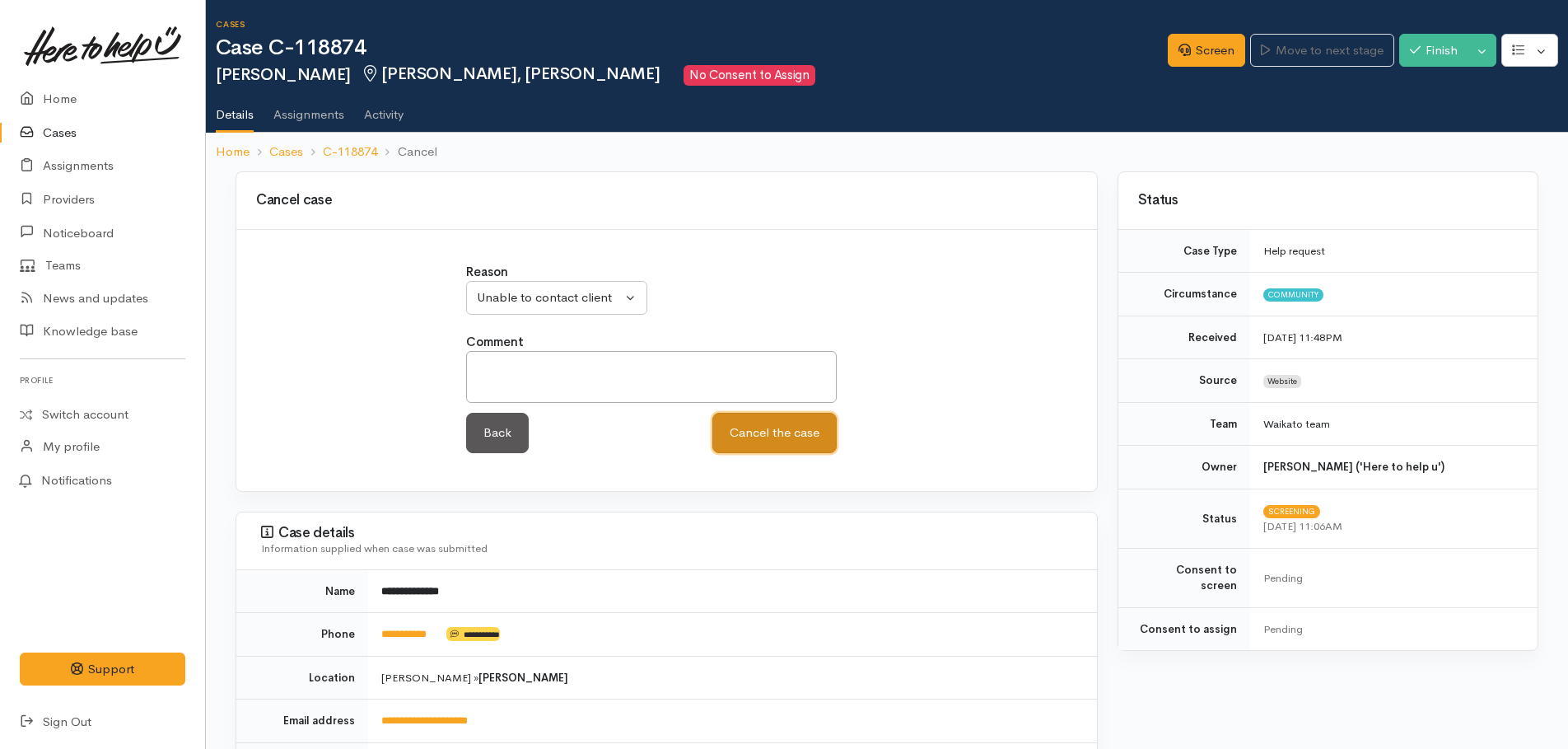
click at [749, 434] on button "Cancel the case" at bounding box center [775, 434] width 124 height 41
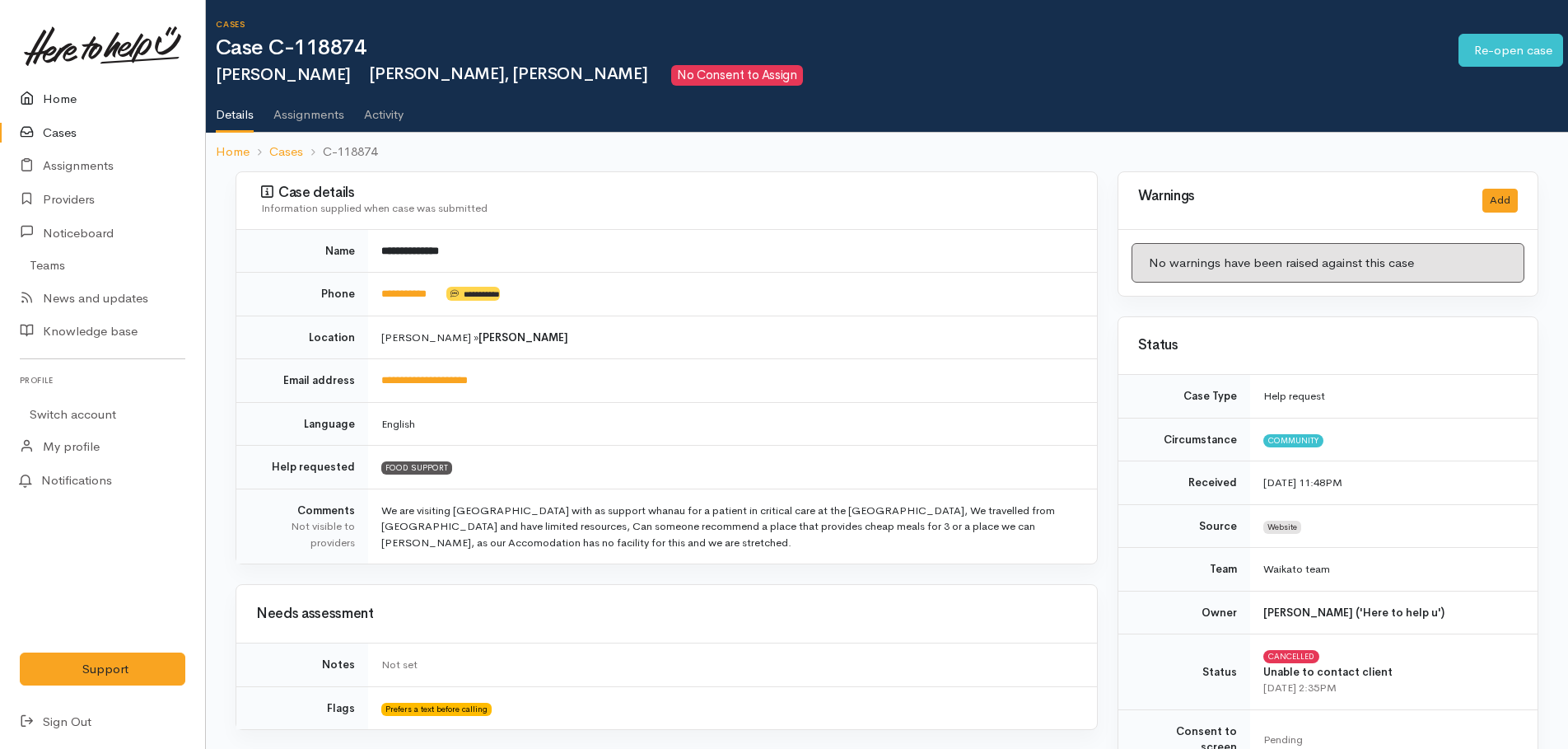
click at [65, 92] on link "Home" at bounding box center [102, 99] width 205 height 34
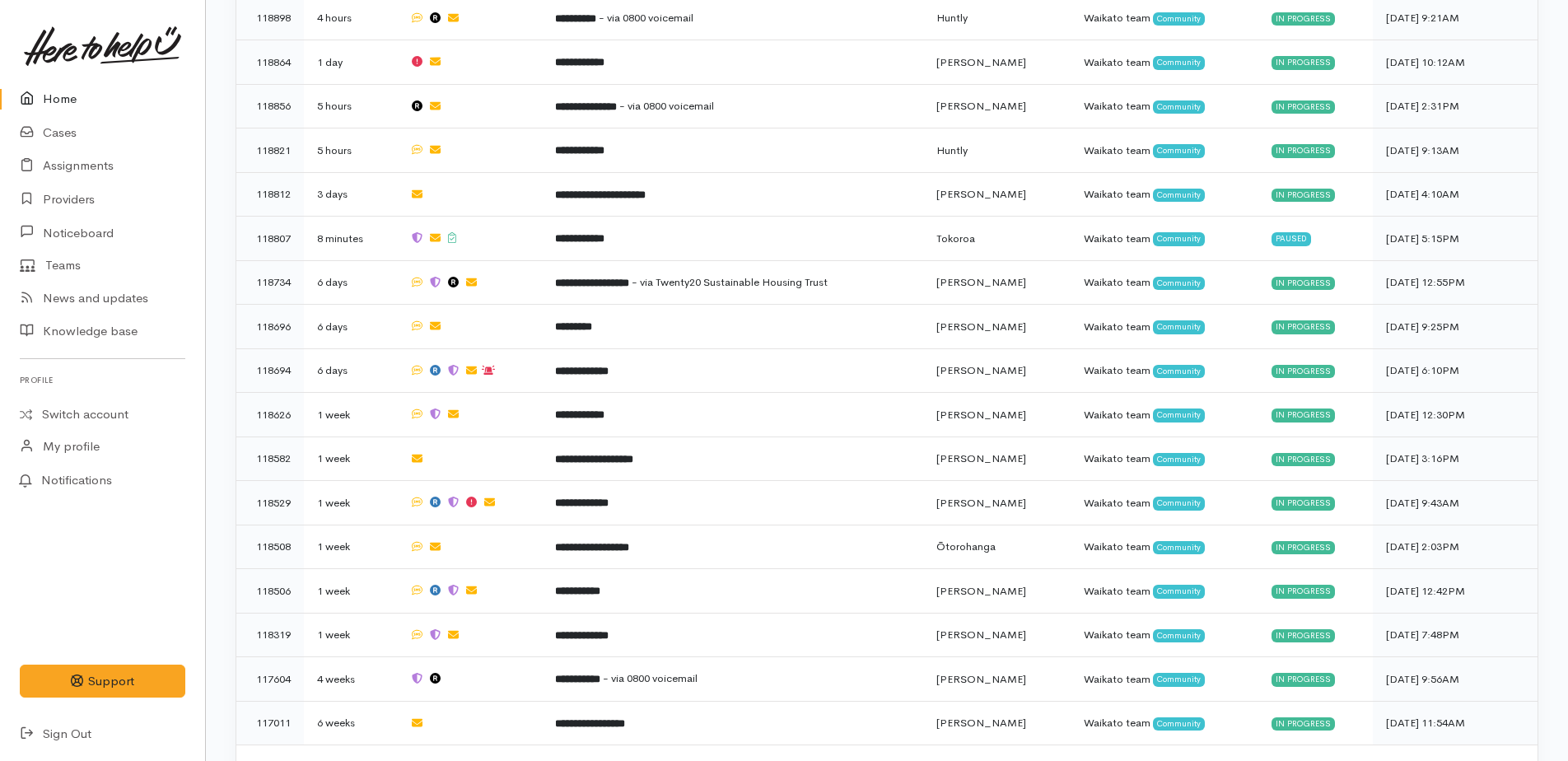
scroll to position [1425, 0]
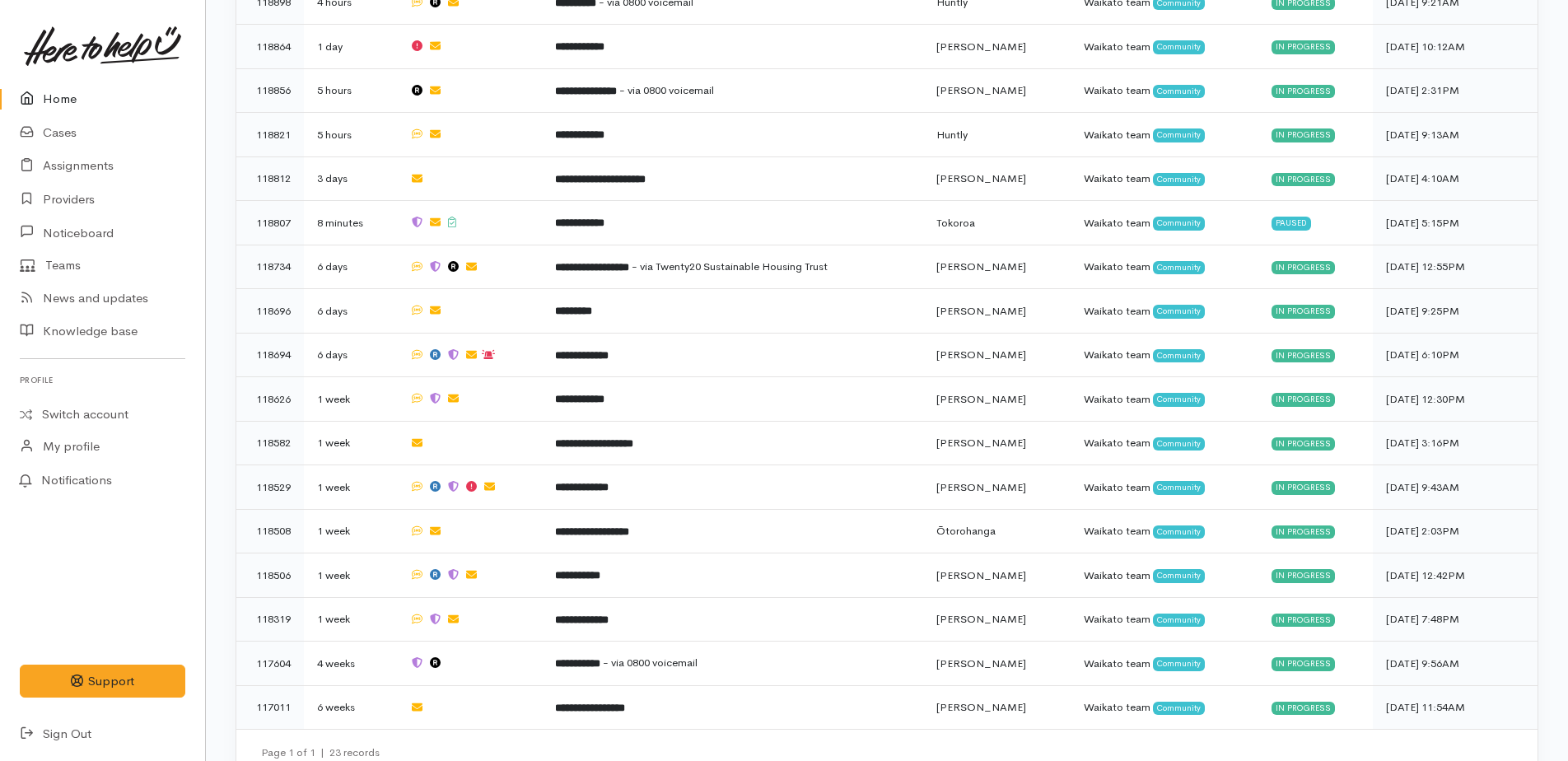
click at [65, 98] on link "Home" at bounding box center [102, 99] width 205 height 34
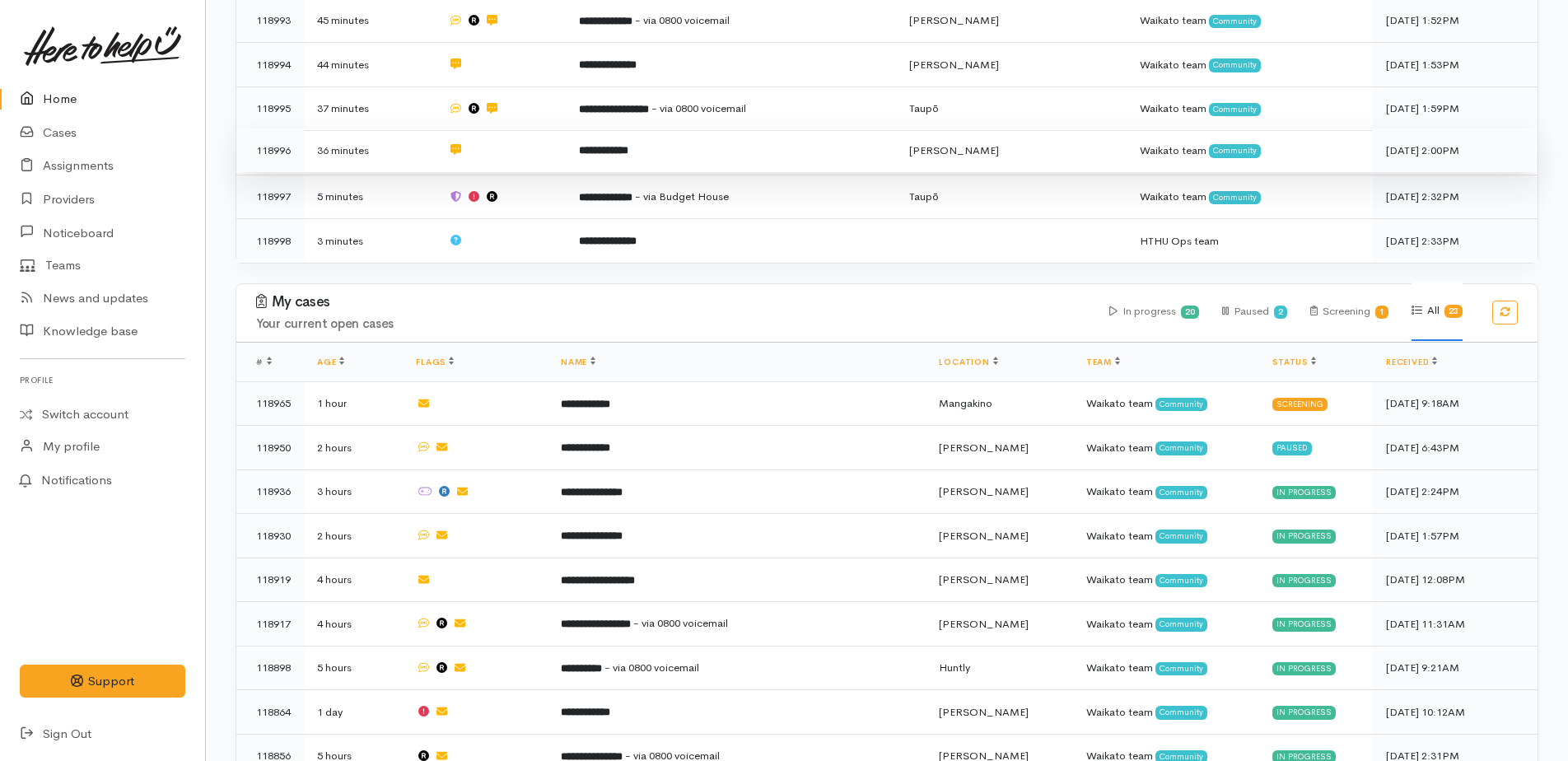
scroll to position [988, 0]
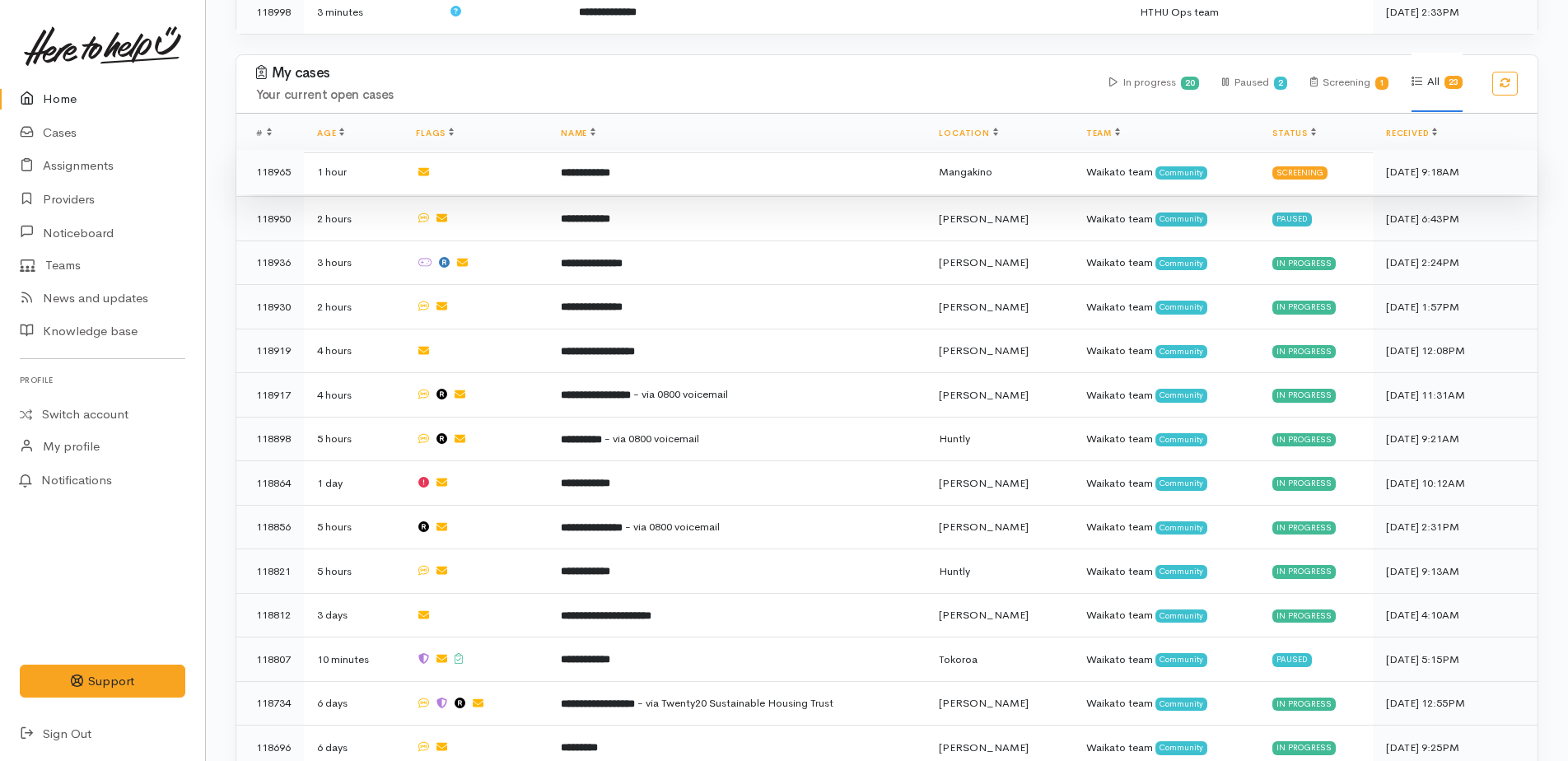
click at [610, 167] on b "**********" at bounding box center [585, 172] width 50 height 11
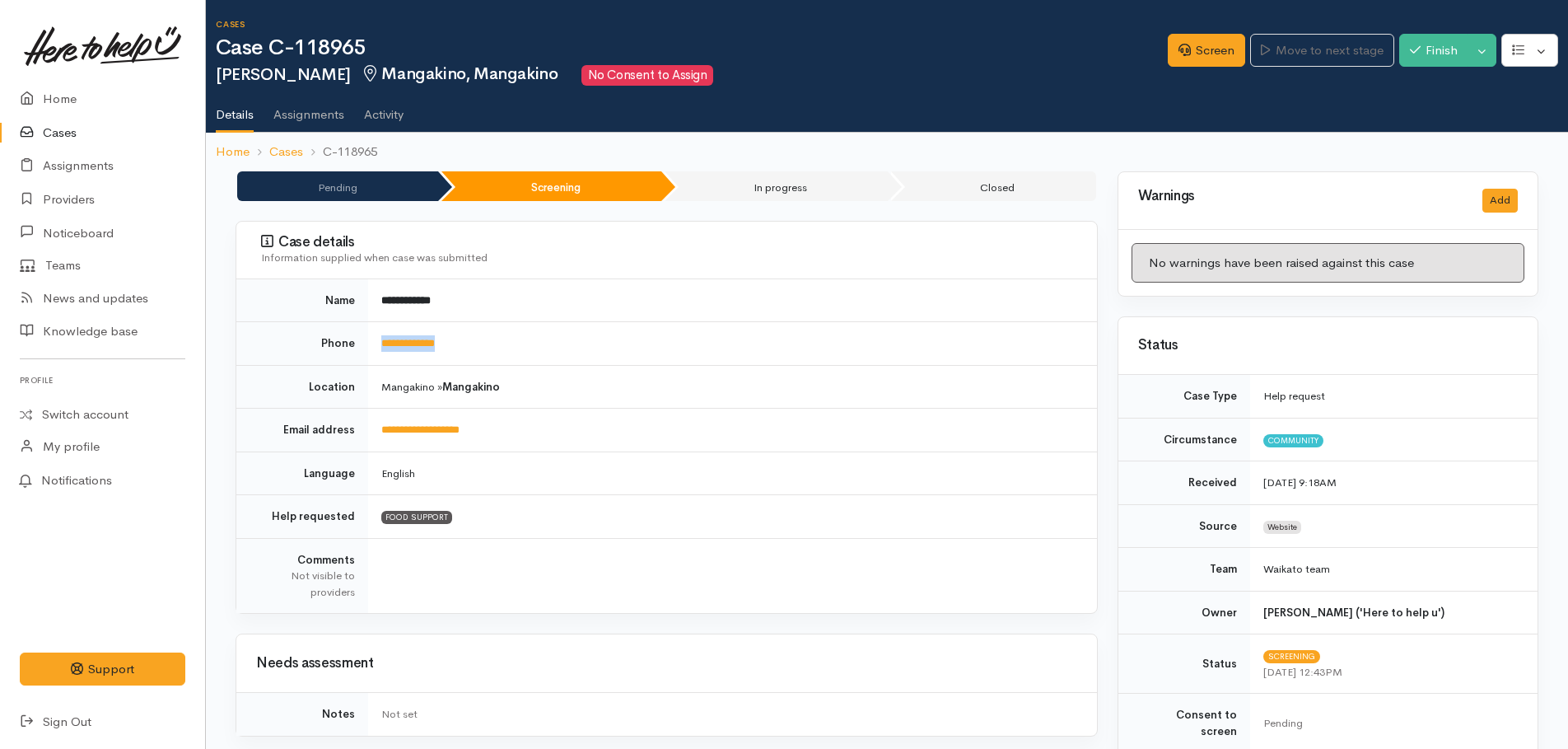
drag, startPoint x: 477, startPoint y: 339, endPoint x: 373, endPoint y: 344, distance: 104.1
click at [373, 344] on td "**********" at bounding box center [733, 343] width 729 height 44
drag, startPoint x: 373, startPoint y: 344, endPoint x: 390, endPoint y: 338, distance: 18.0
copy link "**********"
drag, startPoint x: 1198, startPoint y: 49, endPoint x: 1174, endPoint y: 68, distance: 30.6
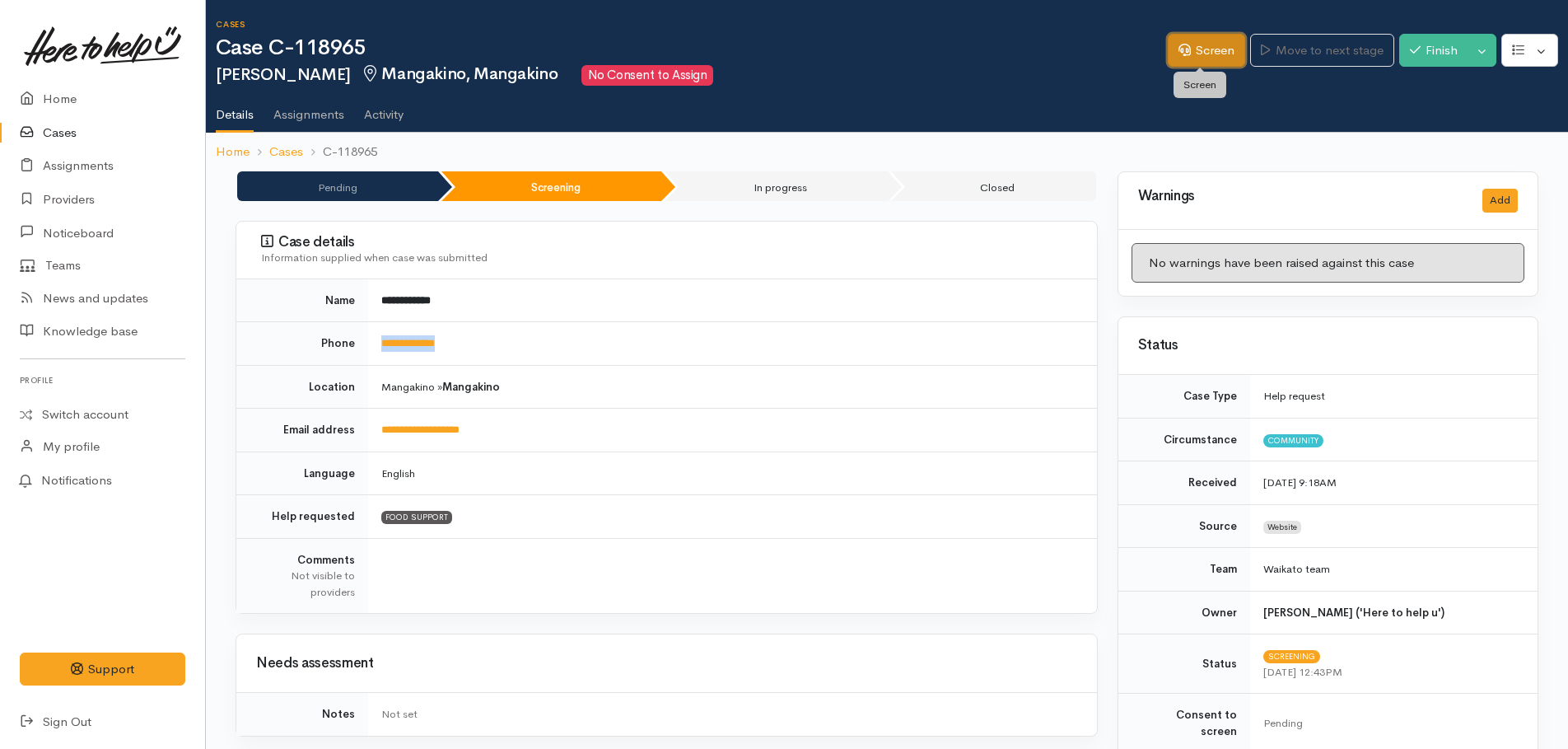
click at [1198, 49] on link "Screen" at bounding box center [1207, 51] width 78 height 34
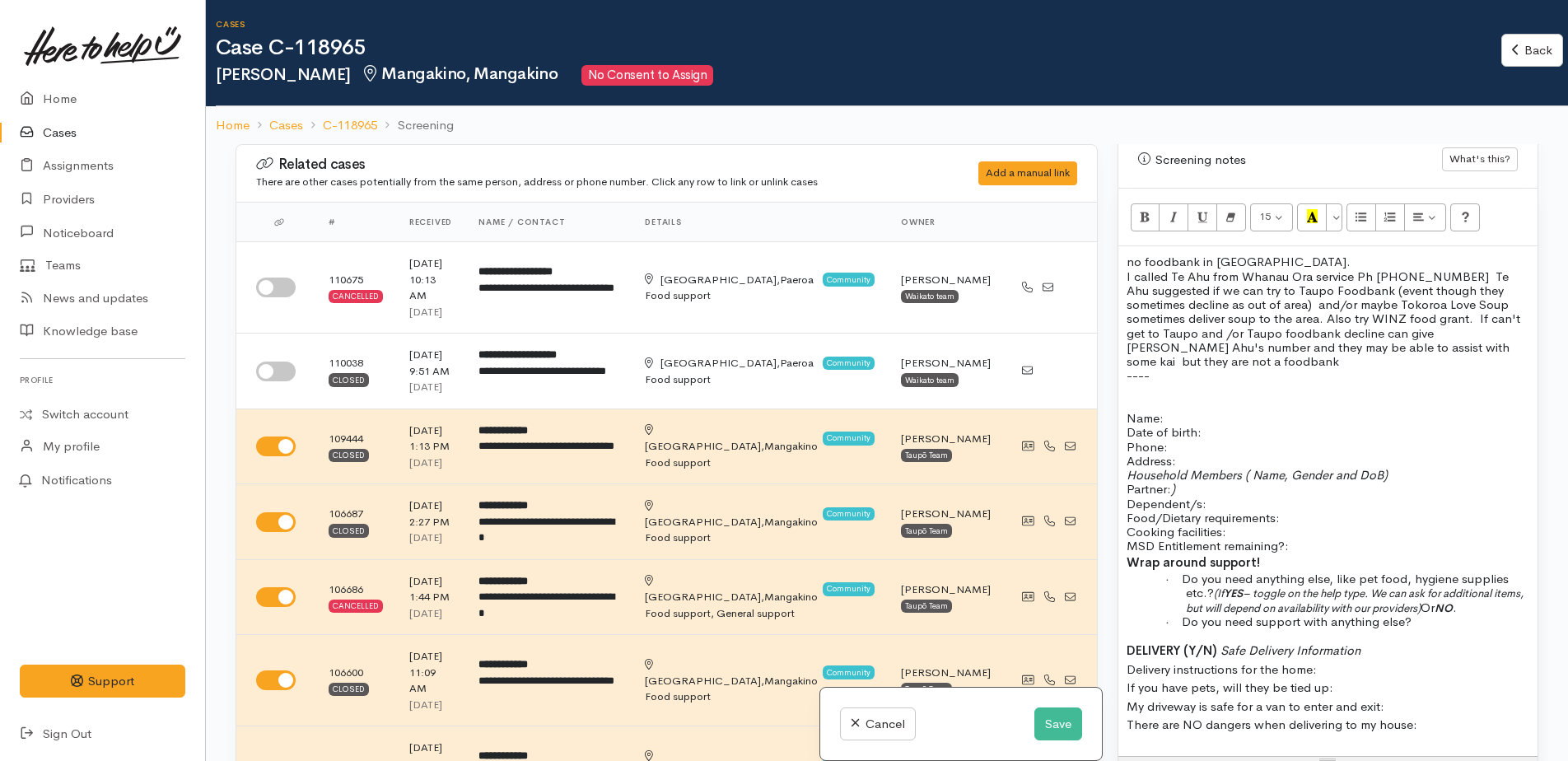
scroll to position [988, 0]
click at [1199, 366] on p "----" at bounding box center [1328, 373] width 402 height 14
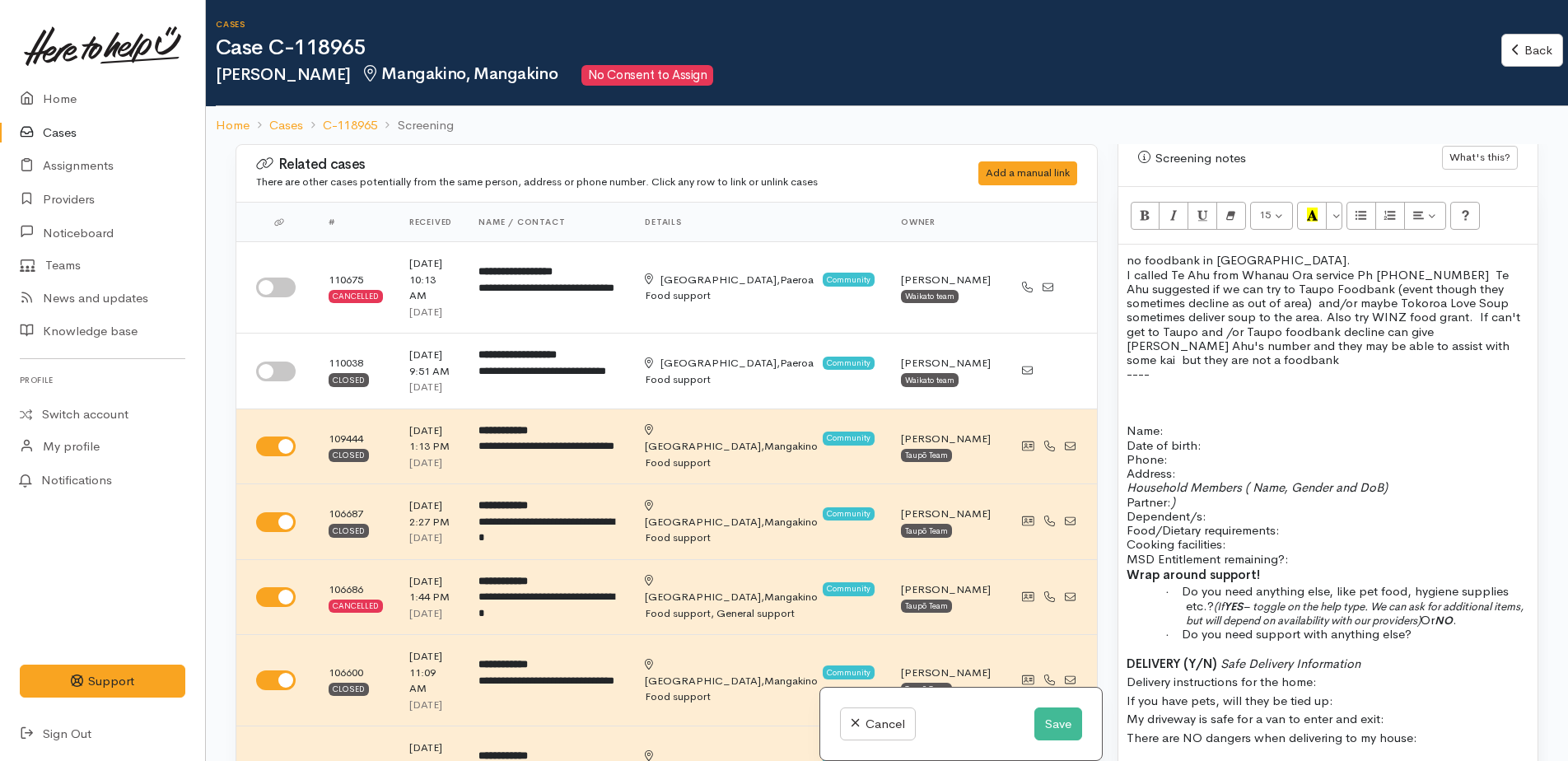
click at [1190, 366] on p "----" at bounding box center [1328, 373] width 402 height 14
click at [1209, 347] on p "I called Te Ahu from Whanau Ora service Ph [PHONE_NUMBER] Te Ahu suggested if w…" at bounding box center [1328, 317] width 402 height 100
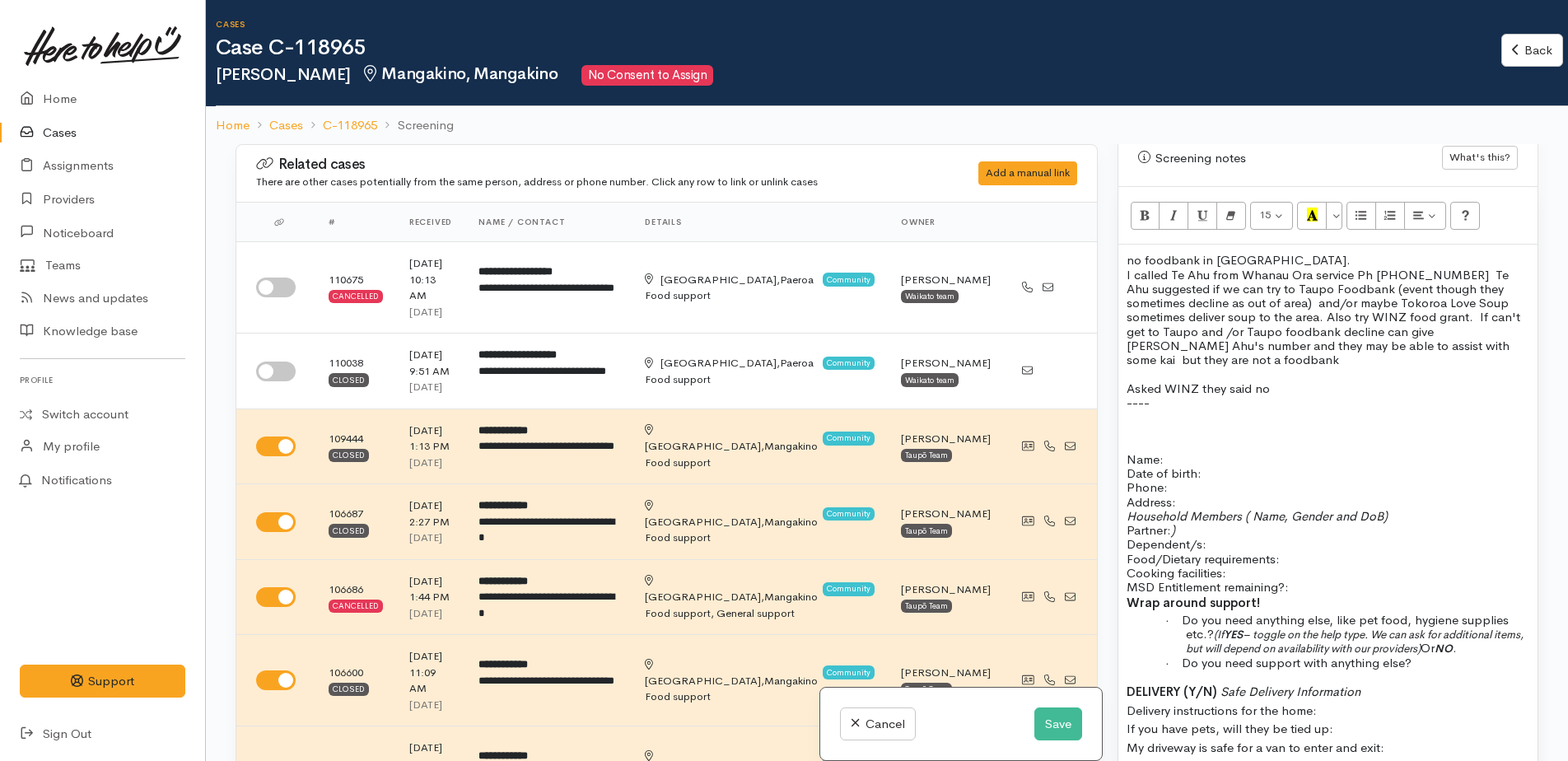
click at [1278, 381] on p "Asked WINZ they said no" at bounding box center [1328, 388] width 402 height 14
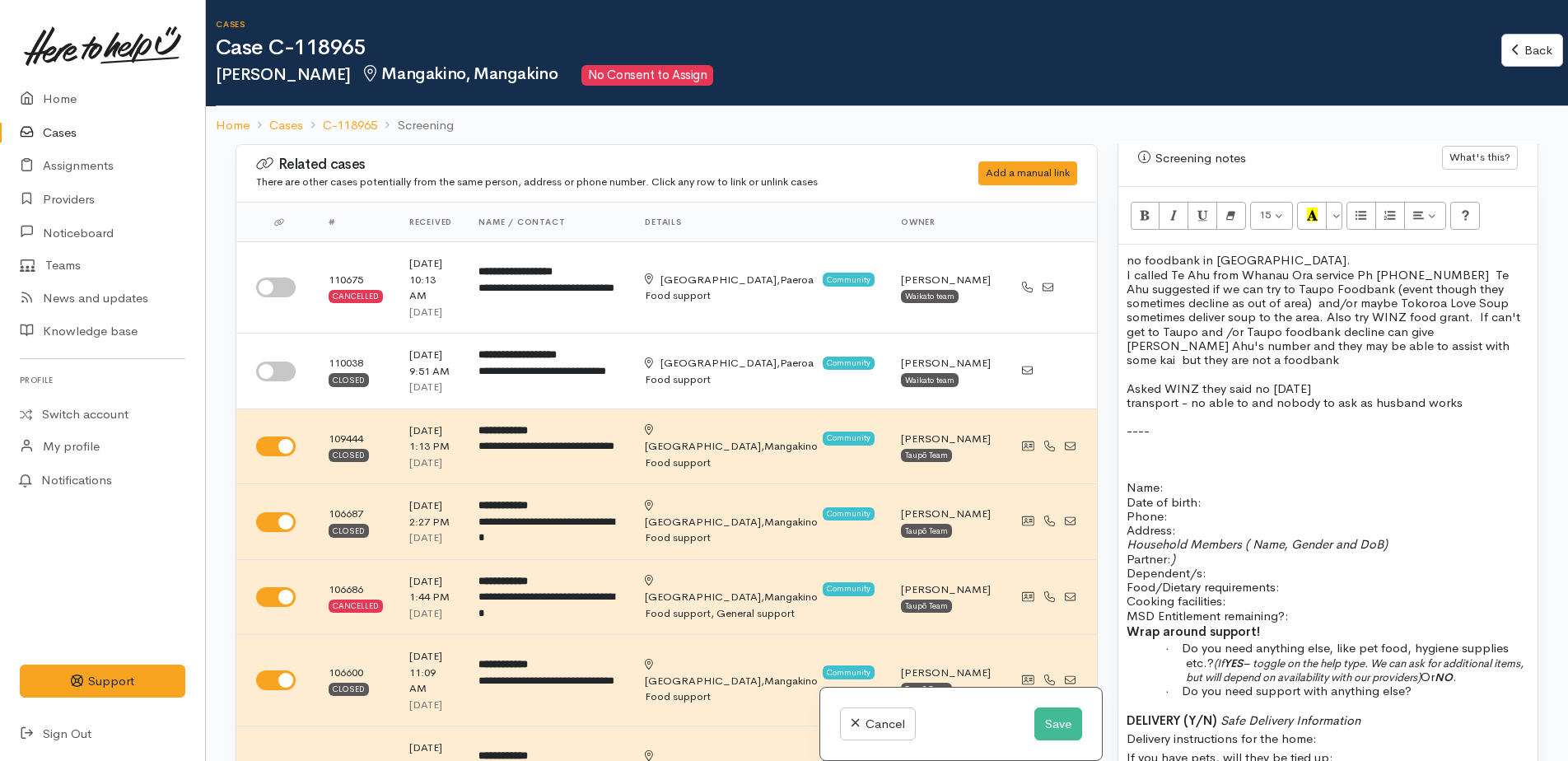
click at [1161, 424] on p "----" at bounding box center [1328, 431] width 402 height 14
click at [1051, 718] on button "Save" at bounding box center [1058, 724] width 48 height 34
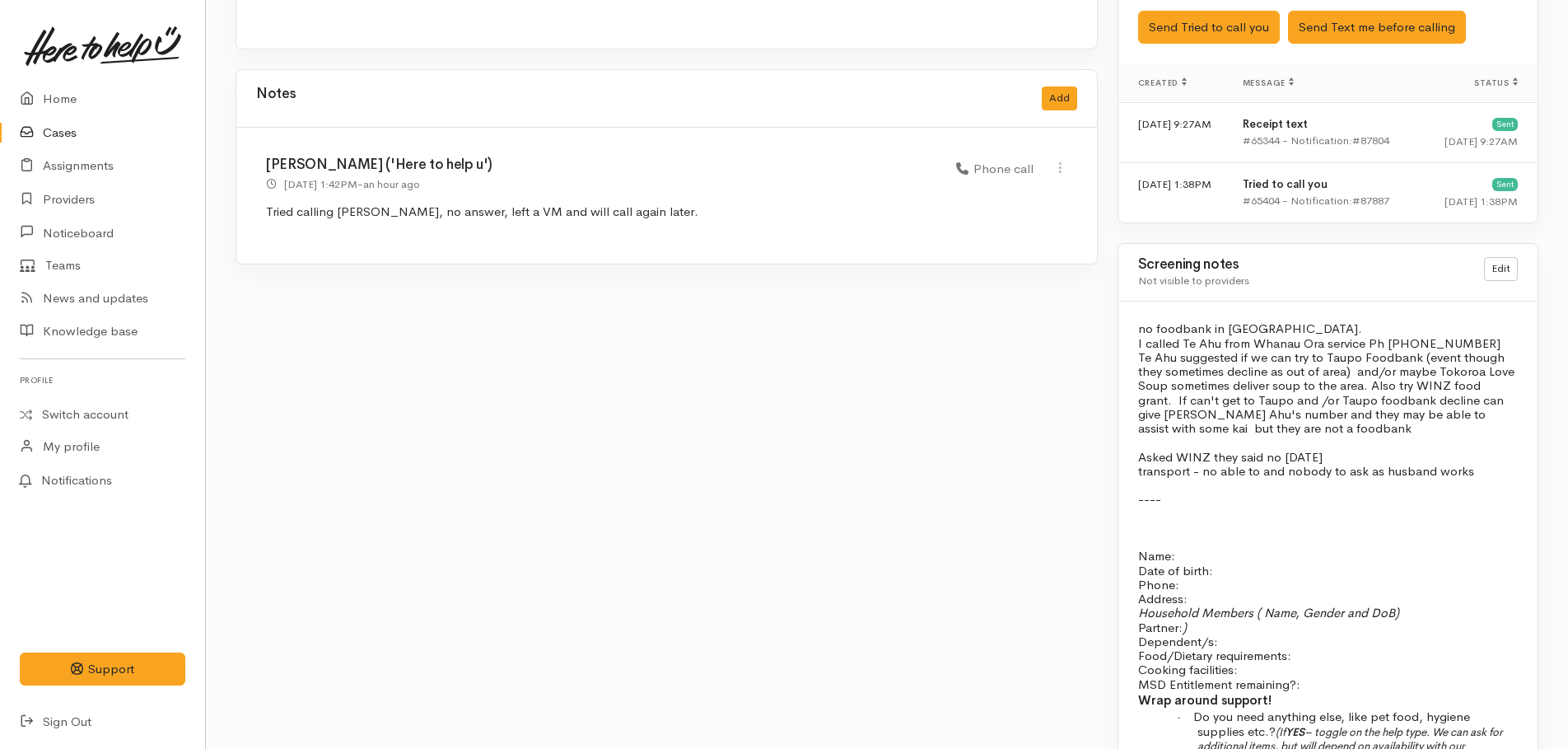
scroll to position [1401, 0]
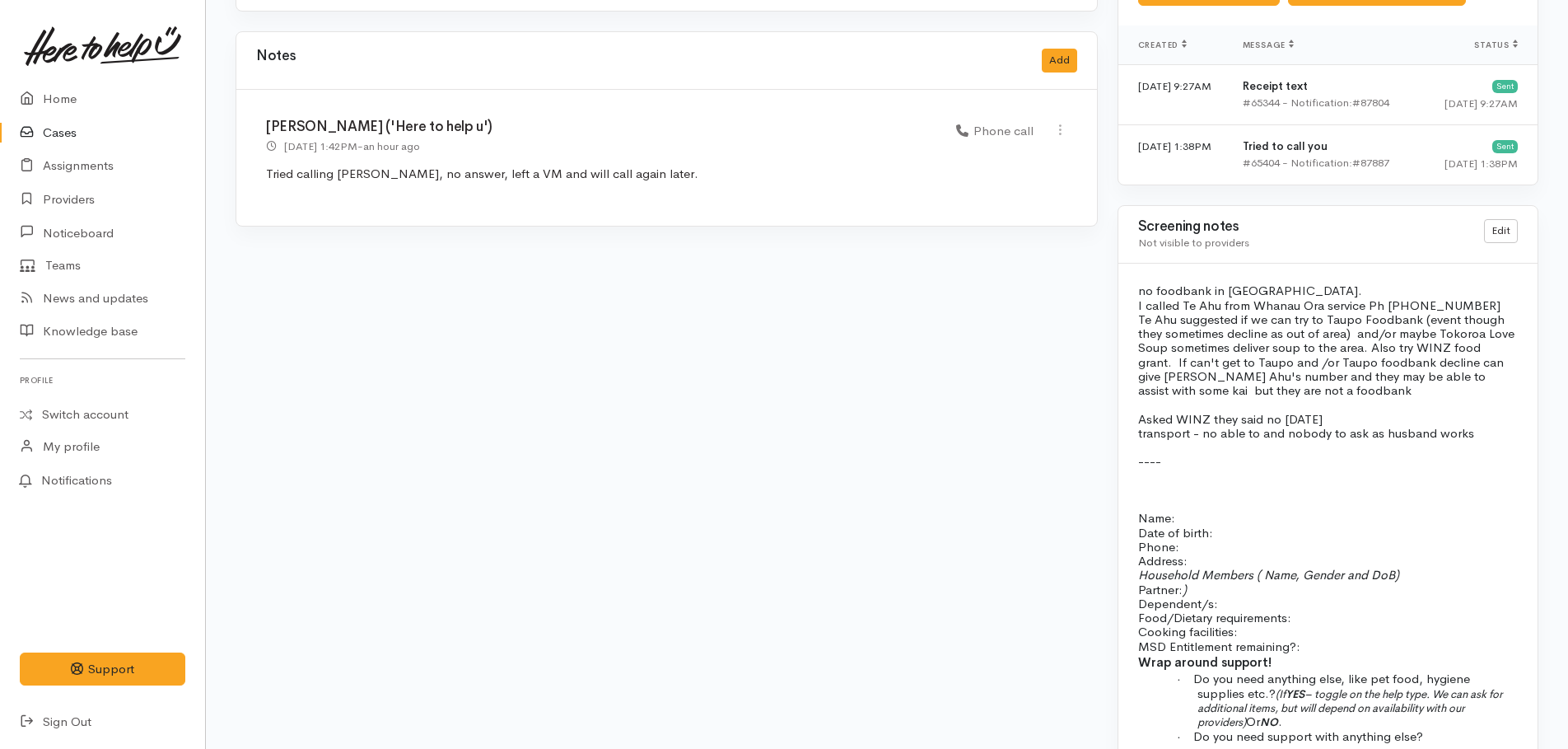
click at [1146, 469] on p at bounding box center [1328, 476] width 380 height 14
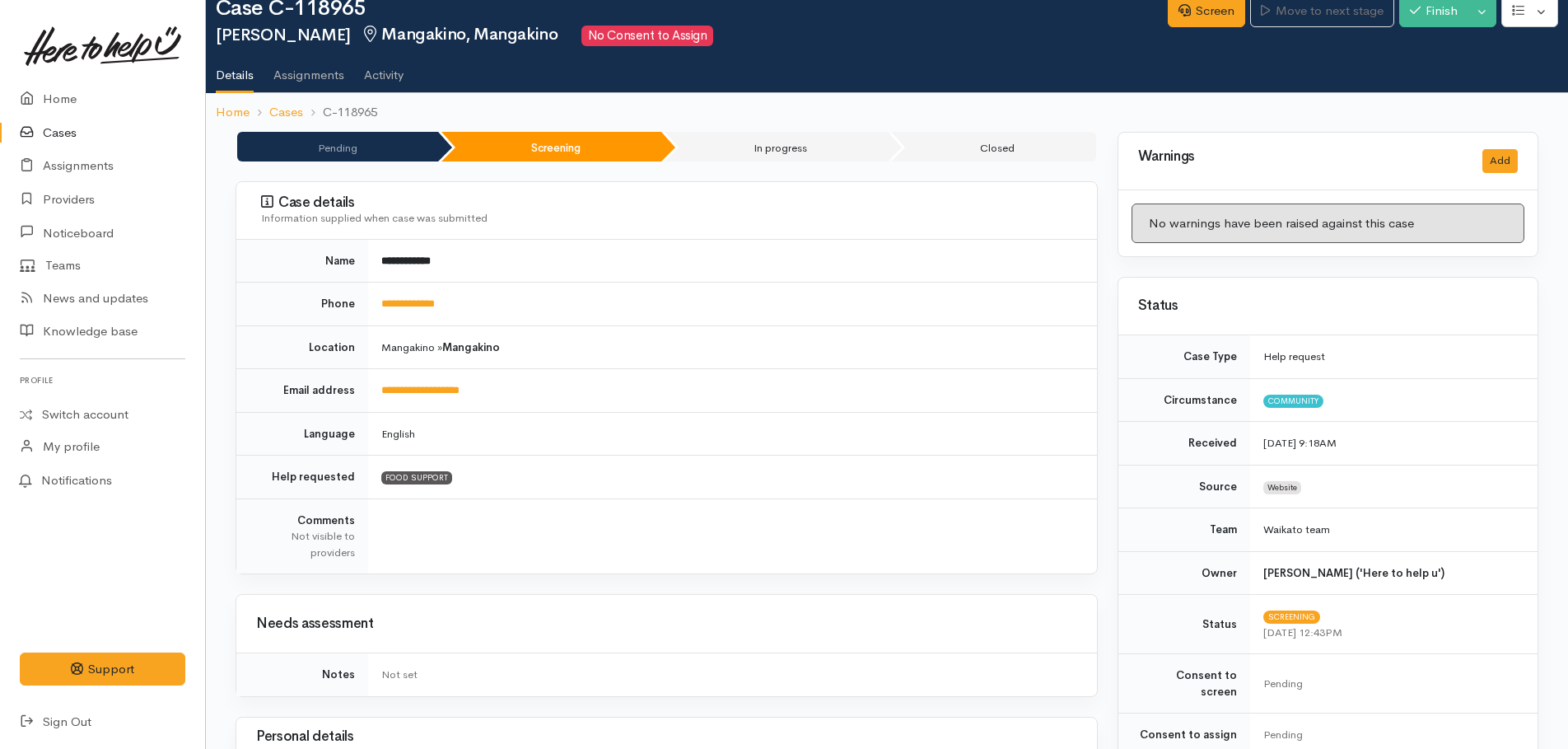
scroll to position [0, 0]
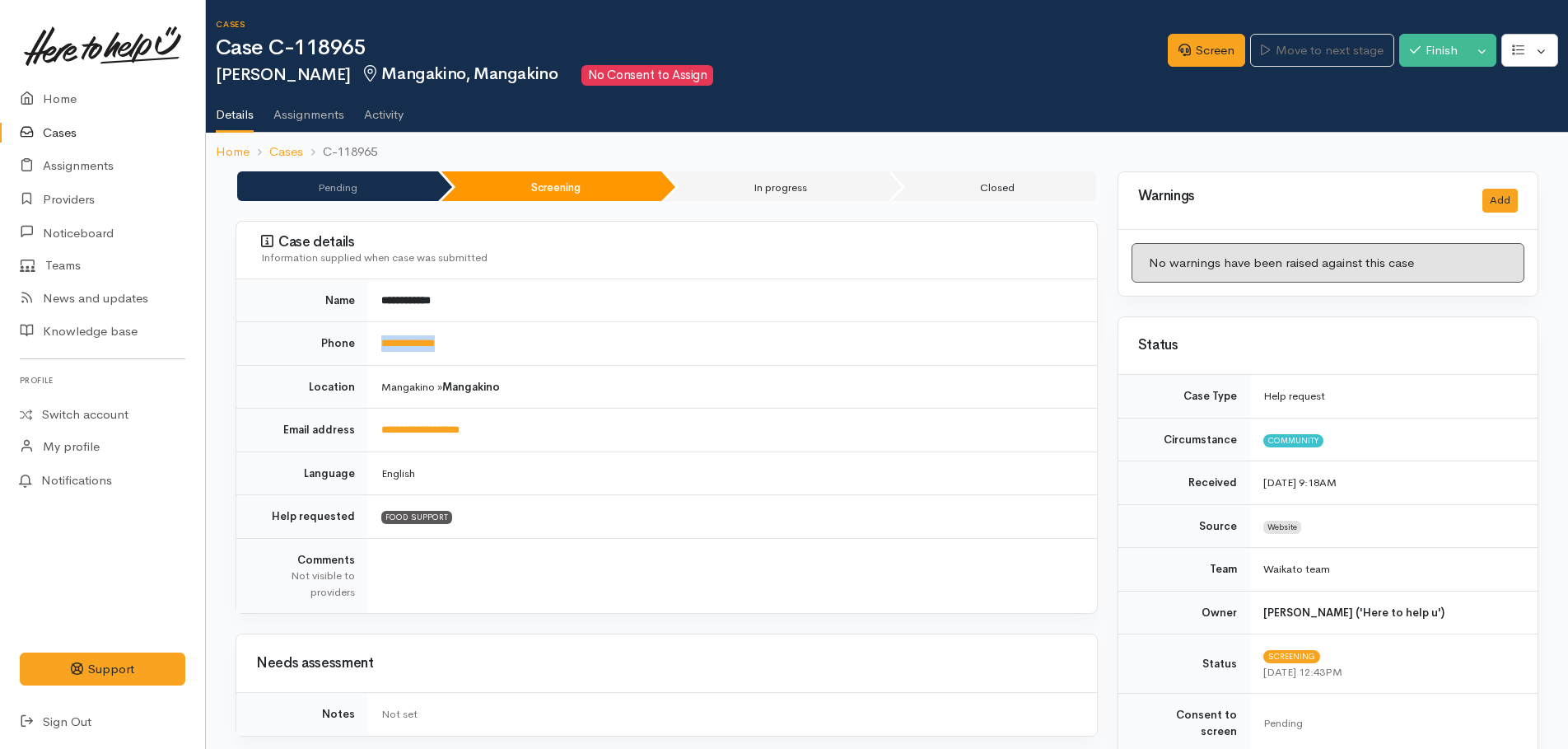
drag, startPoint x: 483, startPoint y: 339, endPoint x: 400, endPoint y: 333, distance: 83.2
click at [400, 333] on td "**********" at bounding box center [733, 343] width 729 height 44
drag, startPoint x: 400, startPoint y: 333, endPoint x: 505, endPoint y: 346, distance: 105.8
click at [505, 346] on td "**********" at bounding box center [733, 343] width 729 height 44
drag, startPoint x: 485, startPoint y: 339, endPoint x: 389, endPoint y: 334, distance: 96.1
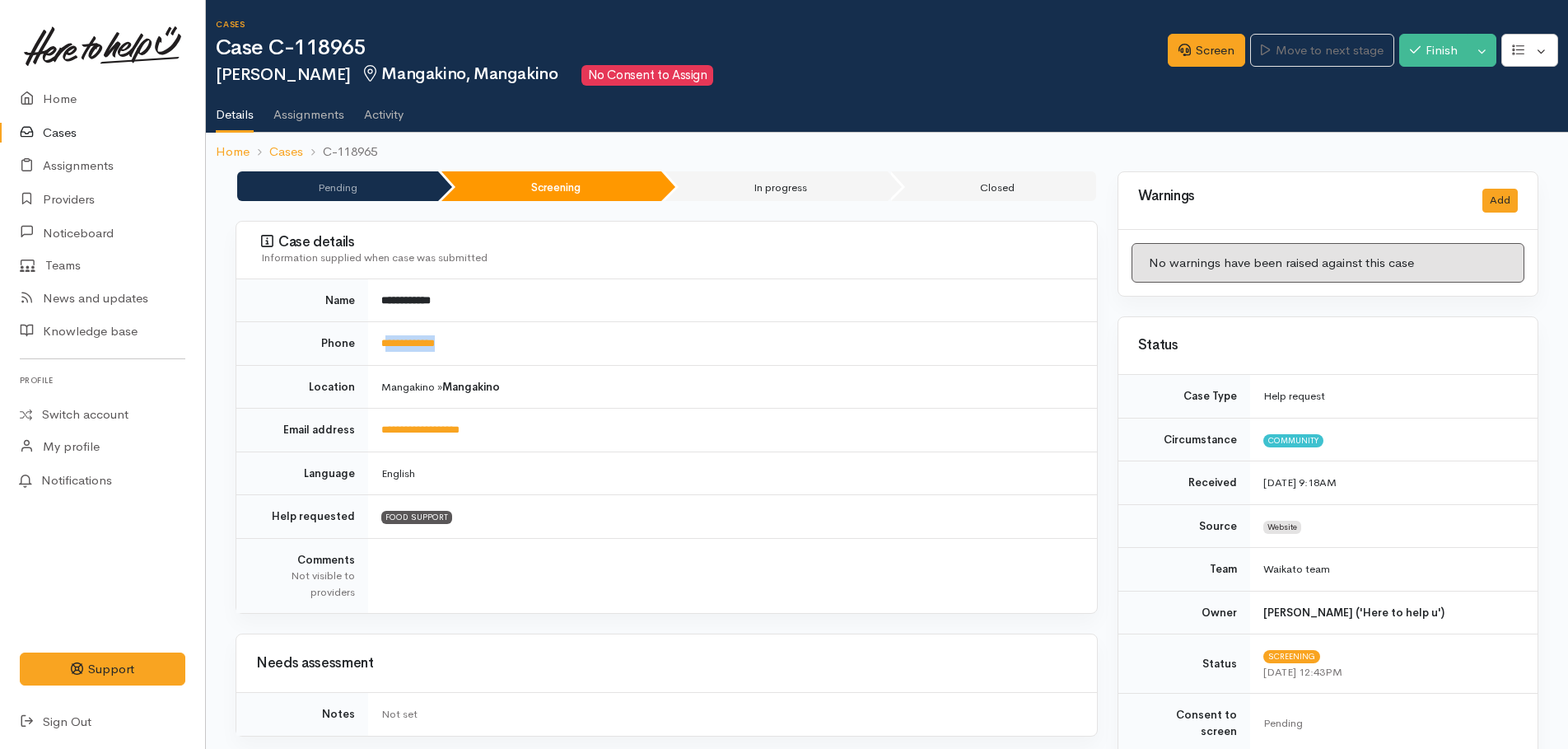
click at [389, 334] on td "**********" at bounding box center [733, 343] width 729 height 44
drag, startPoint x: 389, startPoint y: 334, endPoint x: 404, endPoint y: 336, distance: 15.1
copy link "**********"
drag, startPoint x: 1212, startPoint y: 46, endPoint x: 1050, endPoint y: 105, distance: 172.4
click at [1212, 46] on link "Screen" at bounding box center [1207, 51] width 78 height 34
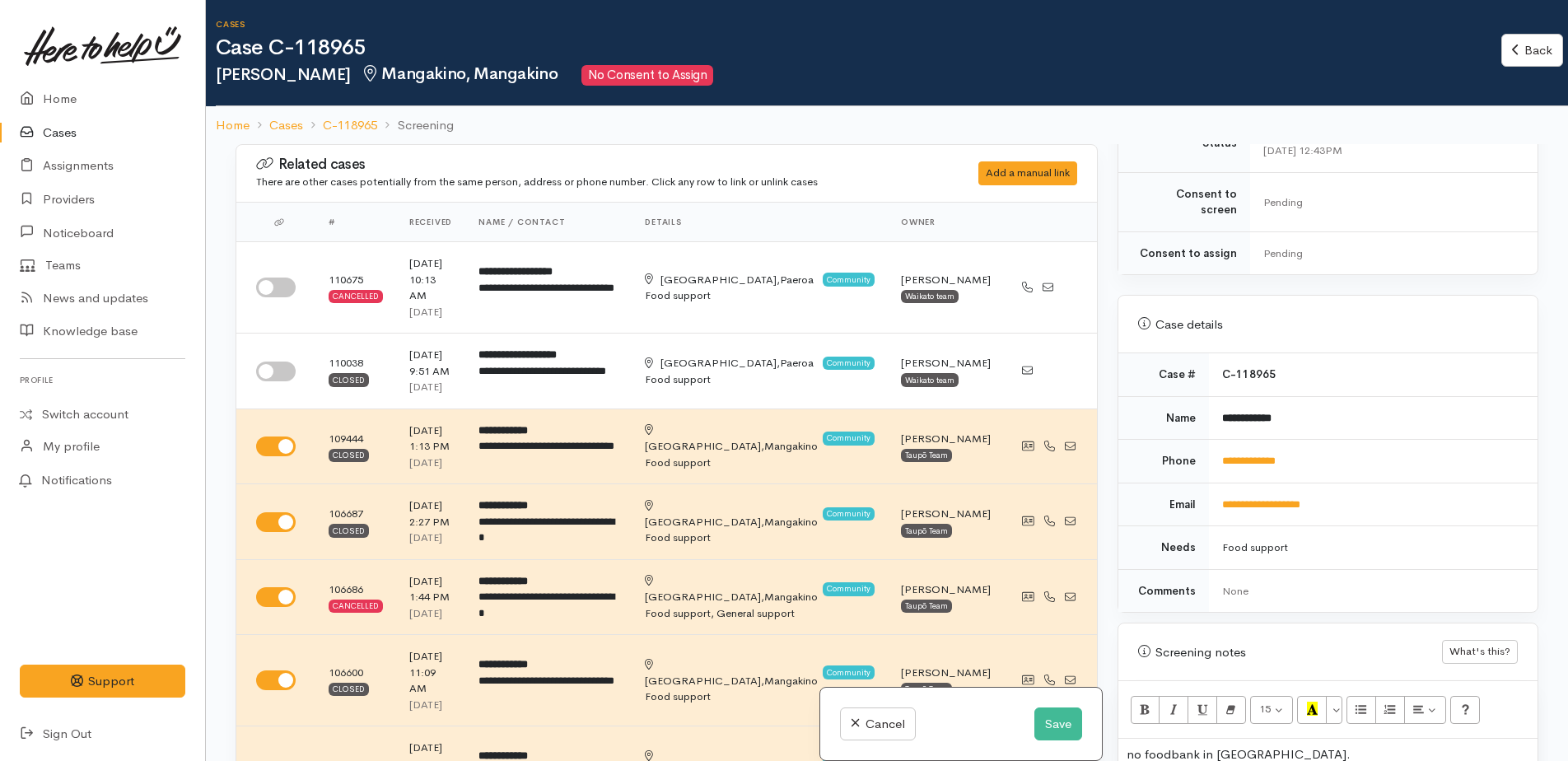
scroll to position [906, 0]
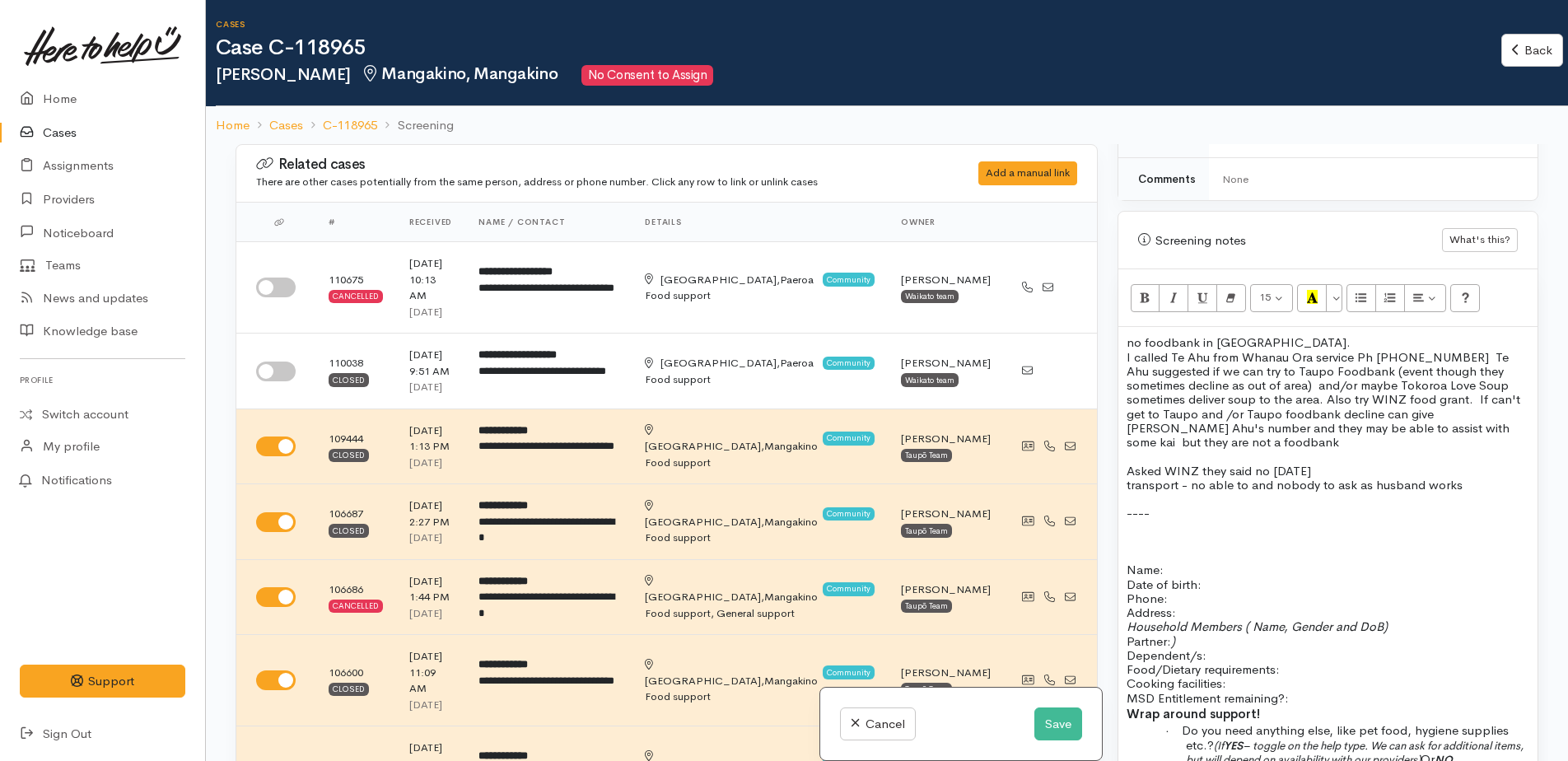
click at [1477, 477] on p "transport - no able to and nobody to ask as husband works" at bounding box center [1328, 484] width 402 height 14
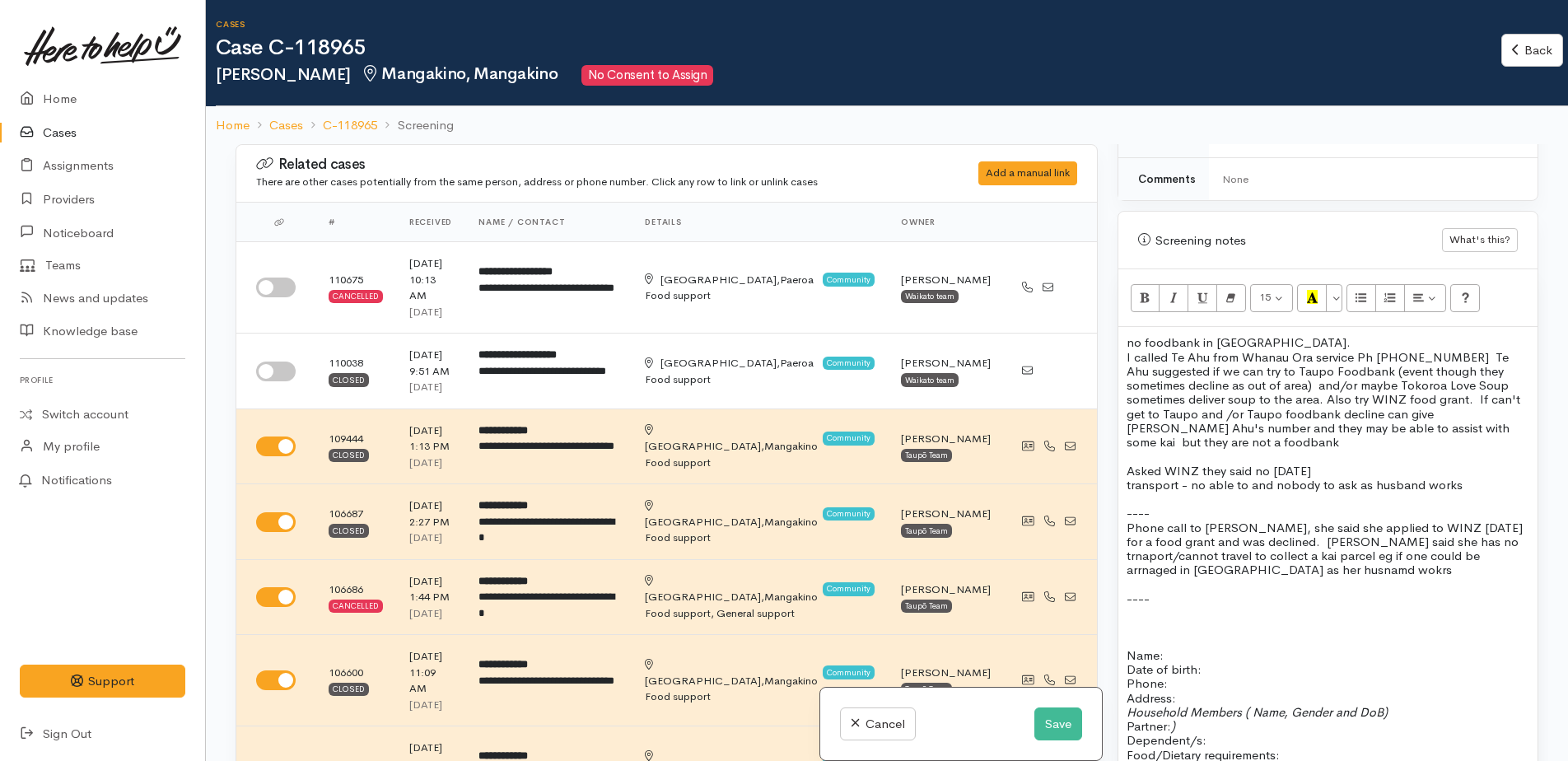
drag, startPoint x: 1416, startPoint y: 548, endPoint x: 1352, endPoint y: 564, distance: 66.0
click at [1311, 591] on p "----" at bounding box center [1328, 598] width 402 height 14
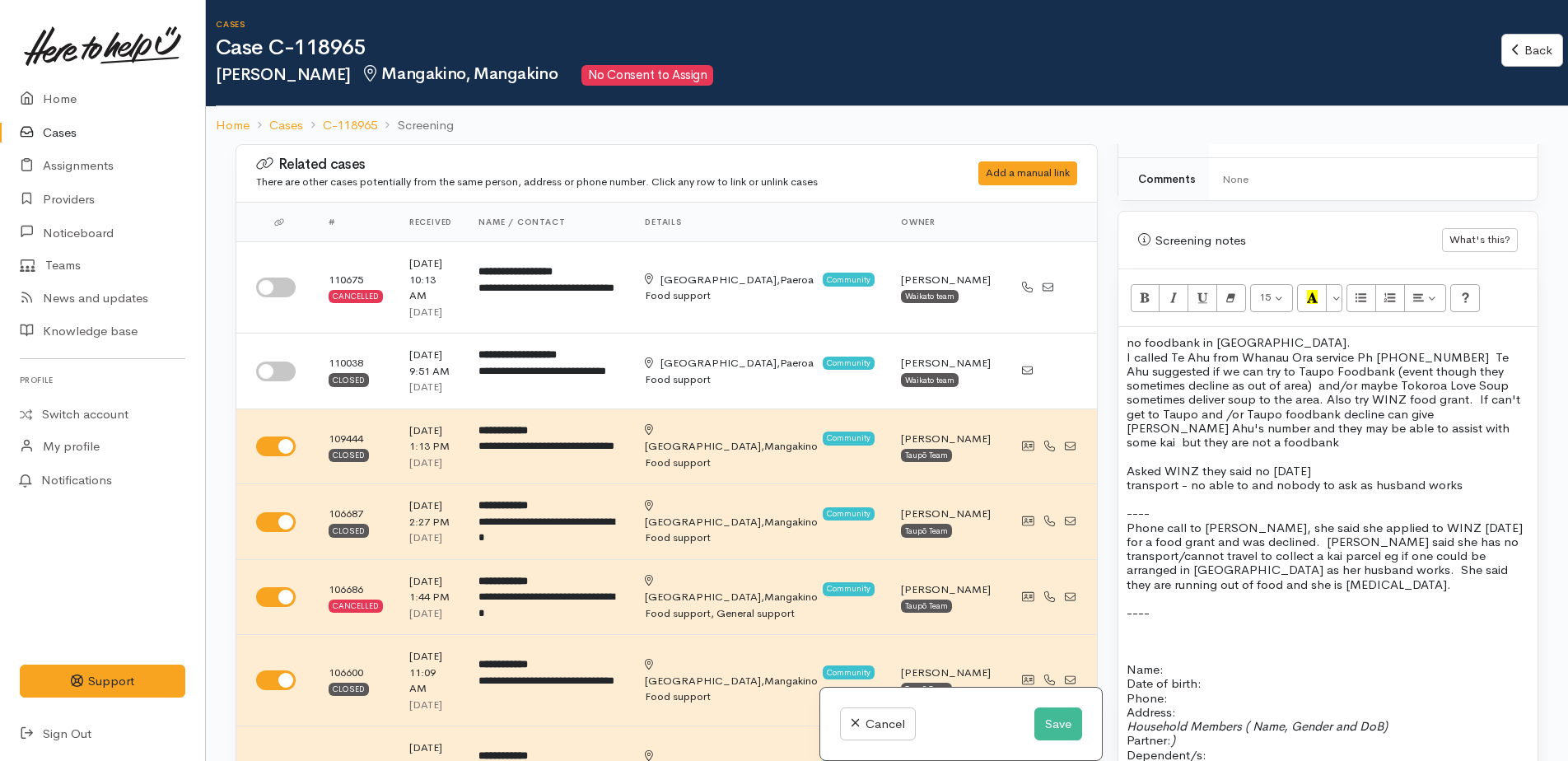
click at [1239, 591] on p at bounding box center [1328, 598] width 402 height 14
click at [1244, 573] on p "Phone call to Hannah, she said she applied to WINZ today for a food grant and w…" at bounding box center [1328, 556] width 402 height 71
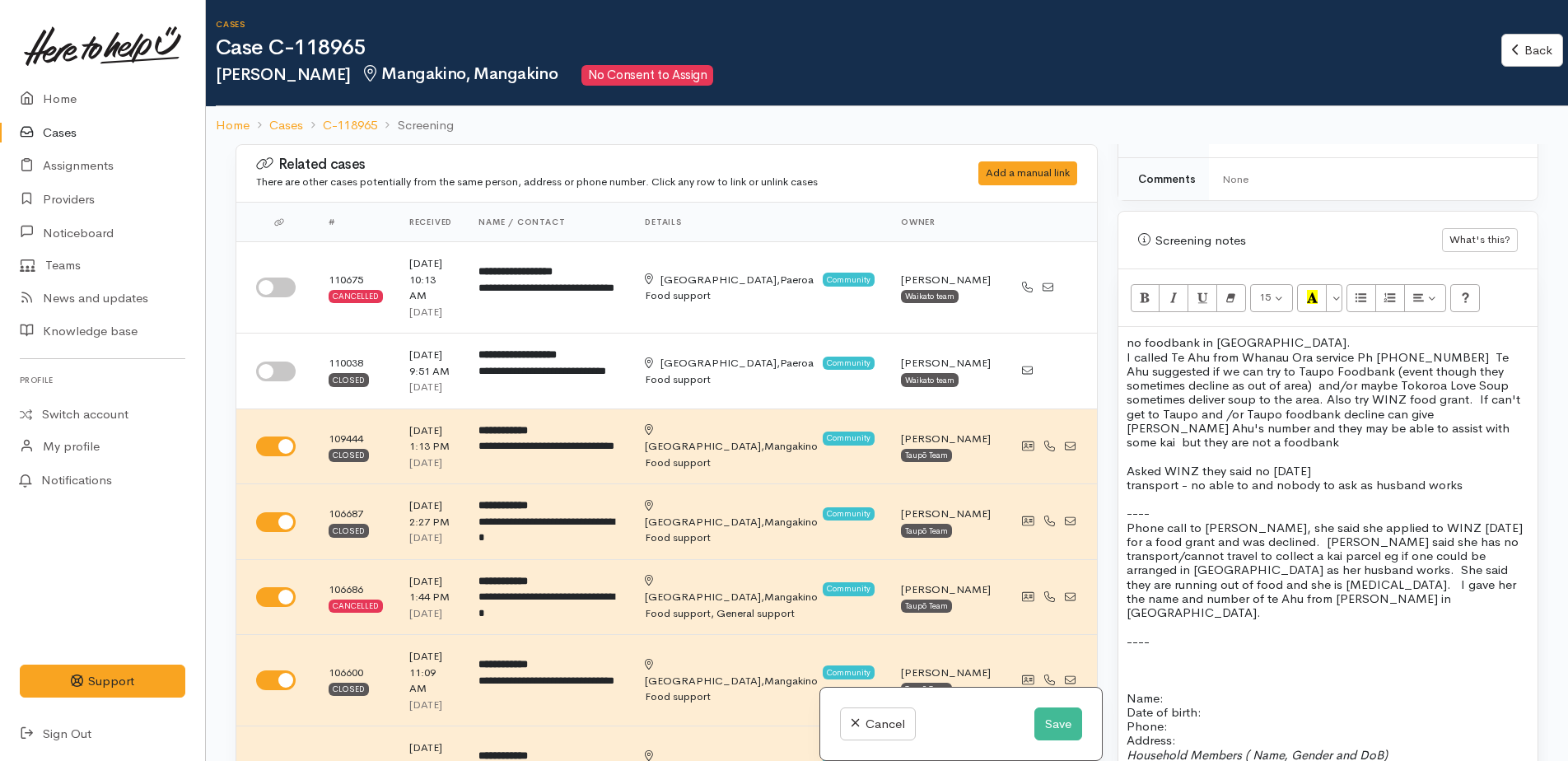
click at [1311, 577] on p "Phone call to Hannah, she said she applied to WINZ today for a food grant and w…" at bounding box center [1328, 571] width 402 height 100
click at [1317, 575] on span "Phone call to Hannah, she said she applied to WINZ today for a food grant and w…" at bounding box center [1325, 571] width 397 height 101
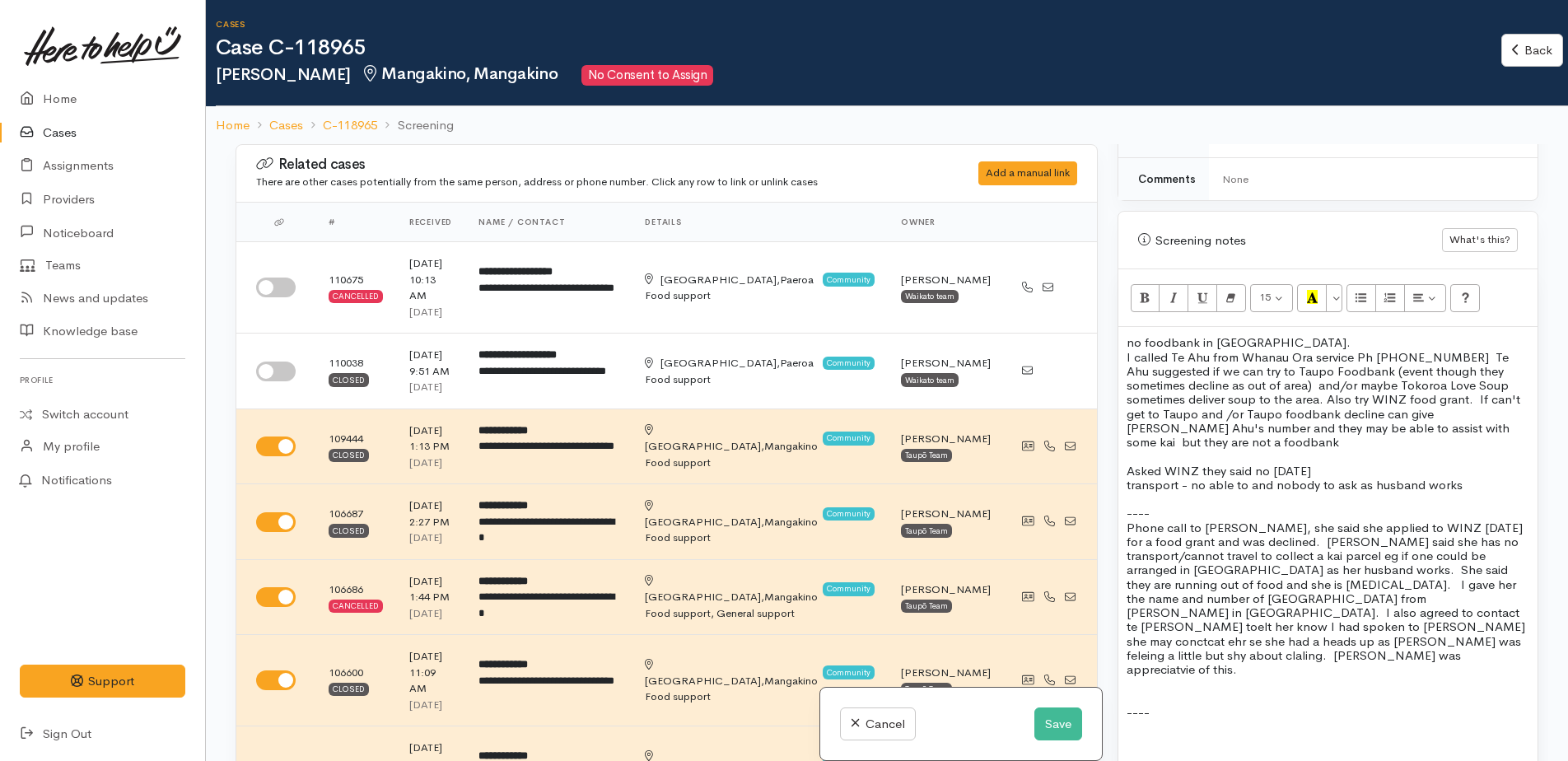
drag, startPoint x: 1464, startPoint y: 589, endPoint x: 1274, endPoint y: 654, distance: 200.8
click at [1272, 691] on p at bounding box center [1328, 698] width 402 height 14
click at [1486, 580] on span "Phone call to Hannah, she said she applied to WINZ today for a food grant and w…" at bounding box center [1326, 599] width 399 height 158
click at [1288, 335] on p "no foodbank in mangakino." at bounding box center [1328, 342] width 402 height 14
drag, startPoint x: 1297, startPoint y: 316, endPoint x: 1292, endPoint y: 213, distance: 103.1
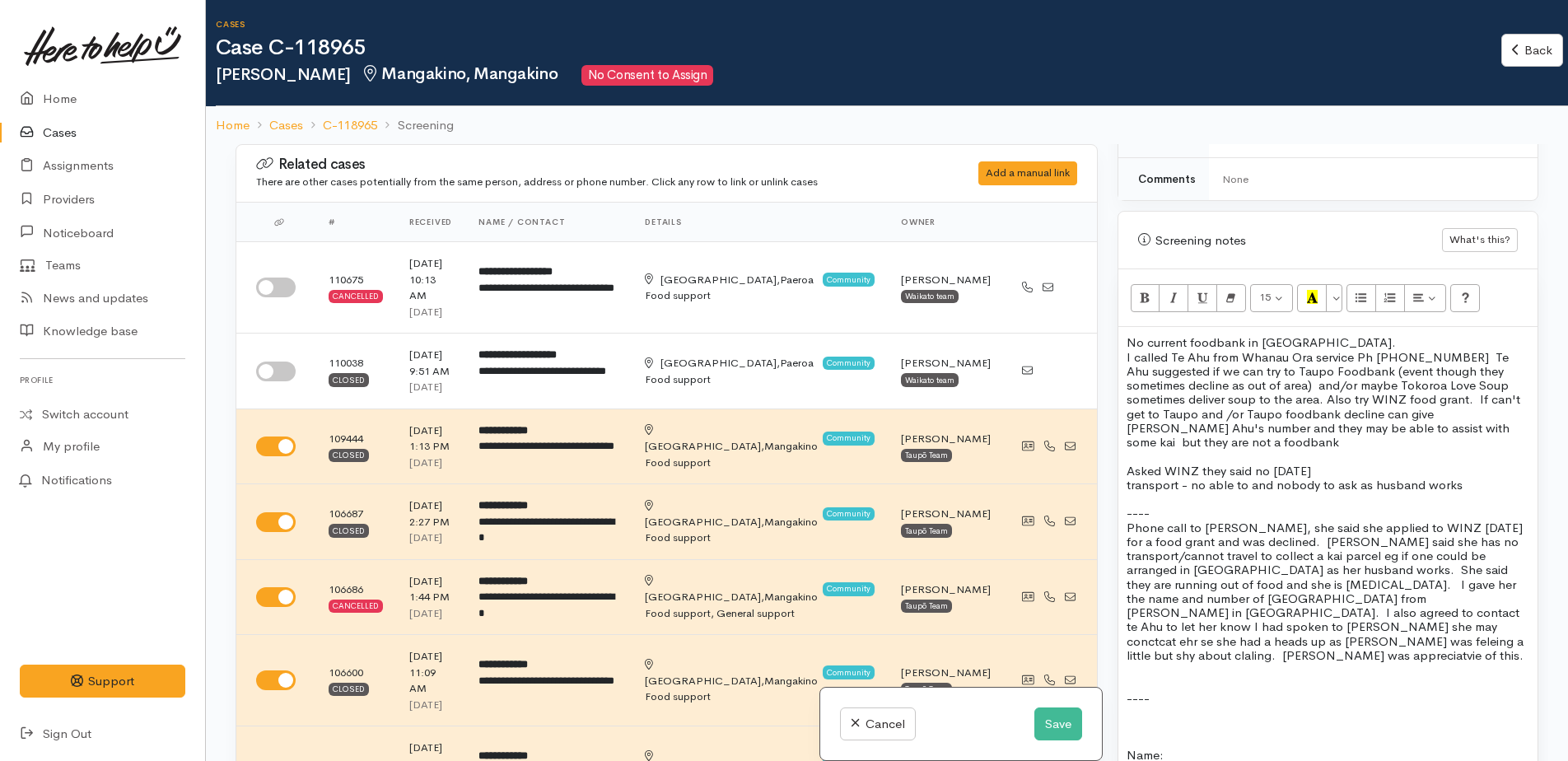
click at [1292, 213] on div "Screening notes What's this?" at bounding box center [1328, 240] width 419 height 57
click at [1328, 335] on p "No current foodbank in Mangakino." at bounding box center [1328, 342] width 402 height 14
click at [1059, 722] on button "Save" at bounding box center [1058, 724] width 48 height 34
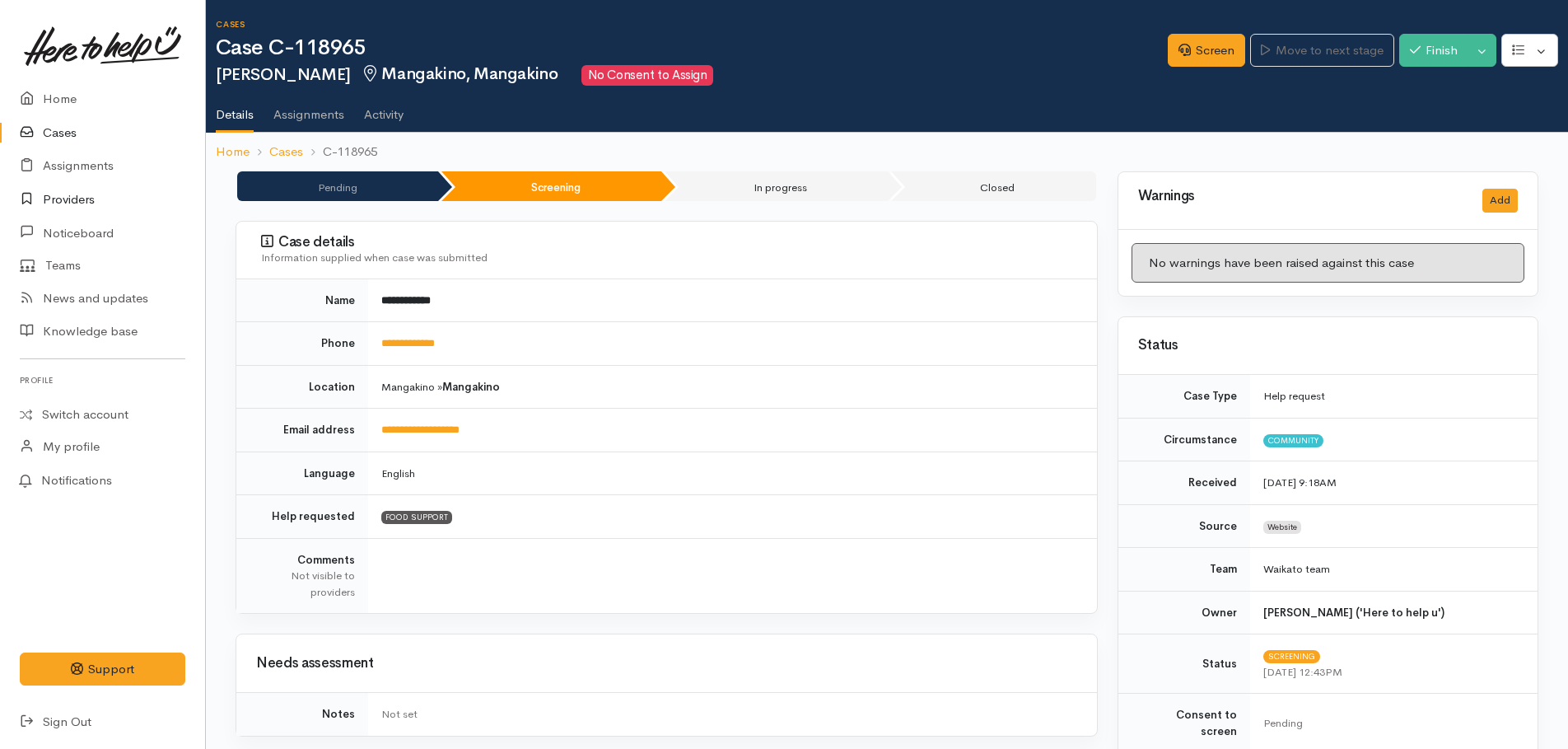
click at [75, 197] on link "Providers" at bounding box center [102, 199] width 205 height 34
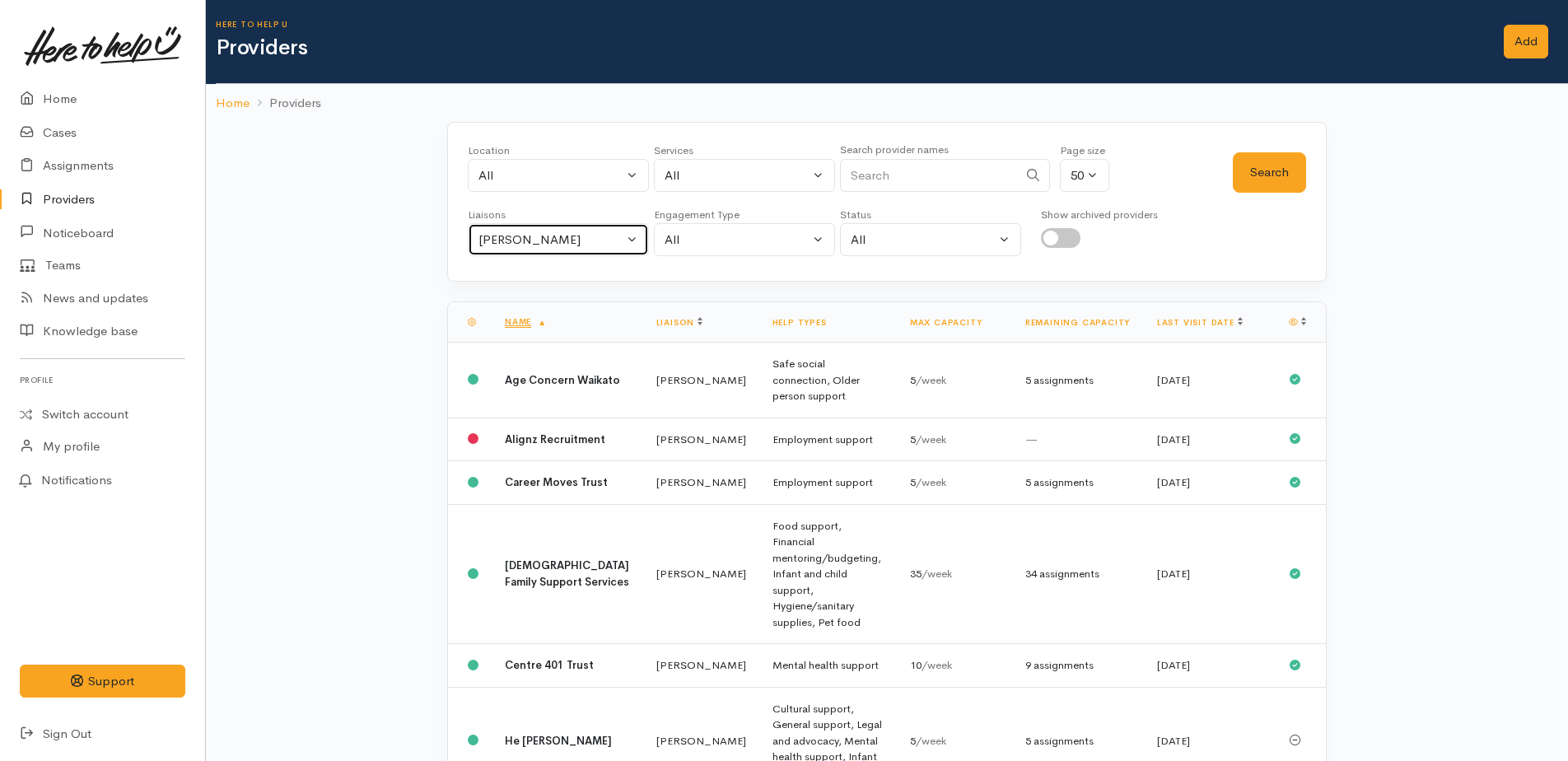
click at [496, 242] on div "[PERSON_NAME]" at bounding box center [550, 239] width 145 height 18
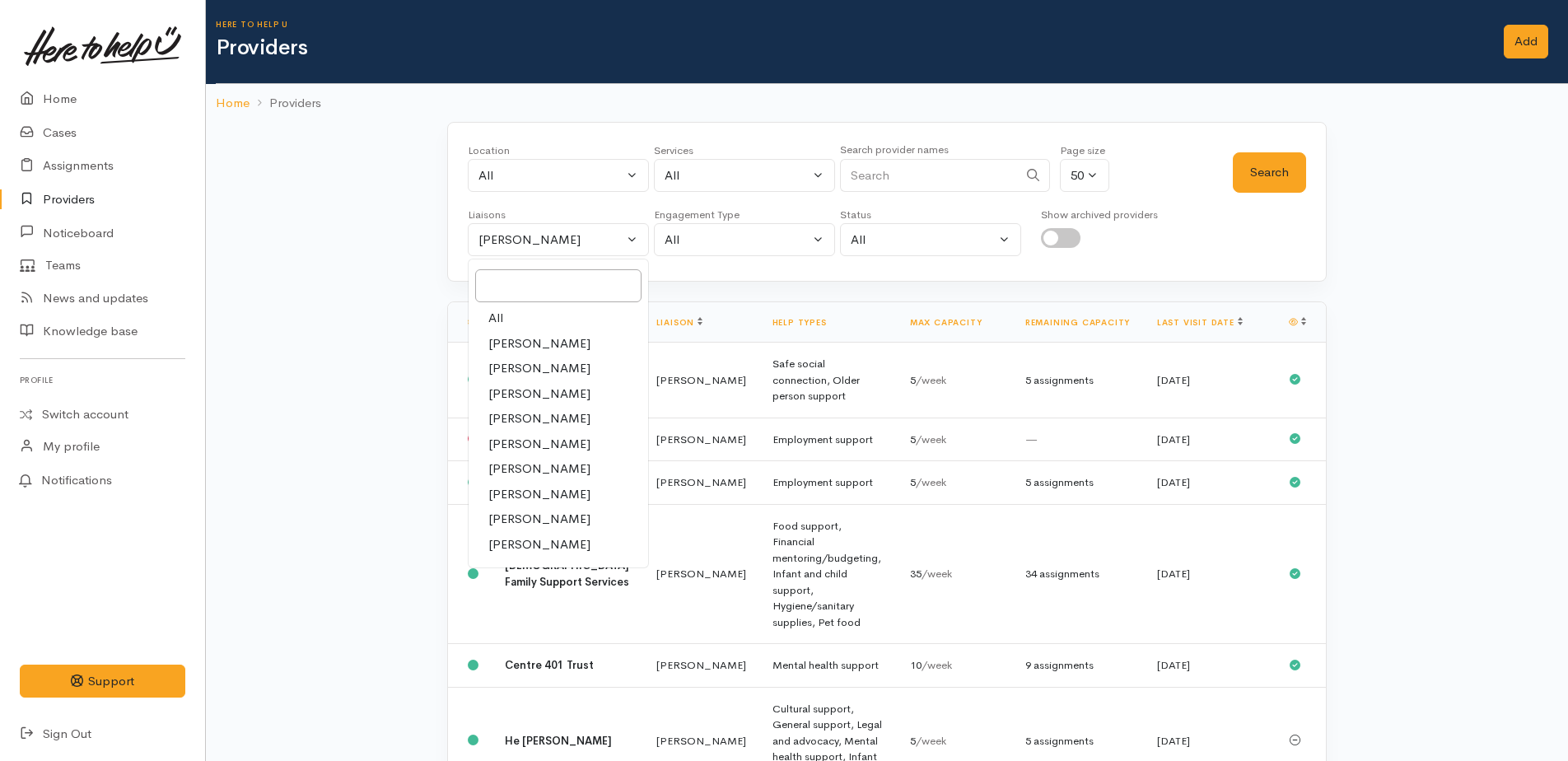
click at [494, 316] on span "All" at bounding box center [495, 318] width 15 height 18
select select "null"
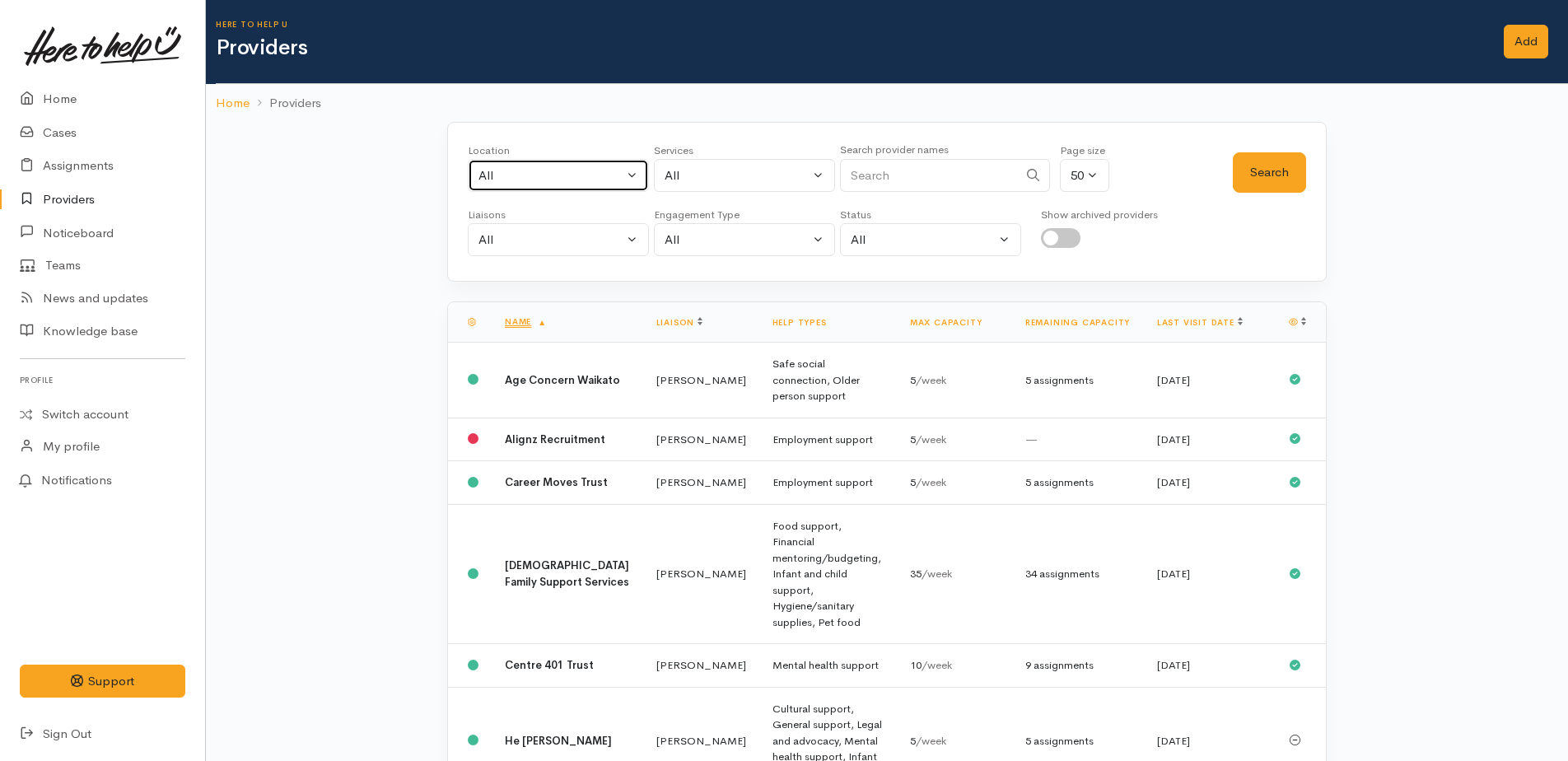
click at [494, 180] on div "All" at bounding box center [550, 175] width 145 height 18
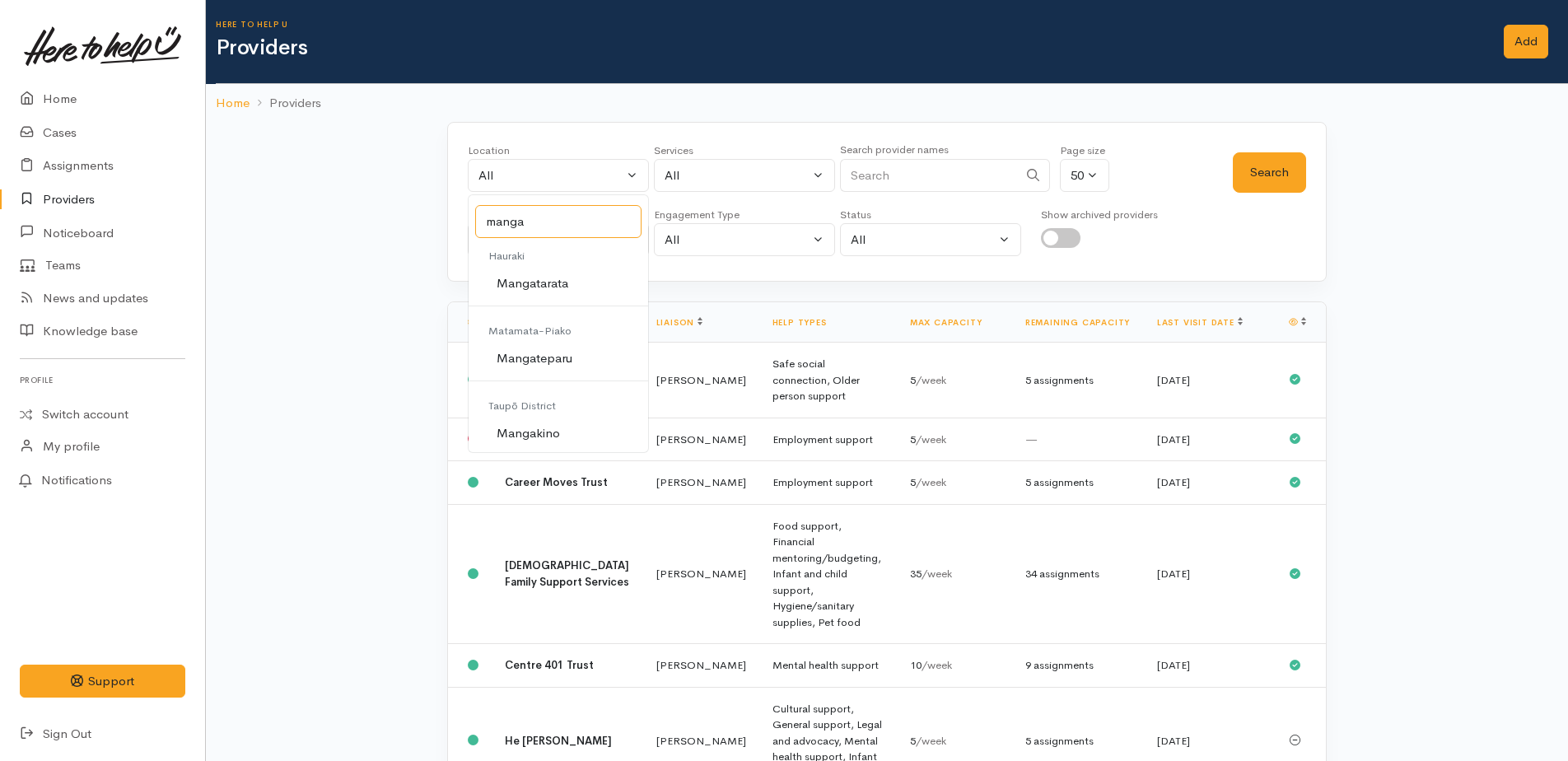
type input "manga"
click at [521, 435] on span "Mangakino" at bounding box center [528, 432] width 63 height 18
select select "180"
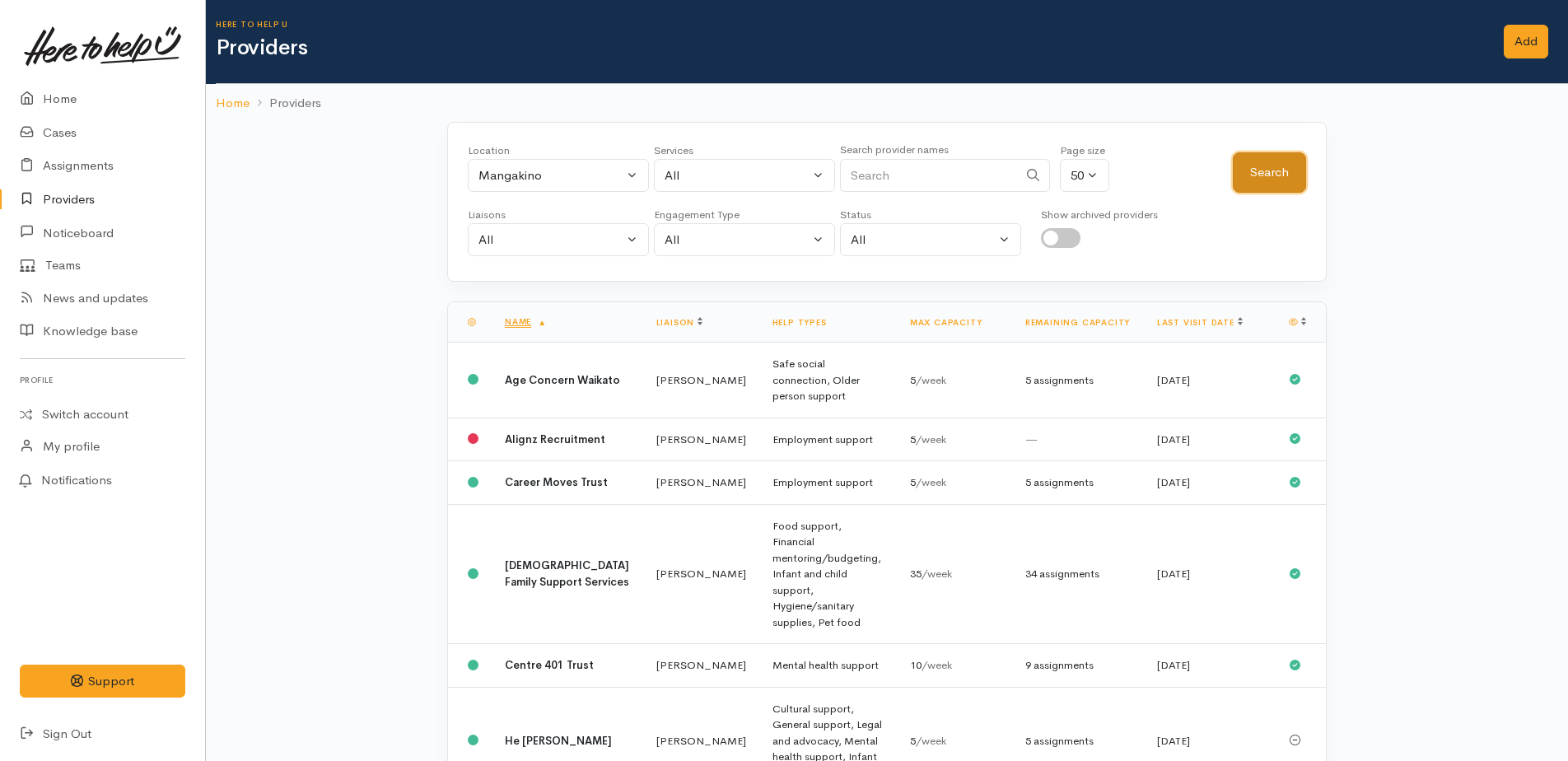
click at [1271, 183] on button "Search" at bounding box center [1270, 173] width 73 height 41
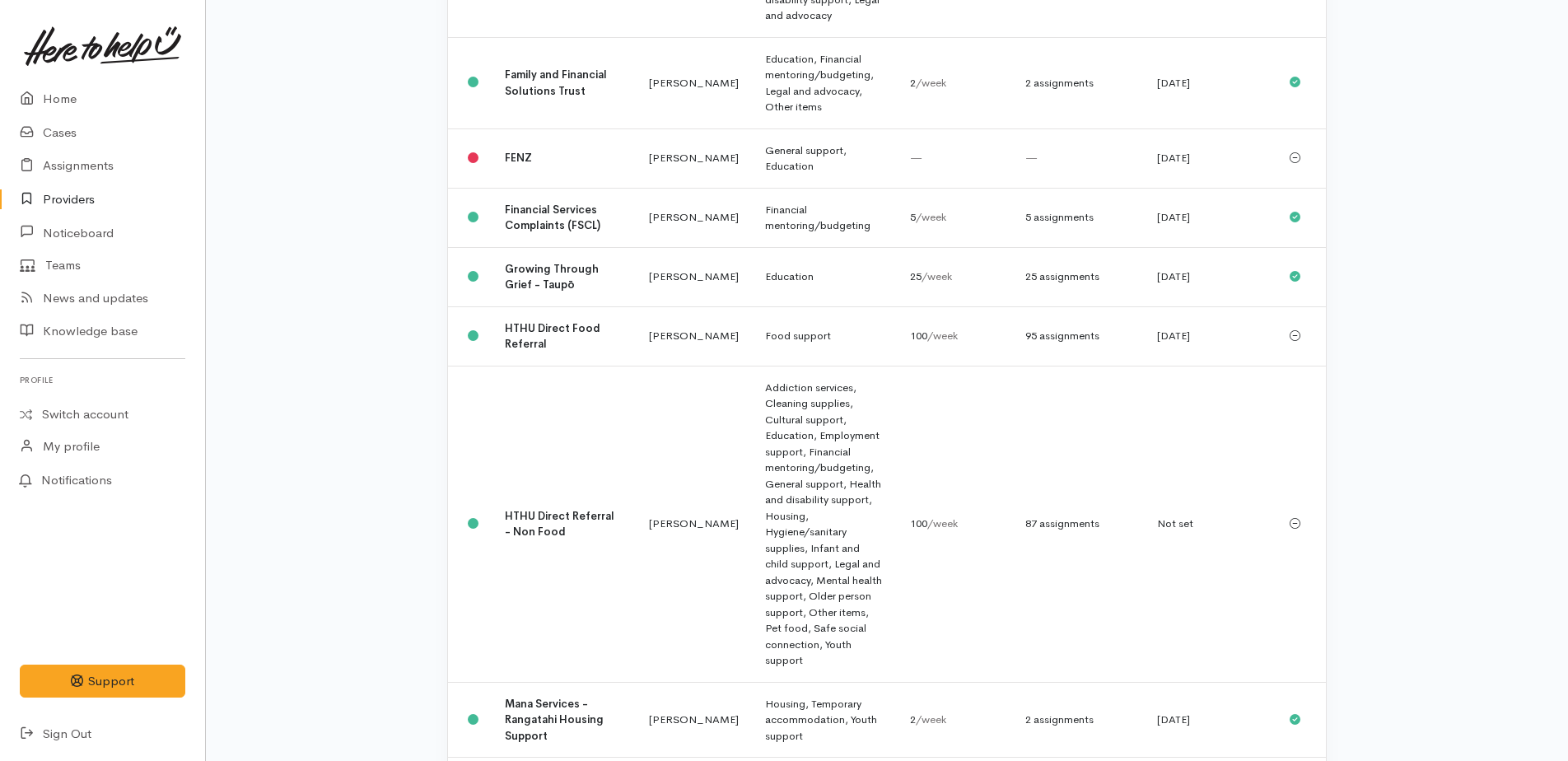
scroll to position [988, 0]
click at [52, 128] on link "Cases" at bounding box center [102, 132] width 205 height 34
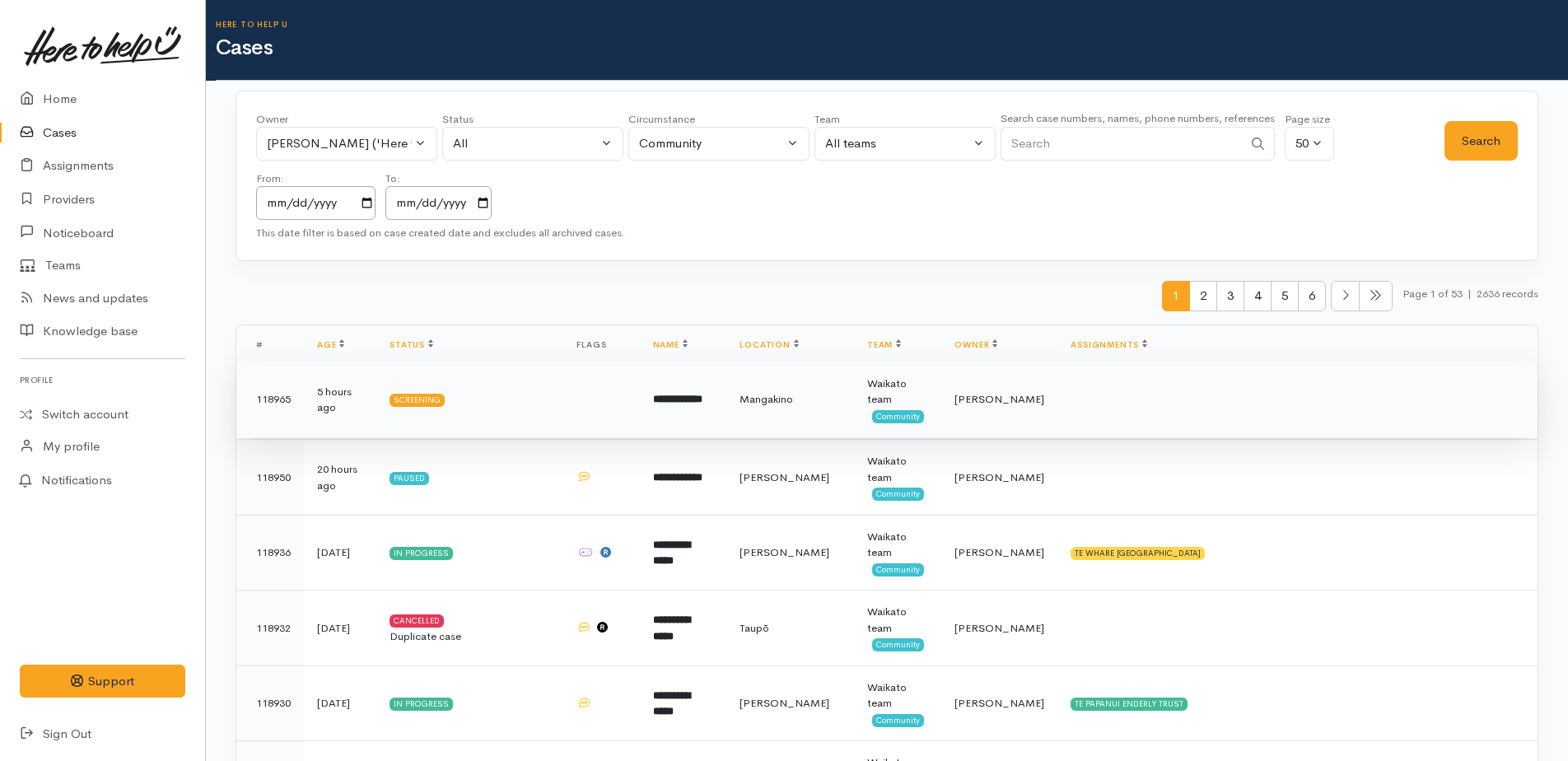
click at [691, 398] on b "**********" at bounding box center [678, 398] width 50 height 11
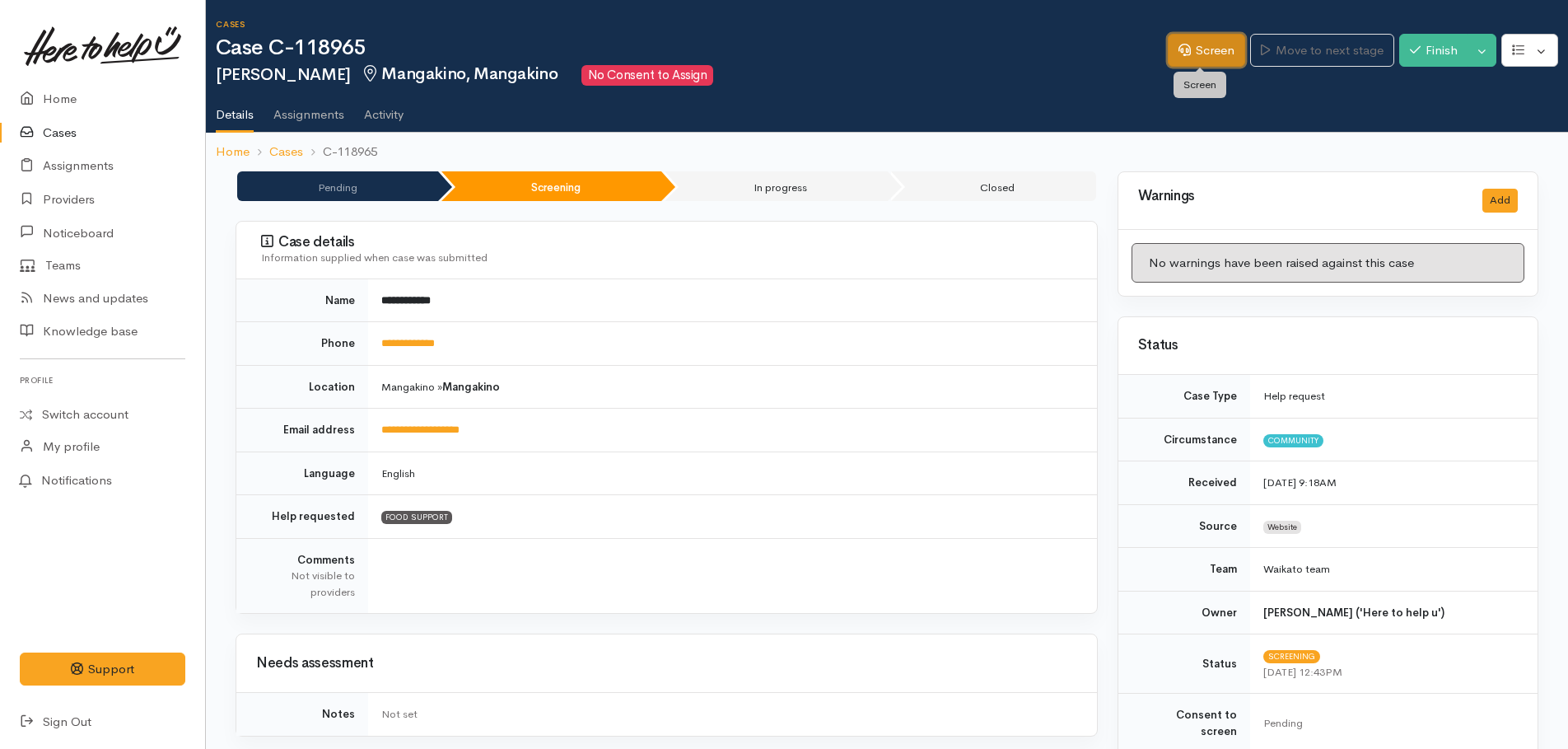
click at [1209, 47] on link "Screen" at bounding box center [1207, 51] width 78 height 34
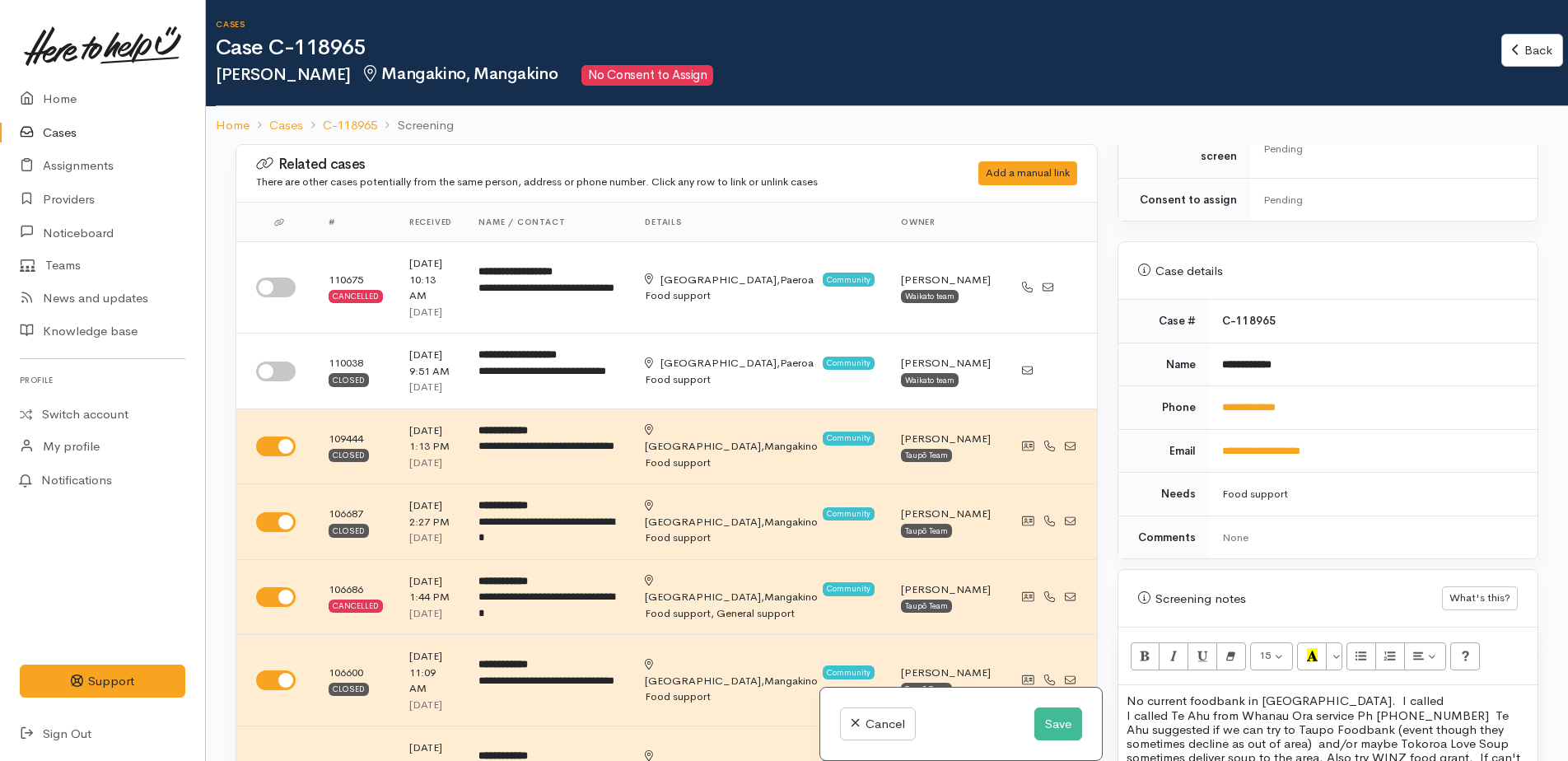
scroll to position [742, 0]
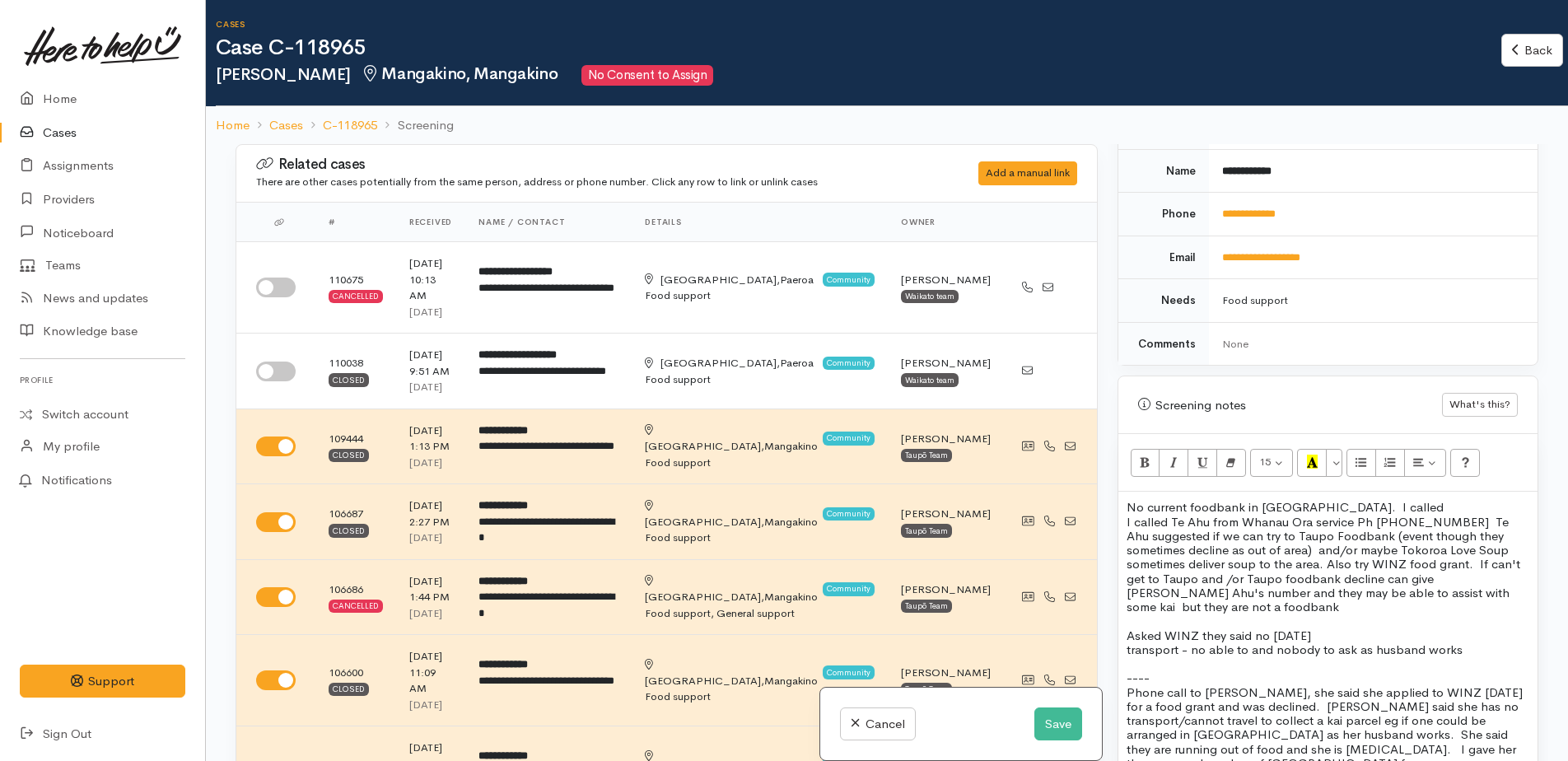
click at [1382, 500] on p "No current foodbank in Mangakino. I called" at bounding box center [1328, 506] width 402 height 14
drag, startPoint x: 1323, startPoint y: 488, endPoint x: 1331, endPoint y: 481, distance: 10.6
click at [1323, 500] on p "No current foodbank in Mangakino. I called Mangankino" at bounding box center [1328, 506] width 402 height 14
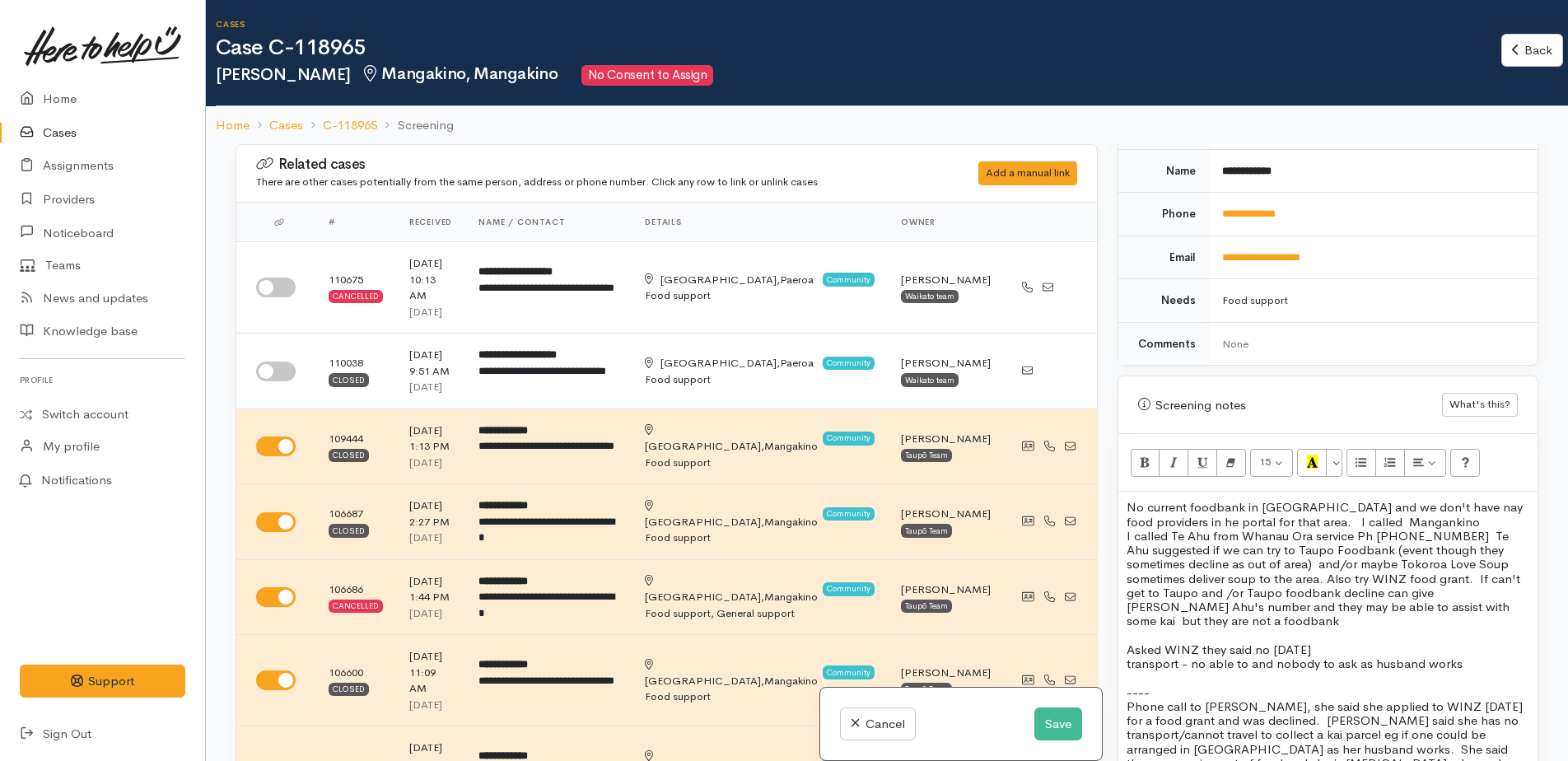
drag, startPoint x: 1401, startPoint y: 501, endPoint x: 1283, endPoint y: 479, distance: 120.0
click at [1449, 506] on p "No current foodbank in Mangakino and we don't have nay food providers in he por…" at bounding box center [1328, 514] width 402 height 29
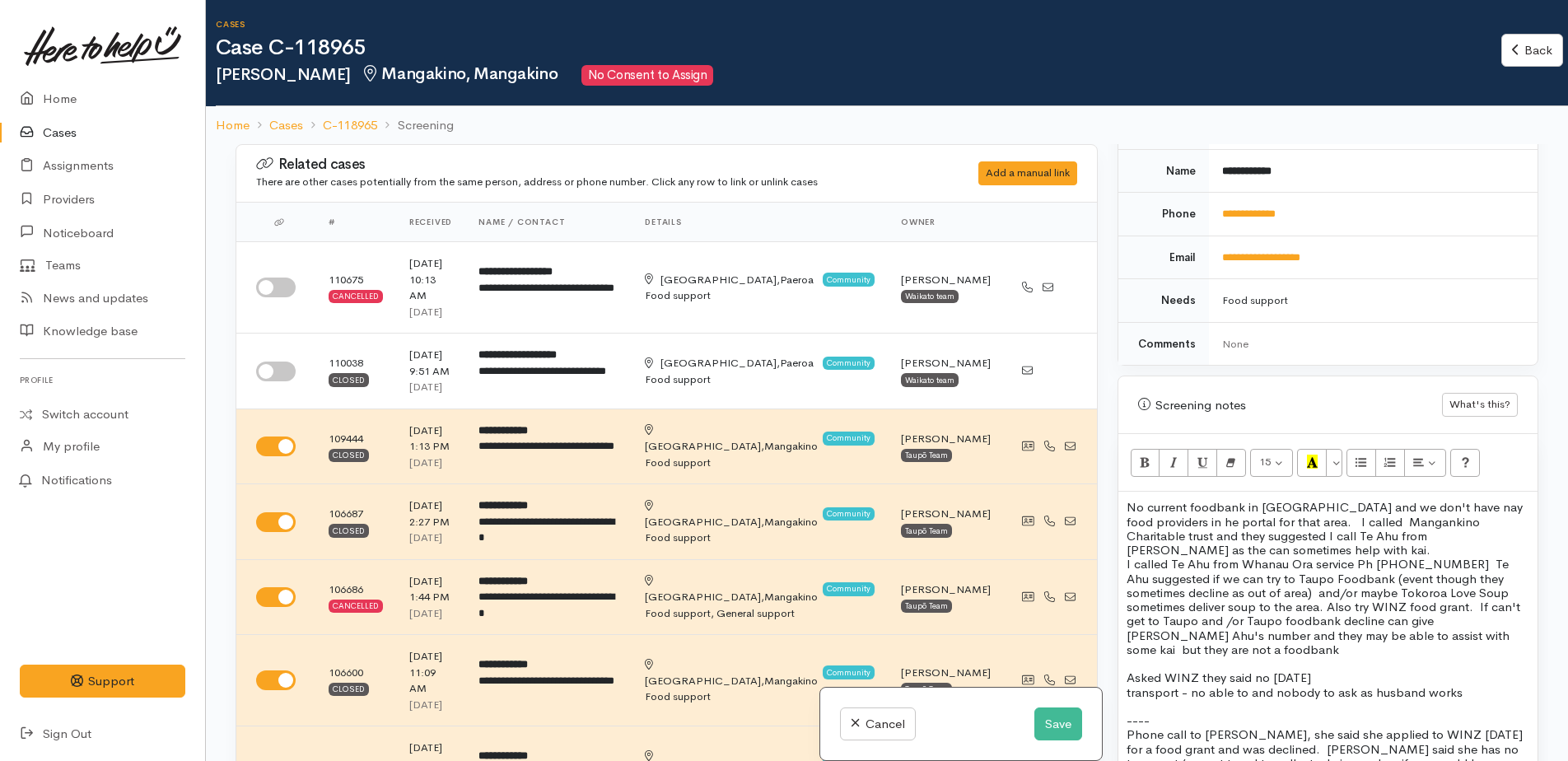
click at [1269, 538] on p "No current foodbank in [GEOGRAPHIC_DATA] and we don't have nay food providers i…" at bounding box center [1328, 528] width 402 height 56
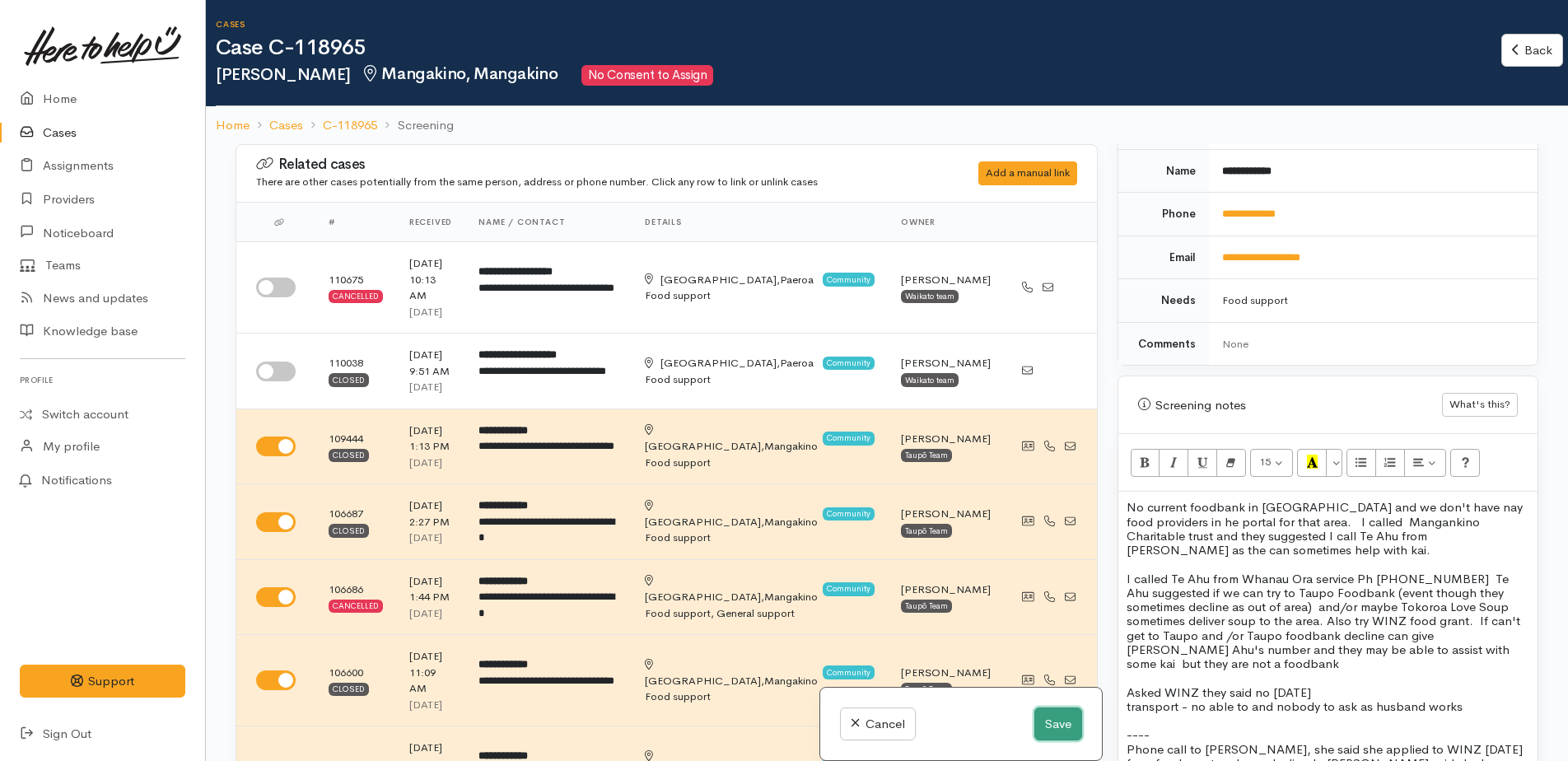
click at [1063, 724] on button "Save" at bounding box center [1058, 724] width 48 height 34
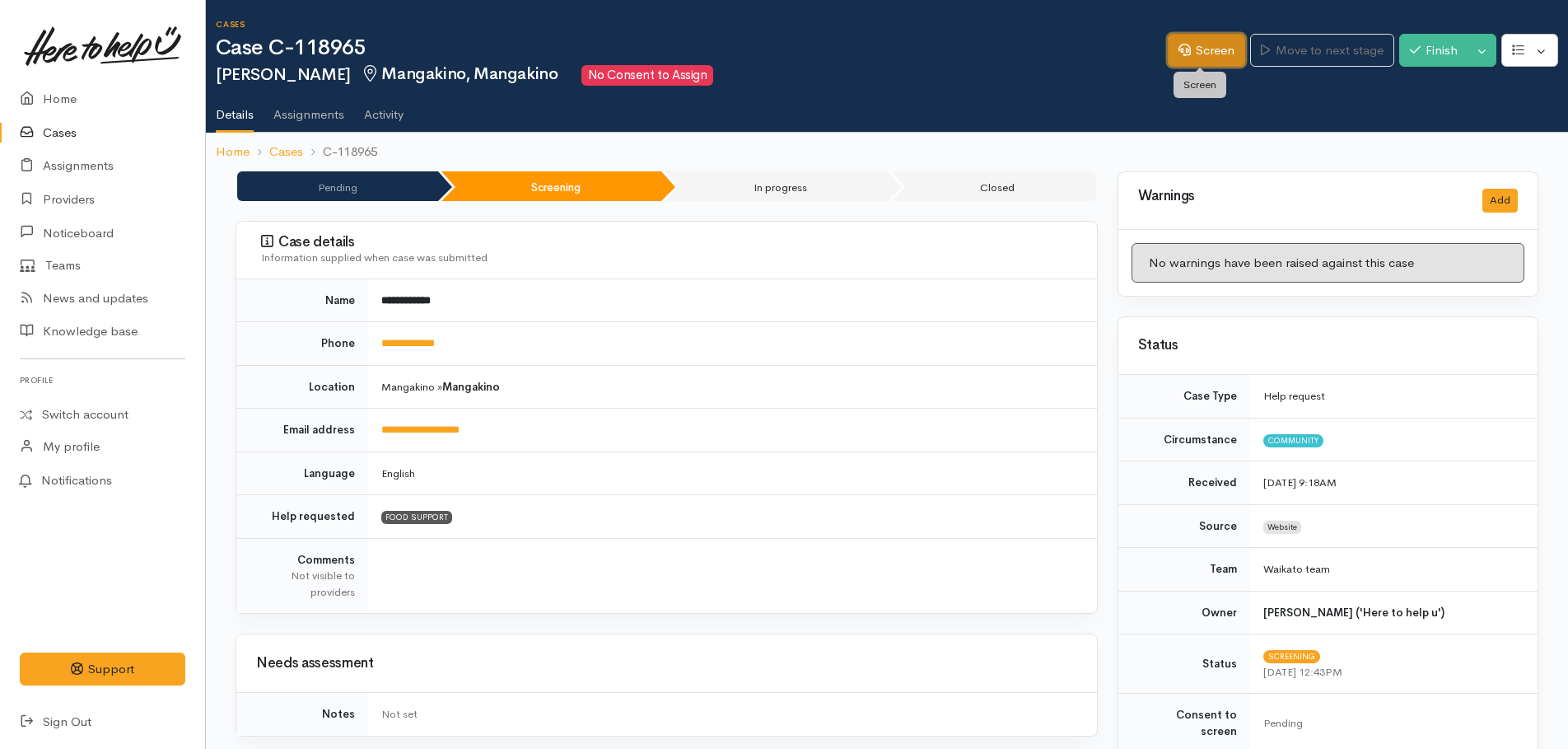
click at [1211, 41] on link "Screen" at bounding box center [1207, 51] width 78 height 34
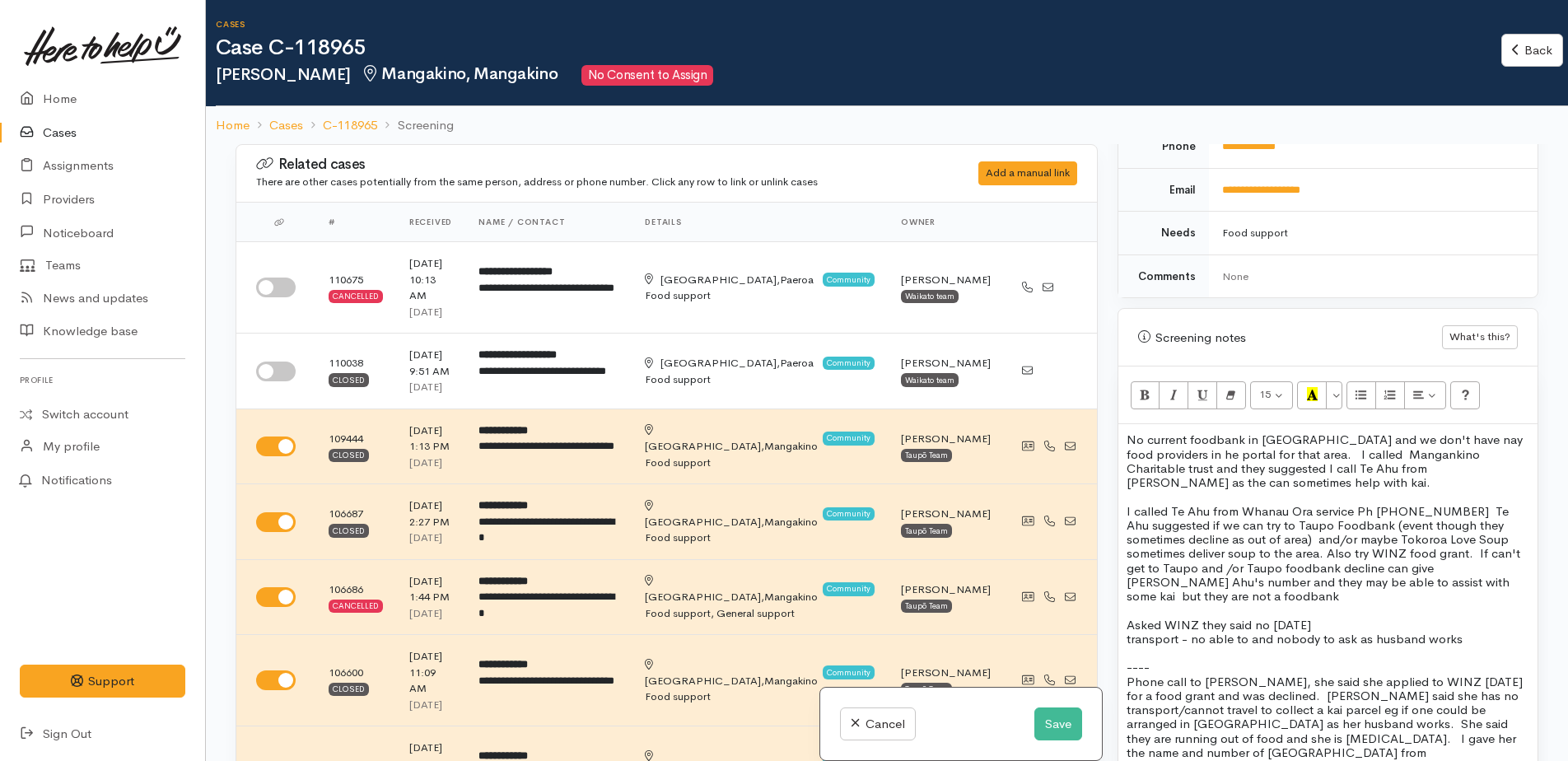
scroll to position [988, 0]
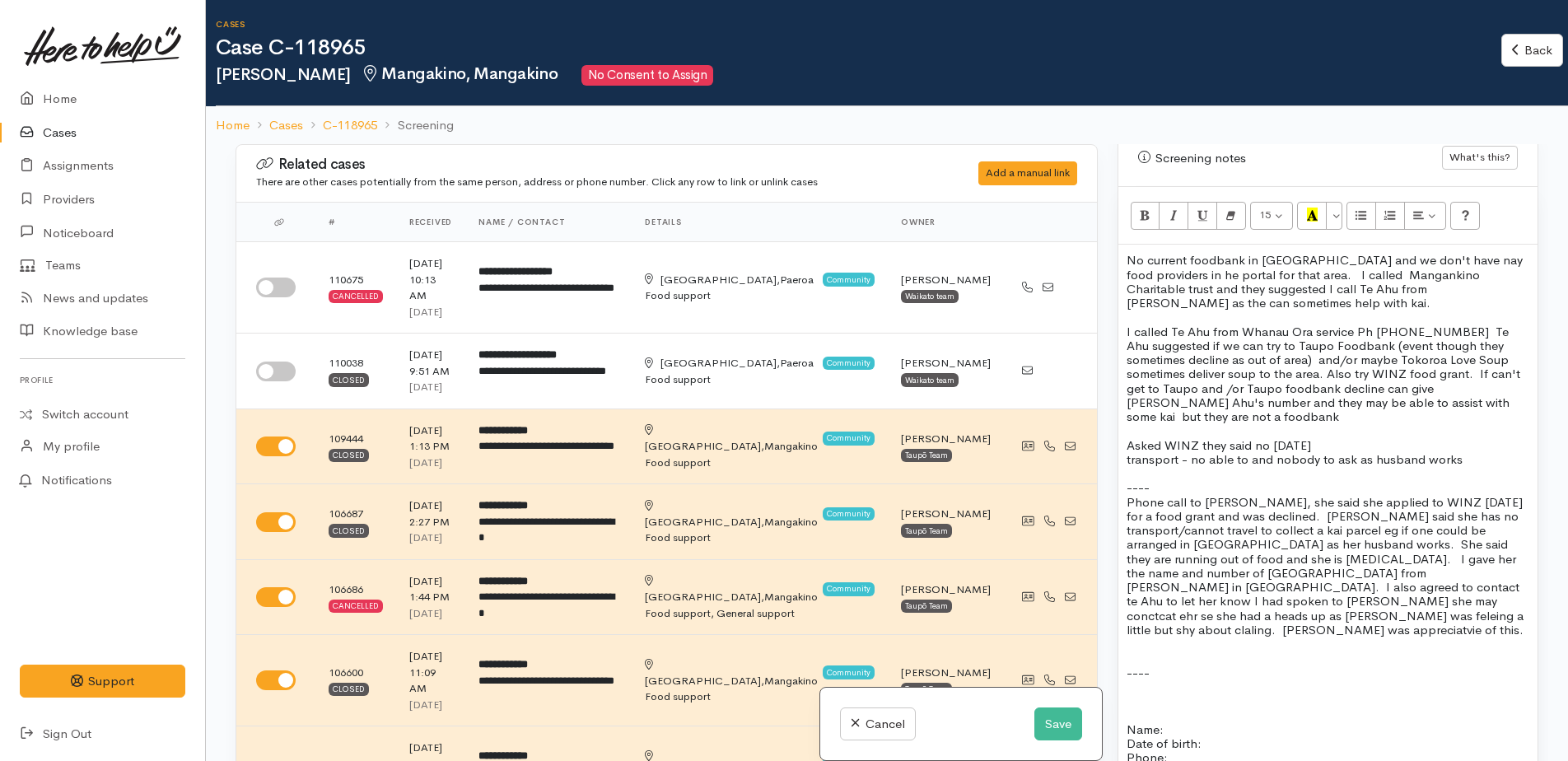
click at [1445, 253] on p "No current foodbank in [GEOGRAPHIC_DATA] and we don't have nay food providers i…" at bounding box center [1328, 281] width 402 height 56
click at [1403, 329] on span "I called Te Ahu from Whanau Ora service Ph [PHONE_NUMBER] Te Ahu suggested if w…" at bounding box center [1323, 374] width 394 height 101
drag, startPoint x: 1238, startPoint y: 383, endPoint x: 1249, endPoint y: 378, distance: 12.1
click at [1238, 383] on span "I called Te Ahu from Whanau Ora service Ph [PHONE_NUMBER] Te Ahu suggested if w…" at bounding box center [1323, 374] width 394 height 101
drag, startPoint x: 1320, startPoint y: 339, endPoint x: 1327, endPoint y: 355, distance: 17.5
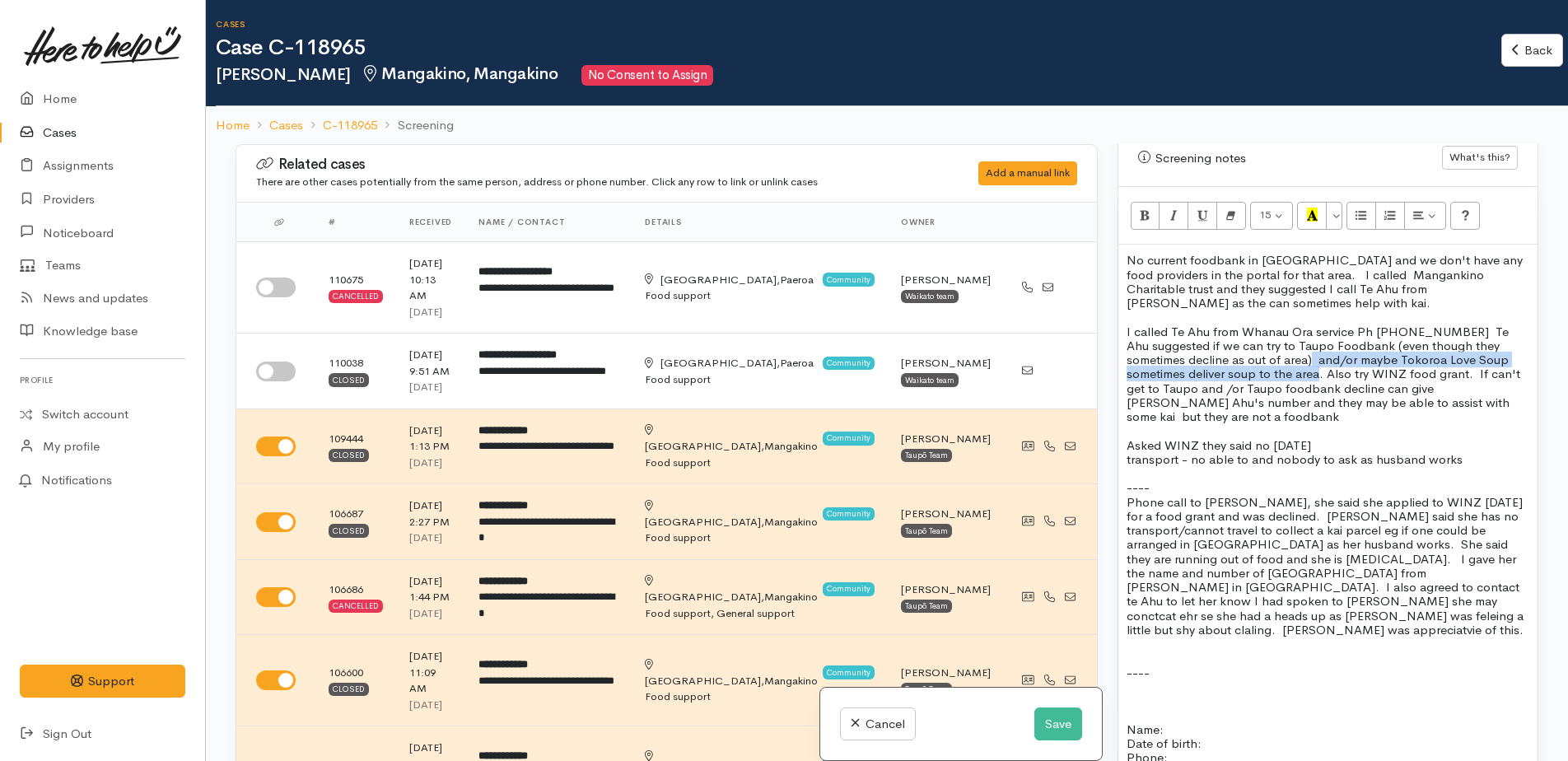
click at [1327, 355] on span "I called Te Ahu from Whanau Ora service Ph [PHONE_NUMBER] Te Ahu suggested if w…" at bounding box center [1323, 374] width 394 height 101
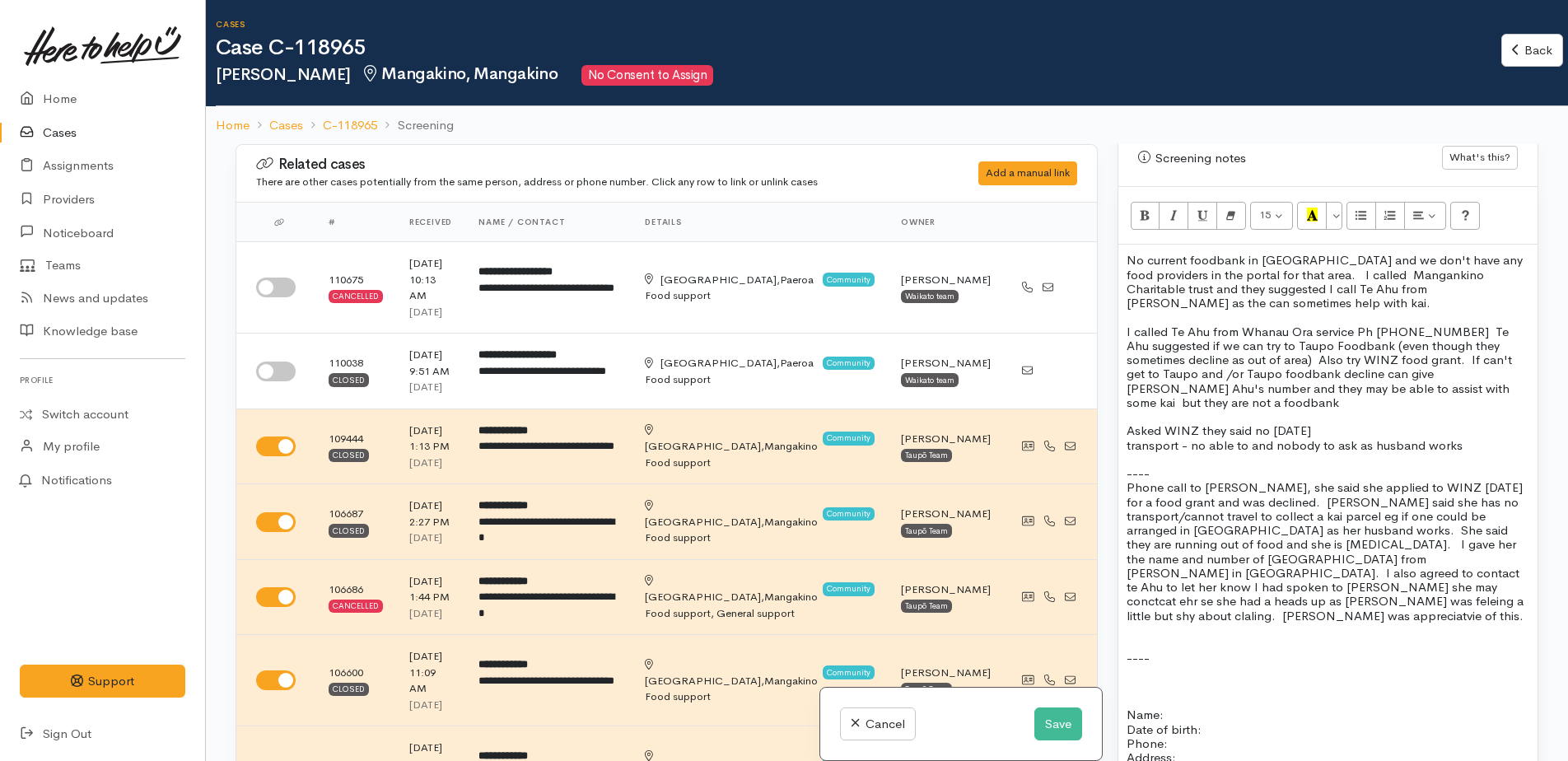
click at [1197, 328] on span "I called Te Ahu from Whanau Ora service Ph [PHONE_NUMBER] Te Ahu suggested if w…" at bounding box center [1319, 366] width 386 height 86
click at [1440, 330] on span "I called Te Ahu from Whanau Ora service Ph [PHONE_NUMBER] Te Ahu suggested if c…" at bounding box center [1327, 366] width 401 height 86
click at [1456, 327] on span "I called Te Ahu from Whanau Ora service Ph [PHONE_NUMBER] Te Ahu suggested if c…" at bounding box center [1327, 366] width 401 height 86
click at [1359, 329] on span "I called Te Ahu from Whanau Ora service Ph [PHONE_NUMBER] Te Ahu suggested if c…" at bounding box center [1323, 366] width 393 height 86
click at [1481, 343] on p "I called Te Ahu from Whanau Ora service Ph [PHONE_NUMBER] Te Ahu suggested if c…" at bounding box center [1328, 367] width 402 height 86
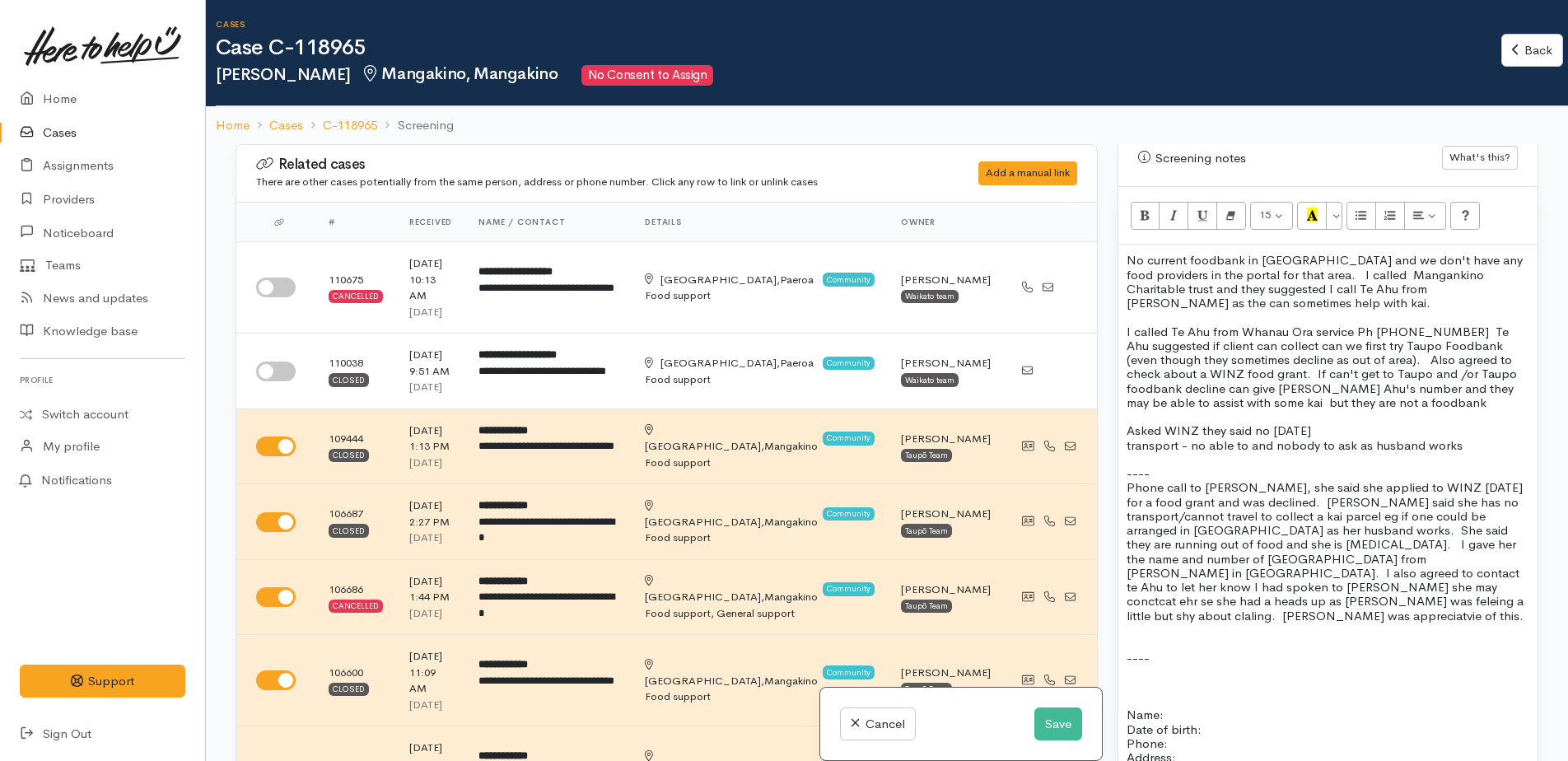
click at [1487, 360] on p "I called Te Ahu from Whanau Ora service Ph [PHONE_NUMBER] Te Ahu suggested if c…" at bounding box center [1328, 367] width 402 height 86
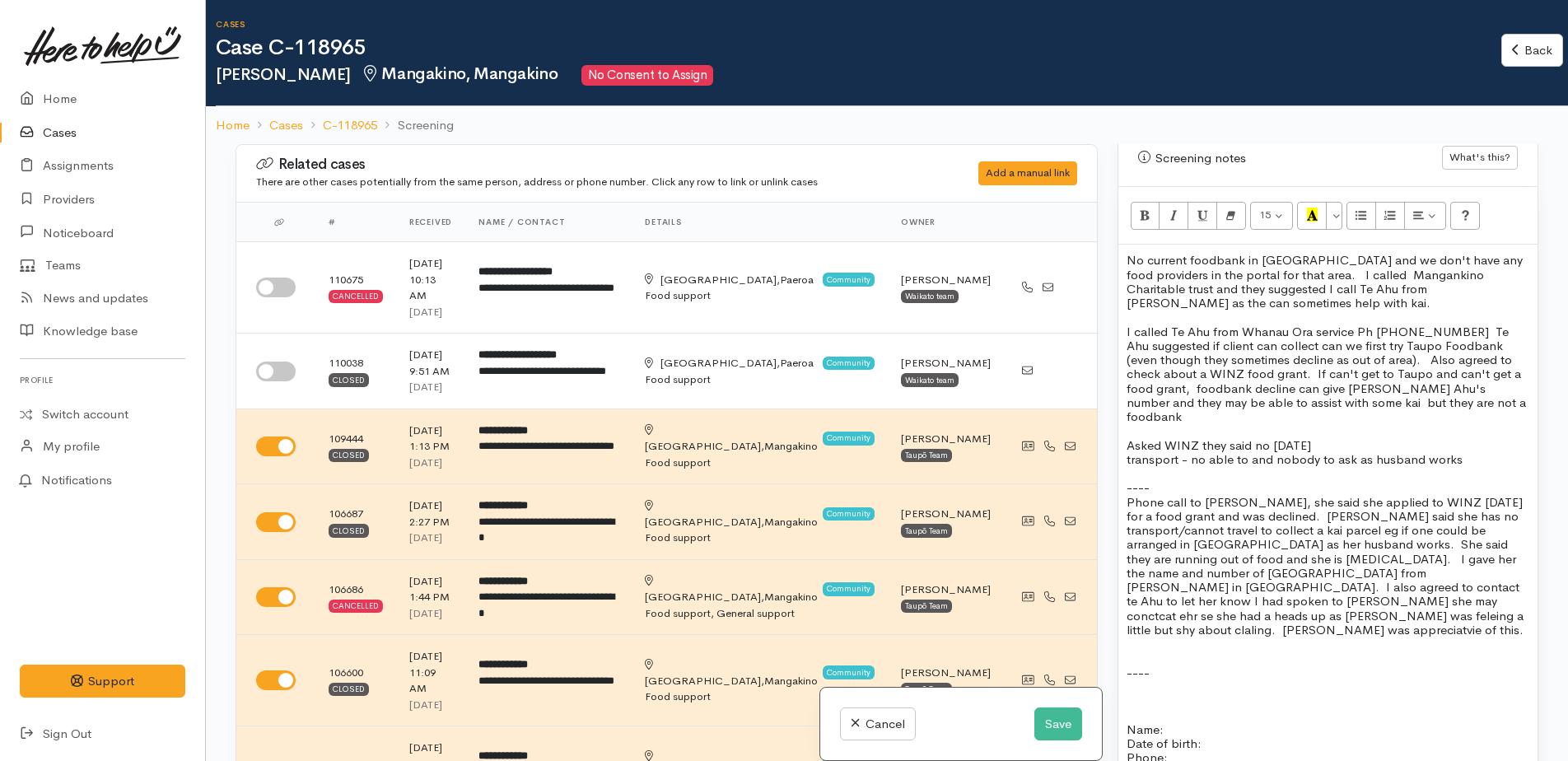
click at [1293, 376] on span "I called Te Ahu from Whanau Ora service Ph [PHONE_NUMBER] Te Ahu suggested if c…" at bounding box center [1326, 374] width 400 height 101
click at [1384, 375] on span "I called Te Ahu from Whanau Ora service Ph [PHONE_NUMBER] Te Ahu suggested if c…" at bounding box center [1327, 374] width 401 height 101
drag, startPoint x: 1128, startPoint y: 414, endPoint x: 1454, endPoint y: 424, distance: 326.2
click at [1454, 424] on div "No current foodbank in [GEOGRAPHIC_DATA] and we don't have any food providers i…" at bounding box center [1328, 656] width 419 height 822
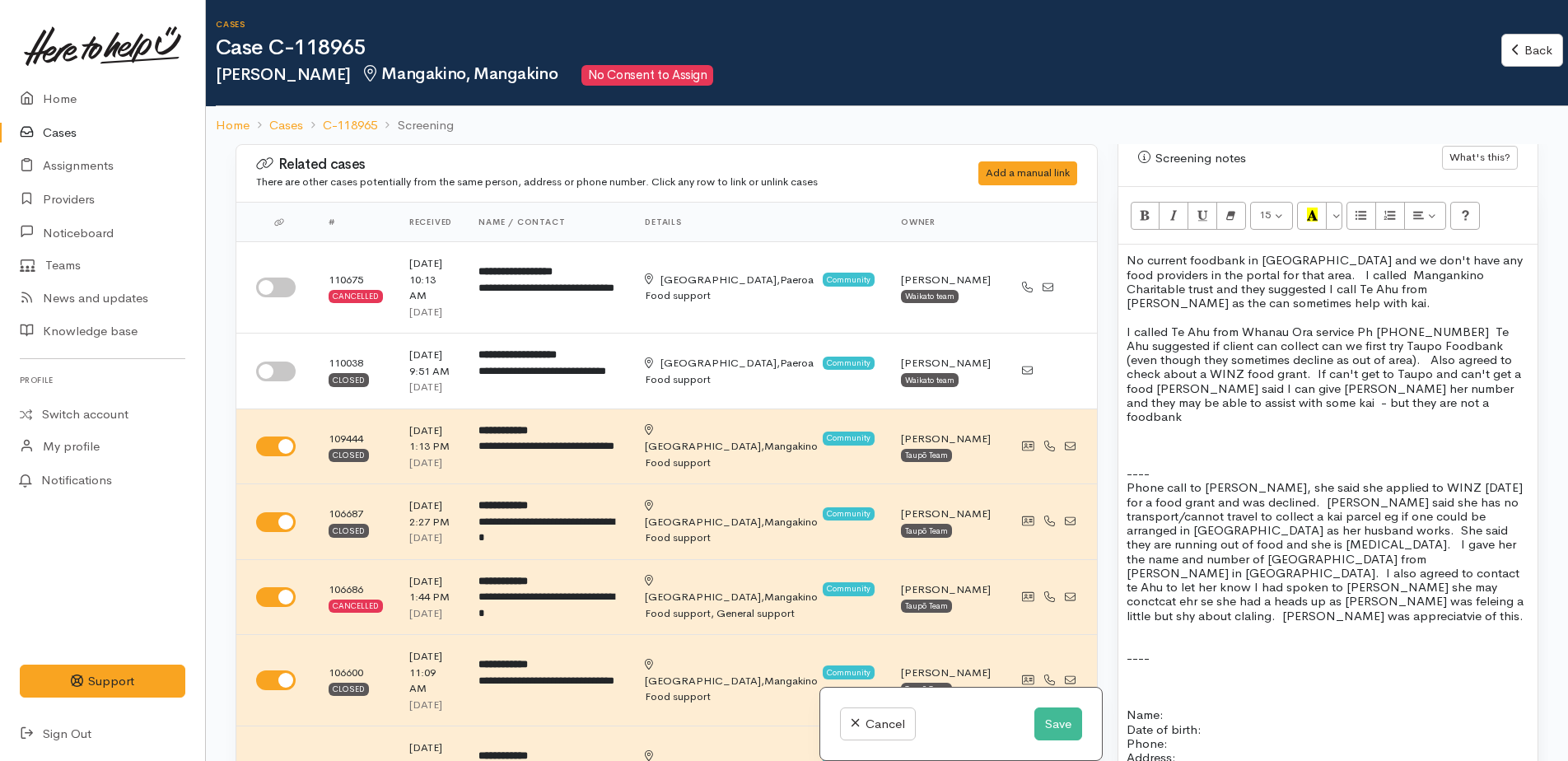
click at [1426, 542] on span "Phone call to [PERSON_NAME], she said she applied to WINZ [DATE] for a food gra…" at bounding box center [1325, 550] width 397 height 143
click at [1143, 563] on span "Phone call to [PERSON_NAME], she said she applied to WINZ [DATE] for a food gra…" at bounding box center [1325, 550] width 397 height 143
click at [1516, 560] on p "Phone call to [PERSON_NAME], she said she applied to WINZ [DATE] for a food gra…" at bounding box center [1328, 551] width 402 height 143
click at [1460, 532] on span "Phone call to [PERSON_NAME], she said she applied to WINZ [DATE] for a food gra…" at bounding box center [1325, 550] width 397 height 143
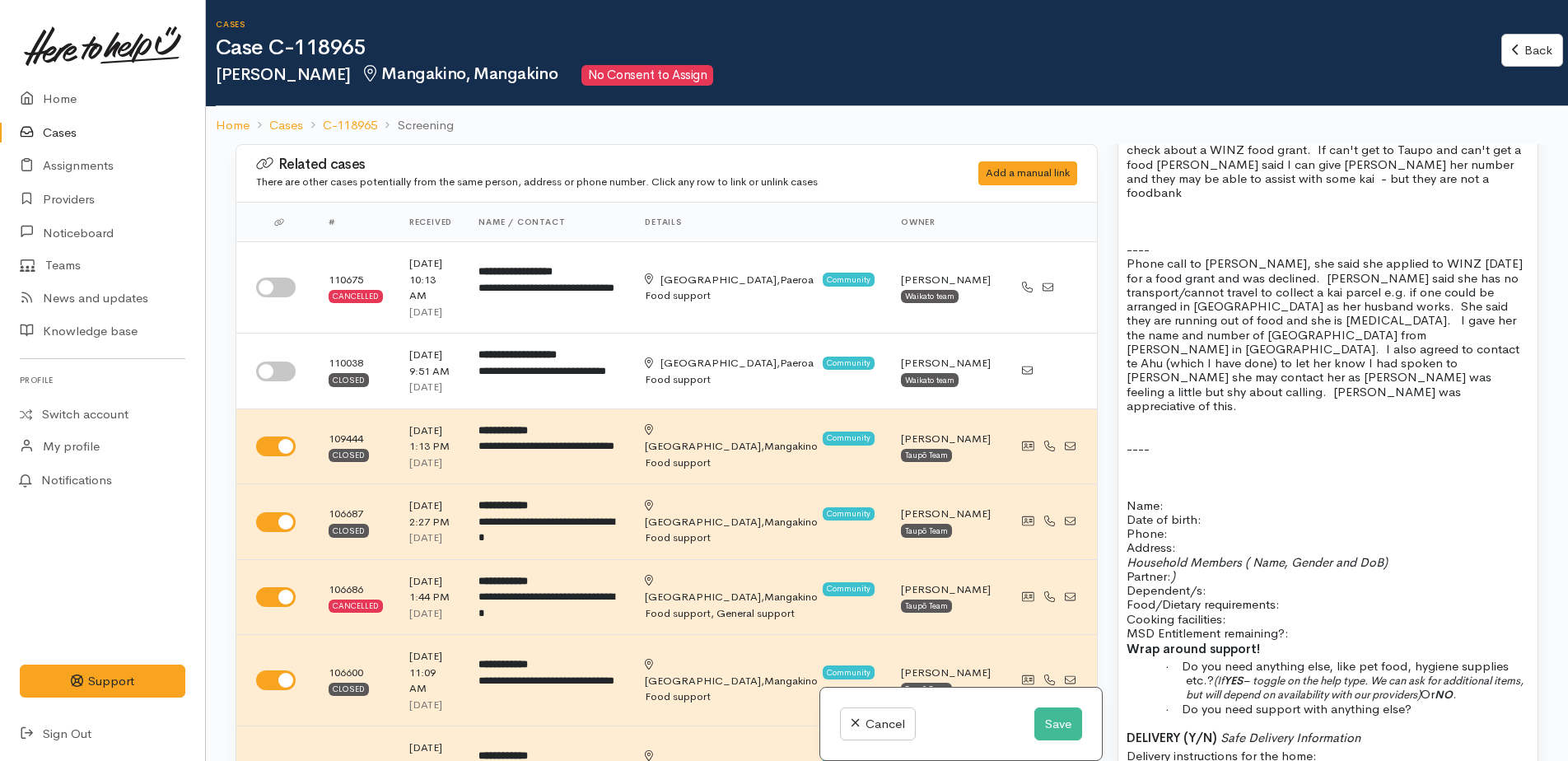
scroll to position [1235, 0]
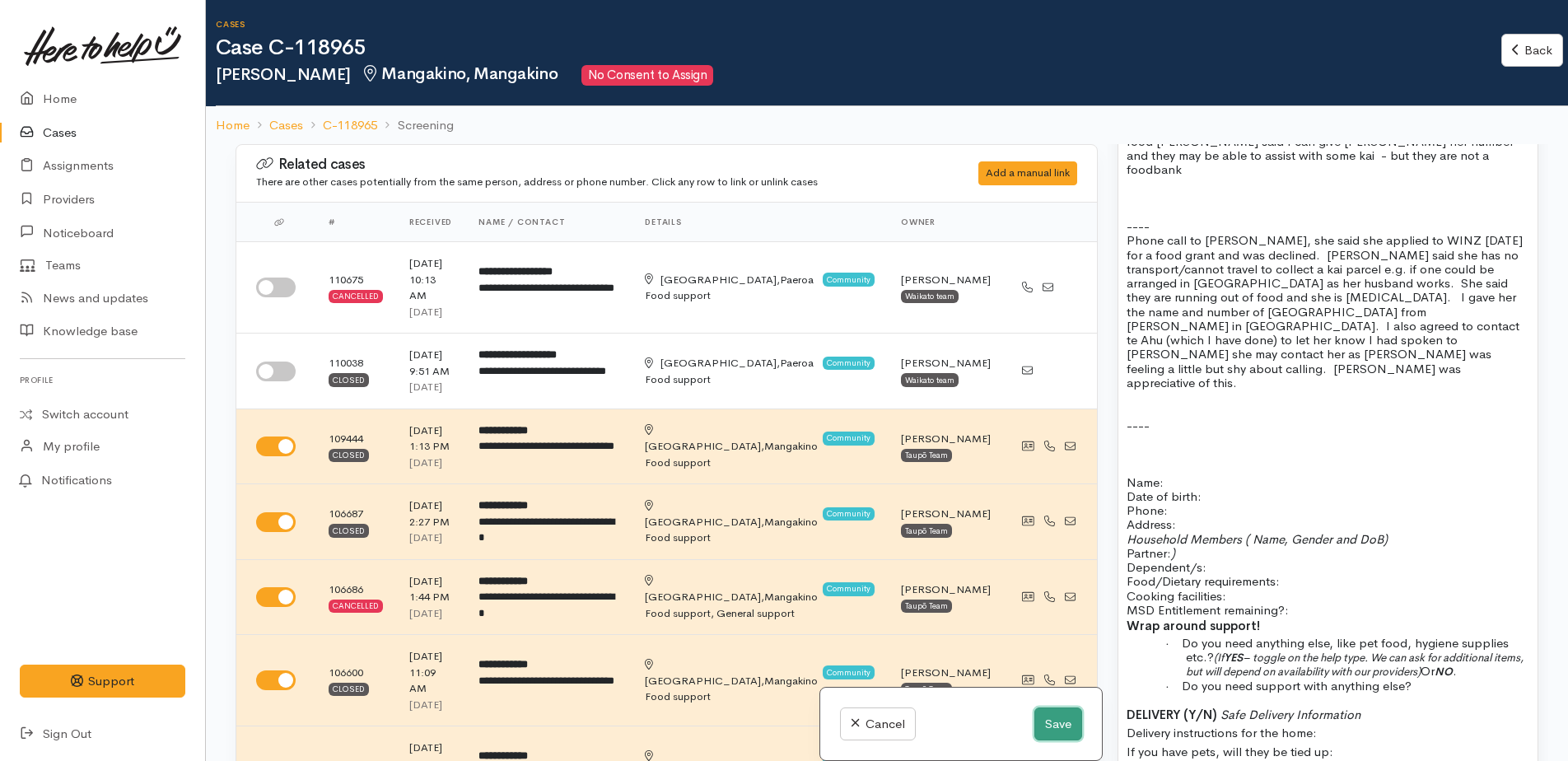
click at [1071, 720] on button "Save" at bounding box center [1058, 724] width 48 height 34
